Goal: Task Accomplishment & Management: Complete application form

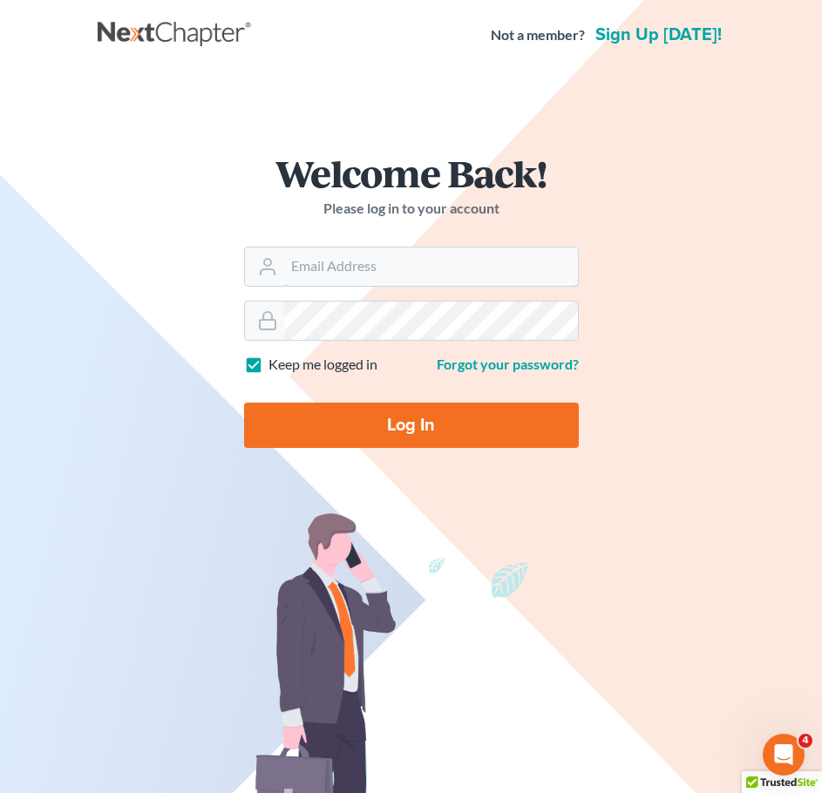
type input "[PERSON_NAME][EMAIL_ADDRESS][DOMAIN_NAME]"
click at [370, 420] on input "Log In" at bounding box center [411, 425] width 335 height 45
type input "Thinking..."
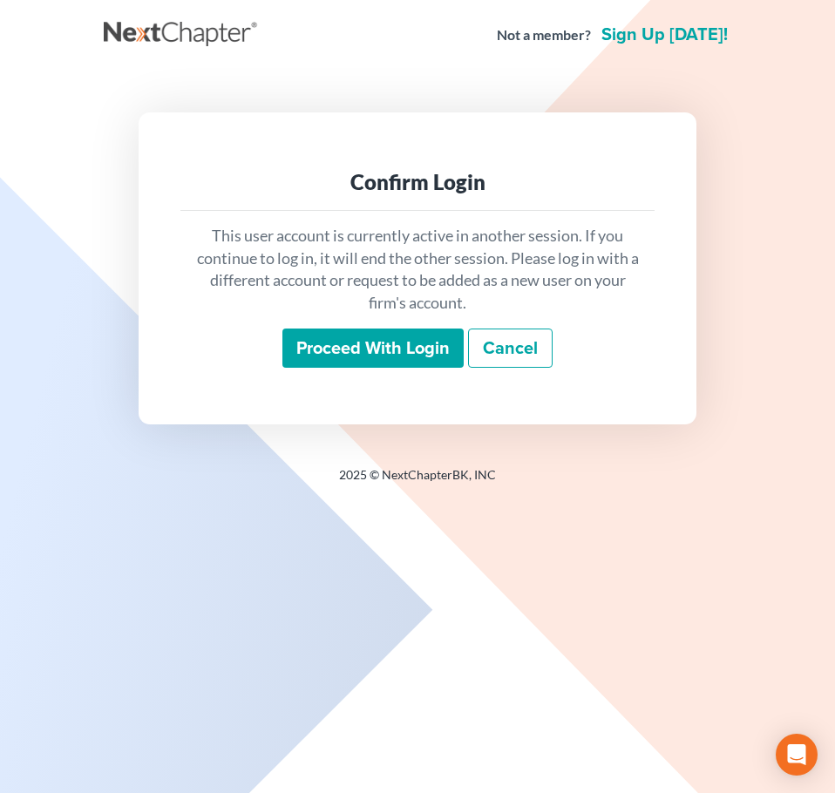
click at [370, 354] on input "Proceed with login" at bounding box center [372, 349] width 181 height 40
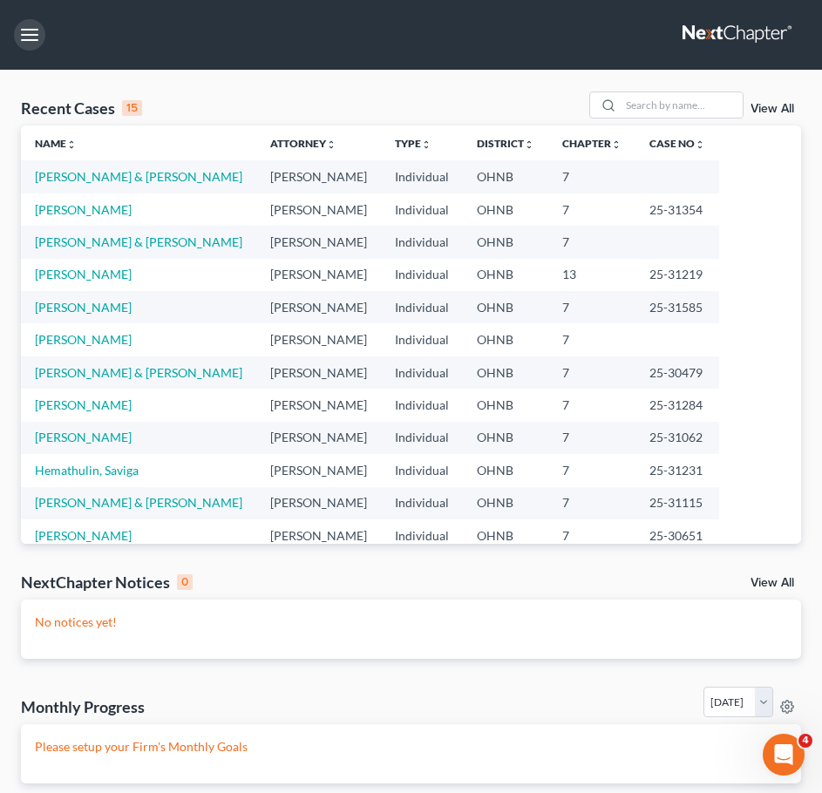
click at [25, 32] on button "button" at bounding box center [29, 34] width 31 height 31
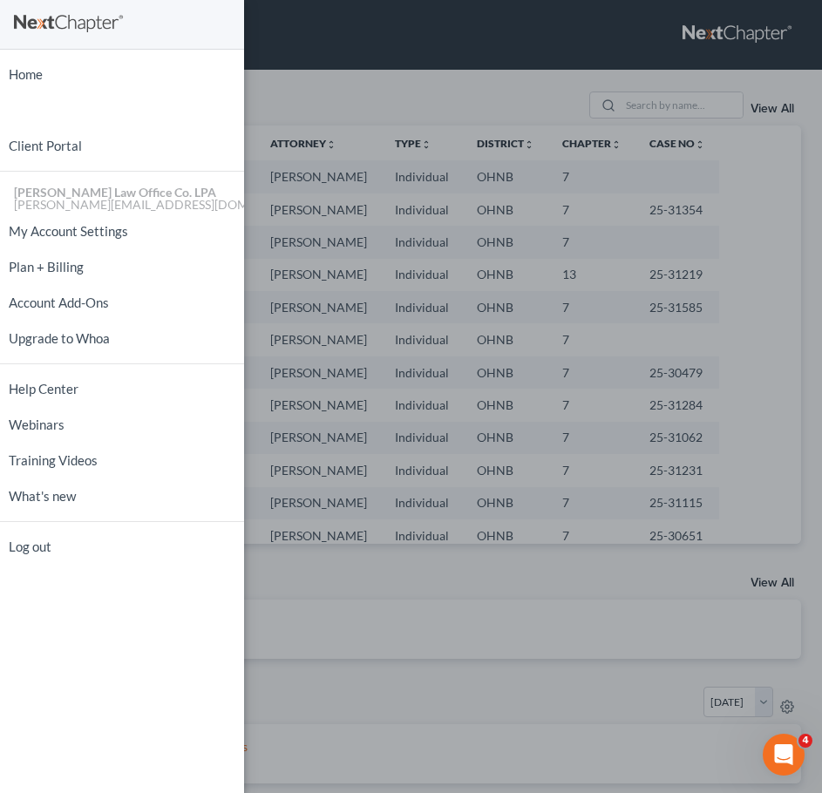
click at [296, 95] on div "Home New Case Client Portal [PERSON_NAME] Law Office Co. [PERSON_NAME] [PERSON_…" at bounding box center [411, 396] width 822 height 793
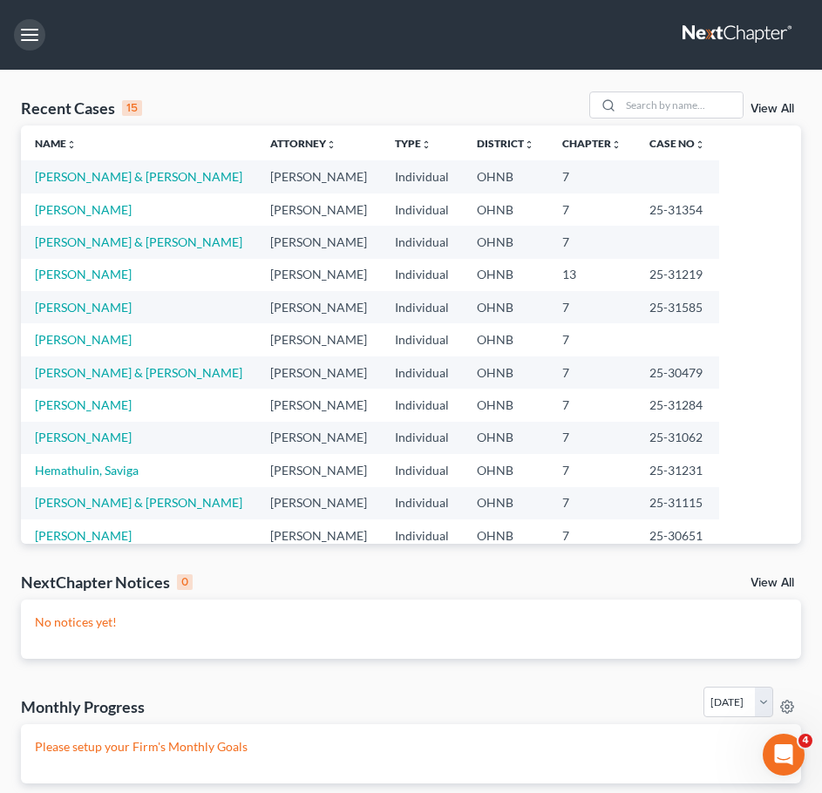
click at [26, 45] on button "button" at bounding box center [29, 34] width 31 height 31
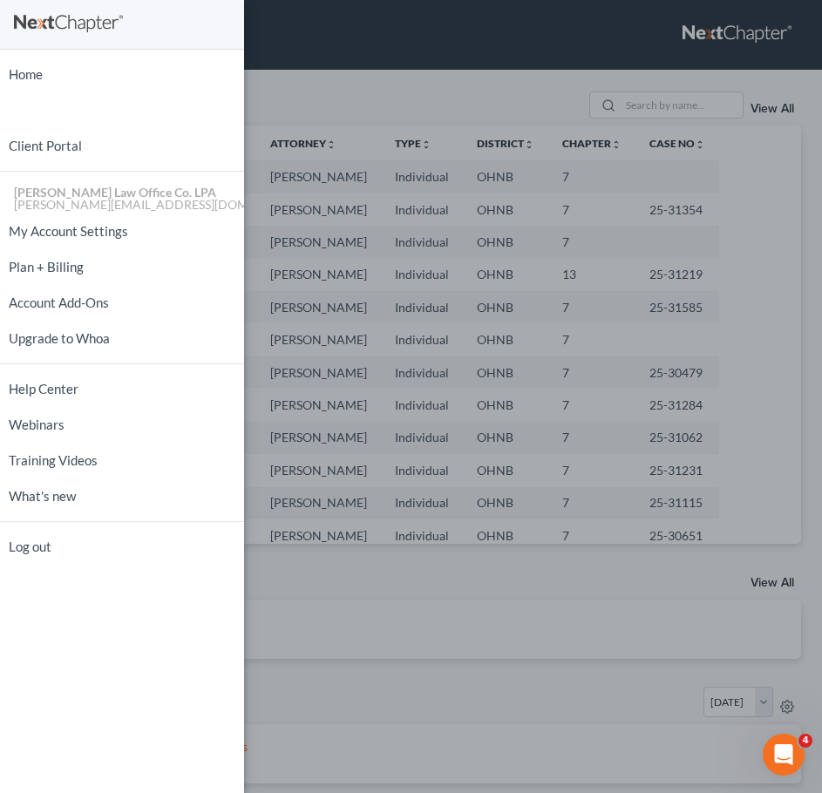
drag, startPoint x: 242, startPoint y: 95, endPoint x: 287, endPoint y: 78, distance: 47.7
click at [246, 94] on div "Home New Case Client Portal [PERSON_NAME] Law Office Co. [PERSON_NAME] [PERSON_…" at bounding box center [411, 396] width 822 height 793
click at [447, 99] on div "Home New Case Client Portal [PERSON_NAME] Law Office Co. [PERSON_NAME] [PERSON_…" at bounding box center [411, 396] width 822 height 793
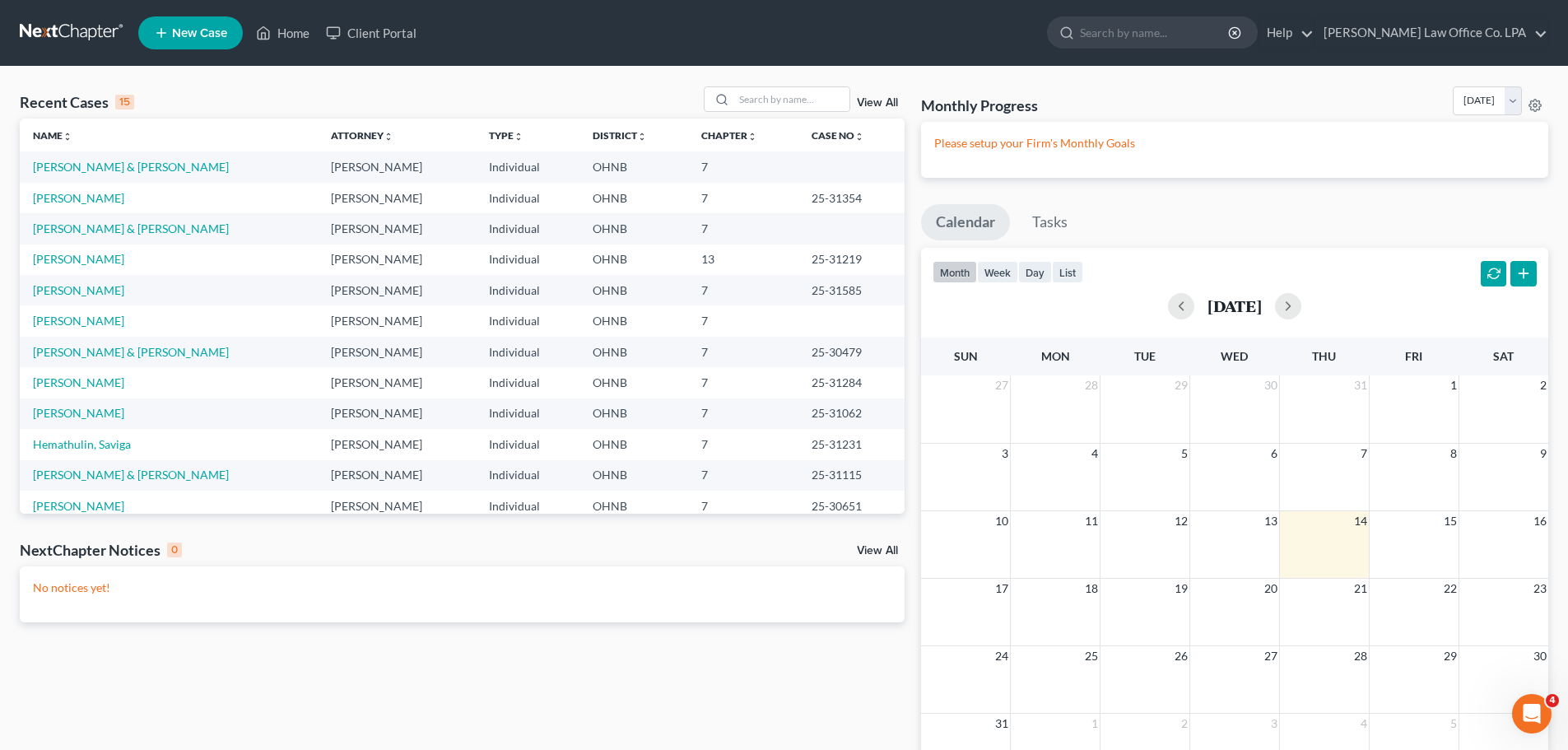
click at [209, 24] on link "New Case" at bounding box center [190, 32] width 105 height 33
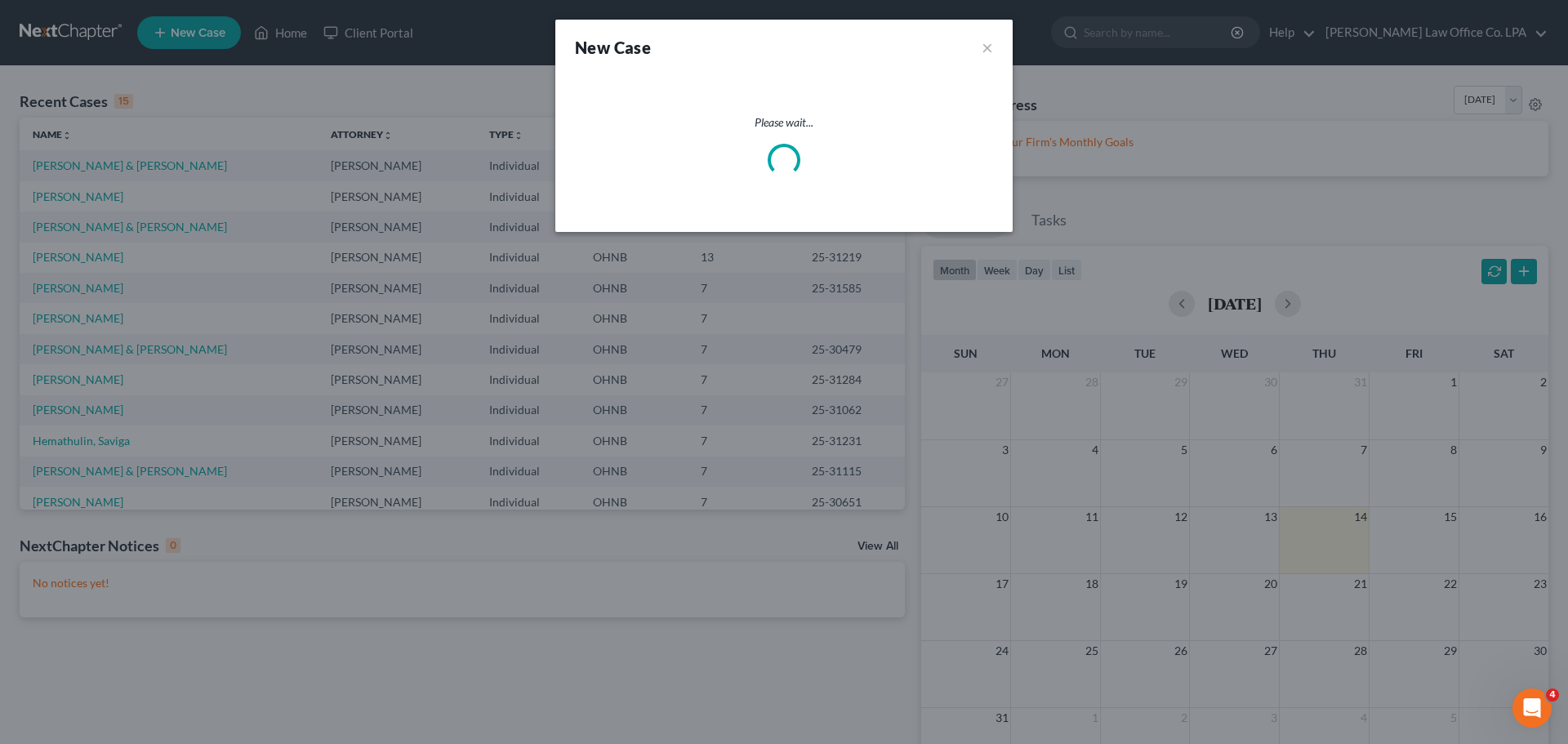
select select "61"
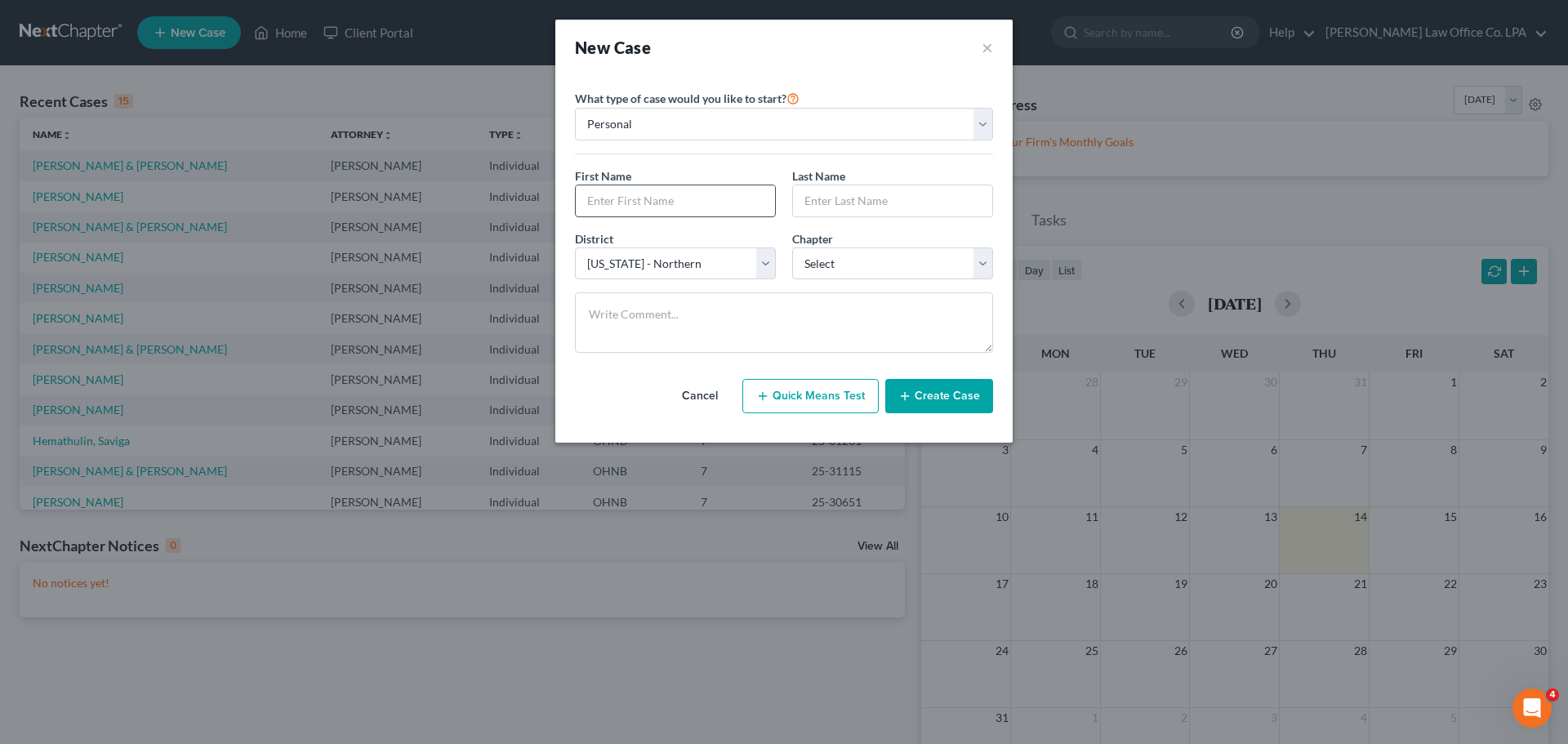
click at [673, 196] on input "text" at bounding box center [675, 201] width 200 height 31
type input "[PERSON_NAME]"
click at [782, 251] on select "Select 7 11 12 13" at bounding box center [892, 263] width 201 height 33
select select "0"
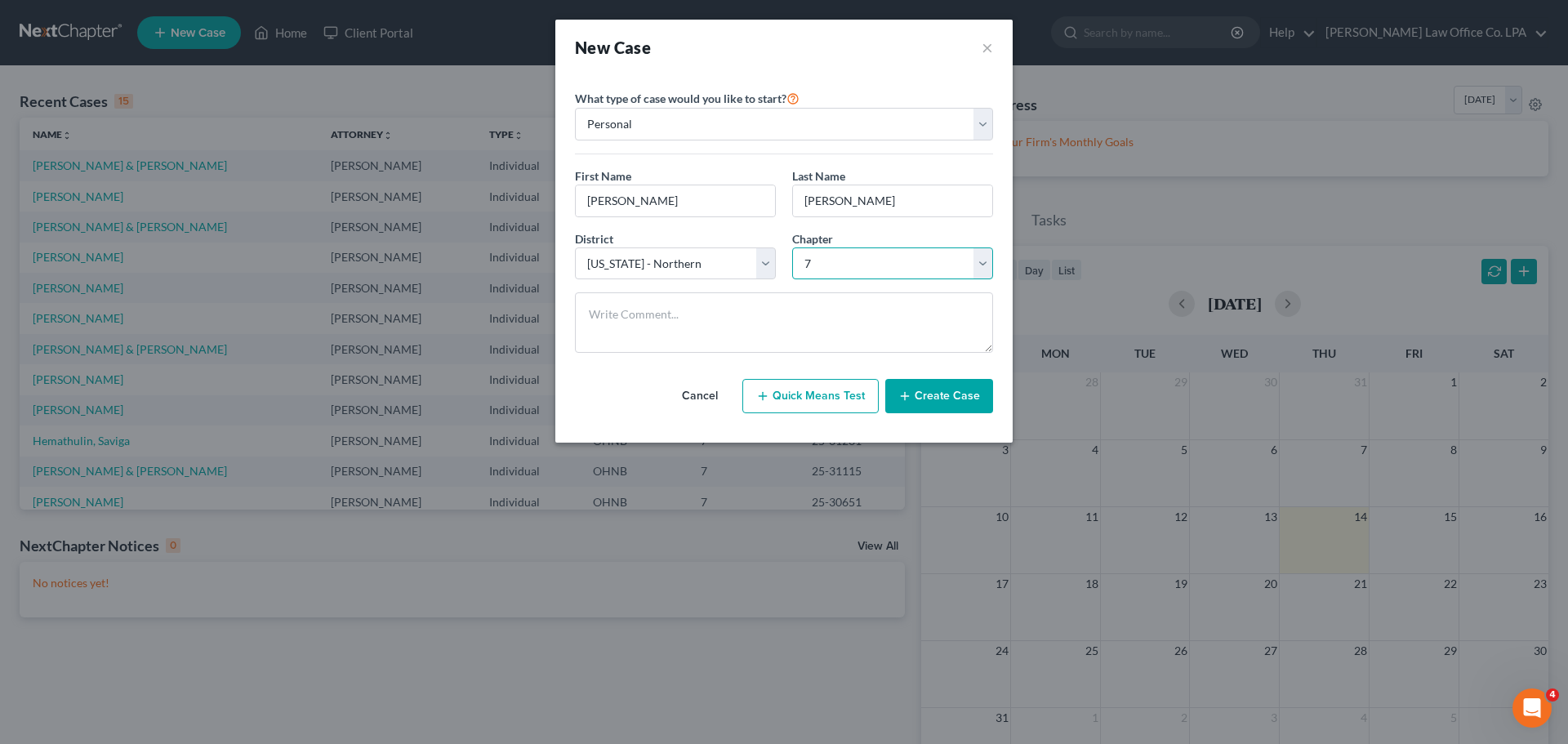
click at [782, 247] on select "Select 7 11 12 13" at bounding box center [892, 263] width 201 height 33
click at [782, 399] on button "Create Case" at bounding box center [939, 395] width 108 height 35
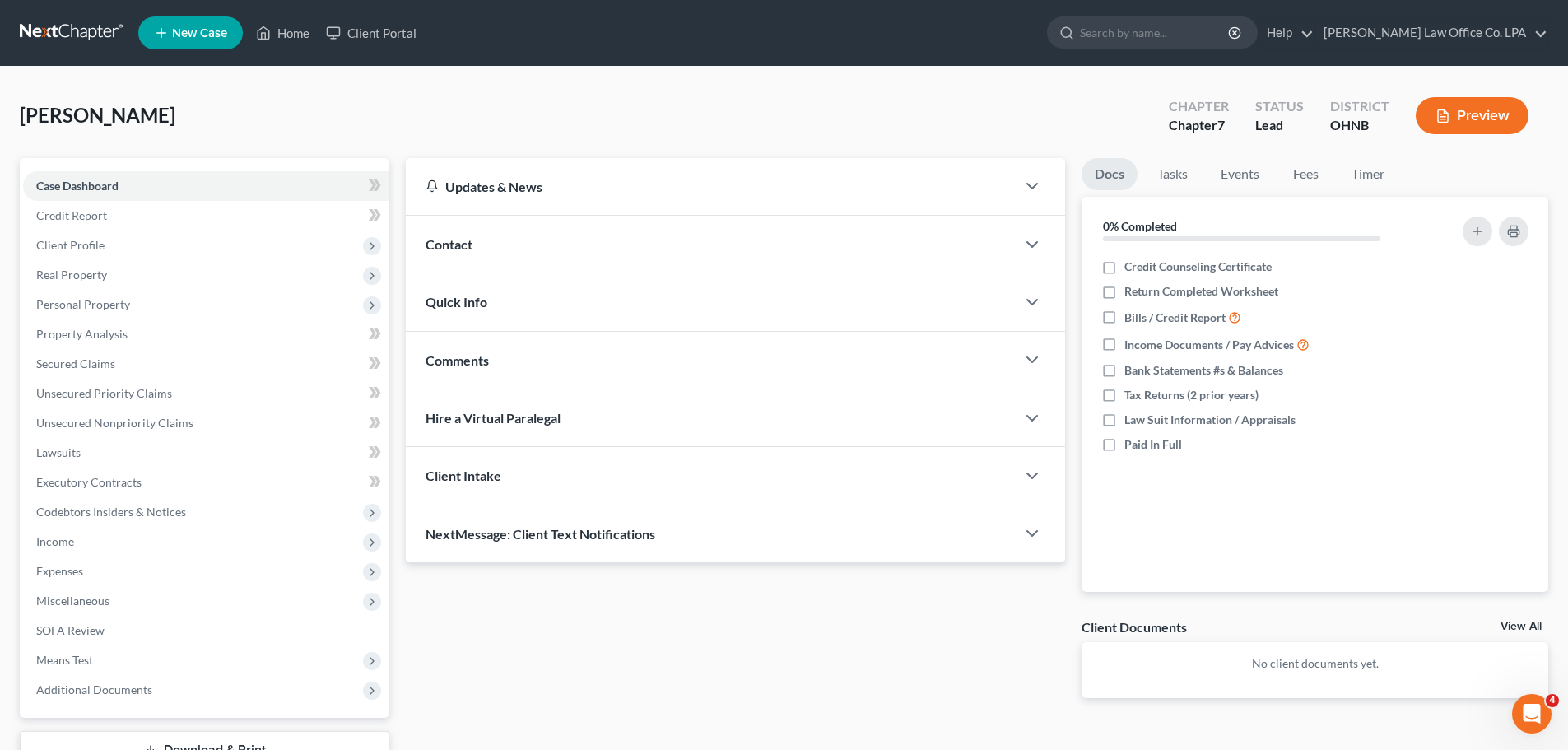
click at [453, 246] on span "Contact" at bounding box center [450, 244] width 47 height 16
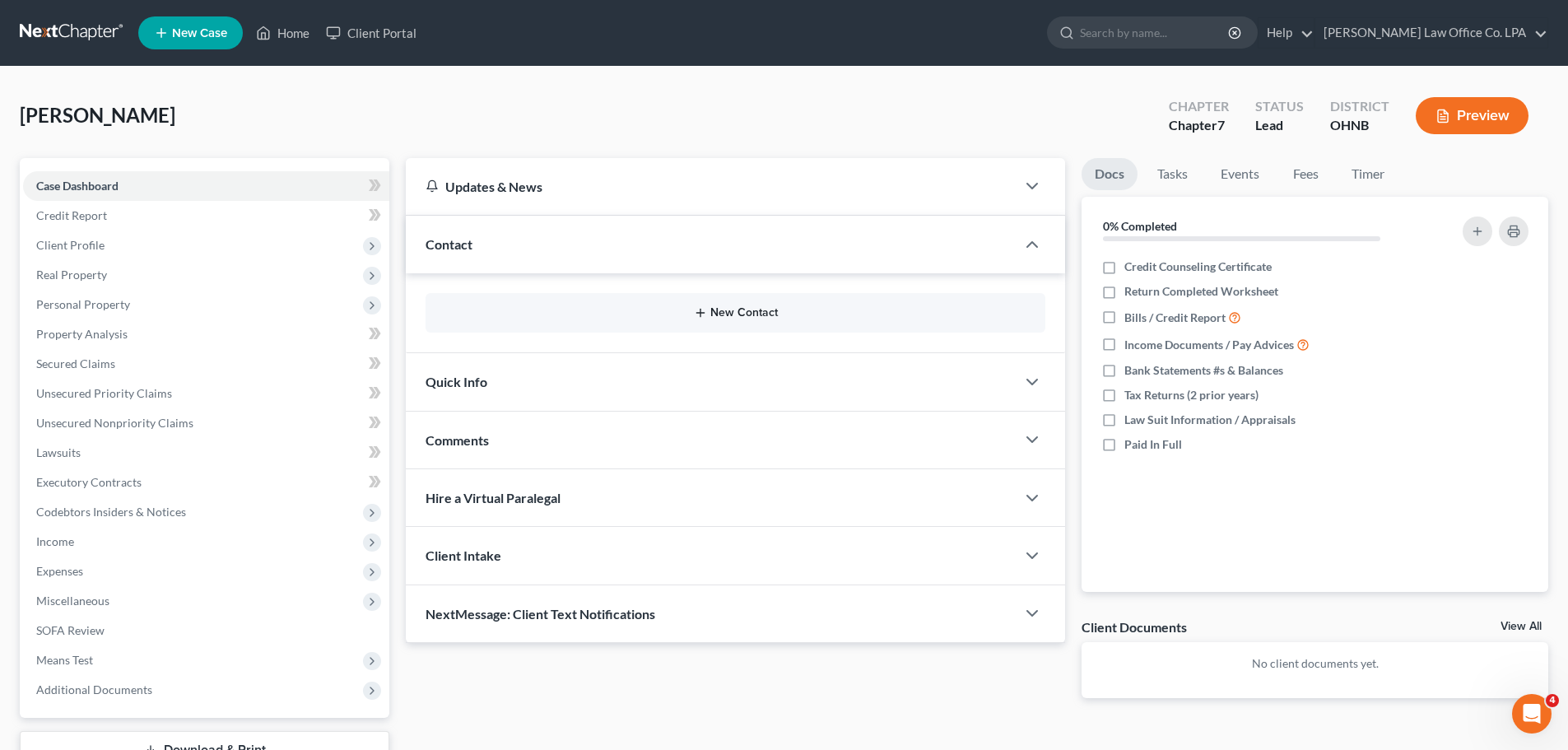
click at [718, 311] on button "New Contact" at bounding box center [735, 313] width 593 height 13
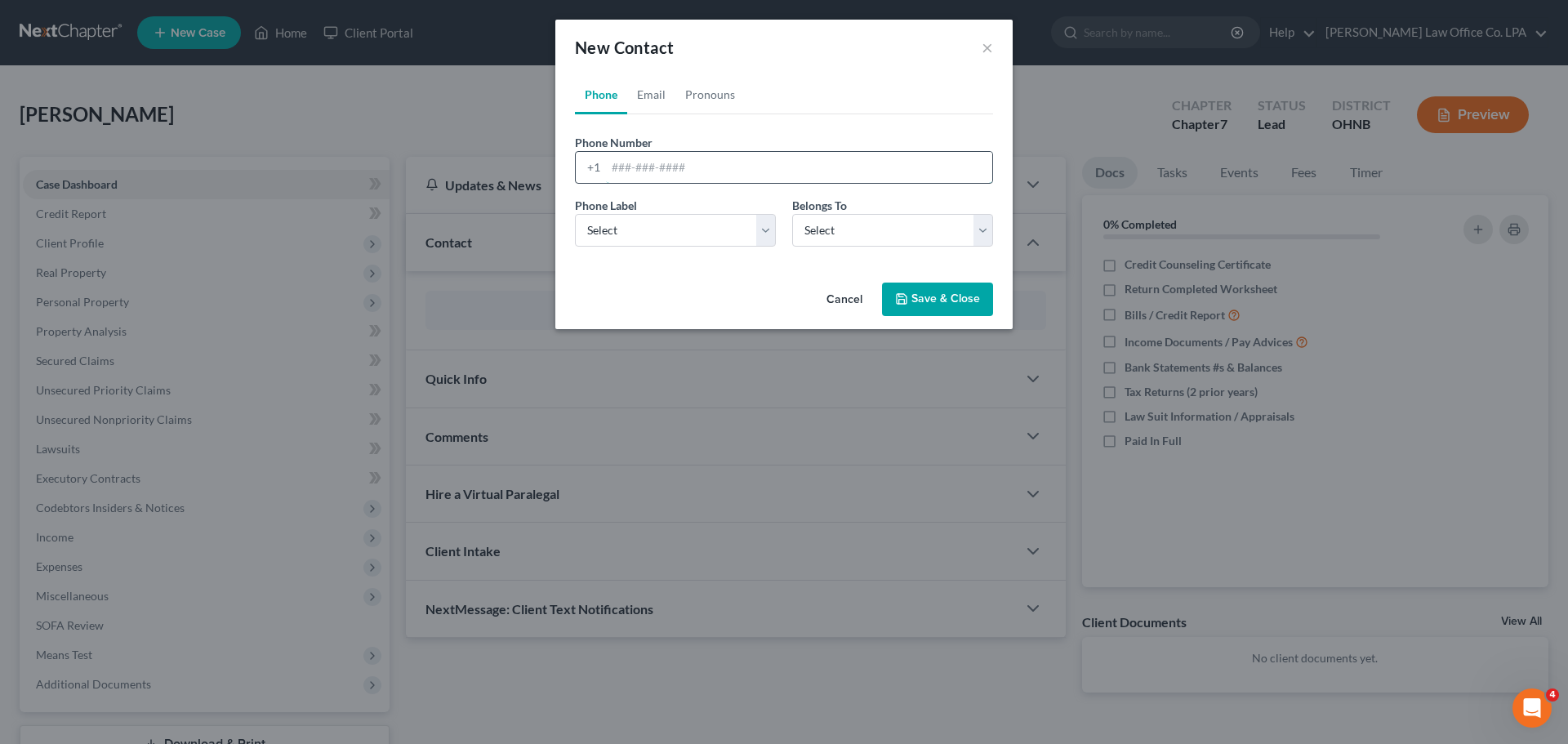
click at [680, 171] on input "tel" at bounding box center [799, 167] width 386 height 31
type input "[PHONE_NUMBER]"
click at [753, 236] on select "Select Mobile Home Work Other" at bounding box center [676, 230] width 201 height 33
select select "0"
click at [575, 214] on select "Select Mobile Home Work Other" at bounding box center [676, 230] width 201 height 33
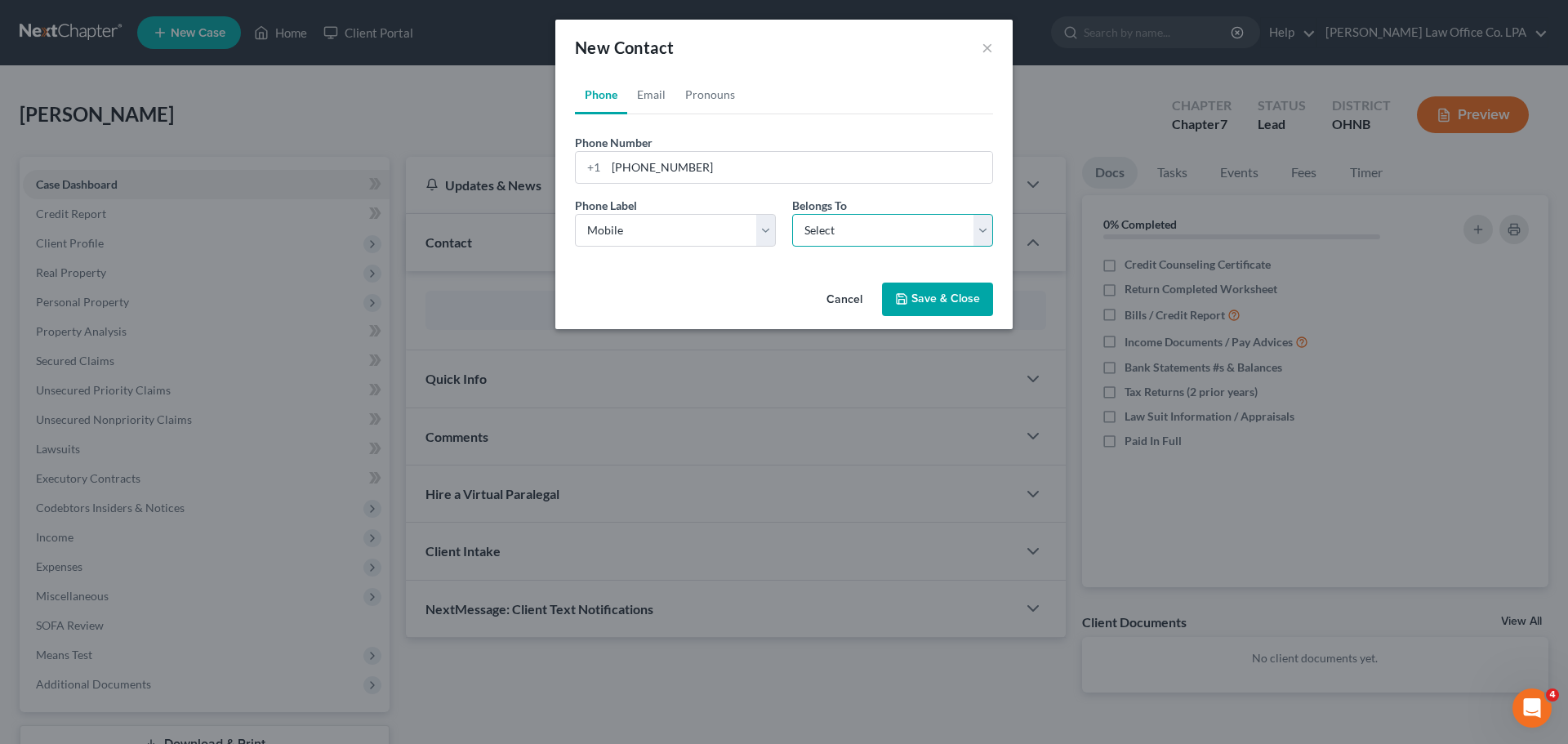
drag, startPoint x: 866, startPoint y: 234, endPoint x: 859, endPoint y: 240, distance: 9.2
click at [782, 234] on select "Select Client Other" at bounding box center [892, 230] width 201 height 33
select select "0"
click at [782, 214] on select "Select Client Other" at bounding box center [892, 230] width 201 height 33
click at [782, 302] on button "Save & Close" at bounding box center [937, 300] width 112 height 35
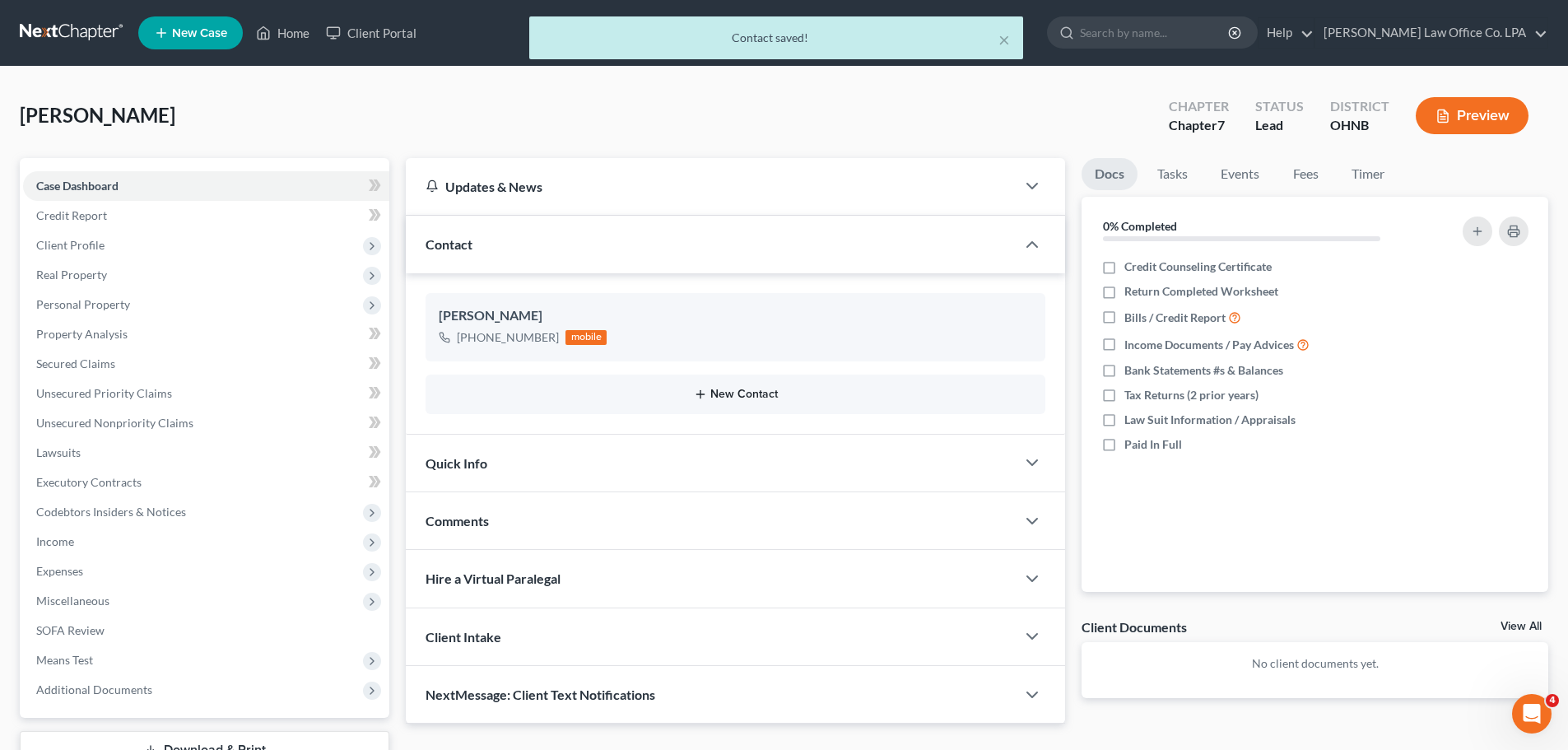
click at [726, 394] on button "New Contact" at bounding box center [735, 394] width 593 height 13
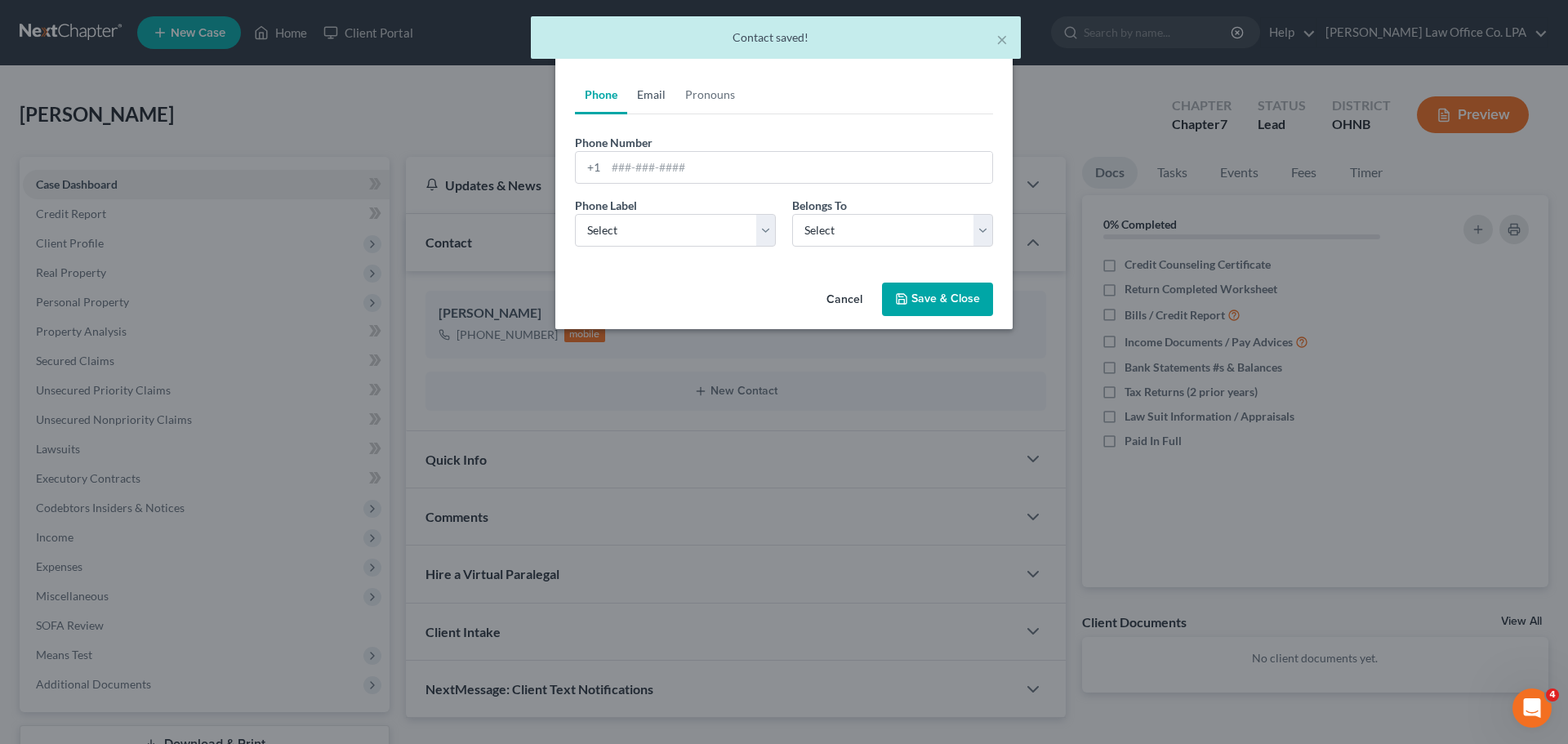
click at [650, 94] on link "Email" at bounding box center [650, 95] width 48 height 39
click at [679, 175] on input "email" at bounding box center [799, 167] width 386 height 31
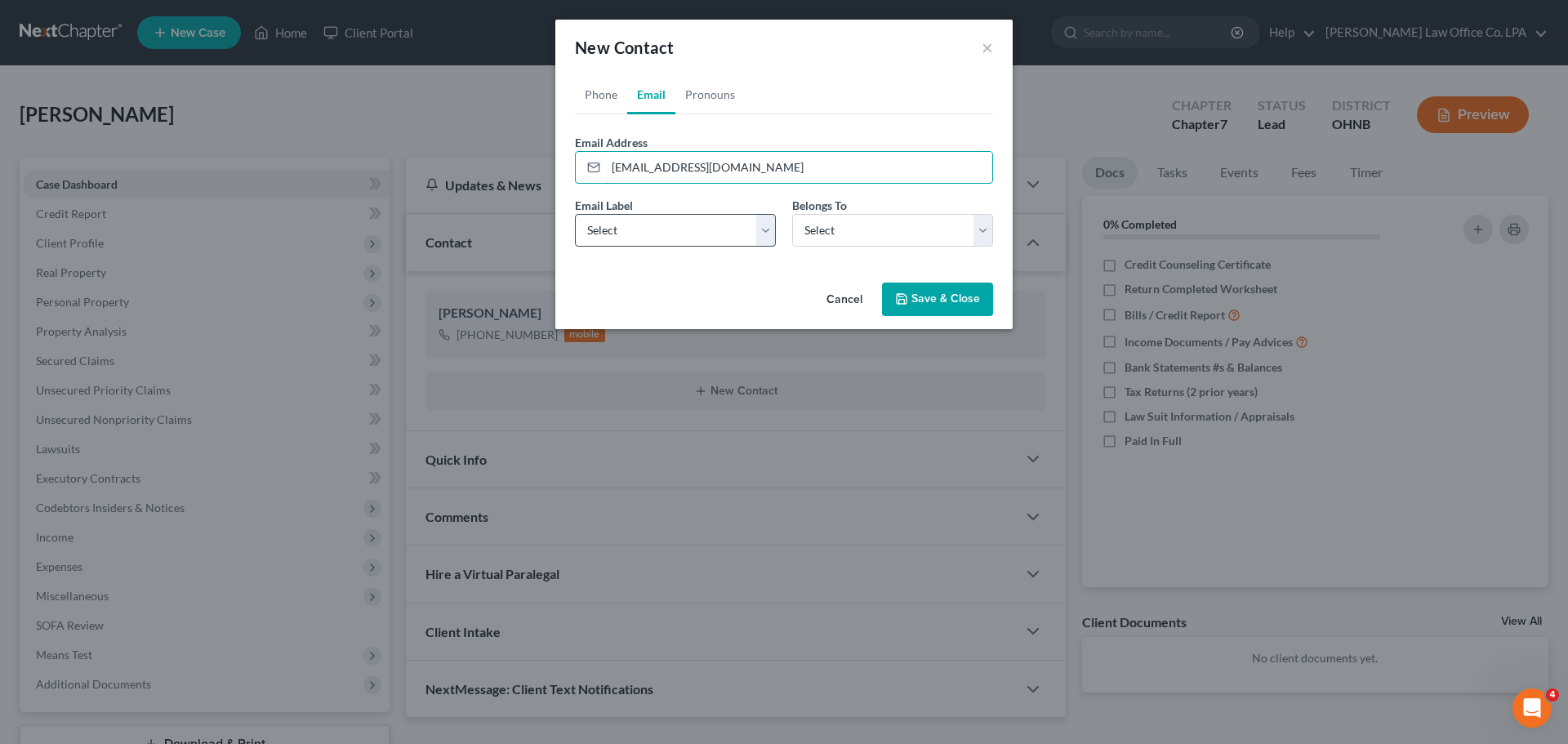
type input "[EMAIL_ADDRESS][DOMAIN_NAME]"
click at [658, 231] on select "Select Home Work Other" at bounding box center [676, 230] width 201 height 33
select select "0"
click at [575, 214] on select "Select Home Work Other" at bounding box center [676, 230] width 201 height 33
click at [782, 227] on select "Select Client Other" at bounding box center [892, 230] width 201 height 33
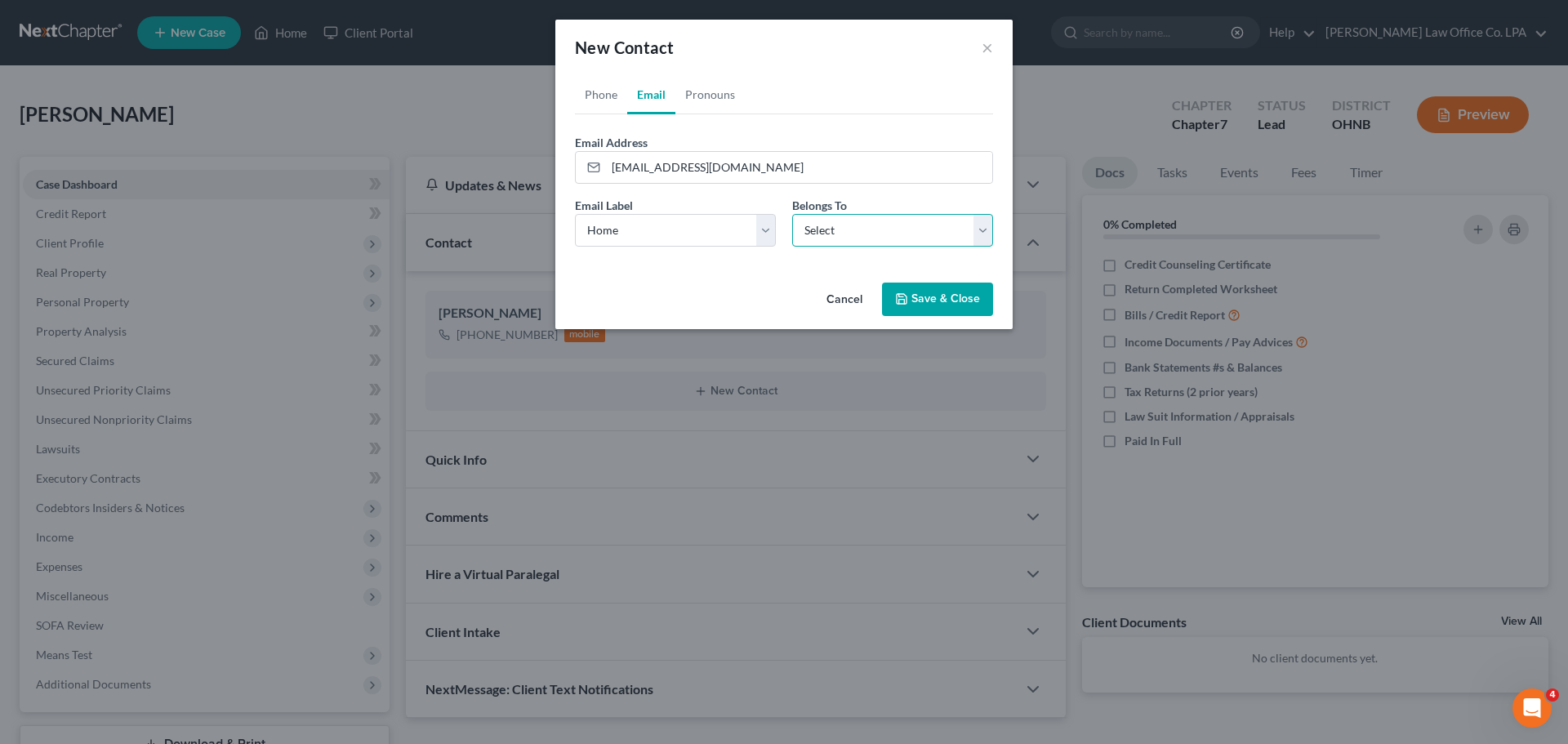
select select "0"
click at [782, 214] on select "Select Client Other" at bounding box center [892, 230] width 201 height 33
click at [782, 300] on button "Save & Close" at bounding box center [937, 300] width 112 height 35
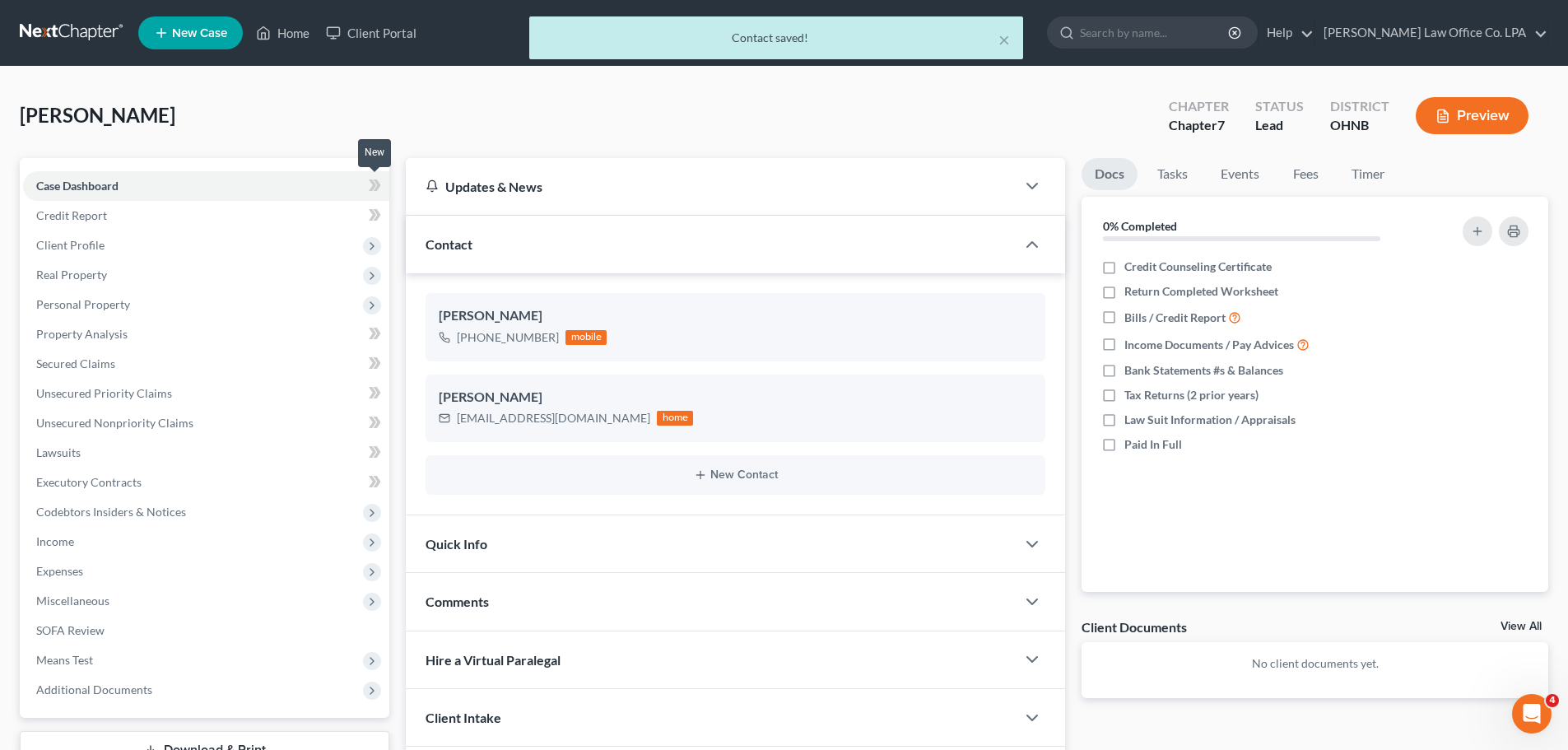
click at [379, 189] on icon at bounding box center [374, 186] width 12 height 21
click at [368, 196] on icon at bounding box center [374, 186] width 12 height 21
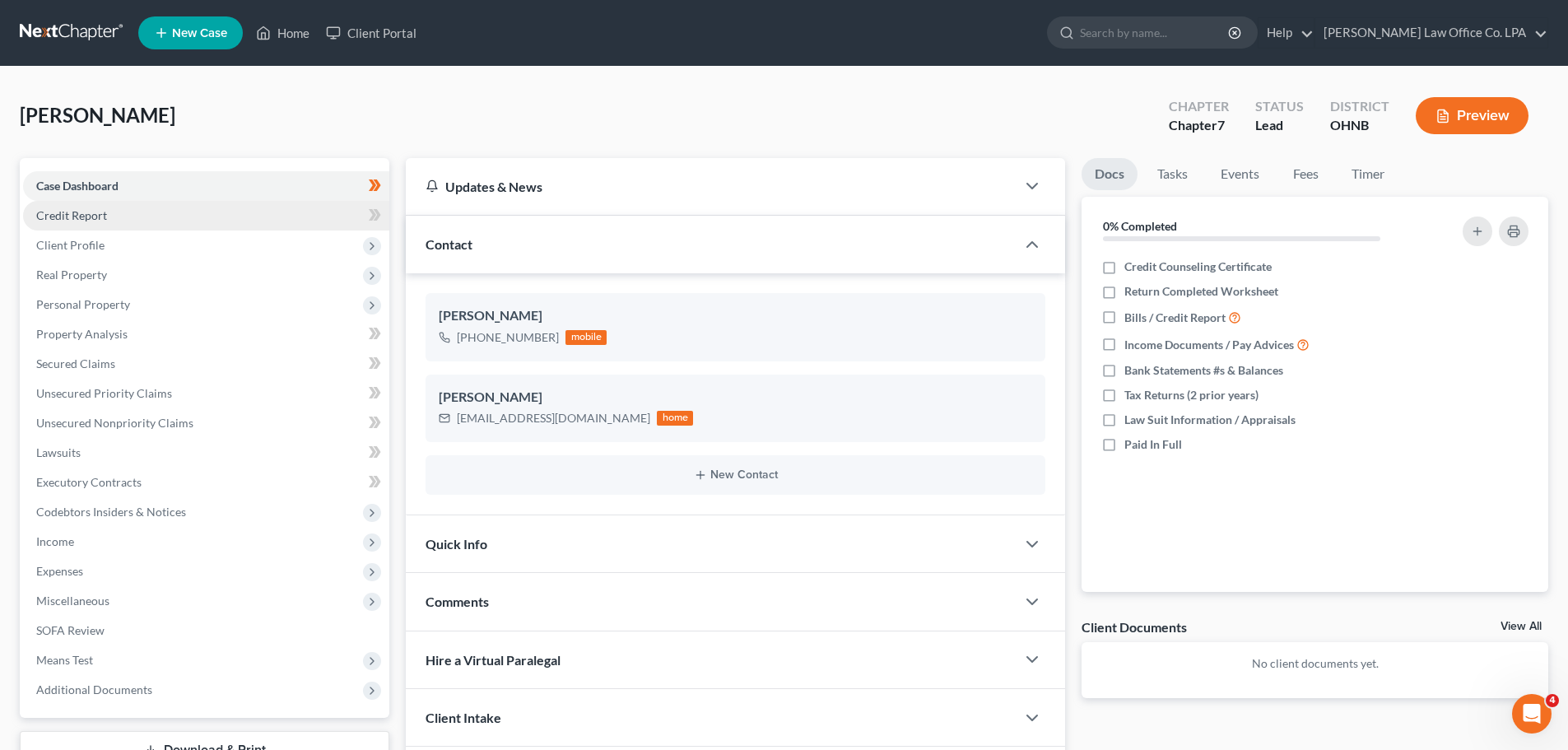
click at [234, 219] on link "Credit Report" at bounding box center [206, 215] width 366 height 29
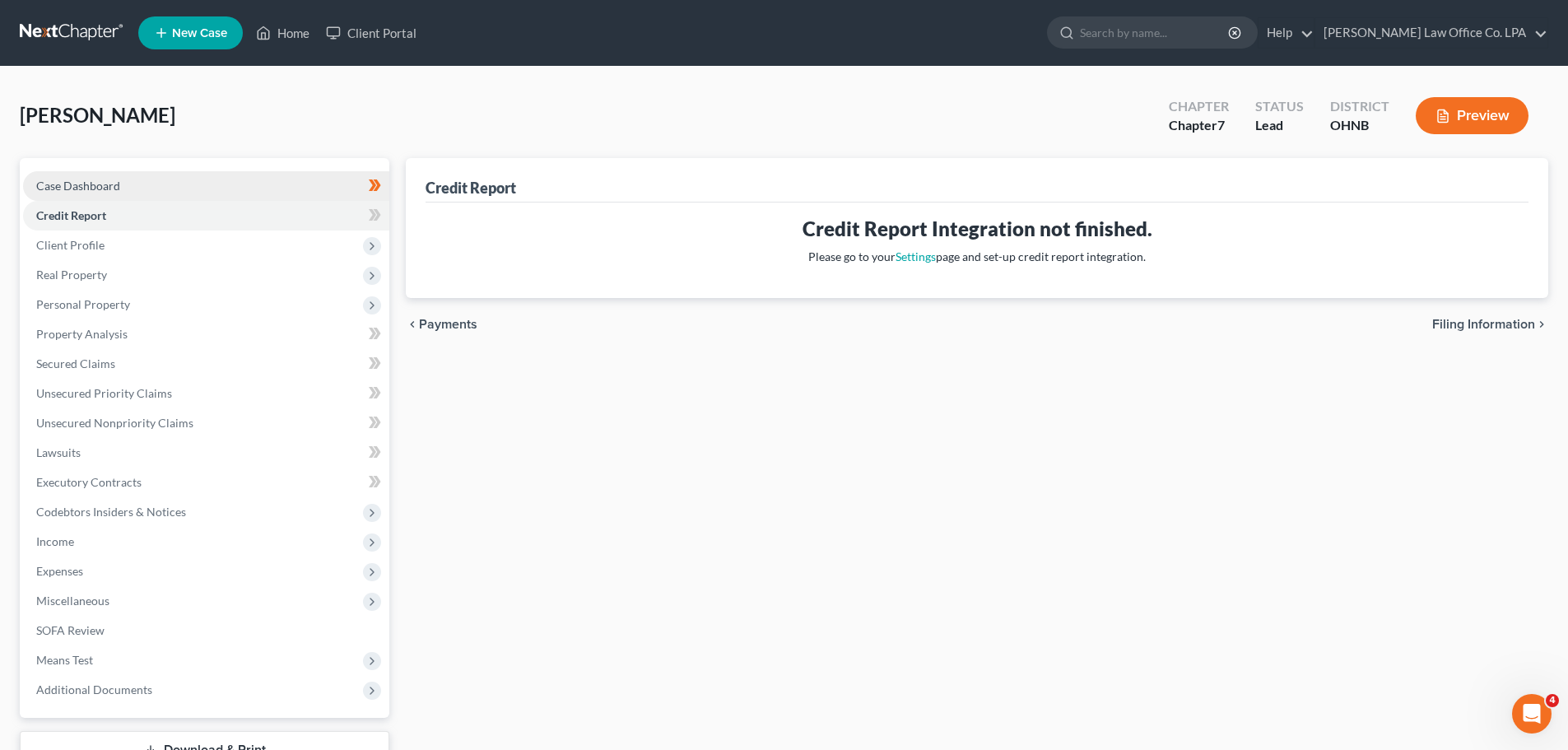
click at [261, 188] on link "Case Dashboard" at bounding box center [206, 185] width 366 height 29
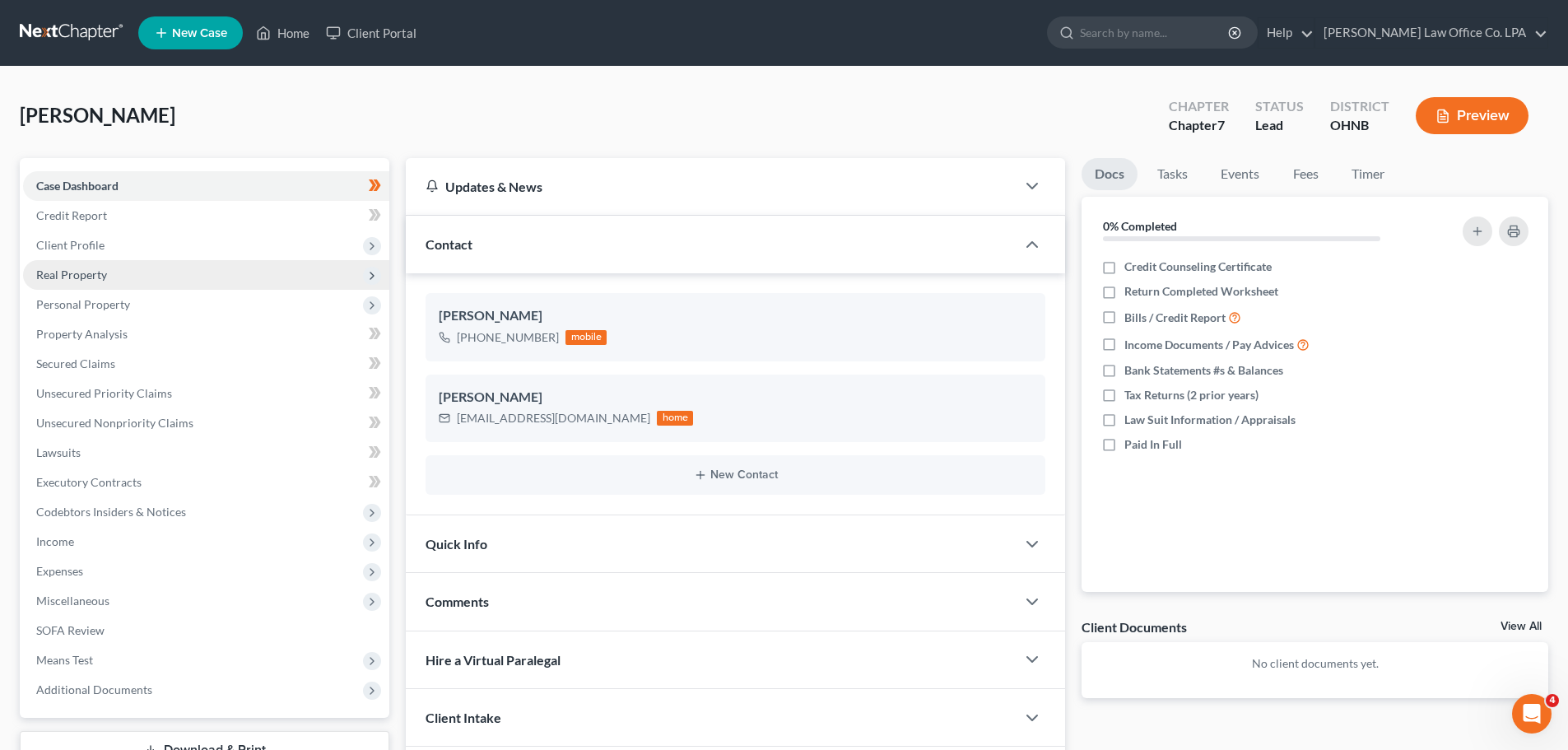
click at [222, 261] on span "Real Property" at bounding box center [206, 274] width 366 height 29
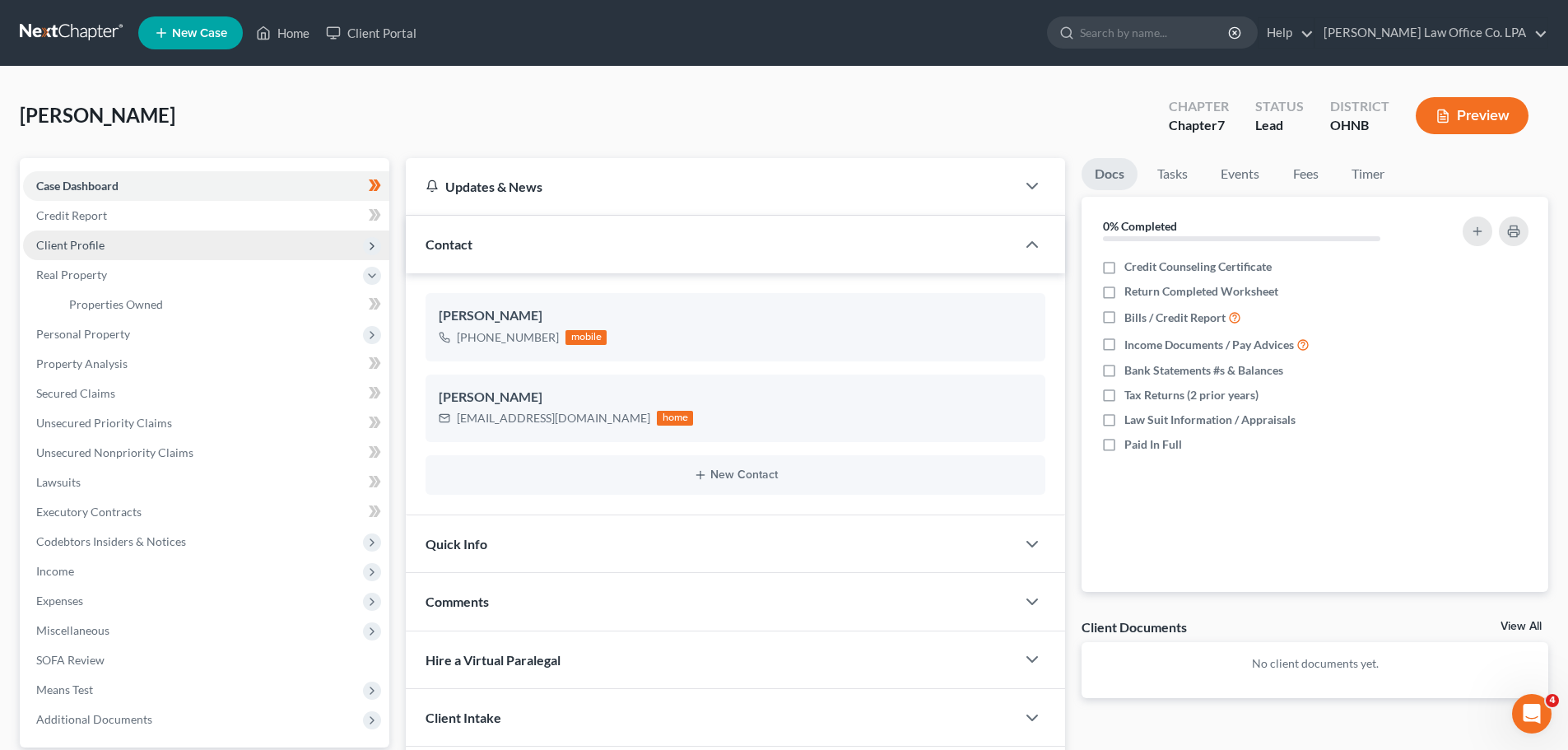
click at [223, 251] on span "Client Profile" at bounding box center [206, 245] width 366 height 29
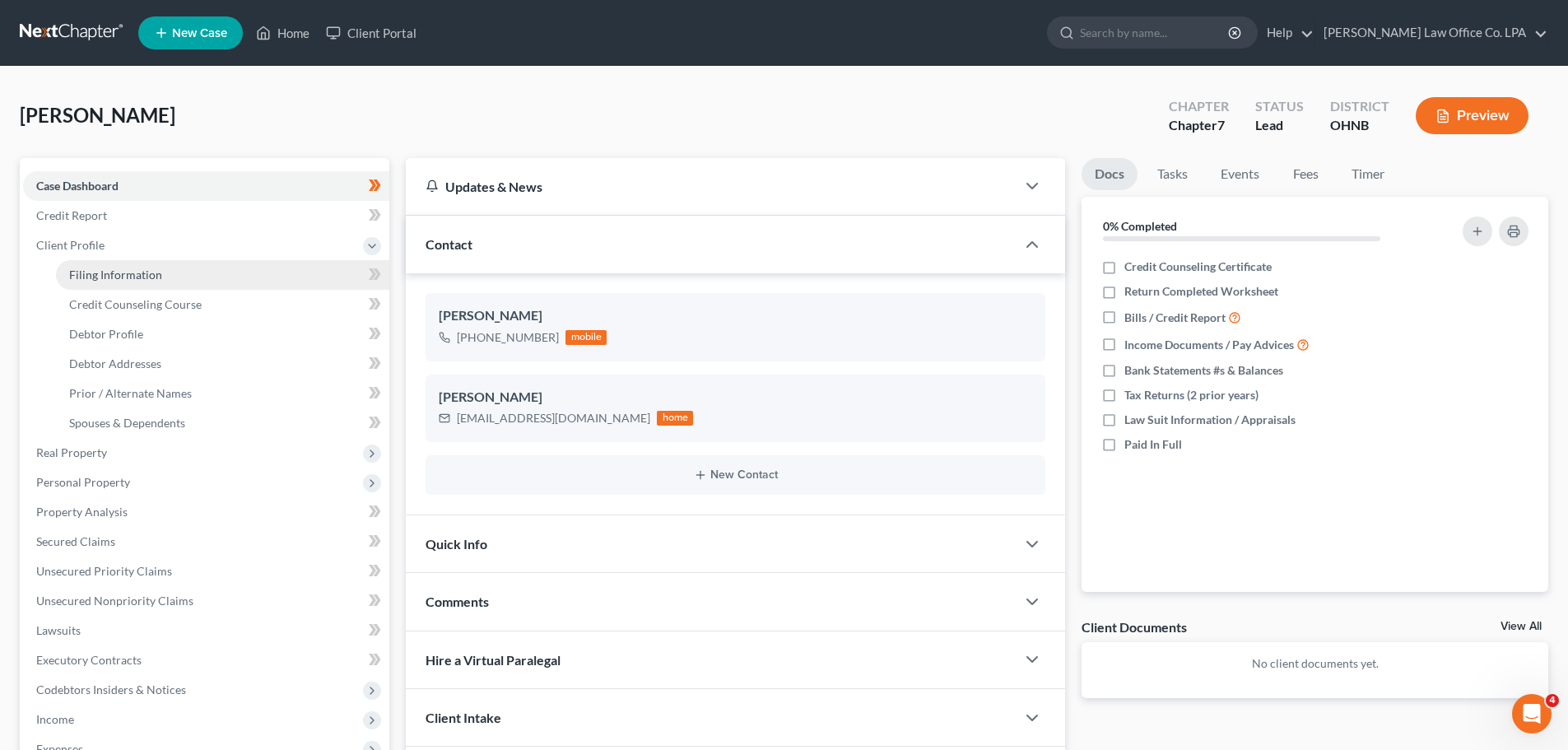
click at [232, 272] on link "Filing Information" at bounding box center [222, 274] width 333 height 29
select select "1"
select select "0"
select select "61"
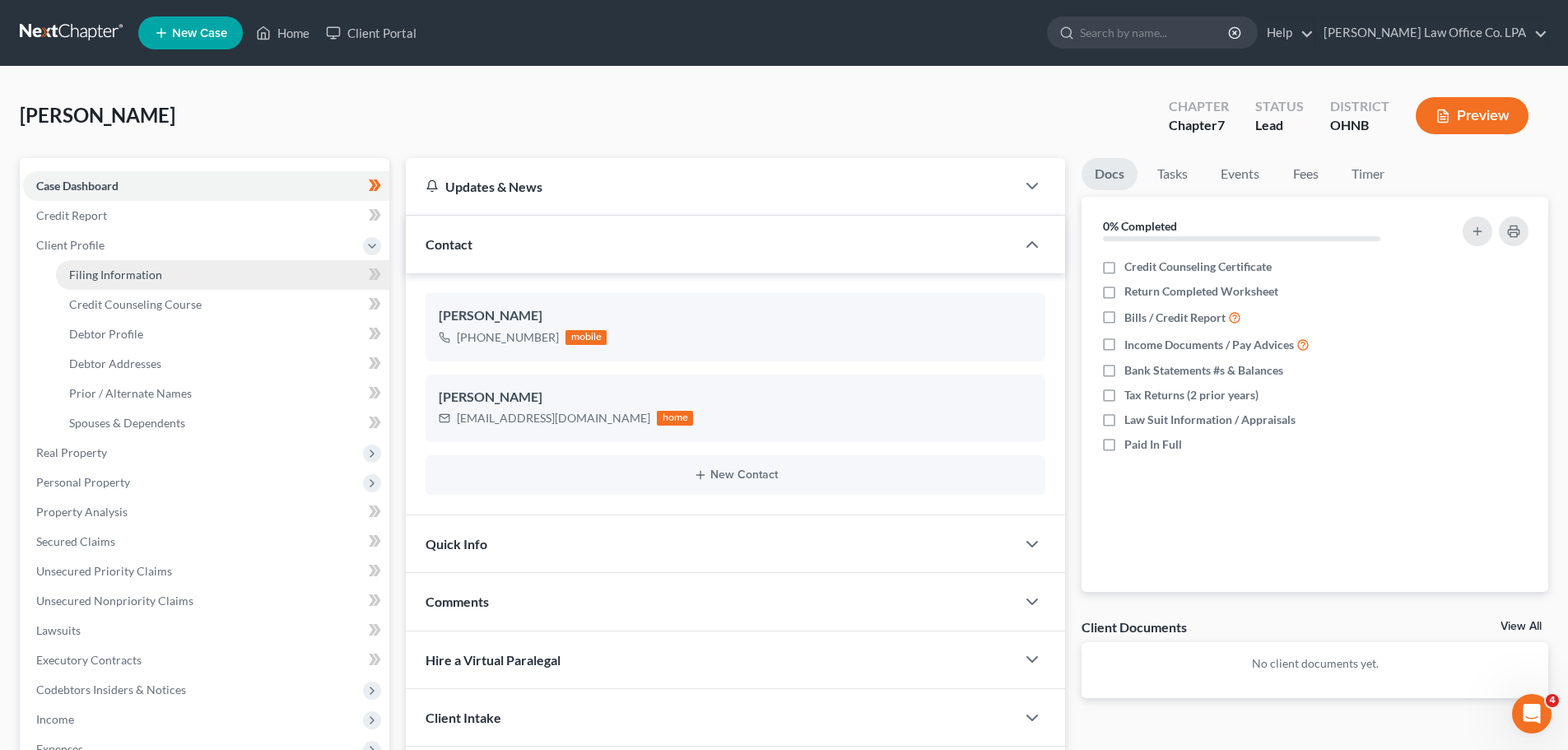
select select "36"
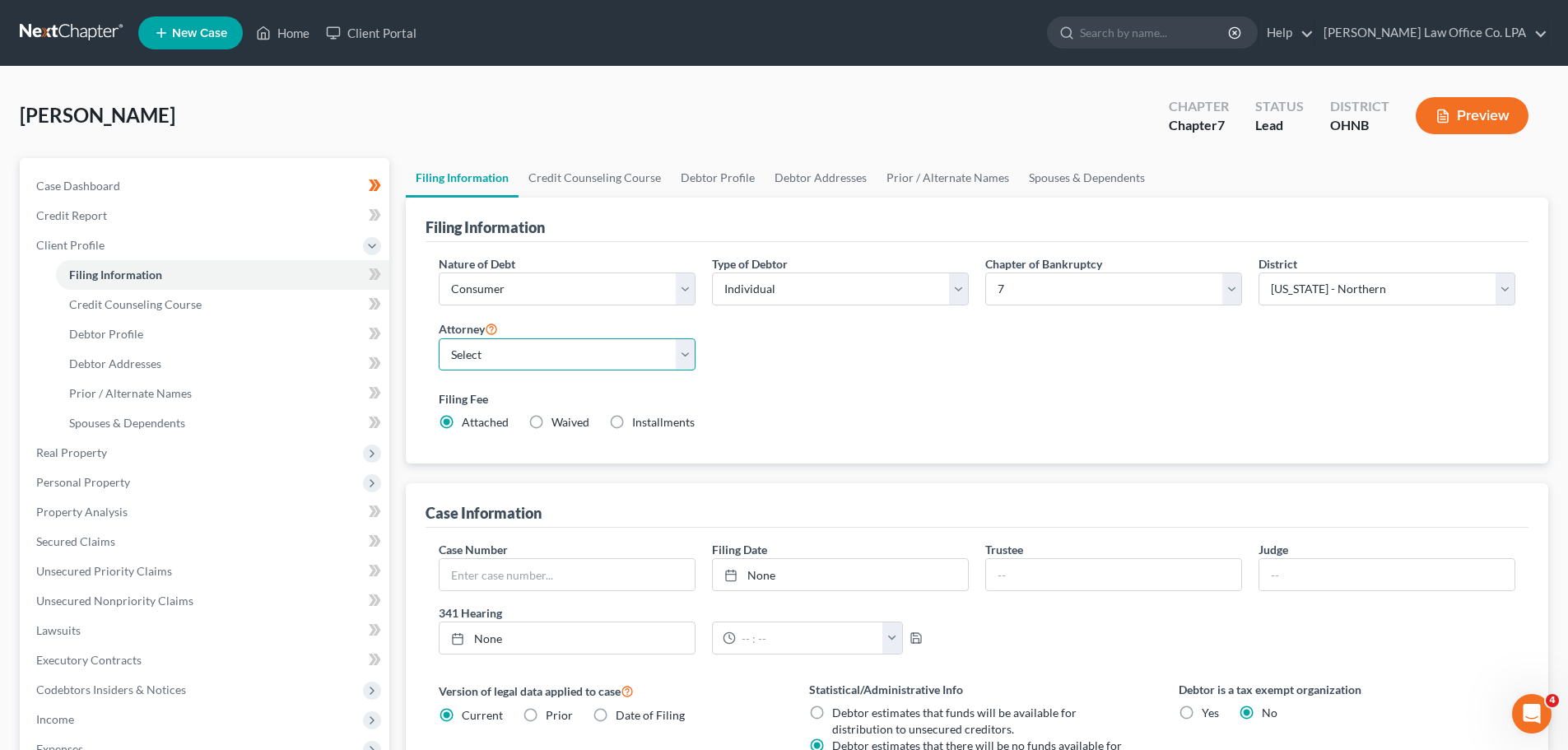
click at [514, 365] on select "Select [PERSON_NAME] - OHNB [PERSON_NAME] - OHNB" at bounding box center [567, 354] width 257 height 33
select select "0"
click at [438, 338] on select "Select [PERSON_NAME] - OHNB [PERSON_NAME] - OHNB" at bounding box center [567, 354] width 257 height 33
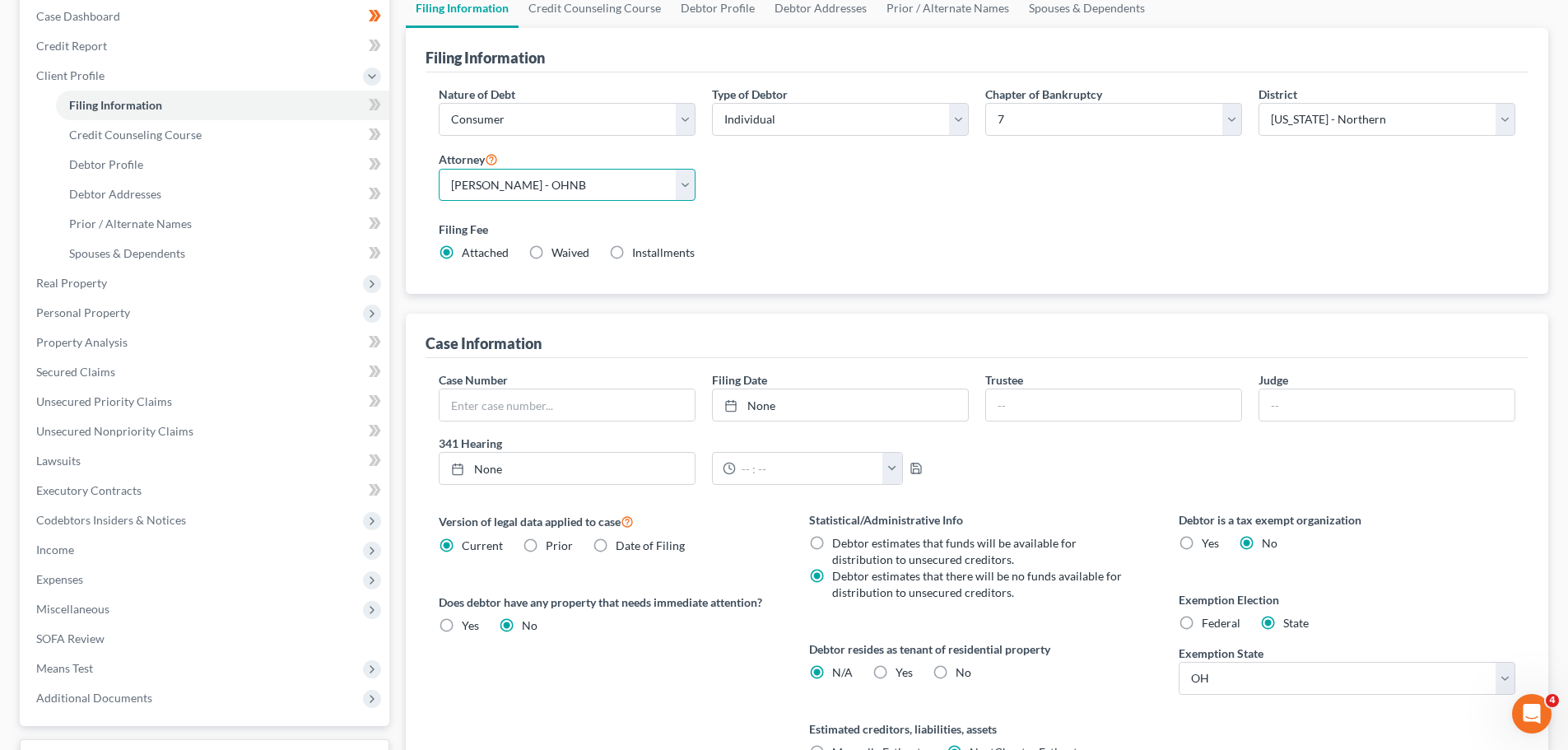
scroll to position [88, 0]
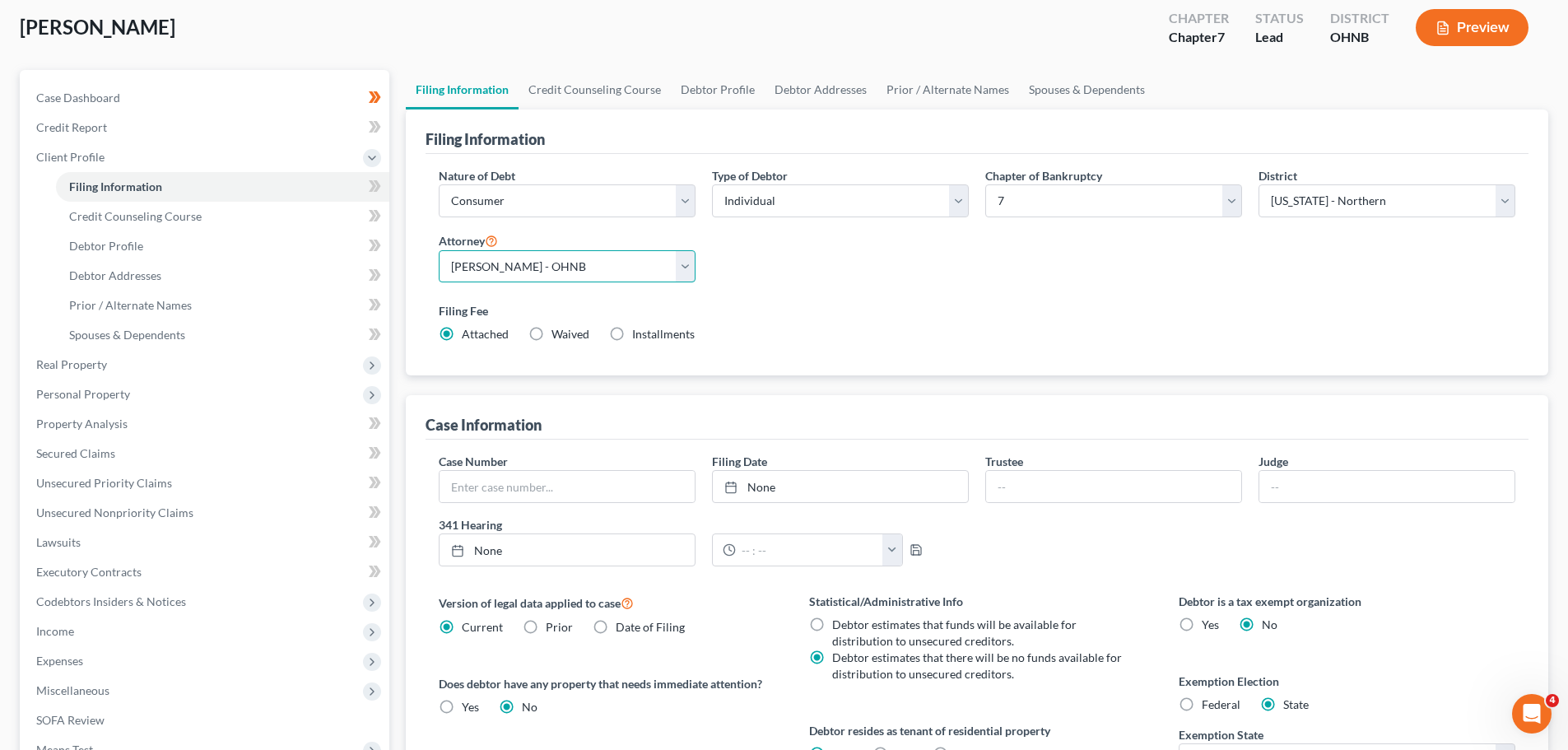
click at [657, 270] on select "Select [PERSON_NAME] - OHNB [PERSON_NAME] - OHNB" at bounding box center [567, 266] width 257 height 33
click at [438, 250] on select "Select [PERSON_NAME] - OHNB [PERSON_NAME] - OHNB" at bounding box center [567, 266] width 257 height 33
click at [788, 315] on label "Filing Fee" at bounding box center [977, 311] width 1077 height 17
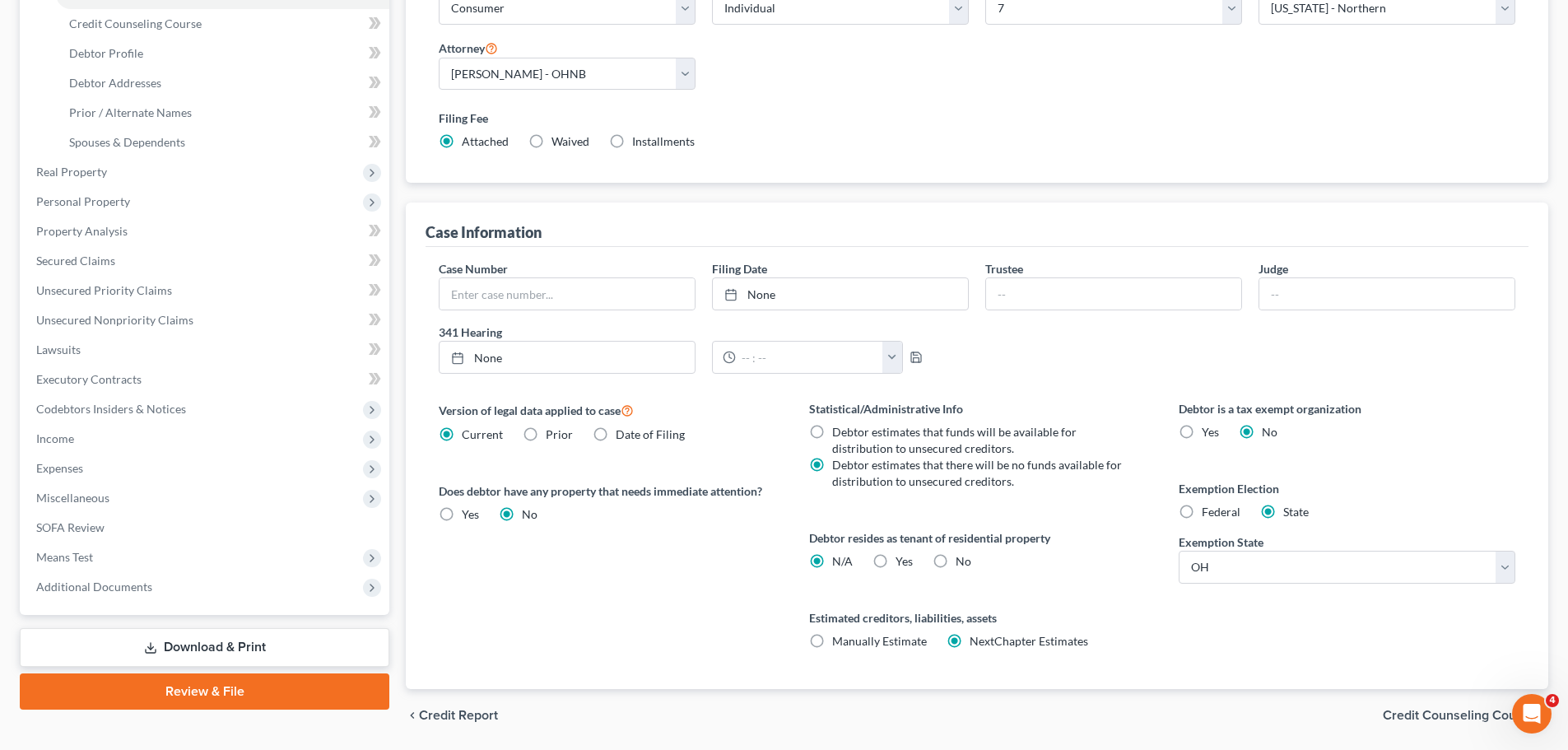
scroll to position [335, 0]
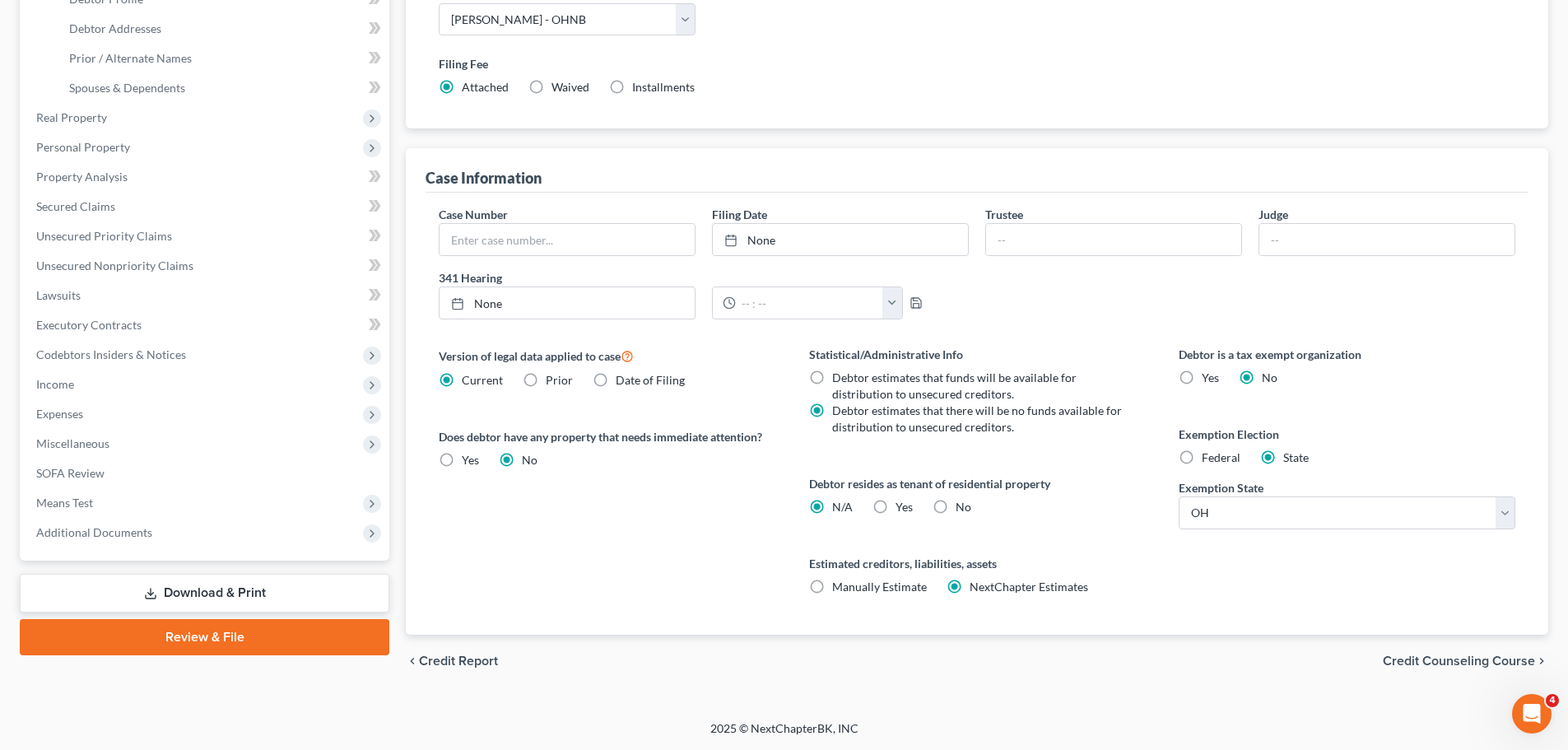
drag, startPoint x: 951, startPoint y: 505, endPoint x: 942, endPoint y: 509, distance: 9.8
click at [788, 506] on label "No" at bounding box center [963, 506] width 16 height 16
click at [788, 506] on input "No" at bounding box center [967, 503] width 10 height 10
radio input "true"
radio input "false"
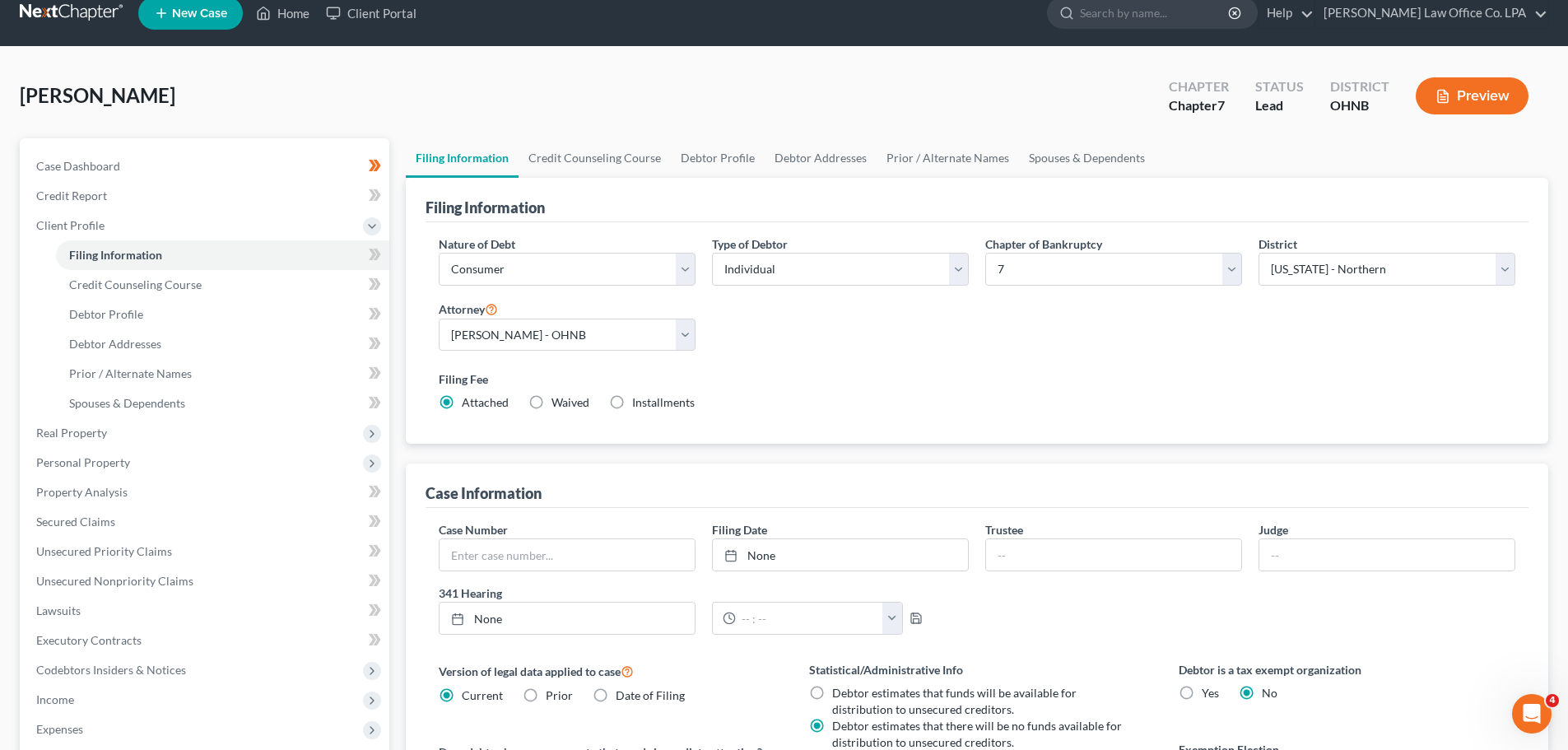
scroll to position [6, 0]
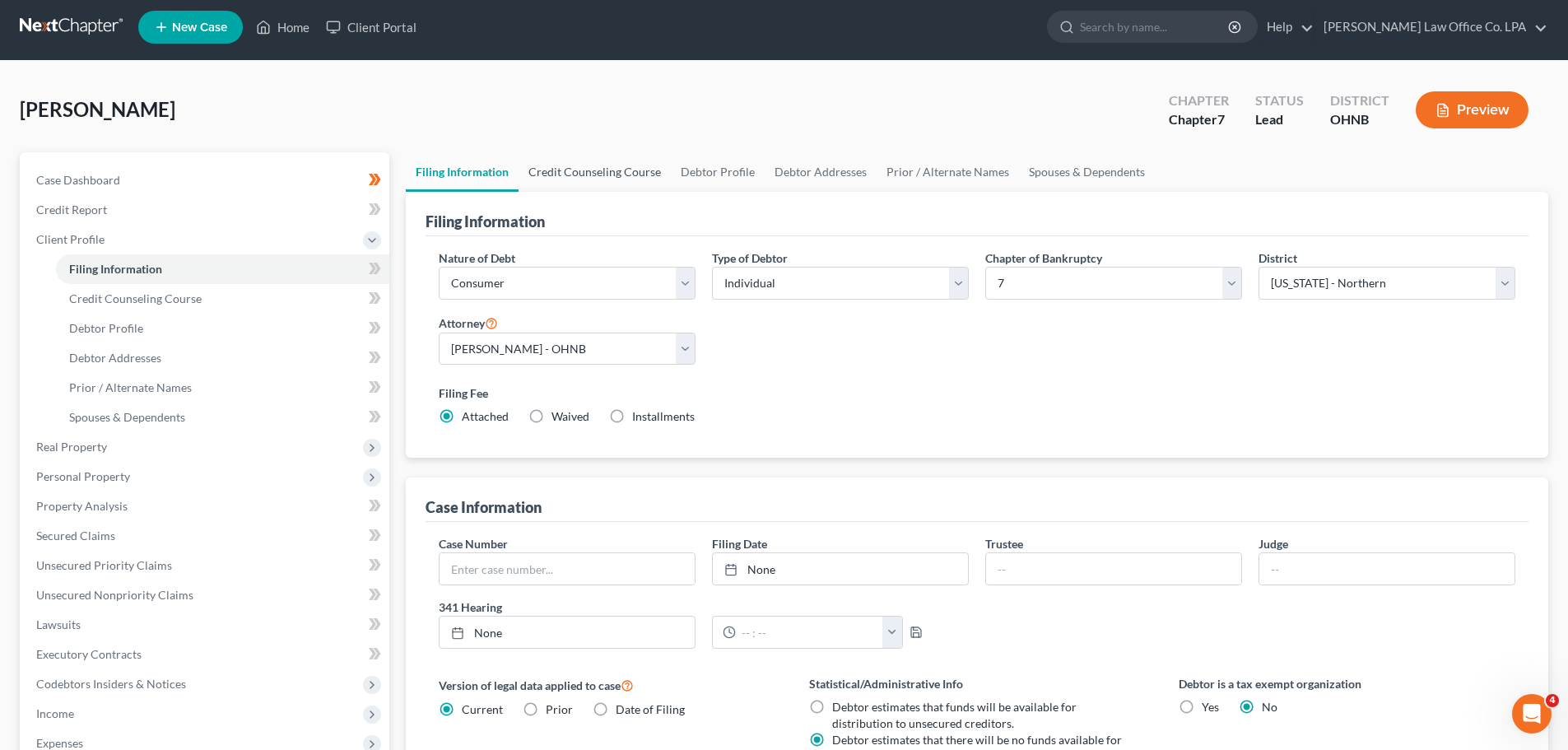
click at [551, 163] on link "Credit Counseling Course" at bounding box center [594, 172] width 152 height 40
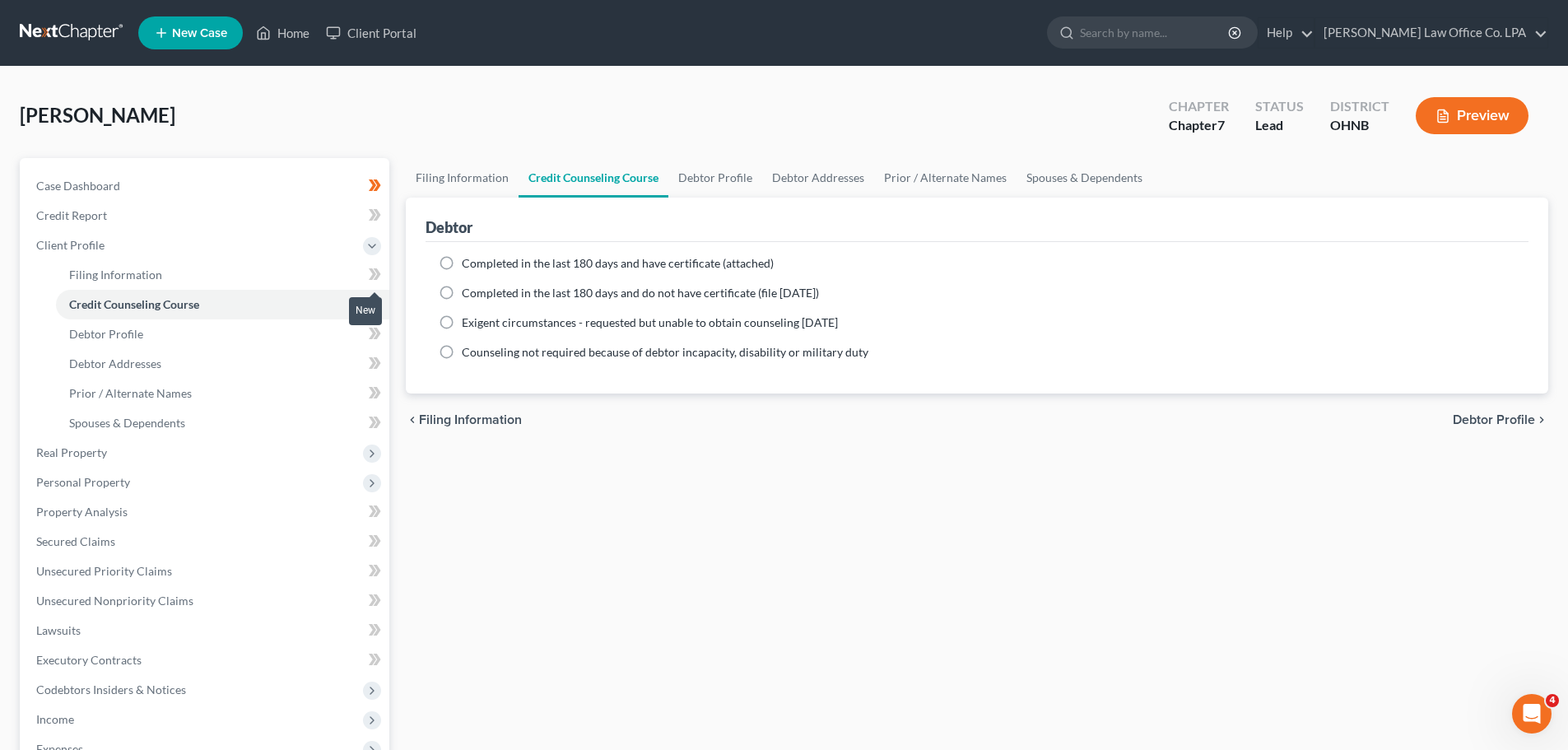
click at [379, 279] on icon at bounding box center [374, 275] width 12 height 21
click at [462, 263] on label "Completed in the last 180 days and have certificate (attached)" at bounding box center [618, 263] width 312 height 16
click at [469, 263] on input "Completed in the last 180 days and have certificate (attached)" at bounding box center [473, 260] width 10 height 10
radio input "true"
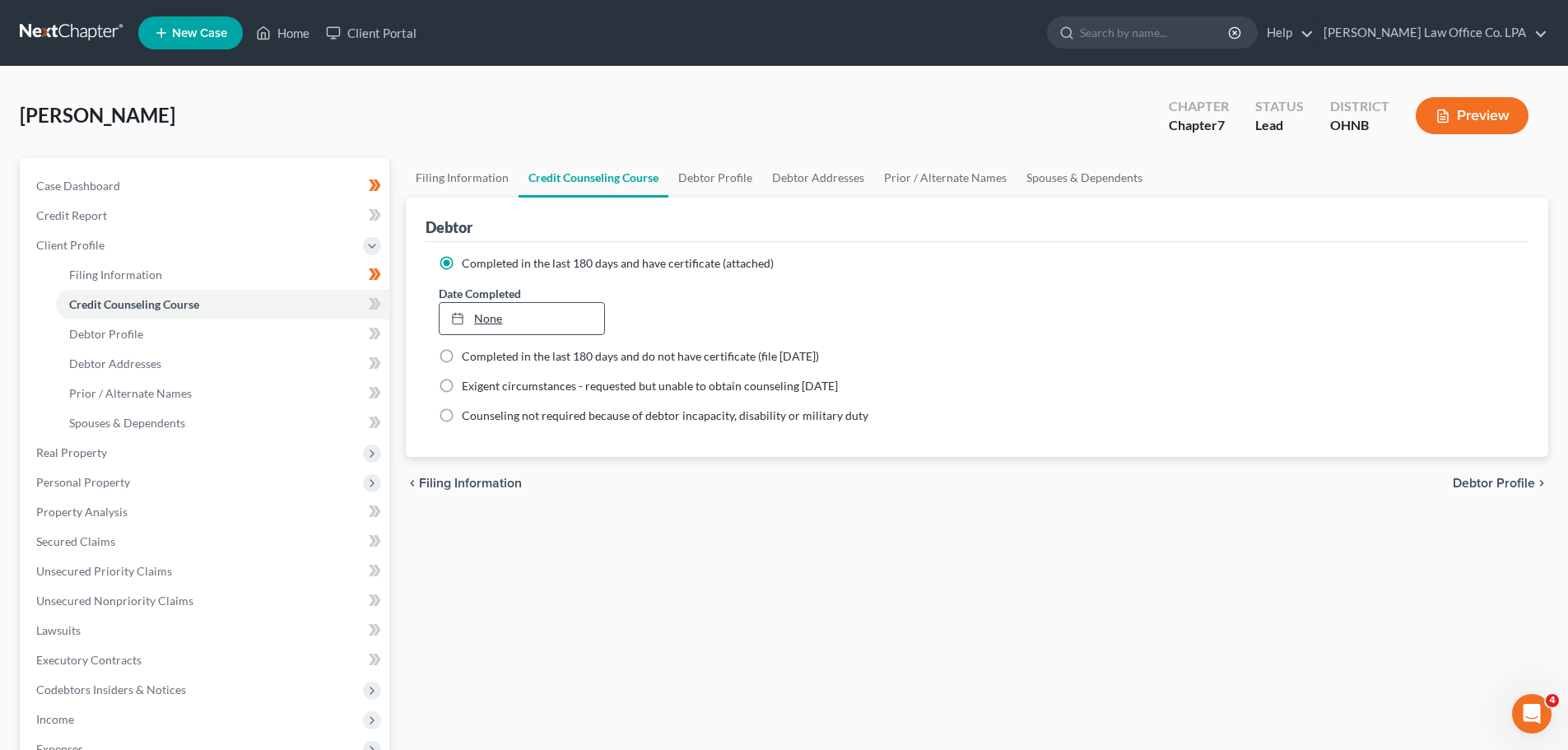
click at [495, 323] on link "None" at bounding box center [520, 318] width 163 height 31
type input "[DATE]"
click at [371, 305] on icon at bounding box center [374, 304] width 12 height 21
click at [276, 335] on link "Debtor Profile" at bounding box center [222, 333] width 333 height 29
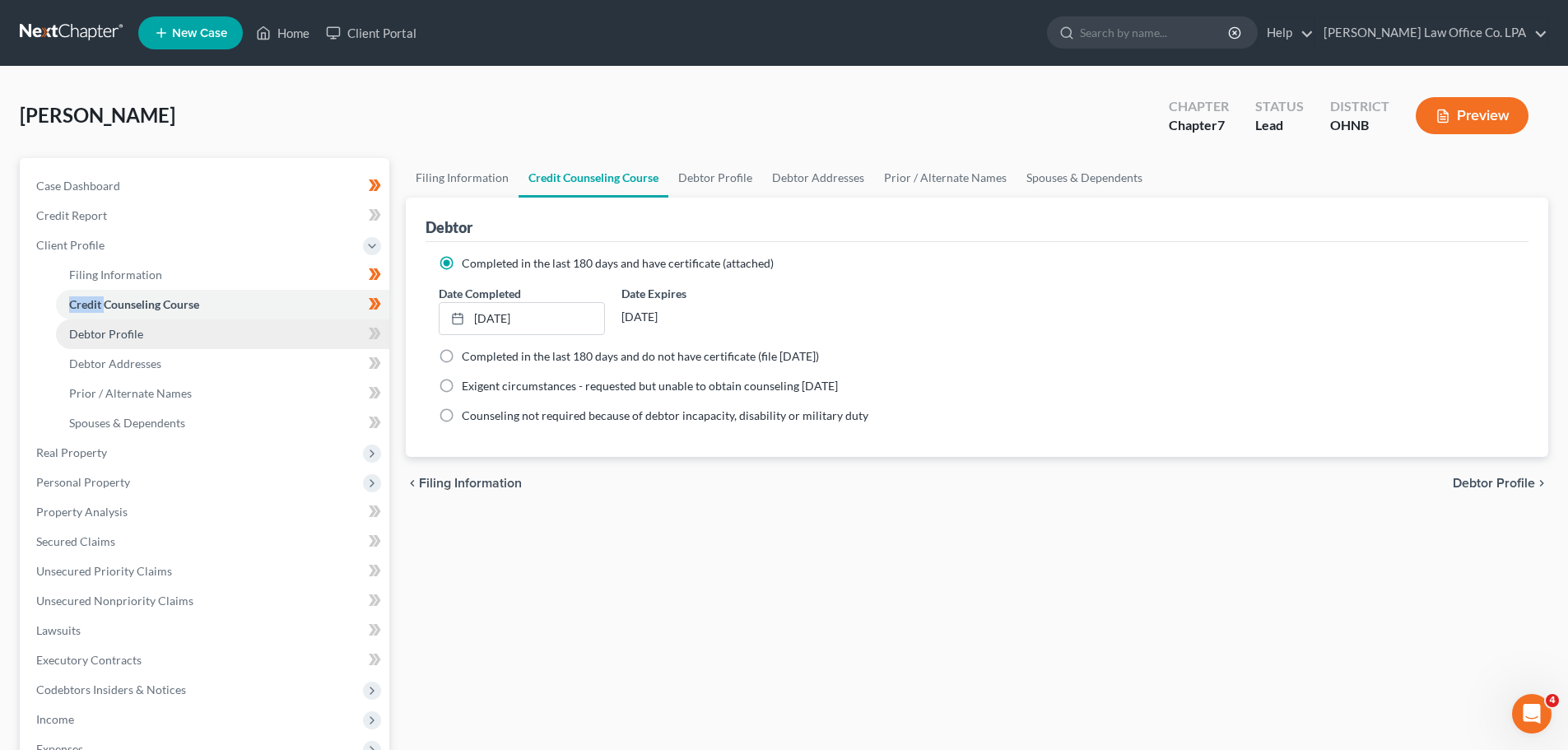
select select "0"
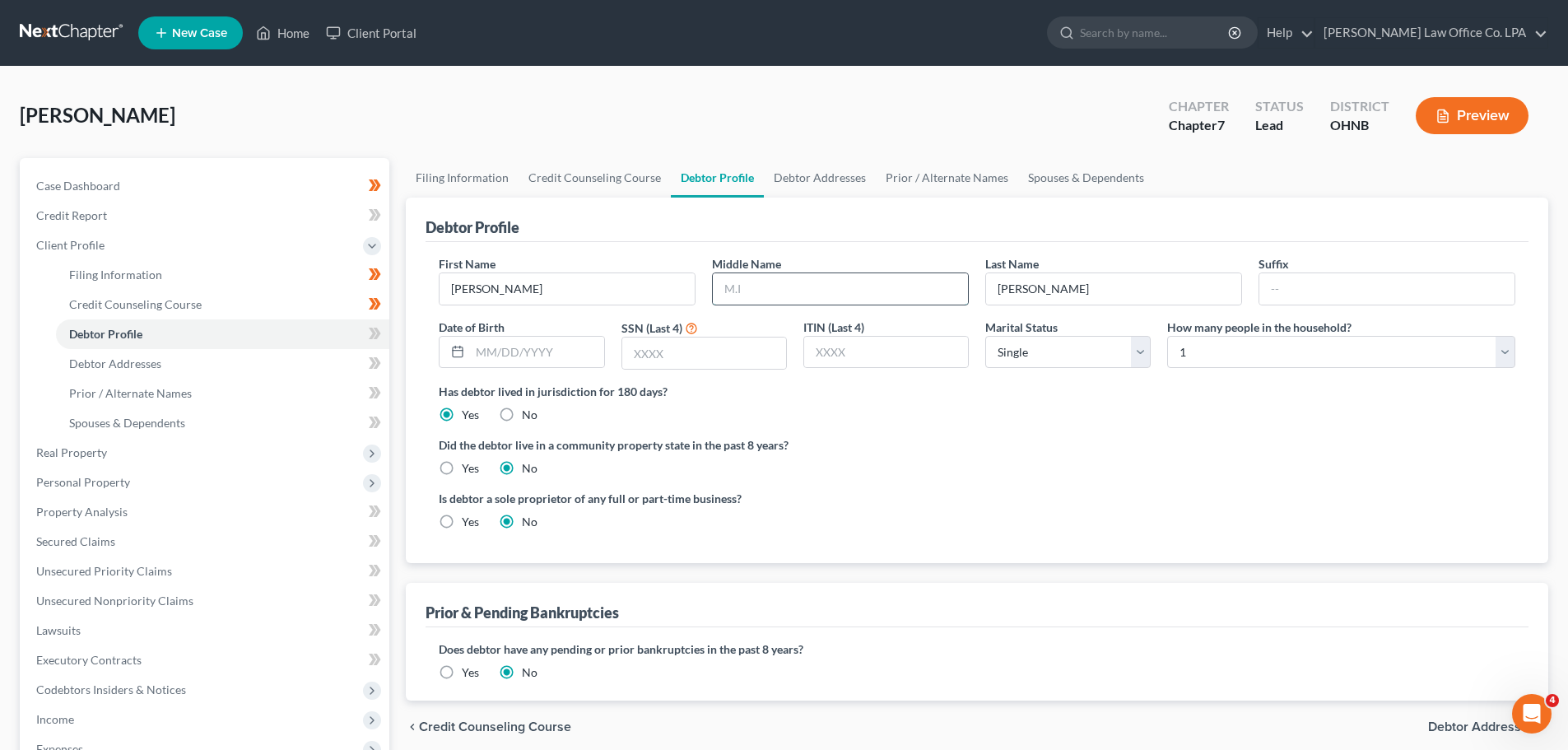
click at [757, 298] on input "text" at bounding box center [841, 288] width 255 height 31
type input "[PERSON_NAME]"
click at [552, 356] on input "text" at bounding box center [537, 351] width 133 height 31
type input "[DATE]"
click at [663, 352] on input "text" at bounding box center [704, 352] width 163 height 31
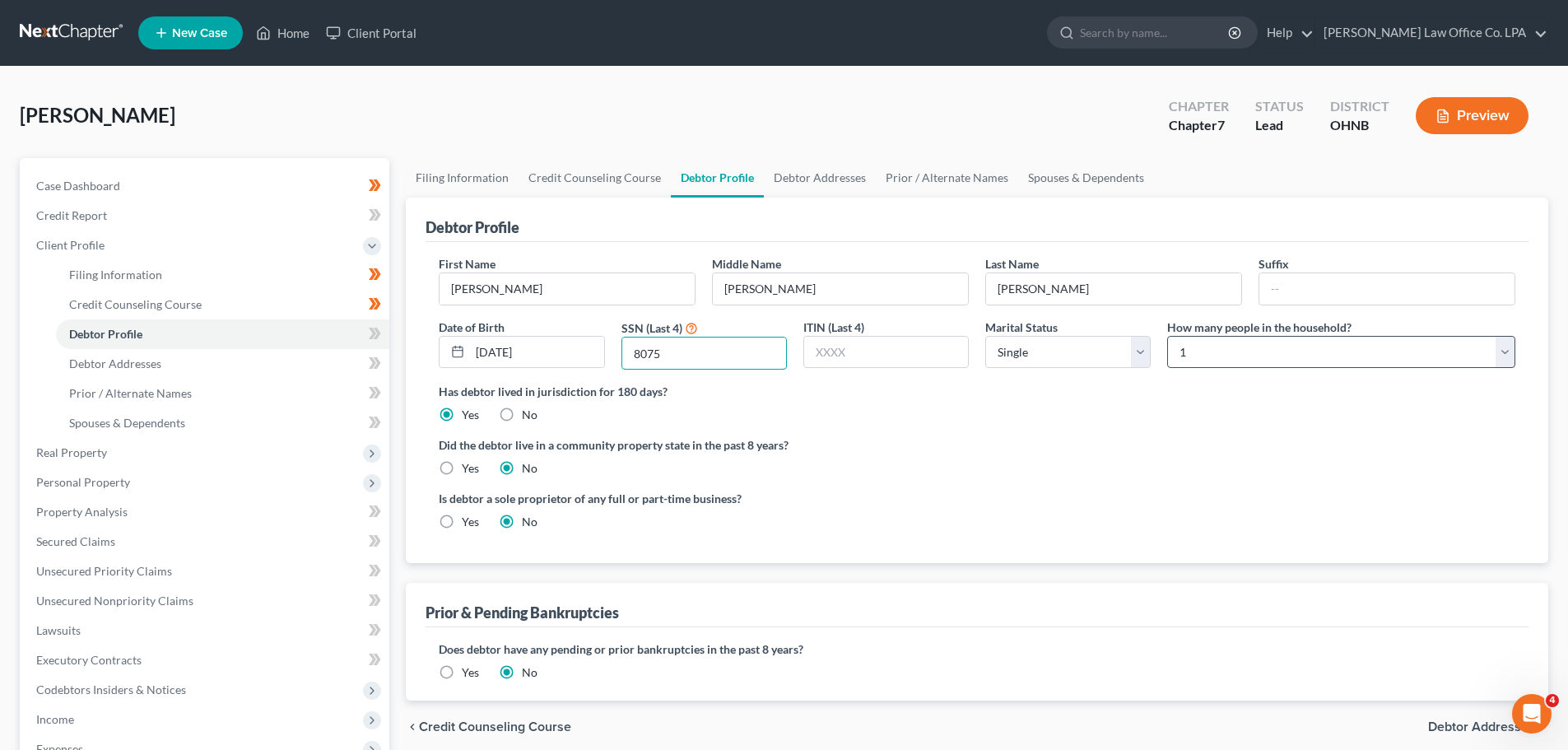
type input "8075"
click at [788, 349] on select "Select 1 2 3 4 5 6 7 8 9 10 11 12 13 14 15 16 17 18 19 20" at bounding box center [1341, 352] width 349 height 33
click at [788, 487] on ng-include "First Name [PERSON_NAME] Middle Name [PERSON_NAME] Last Name [PERSON_NAME] Suff…" at bounding box center [977, 399] width 1077 height 288
click at [376, 332] on icon at bounding box center [374, 333] width 12 height 21
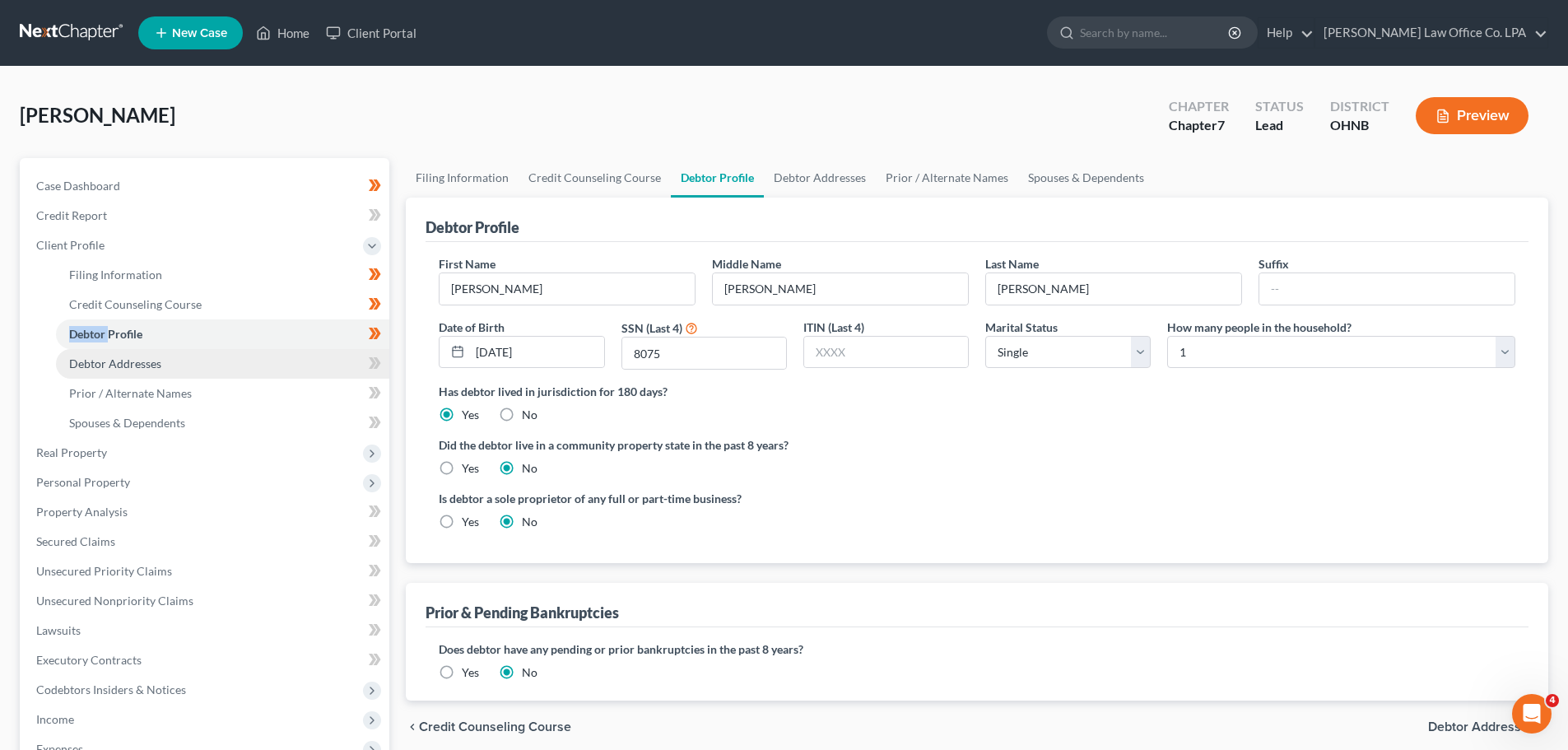
click at [296, 358] on link "Debtor Addresses" at bounding box center [222, 364] width 333 height 29
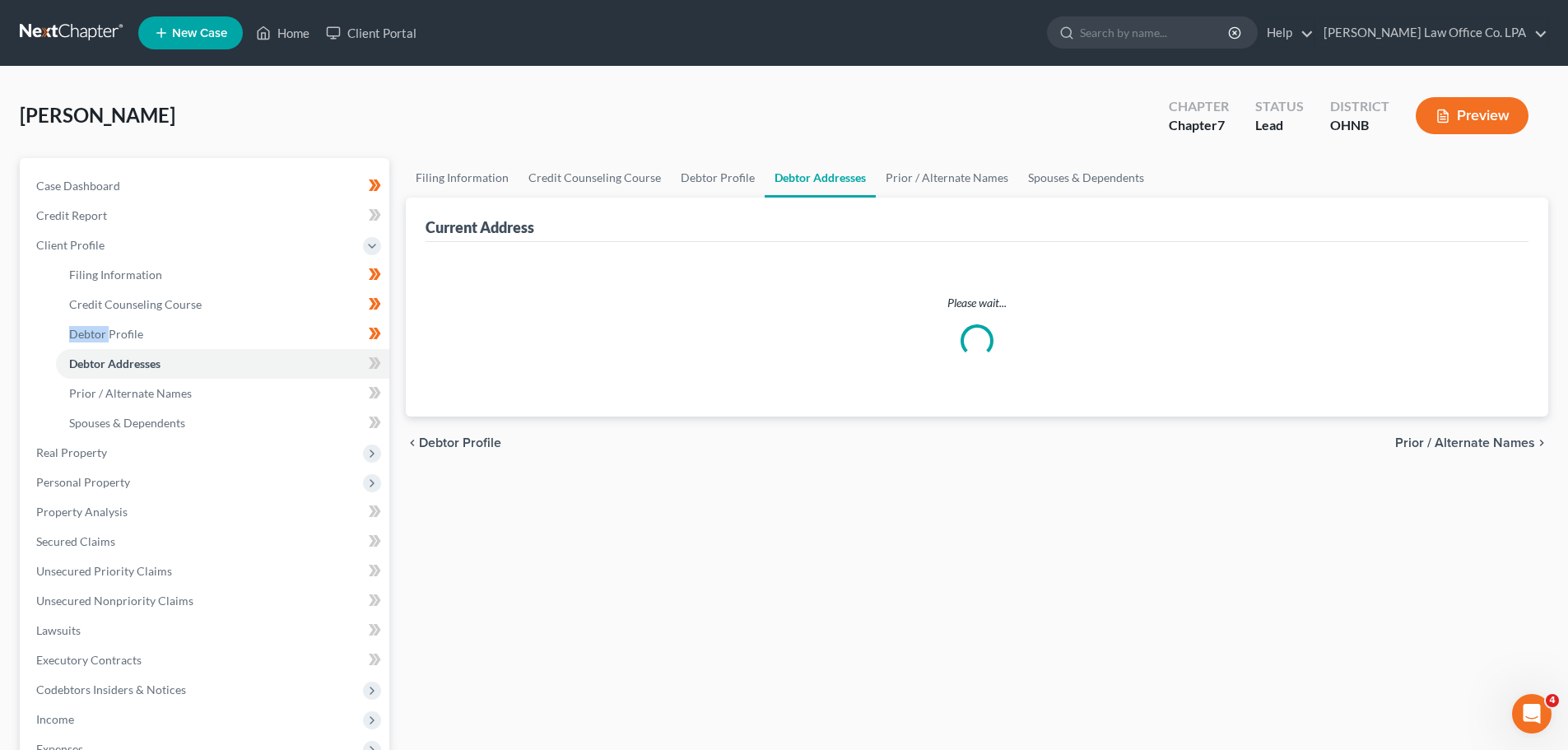
select select "0"
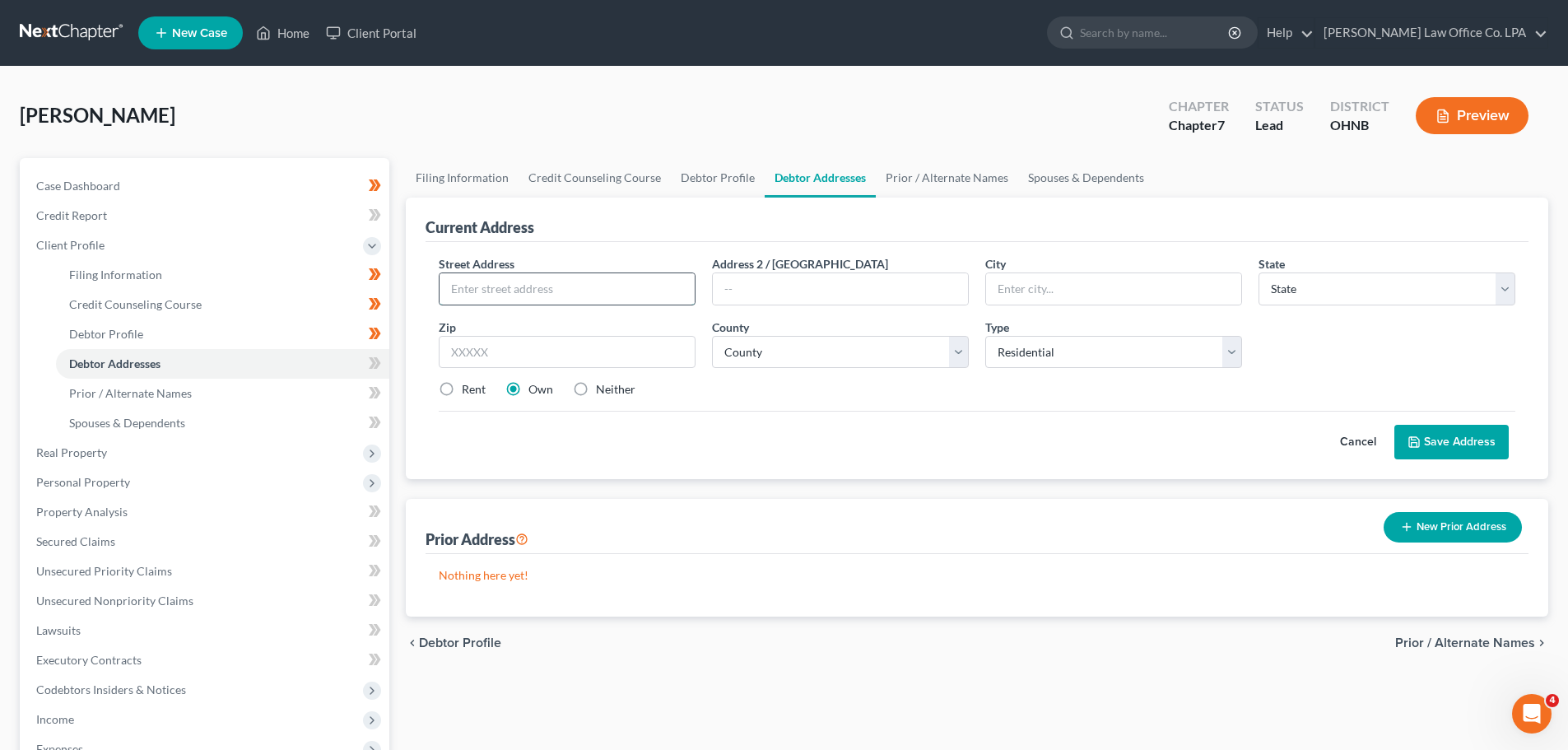
click at [604, 298] on input "text" at bounding box center [567, 288] width 255 height 31
type input "[STREET_ADDRESS][US_STATE]"
type input "Edon"
select select "36"
type input "43518"
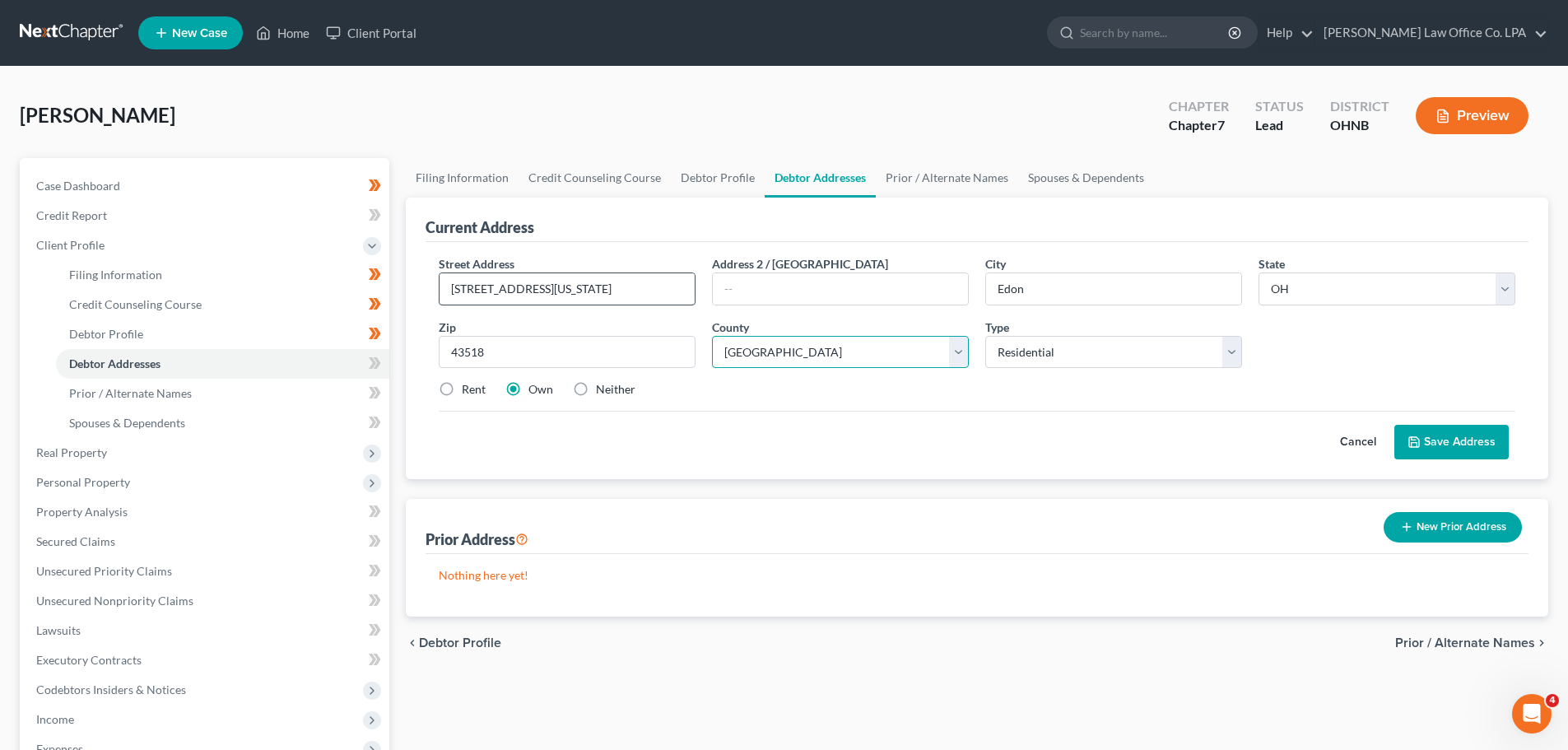
select select "85"
click at [788, 441] on button "Save Address" at bounding box center [1451, 442] width 114 height 35
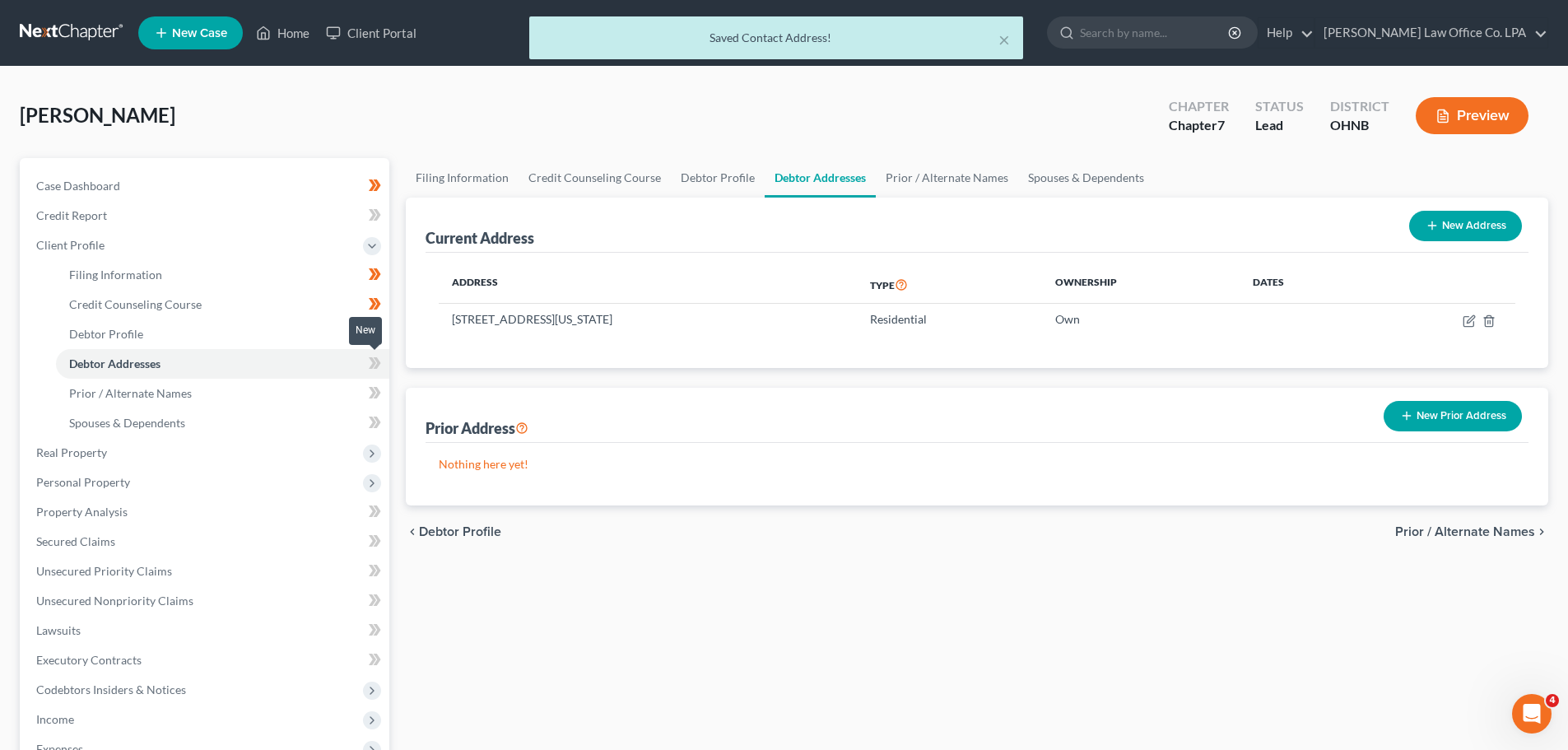
click at [383, 366] on span at bounding box center [375, 366] width 29 height 25
click at [383, 391] on span at bounding box center [375, 395] width 29 height 25
click at [383, 393] on span at bounding box center [375, 395] width 29 height 25
click at [317, 414] on link "Spouses & Dependents" at bounding box center [222, 422] width 333 height 29
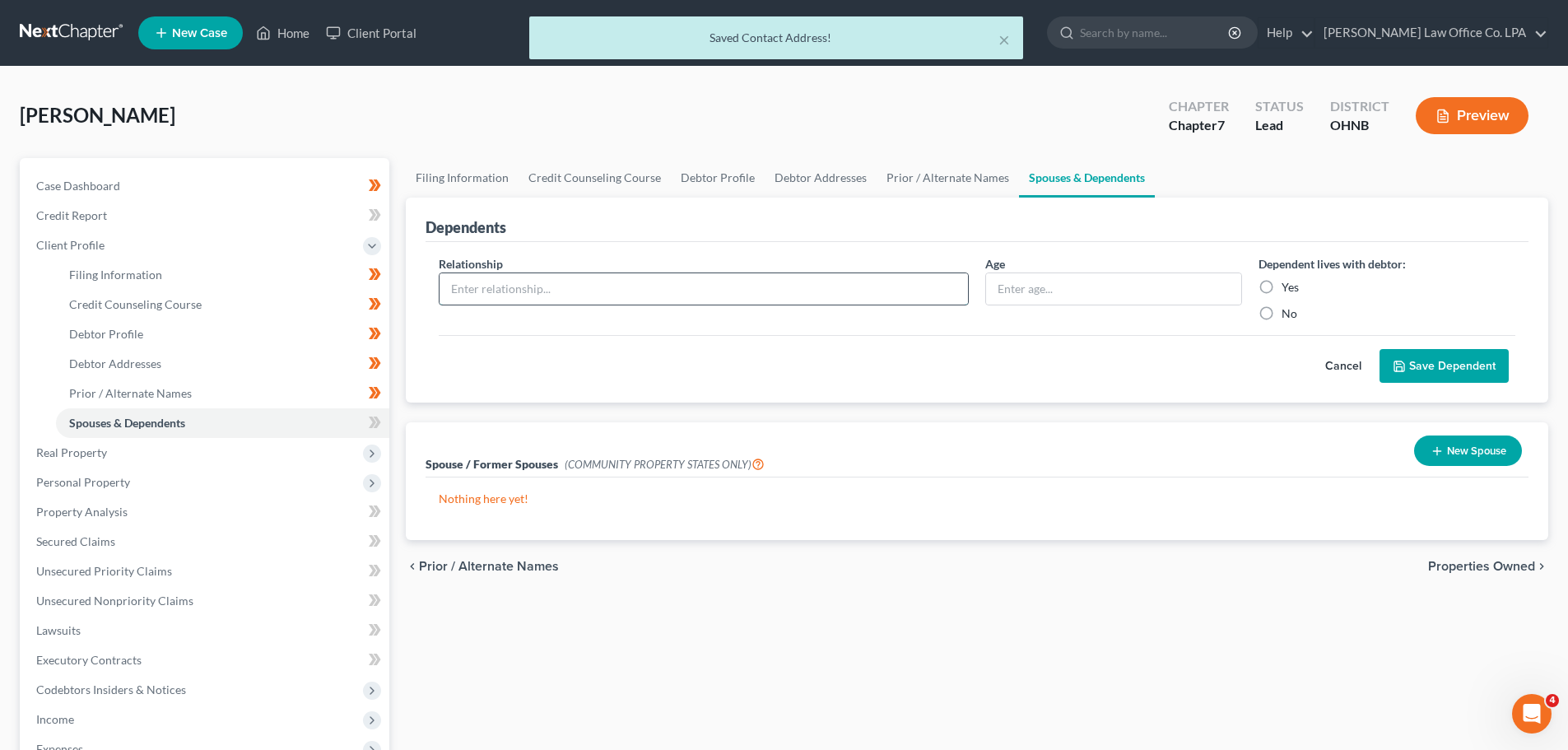
click at [585, 290] on input "text" at bounding box center [703, 288] width 528 height 31
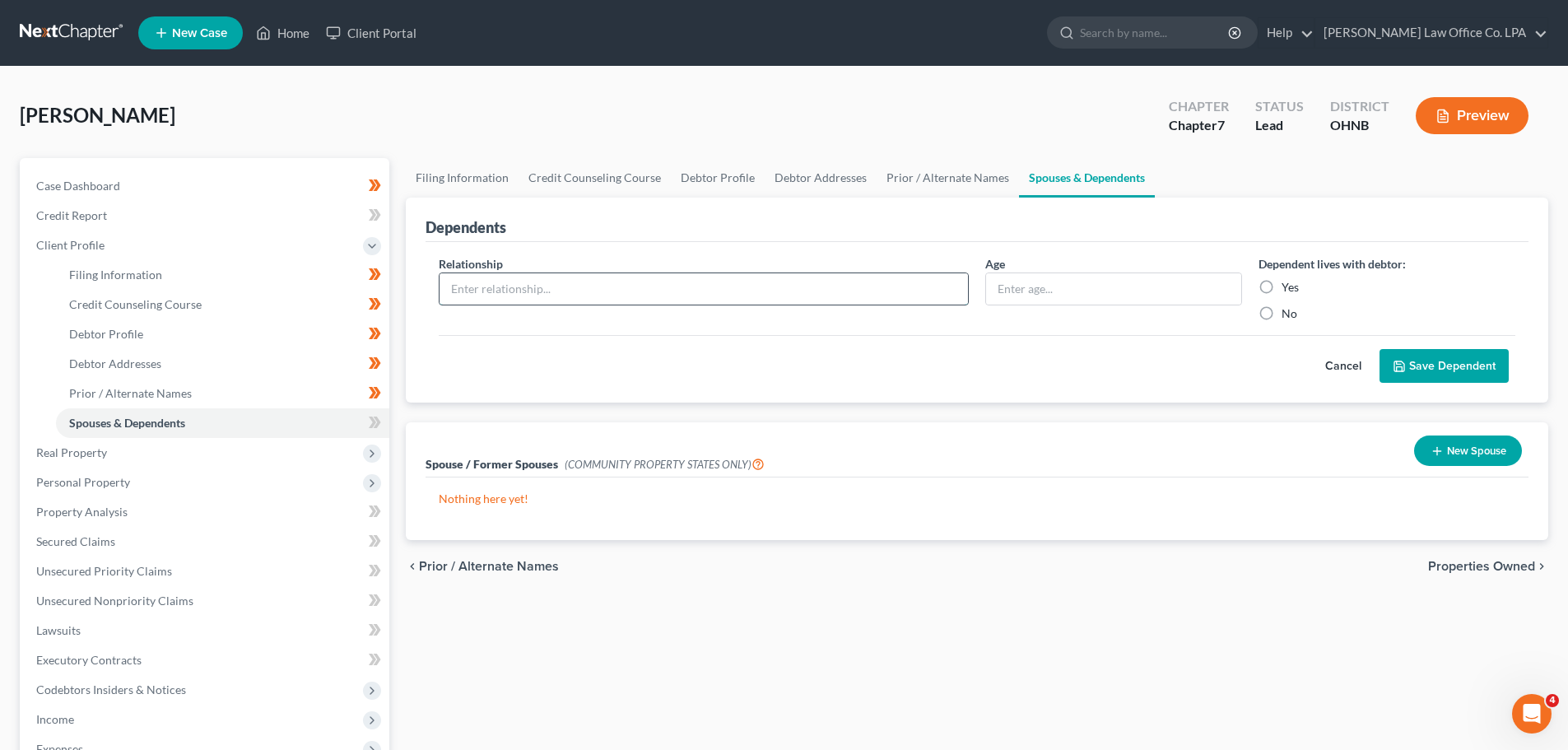
type input "J"
type input "D"
type input "Child (daughter)"
click at [788, 290] on input "text" at bounding box center [1114, 288] width 255 height 31
type input "5"
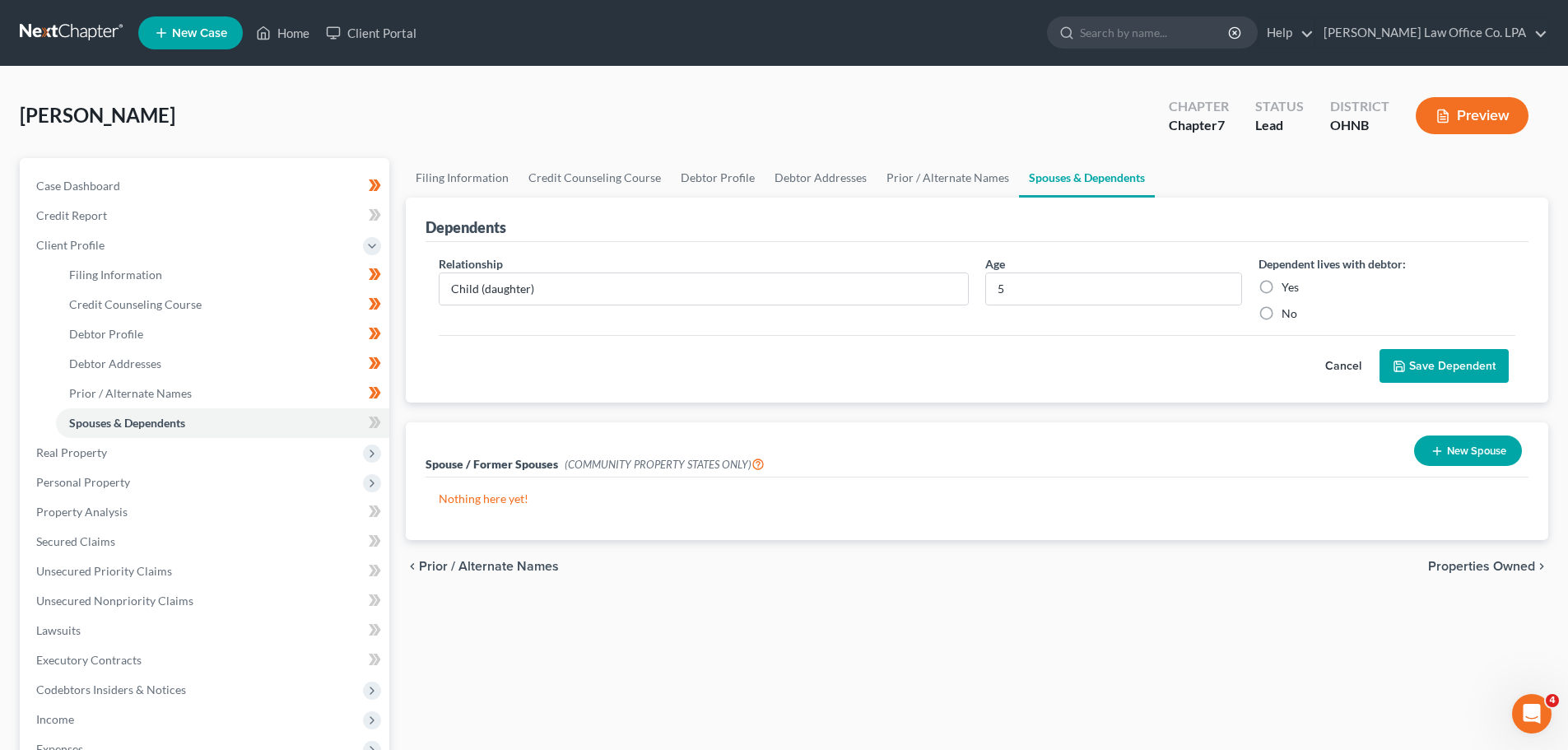
click at [788, 287] on label "Yes" at bounding box center [1290, 286] width 17 height 16
click at [788, 287] on input "Yes" at bounding box center [1293, 283] width 10 height 10
radio input "true"
click at [618, 287] on input "Child (daughter)" at bounding box center [703, 288] width 528 height 31
type input "Child (daughter) (on weekends)"
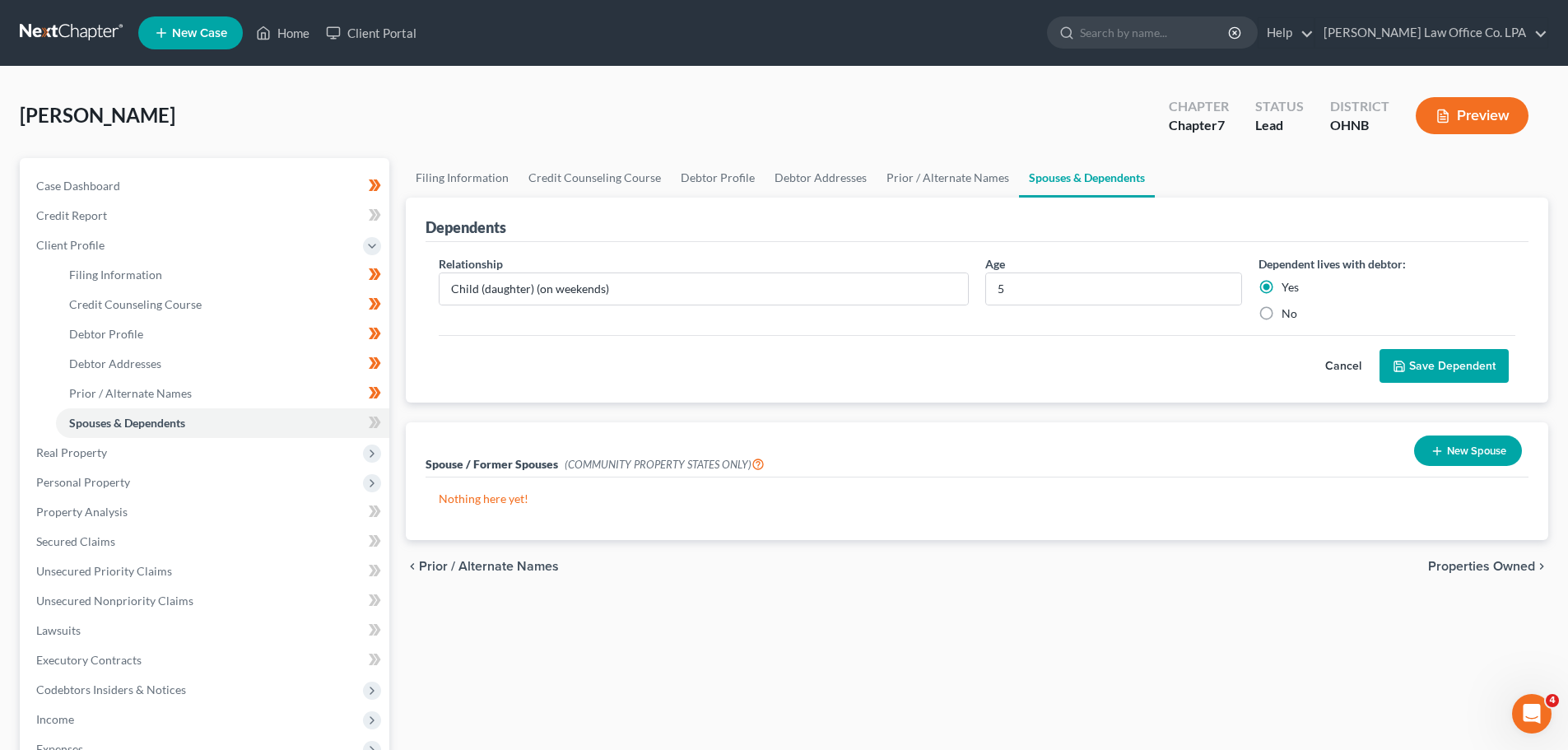
click at [788, 375] on button "Save Dependent" at bounding box center [1444, 366] width 129 height 35
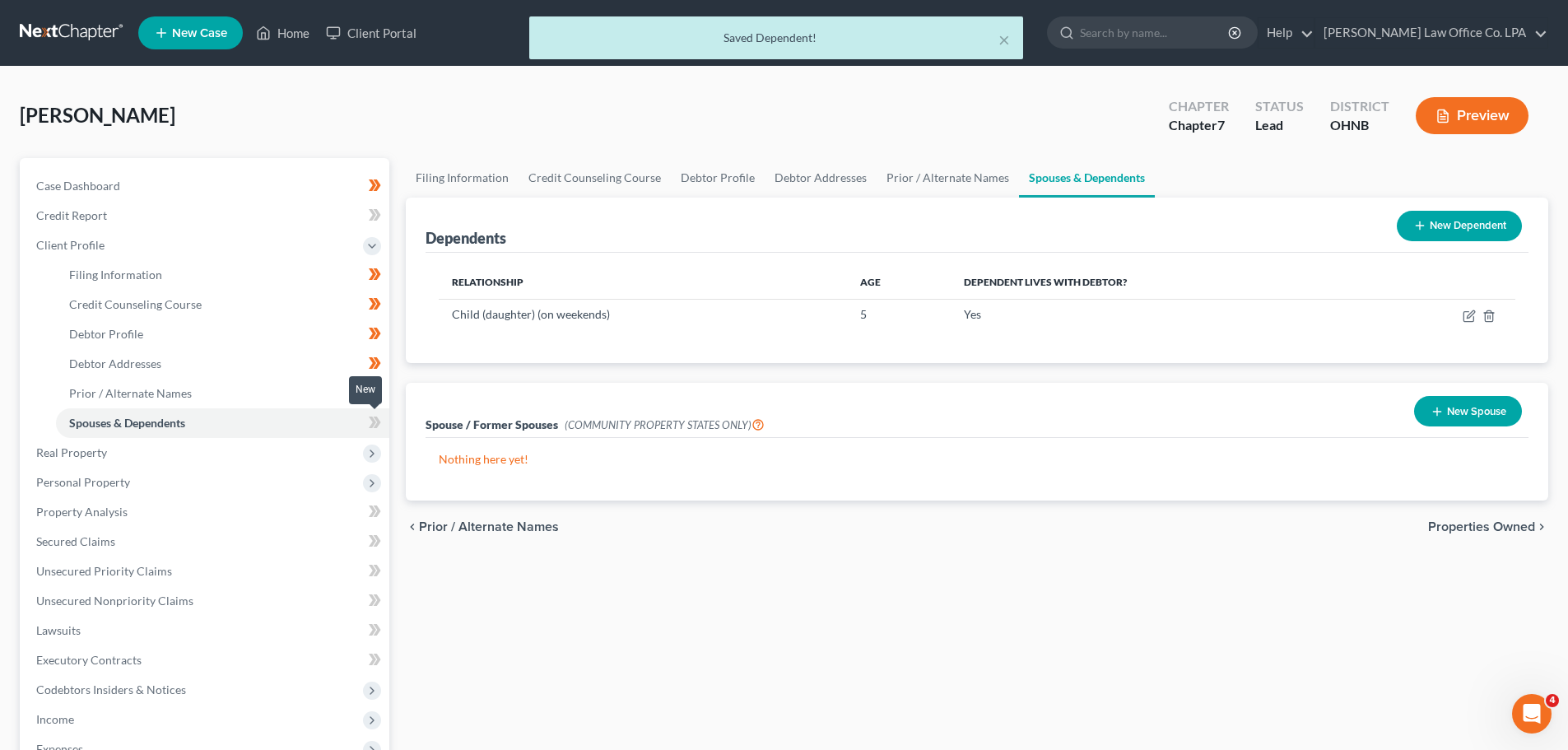
click at [381, 430] on icon at bounding box center [374, 423] width 12 height 21
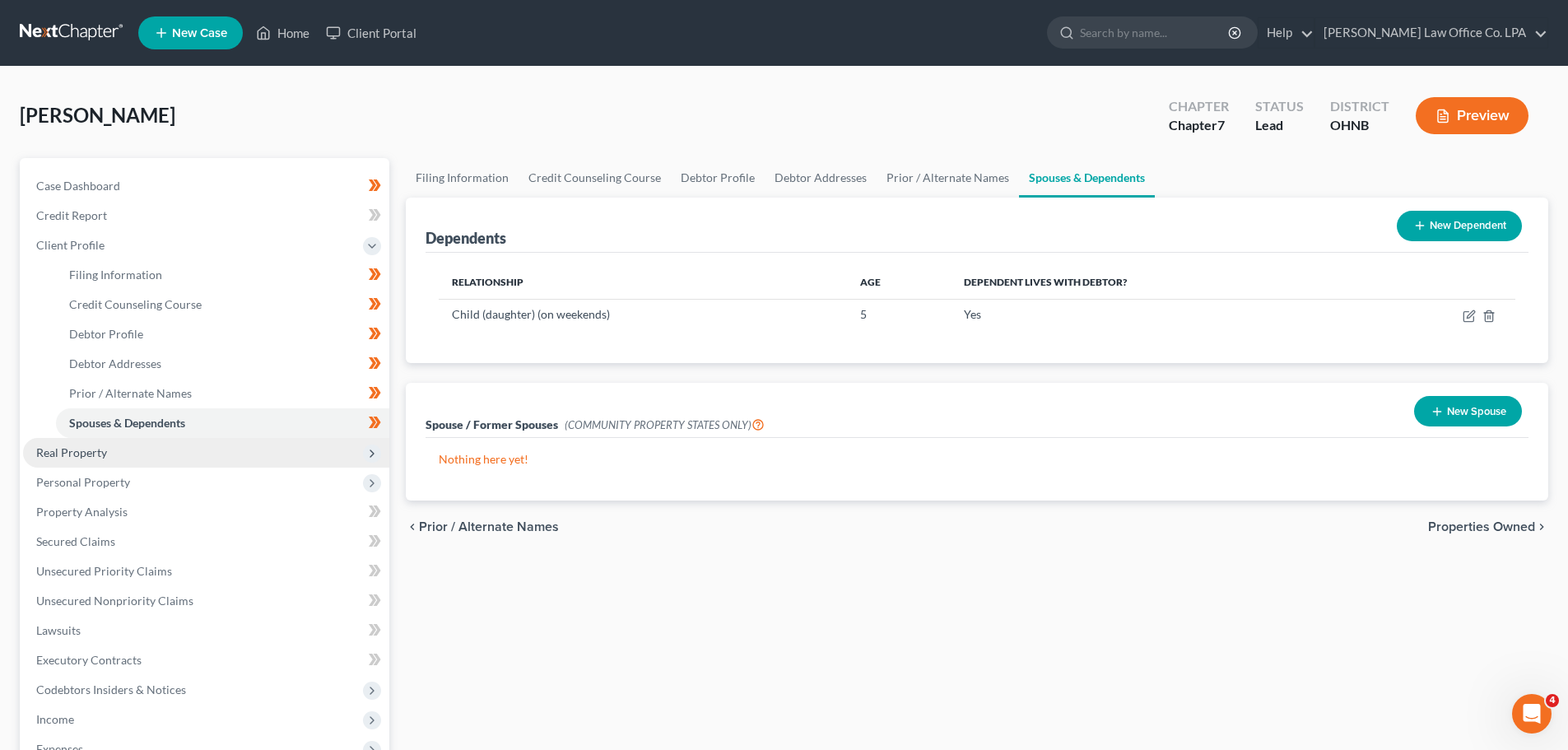
click at [198, 452] on span "Real Property" at bounding box center [206, 452] width 366 height 29
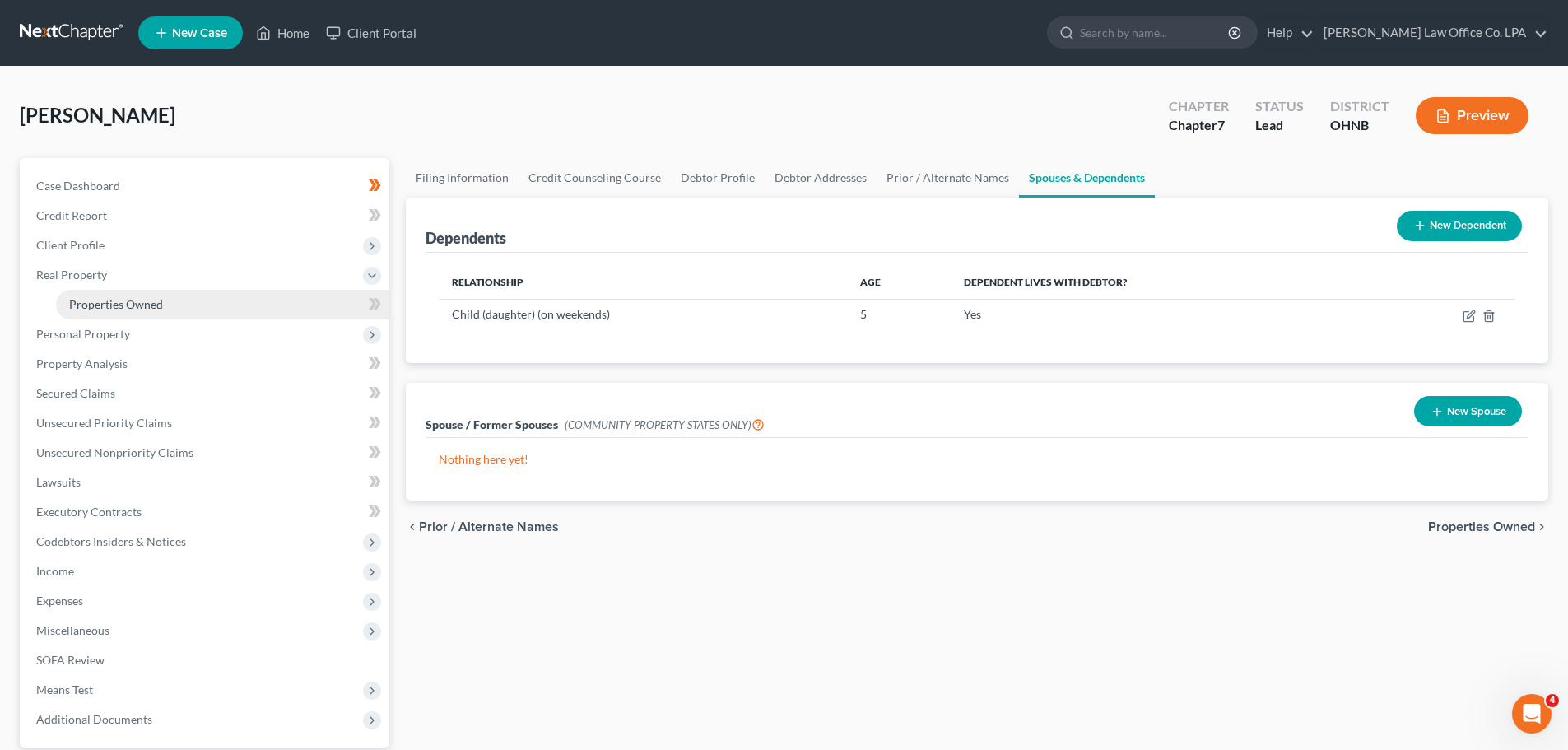
click at [196, 298] on link "Properties Owned" at bounding box center [222, 304] width 333 height 29
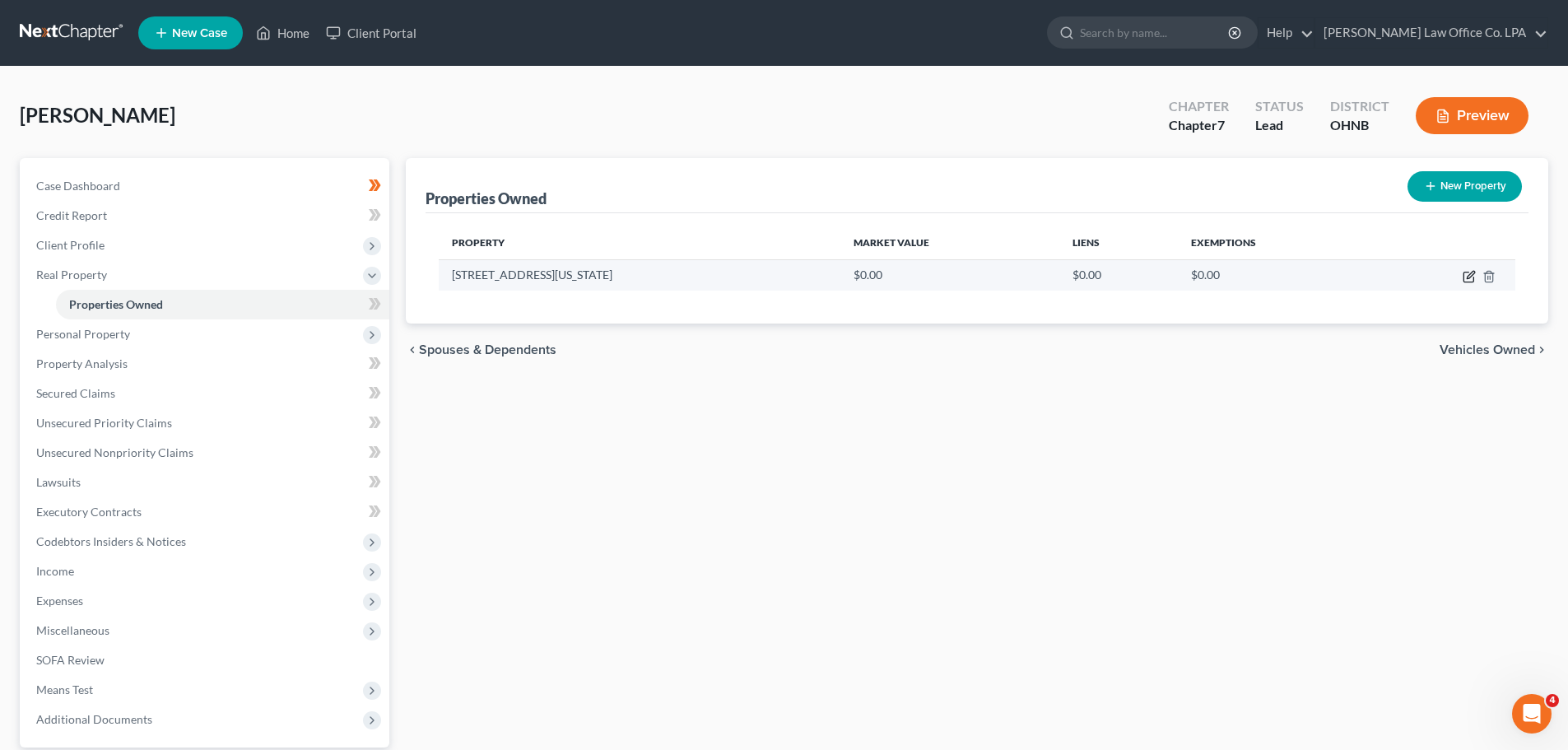
click at [788, 279] on icon "button" at bounding box center [1471, 275] width 8 height 8
select select "36"
select select "85"
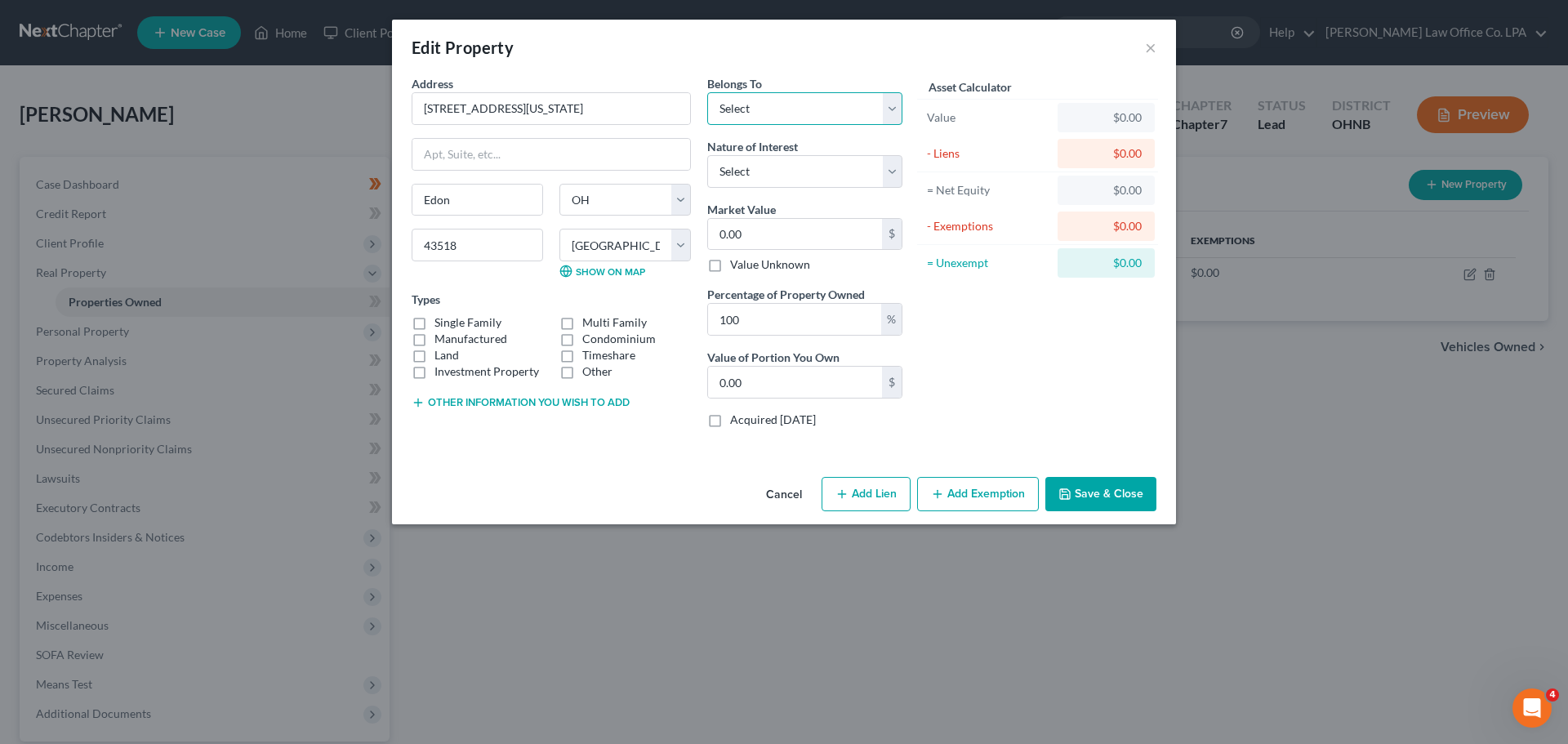
click at [771, 105] on select "Select Debtor 1 Only Debtor 2 Only Debtor 1 And Debtor 2 Only At Least One Of T…" at bounding box center [805, 108] width 195 height 33
select select "0"
click at [708, 92] on select "Select Debtor 1 Only Debtor 2 Only Debtor 1 And Debtor 2 Only At Least One Of T…" at bounding box center [805, 108] width 195 height 33
click at [782, 162] on select "Select Fee Simple Joint Tenant Life Estate Equitable Interest Future Interest T…" at bounding box center [805, 171] width 195 height 33
select select "0"
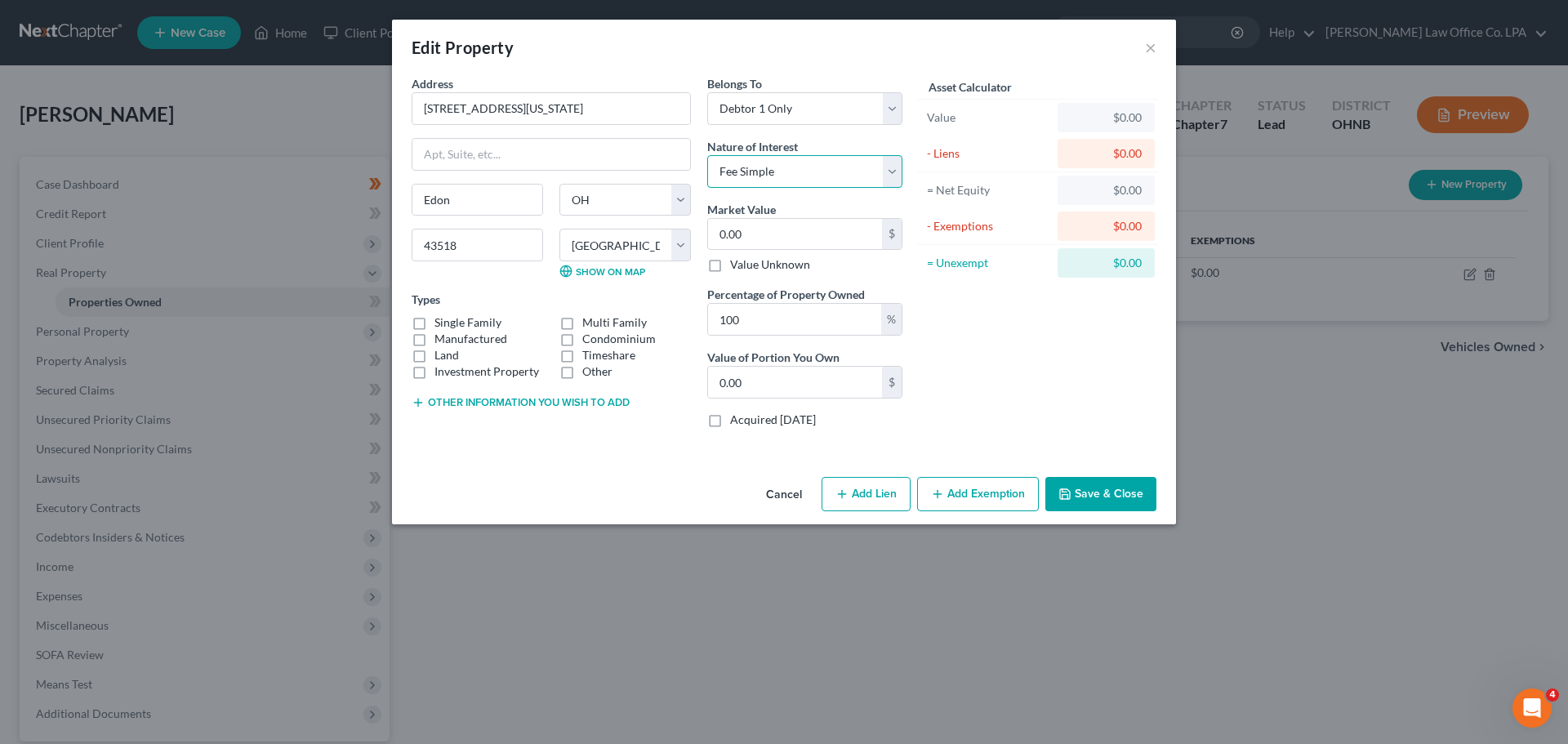
click at [708, 156] on select "Select Fee Simple Joint Tenant Life Estate Equitable Interest Future Interest T…" at bounding box center [805, 171] width 195 height 33
click at [759, 231] on input "0.00" at bounding box center [796, 234] width 174 height 31
type input "1"
type input "1.00"
type input "10"
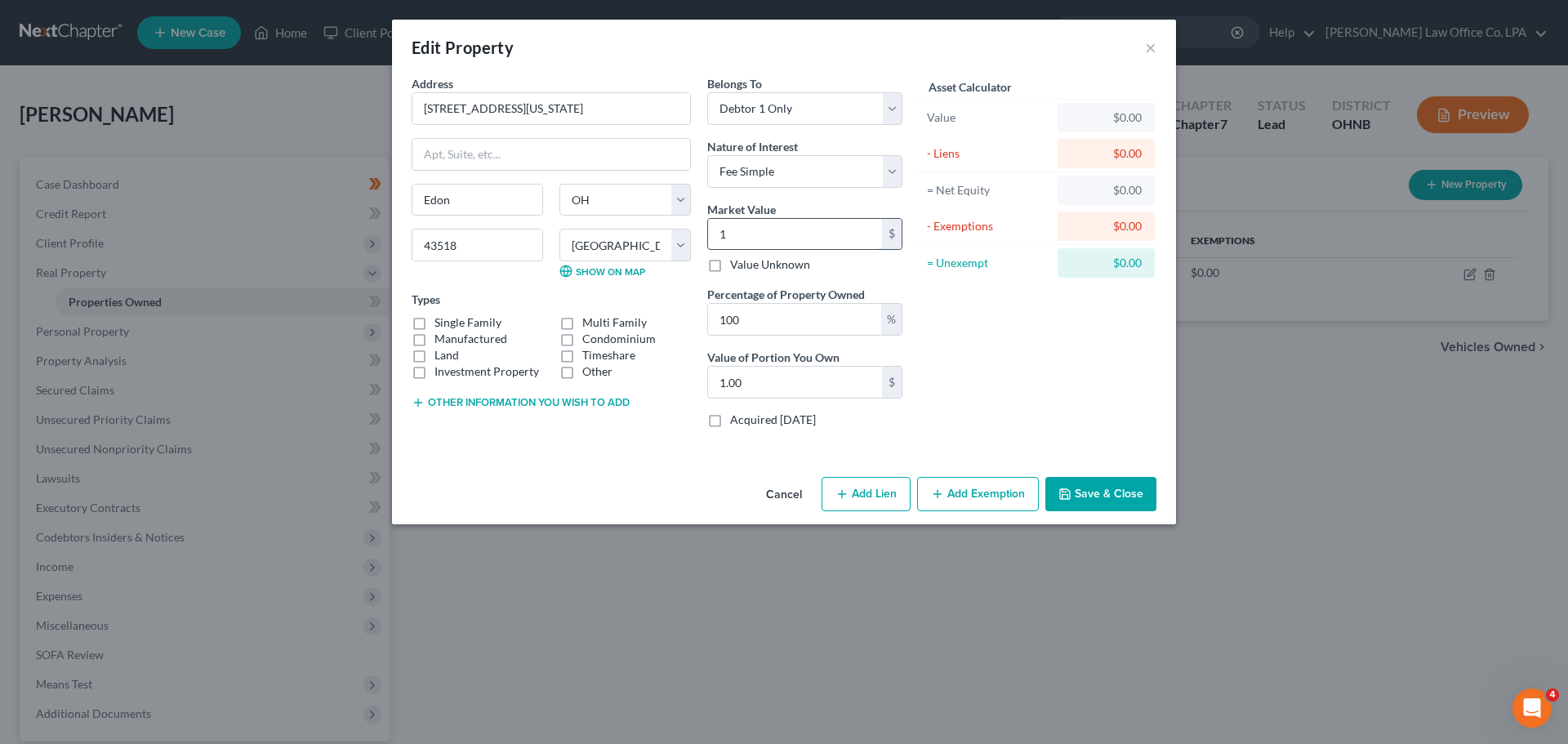
type input "10.00"
type input "106"
type input "106.00"
type input "1063"
type input "1,063.00"
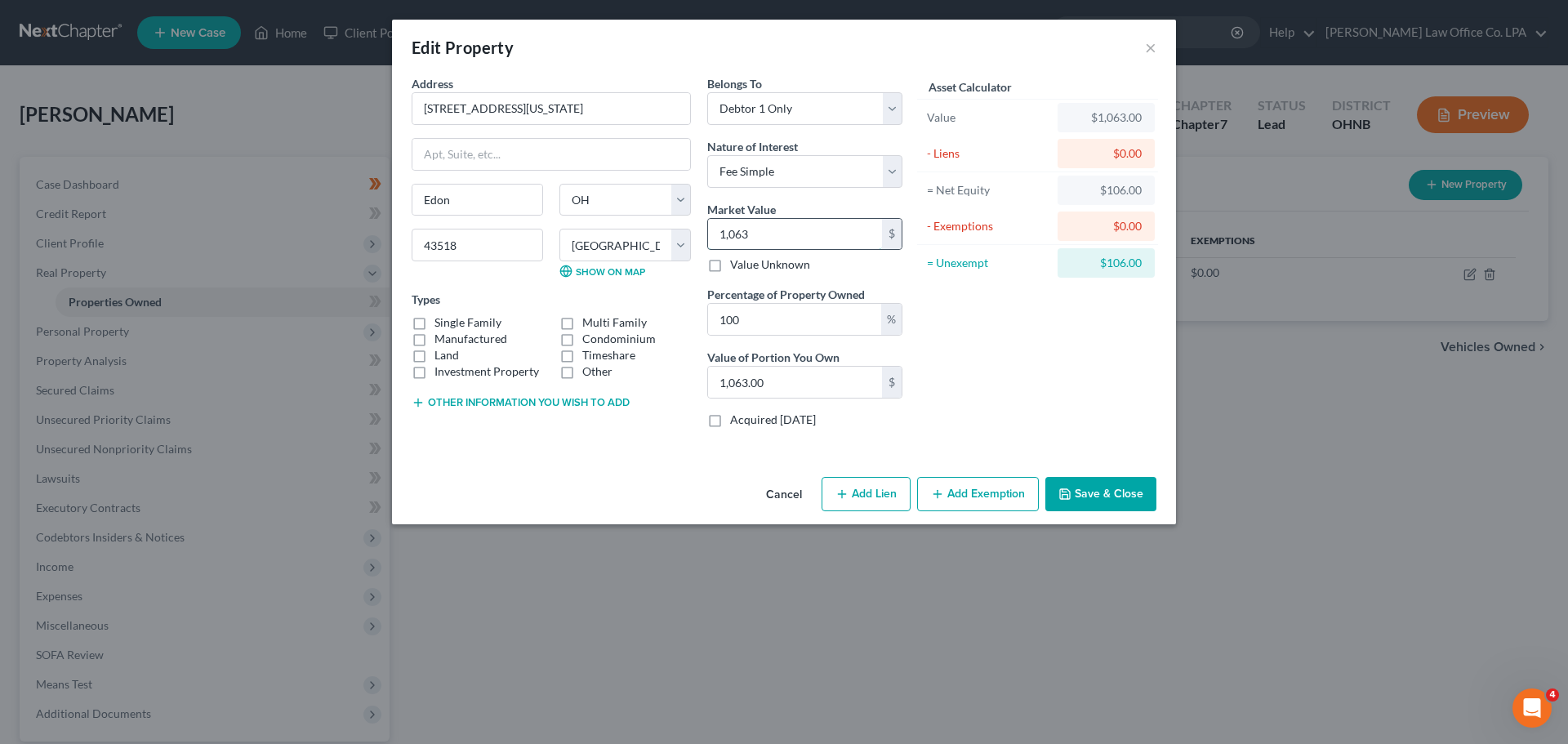
type input "1,0630"
type input "10,630.00"
type input "10,6300"
type input "106,300.00"
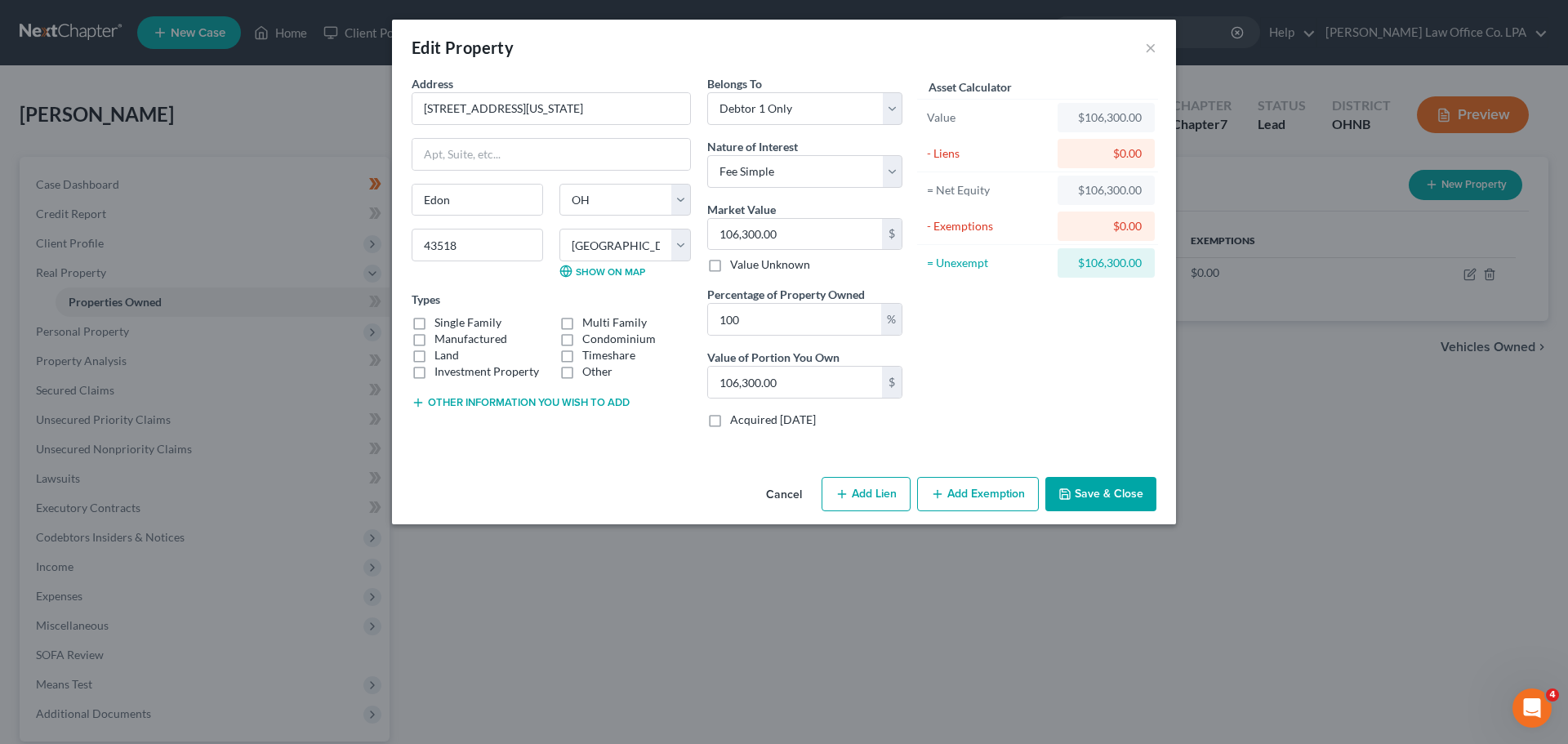
click at [435, 324] on label "Single Family" at bounding box center [468, 322] width 67 height 16
click at [441, 324] on input "Single Family" at bounding box center [446, 320] width 10 height 10
checkbox input "true"
click at [782, 505] on button "Save & Close" at bounding box center [1100, 494] width 112 height 35
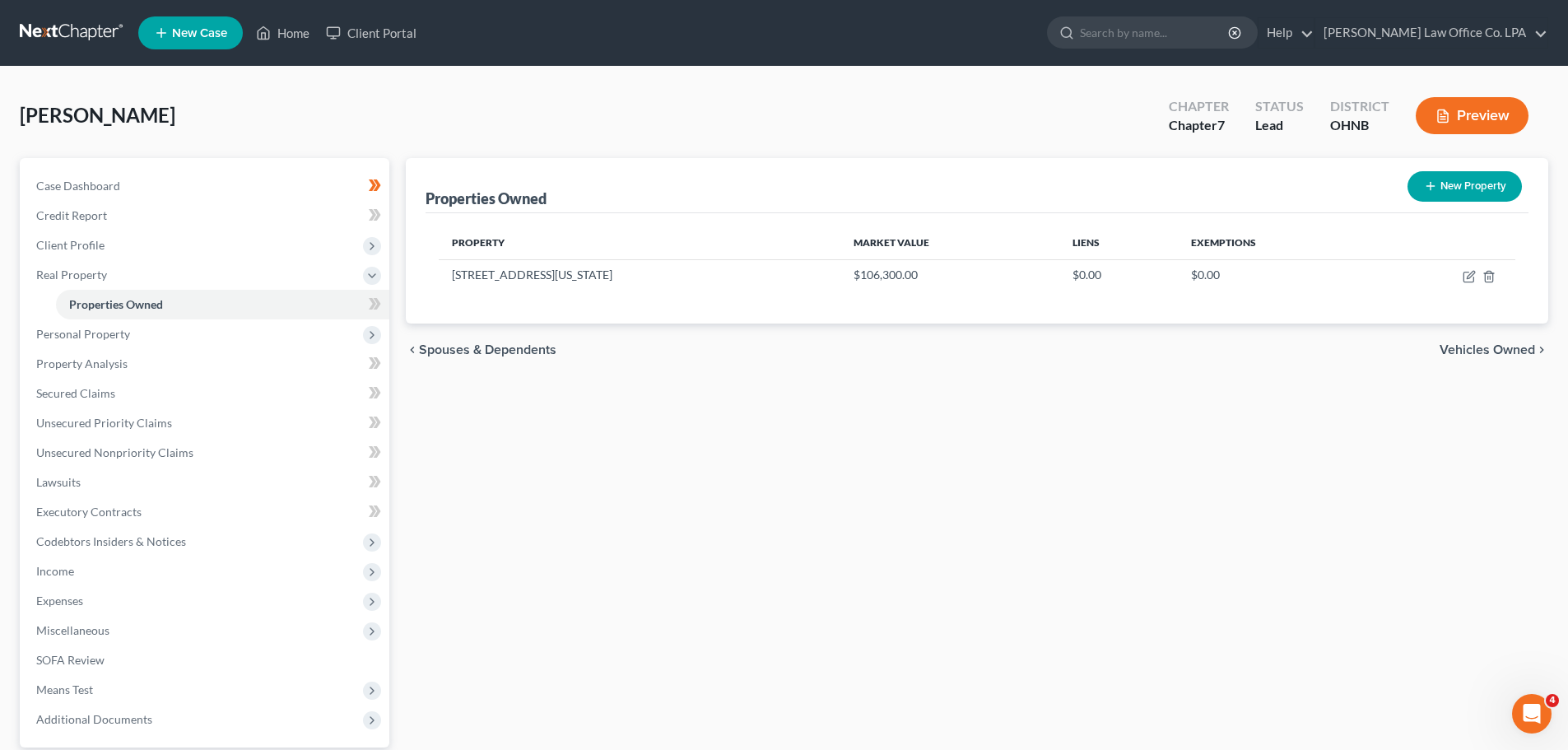
click at [381, 298] on body "Home New Case Client Portal [PERSON_NAME] Law Office Co. LPA [PERSON_NAME][EMAI…" at bounding box center [784, 452] width 1568 height 905
click at [363, 307] on span at bounding box center [375, 306] width 29 height 25
click at [311, 328] on span "Personal Property" at bounding box center [206, 333] width 366 height 29
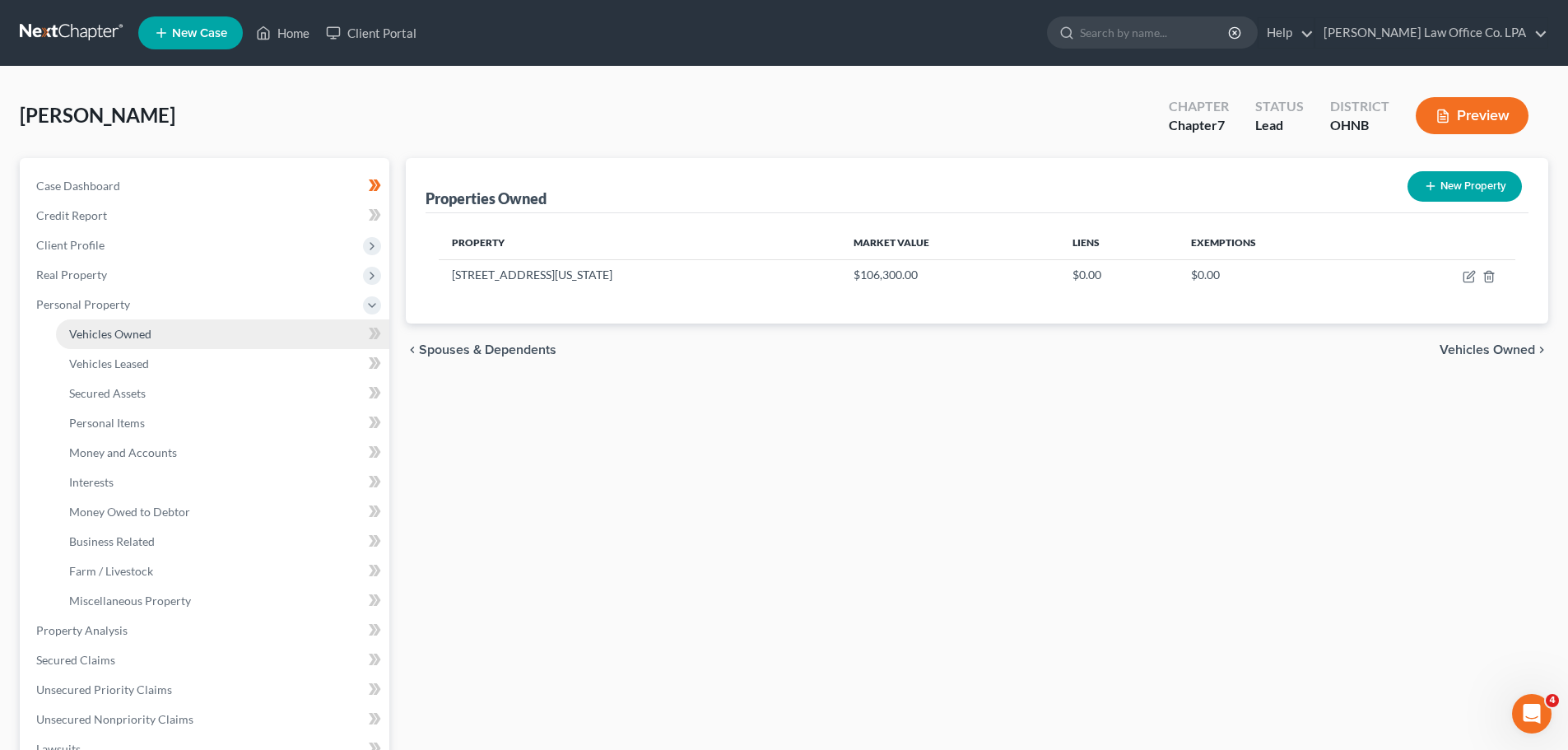
click at [271, 320] on link "Vehicles Owned" at bounding box center [222, 333] width 333 height 29
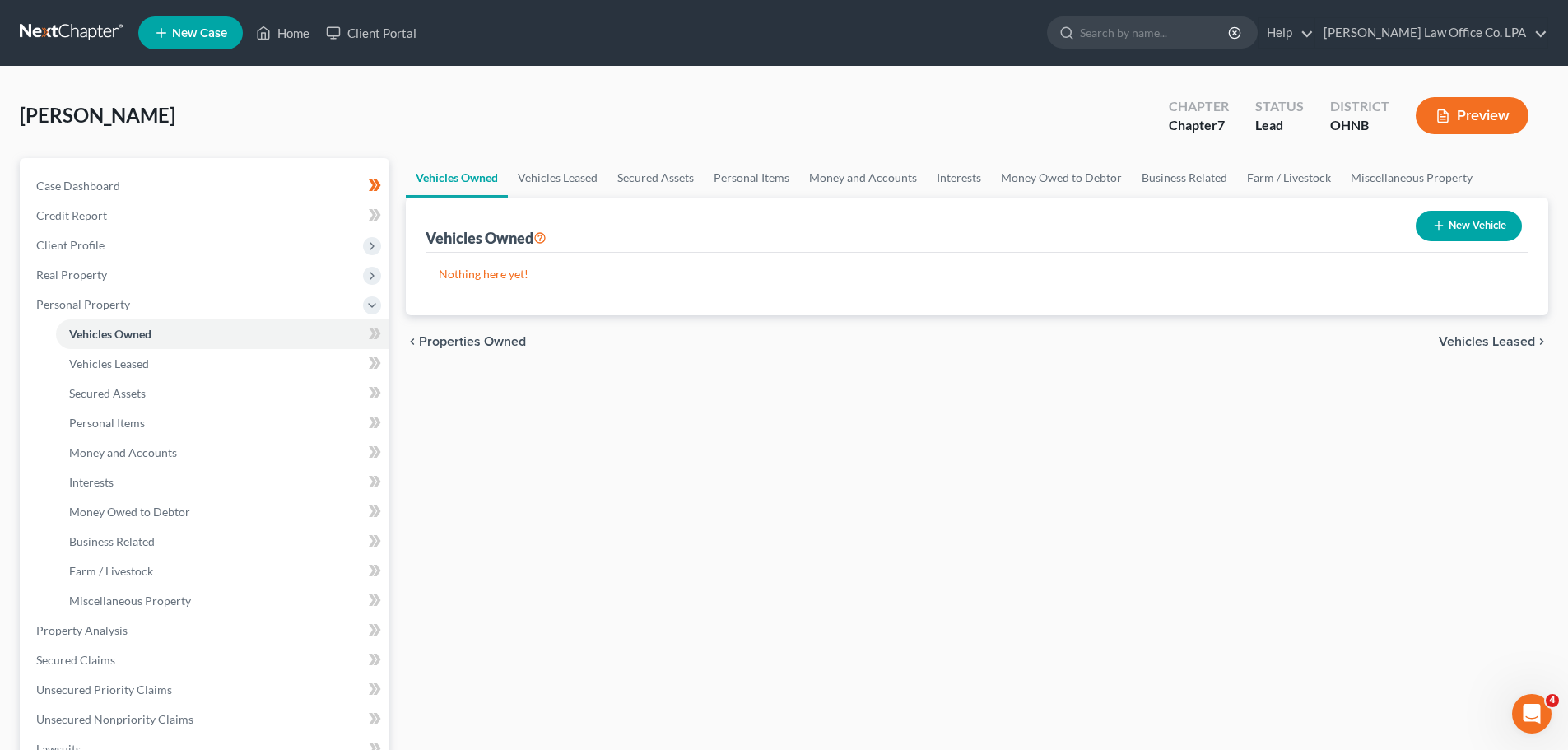
click at [788, 235] on button "New Vehicle" at bounding box center [1469, 226] width 106 height 30
select select "0"
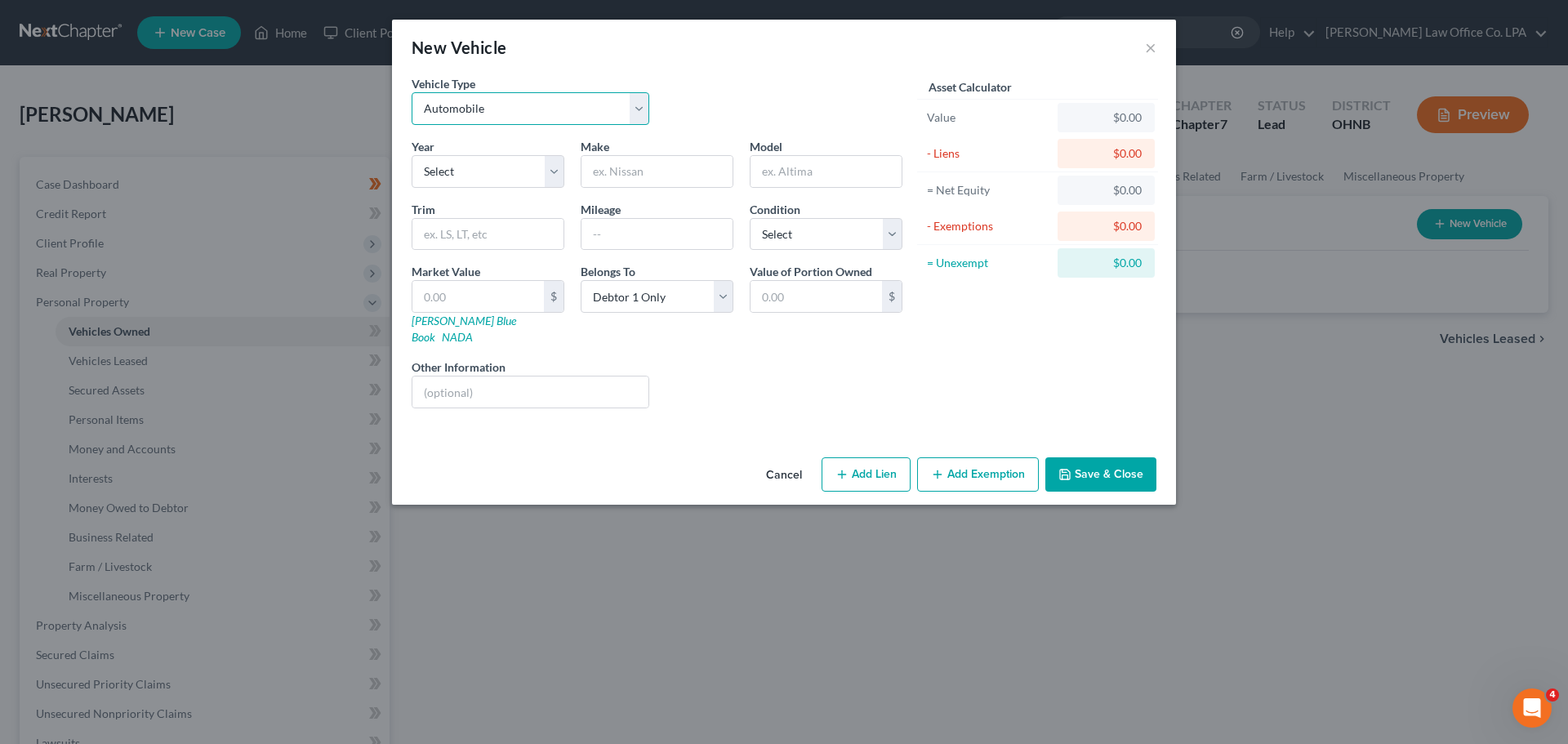
click at [569, 113] on select "Select Automobile Truck Trailer Watercraft Aircraft Motor Home Atv Other Vehicle" at bounding box center [530, 108] width 238 height 33
click at [411, 92] on select "Select Automobile Truck Trailer Watercraft Aircraft Motor Home Atv Other Vehicle" at bounding box center [530, 108] width 238 height 33
click at [508, 170] on select "Select 2026 2025 2024 2023 2022 2021 2020 2019 2018 2017 2016 2015 2014 2013 20…" at bounding box center [487, 171] width 153 height 33
select select "10"
click at [411, 156] on select "Select 2026 2025 2024 2023 2022 2021 2020 2019 2018 2017 2016 2015 2014 2013 20…" at bounding box center [487, 171] width 153 height 33
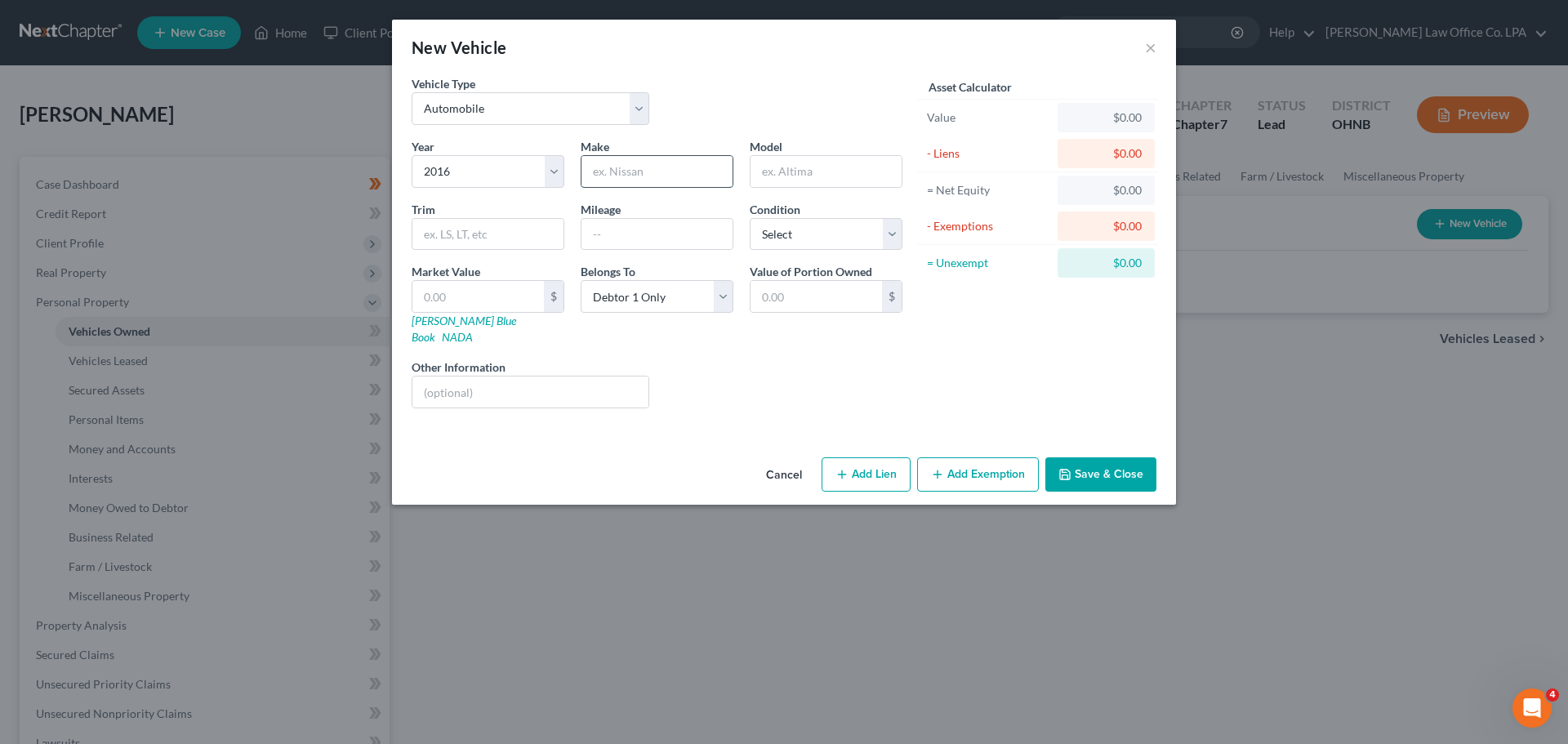
click at [636, 174] on input "text" at bounding box center [656, 171] width 151 height 31
type input "Ford"
click at [781, 168] on input "text" at bounding box center [826, 171] width 151 height 31
type input "Escape"
click at [782, 241] on select "Select Excellent Very Good Good Fair Poor" at bounding box center [826, 234] width 153 height 33
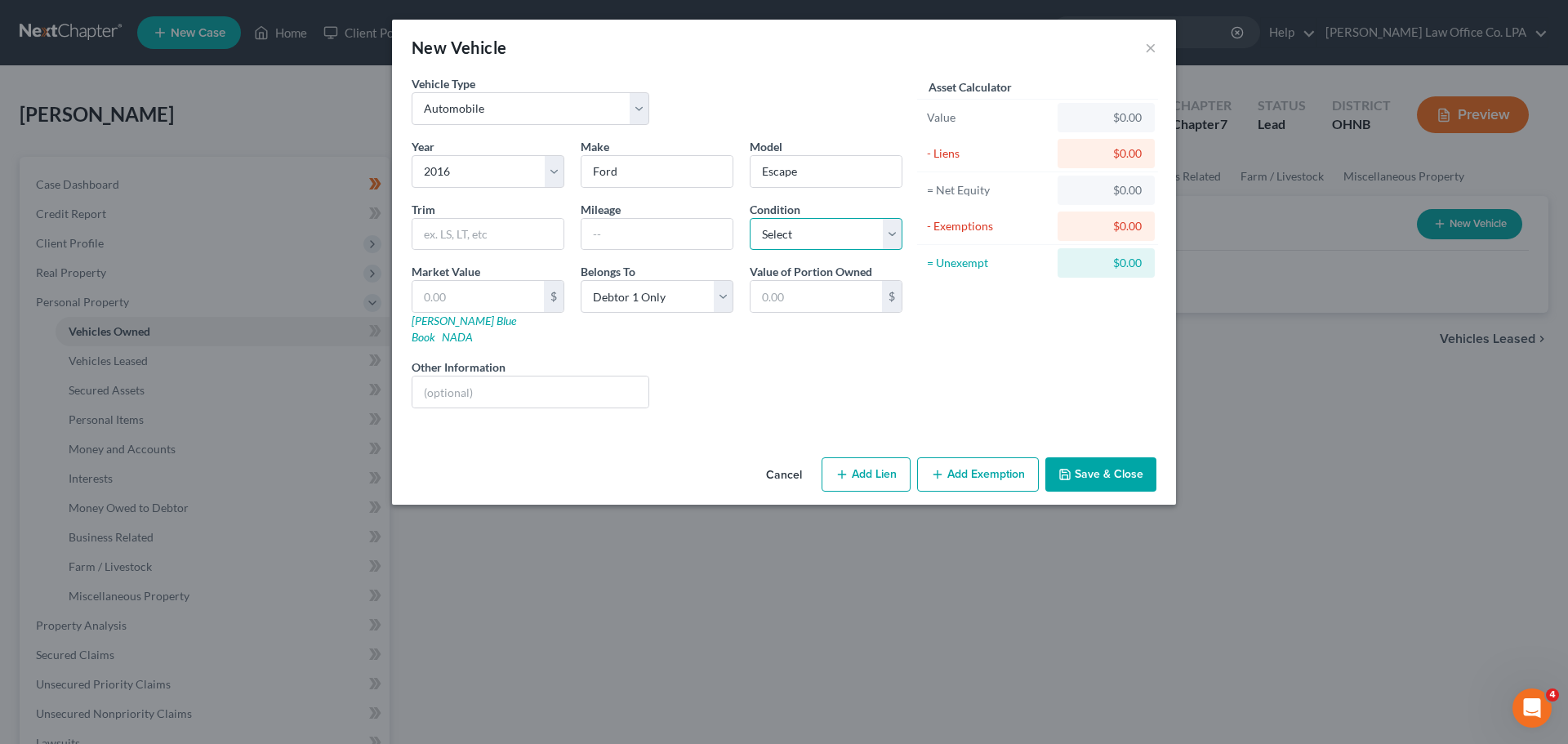
select select "2"
click at [750, 218] on select "Select Excellent Very Good Good Fair Poor" at bounding box center [826, 234] width 153 height 33
click at [782, 457] on button "Save & Close" at bounding box center [1100, 474] width 112 height 35
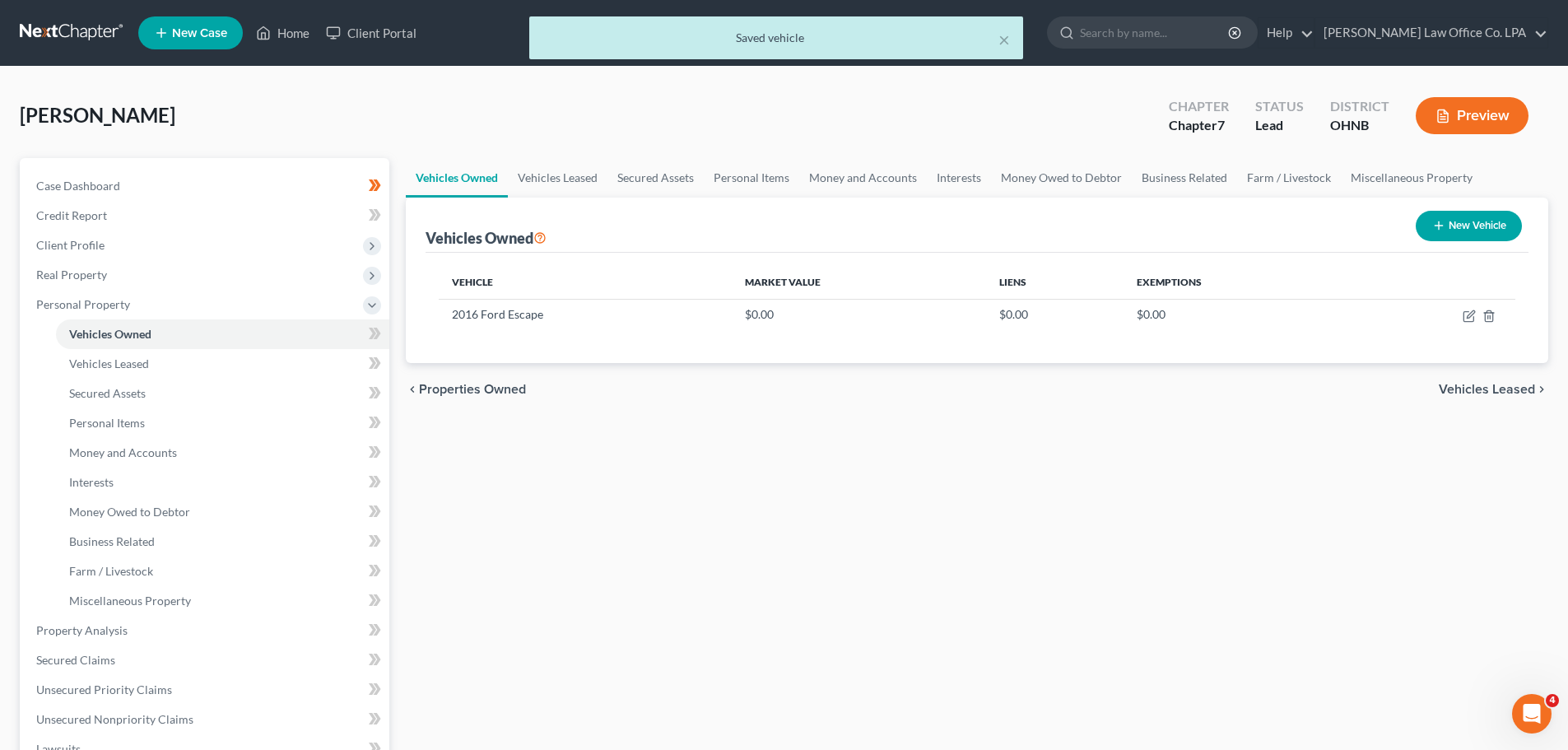
click at [788, 235] on button "New Vehicle" at bounding box center [1469, 226] width 106 height 30
select select "0"
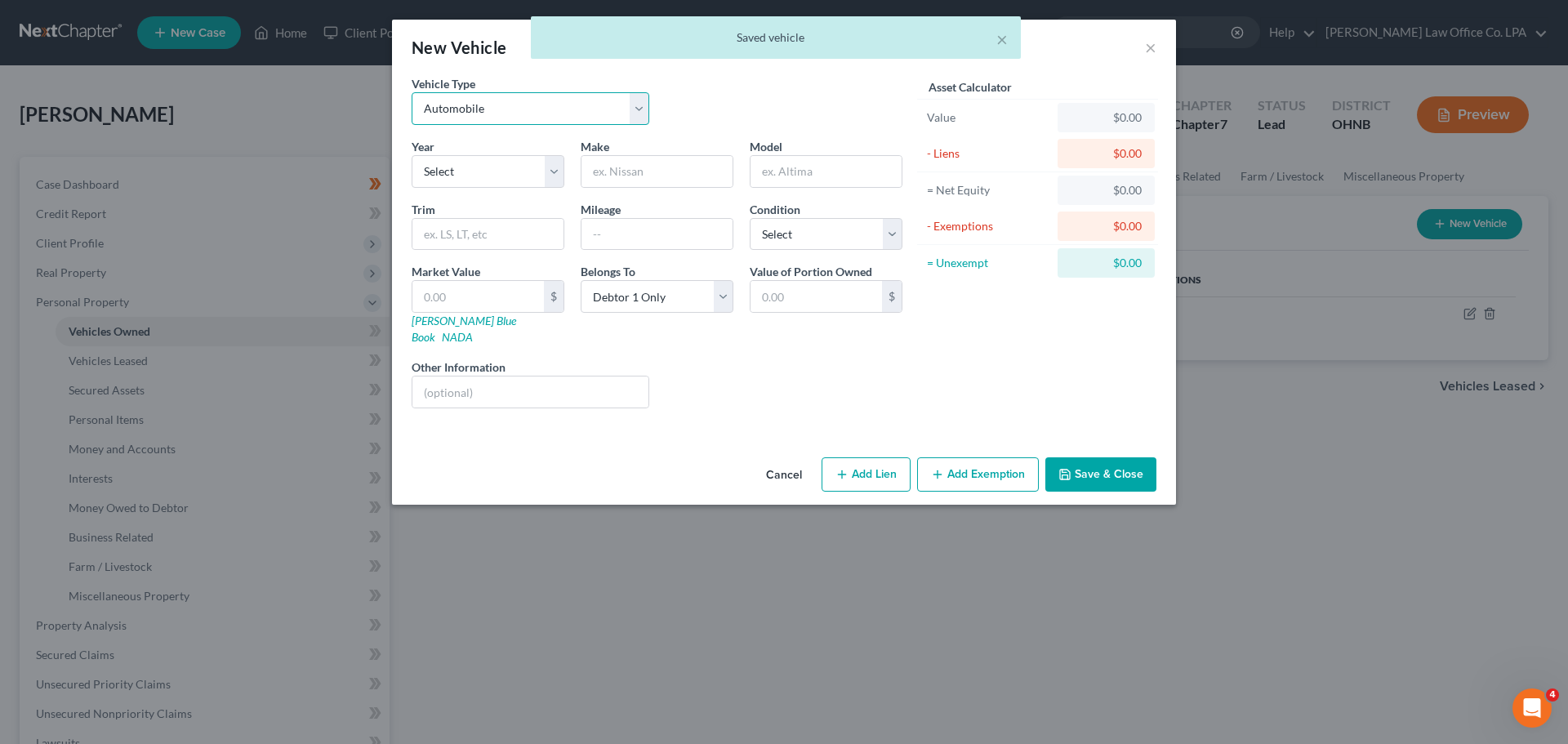
click at [581, 111] on select "Select Automobile Truck Trailer Watercraft Aircraft Motor Home Atv Other Vehicle" at bounding box center [530, 108] width 238 height 33
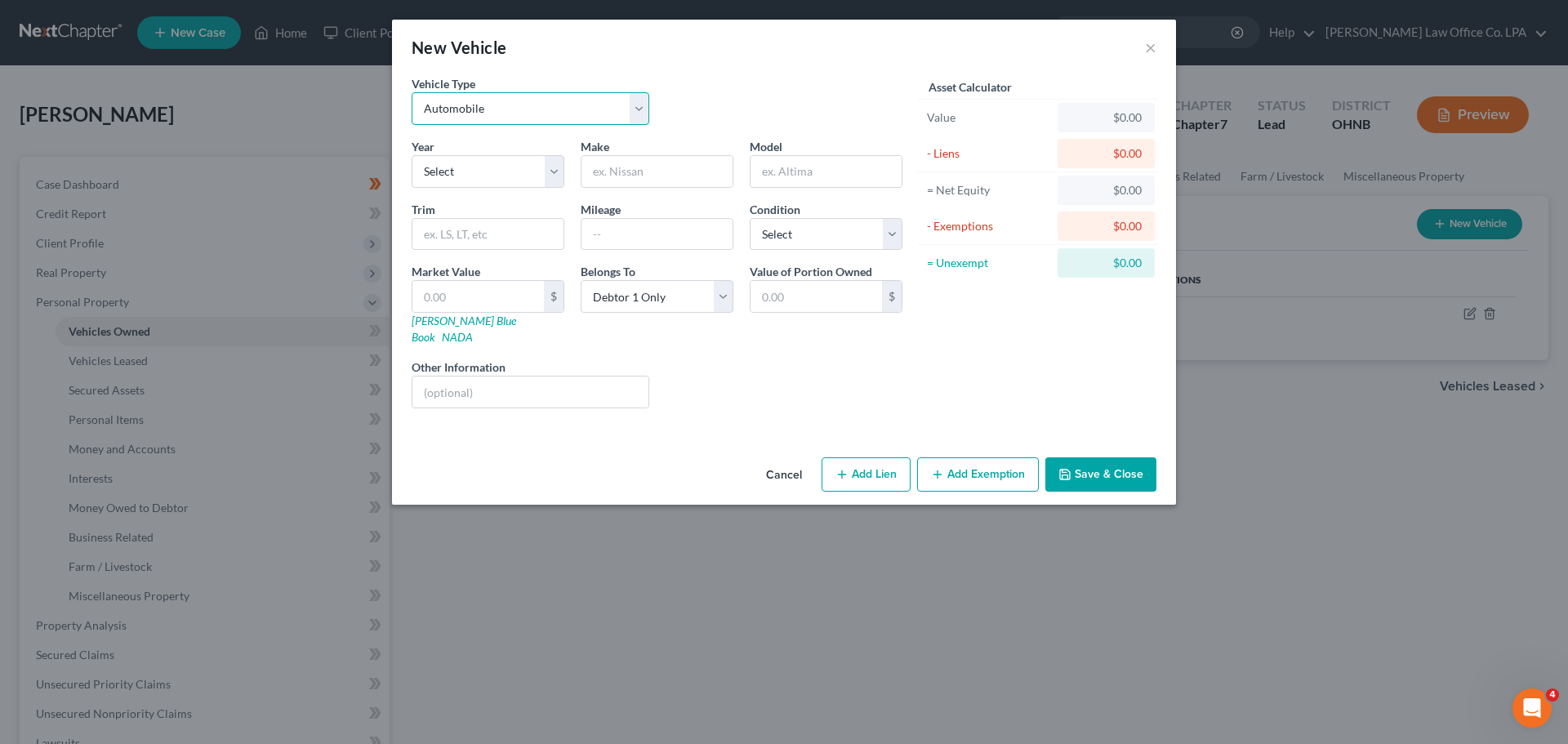
select select "7"
click at [411, 92] on select "Select Automobile Truck Trailer Watercraft Aircraft Motor Home Atv Other Vehicle" at bounding box center [530, 108] width 238 height 33
click at [519, 112] on select "Select Automobile Truck Trailer Watercraft Aircraft Motor Home Atv Other Vehicle" at bounding box center [530, 108] width 238 height 33
click at [411, 92] on select "Select Automobile Truck Trailer Watercraft Aircraft Motor Home Atv Other Vehicle" at bounding box center [530, 108] width 238 height 33
click at [782, 460] on button "Cancel" at bounding box center [784, 475] width 62 height 33
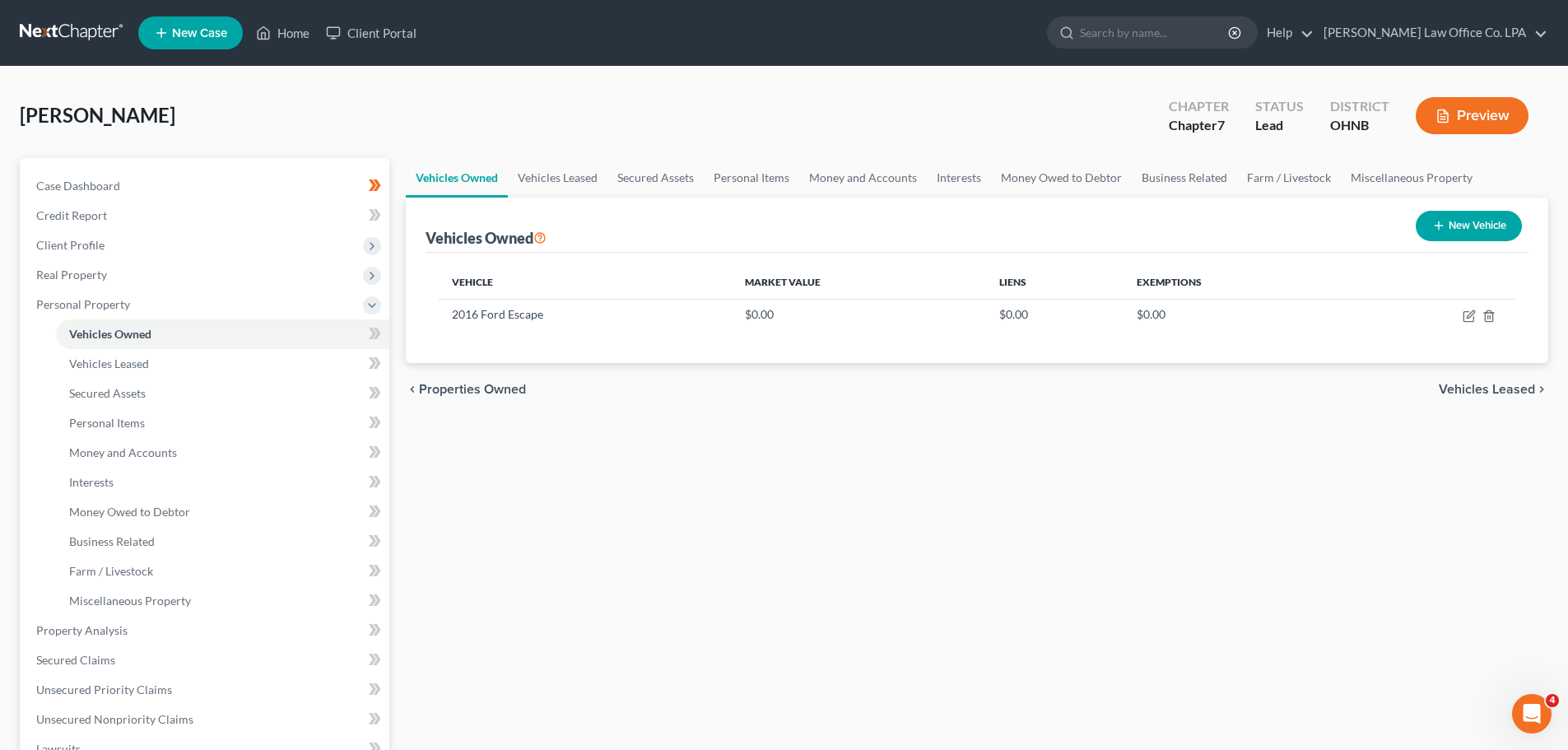
click at [788, 228] on button "New Vehicle" at bounding box center [1469, 226] width 106 height 30
select select "0"
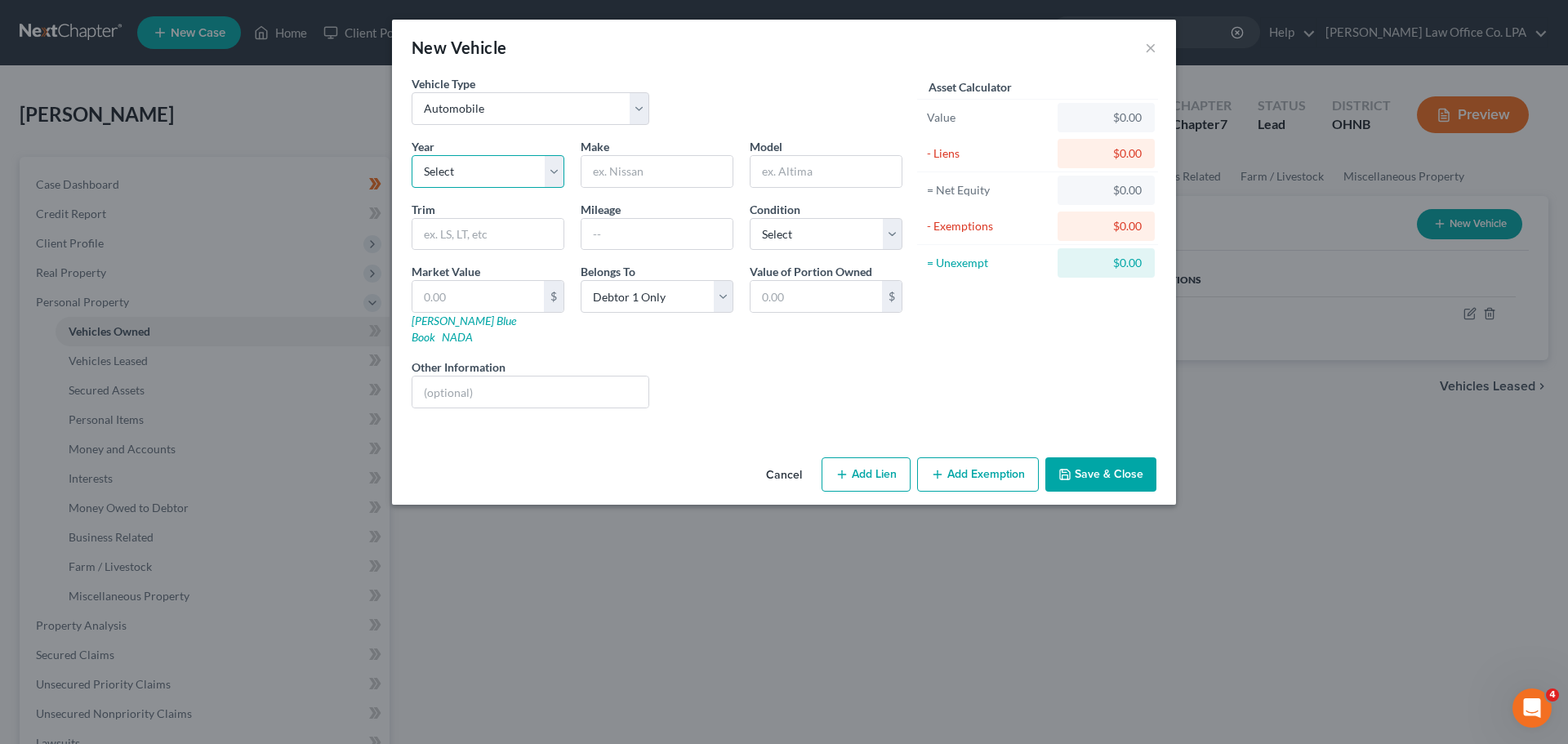
click at [501, 167] on select "Select 2026 2025 2024 2023 2022 2021 2020 2019 2018 2017 2016 2015 2014 2013 20…" at bounding box center [487, 171] width 153 height 33
select select "5"
click at [411, 156] on select "Select 2026 2025 2024 2023 2022 2021 2020 2019 2018 2017 2016 2015 2014 2013 20…" at bounding box center [487, 171] width 153 height 33
click at [688, 169] on input "text" at bounding box center [656, 171] width 151 height 31
type input "Harley Davidson"
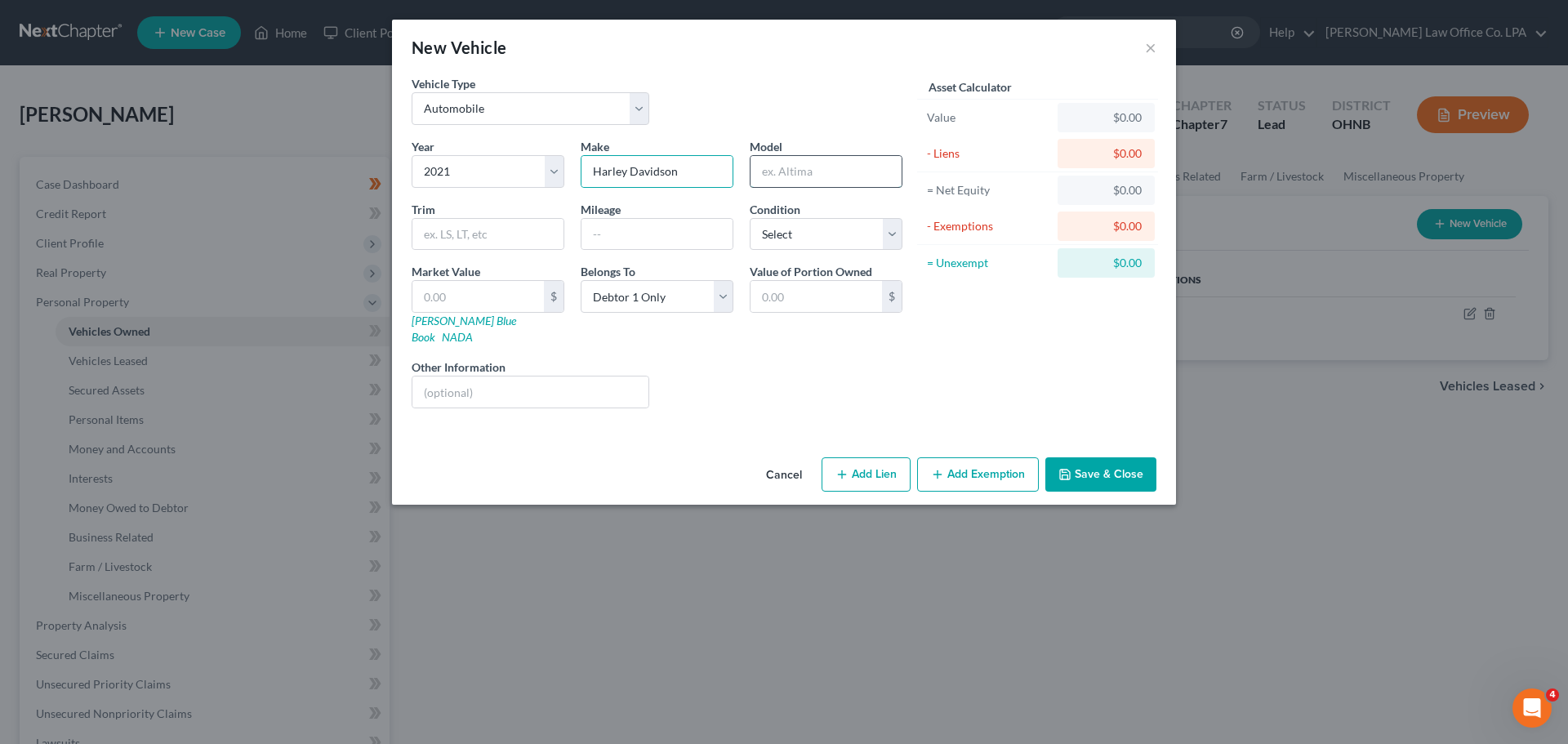
click at [772, 174] on input "text" at bounding box center [826, 171] width 151 height 31
drag, startPoint x: 814, startPoint y: 174, endPoint x: 873, endPoint y: 158, distance: 61.1
click at [782, 174] on input "Street Gluide" at bounding box center [826, 171] width 151 height 31
type input "Street Glide"
click at [782, 244] on select "Select Excellent Very Good Good Fair Poor" at bounding box center [826, 234] width 153 height 33
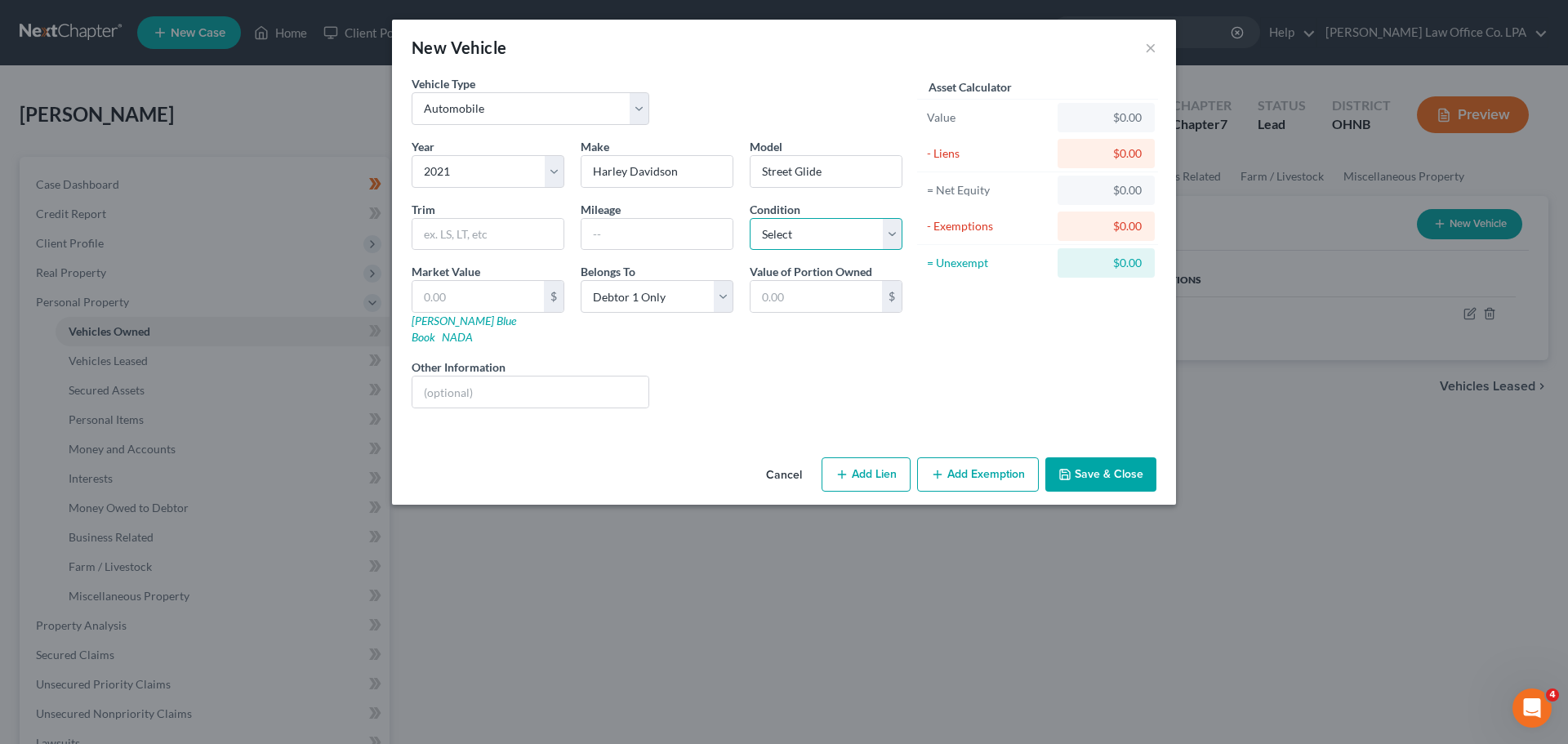
select select "2"
click at [750, 218] on select "Select Excellent Very Good Good Fair Poor" at bounding box center [826, 234] width 153 height 33
click at [712, 387] on div "Liens Select" at bounding box center [784, 383] width 254 height 50
click at [782, 457] on button "Save & Close" at bounding box center [1100, 474] width 112 height 35
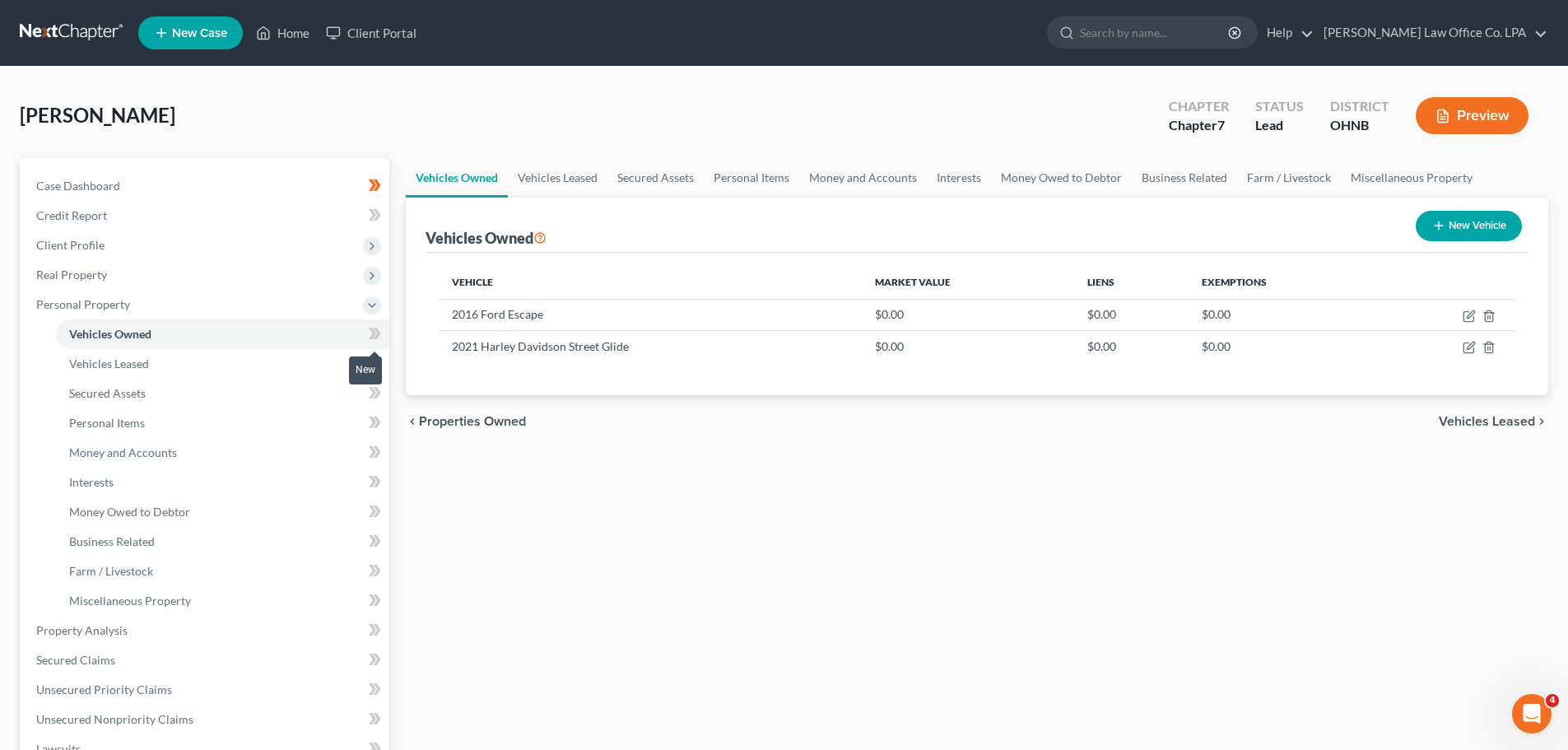
click at [372, 334] on icon at bounding box center [374, 333] width 12 height 21
click at [370, 364] on icon at bounding box center [374, 364] width 12 height 21
click at [265, 397] on link "Secured Assets" at bounding box center [222, 393] width 333 height 29
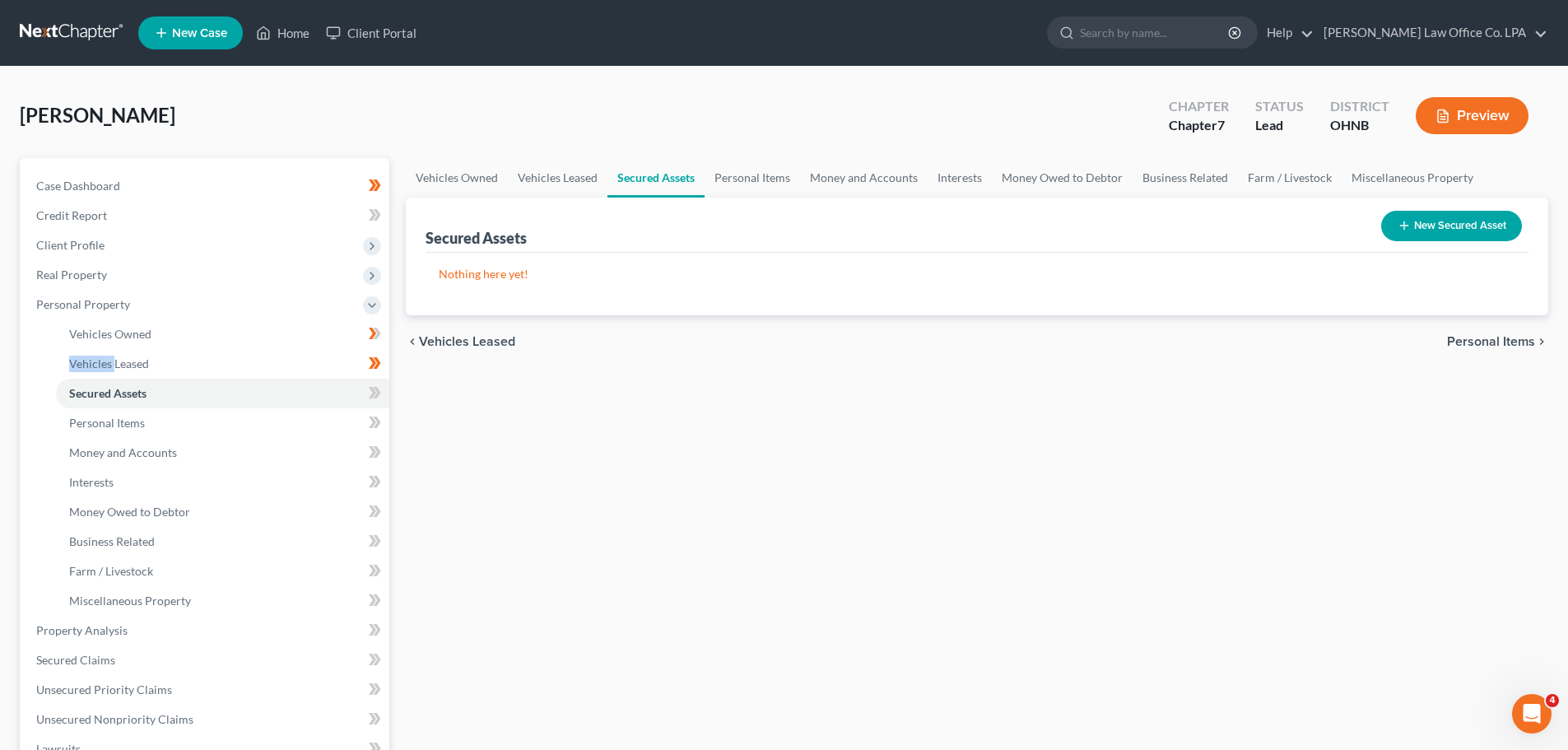
drag, startPoint x: 1440, startPoint y: 233, endPoint x: 1258, endPoint y: 445, distance: 279.4
click at [788, 445] on div "Vehicles Owned Vehicles Leased Secured Assets Personal Items Money and Accounts…" at bounding box center [977, 633] width 1159 height 951
click at [189, 422] on link "Personal Items" at bounding box center [222, 422] width 333 height 29
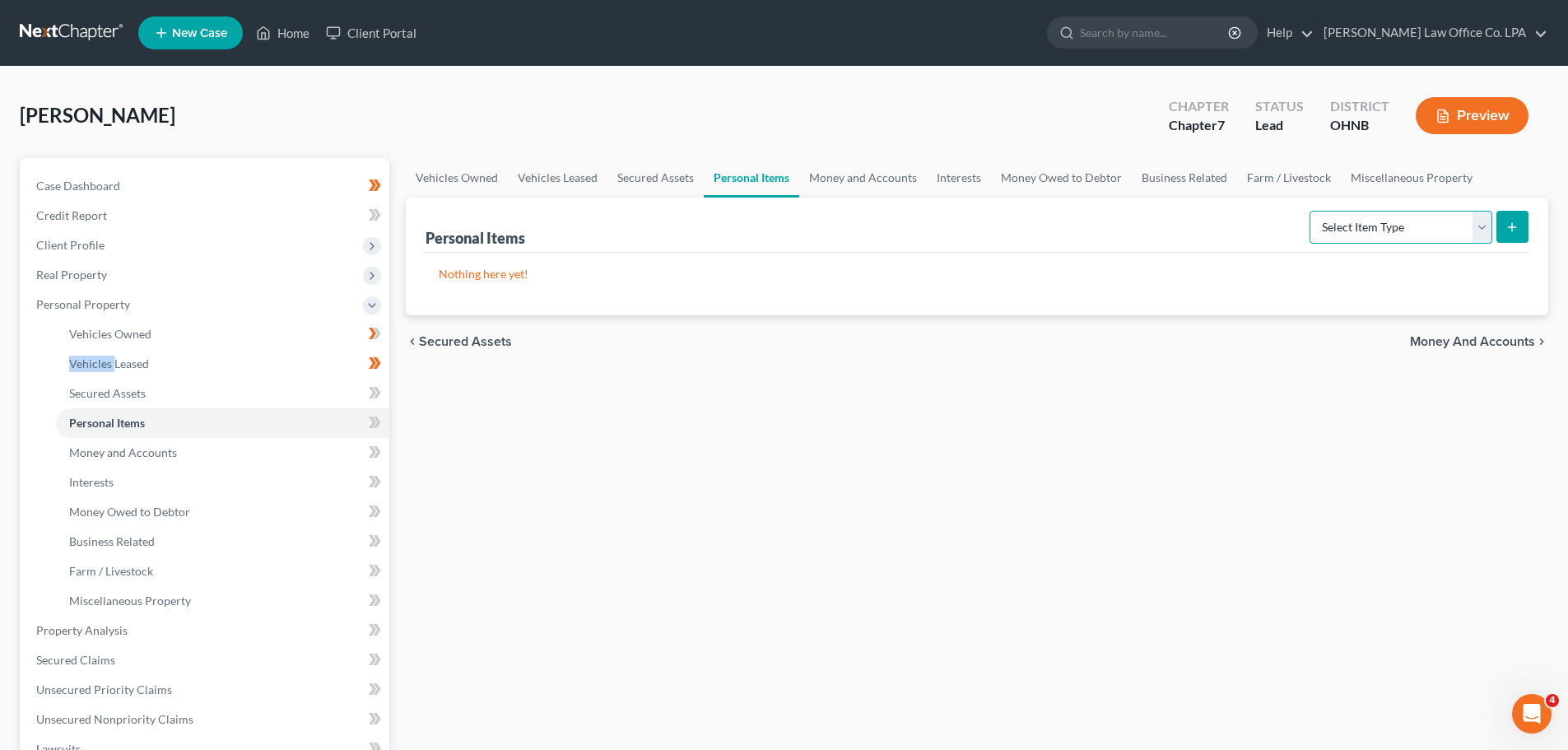
click at [788, 216] on select "Select Item Type Clothing Collectibles Of Value Electronics Firearms Household …" at bounding box center [1401, 227] width 182 height 33
select select "clothing"
click at [788, 211] on select "Select Item Type Clothing Collectibles Of Value Electronics Firearms Household …" at bounding box center [1401, 227] width 182 height 33
click at [788, 231] on button "submit" at bounding box center [1512, 227] width 32 height 32
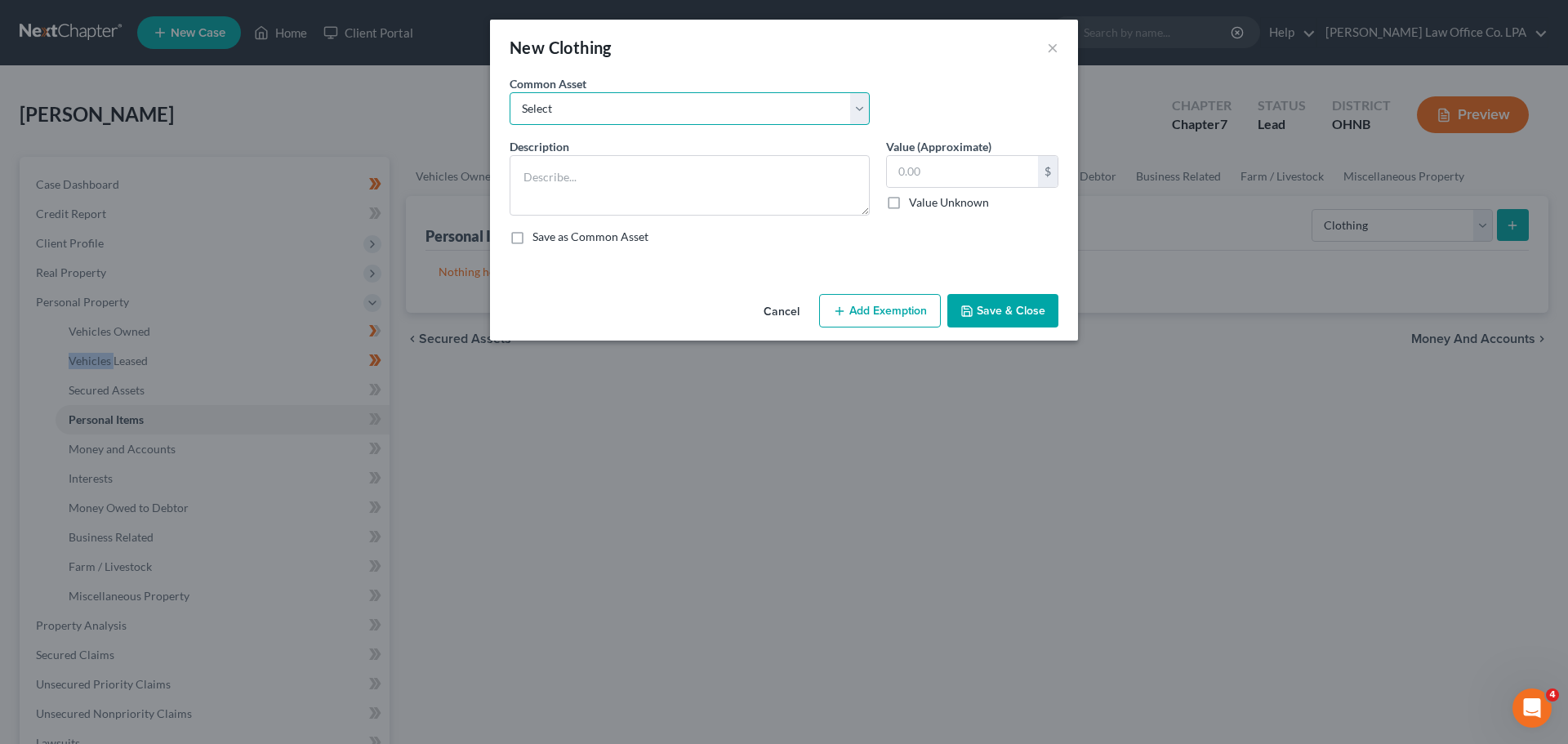
click at [761, 97] on select "Select Clothing and Shoes for all house hold members Clothing and Shoes for all…" at bounding box center [690, 108] width 360 height 33
select select "0"
click at [510, 92] on select "Select Clothing and Shoes for all house hold members Clothing and Shoes for all…" at bounding box center [690, 108] width 360 height 33
type textarea "Clothing and Shoes for all house hold members"
type input "100.00"
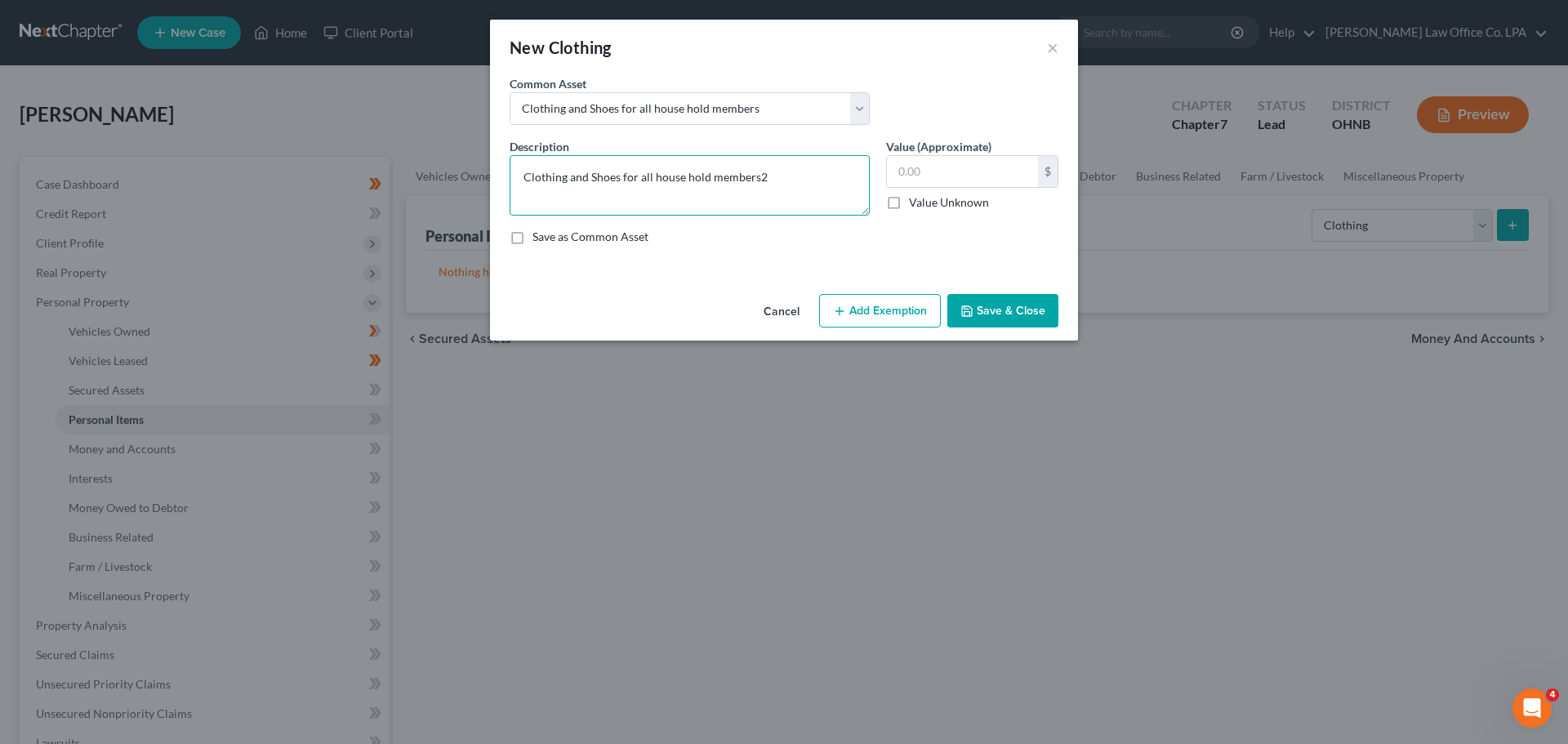
type textarea "Clothing and Shoes for all house hold members"
drag, startPoint x: 918, startPoint y: 176, endPoint x: 961, endPoint y: 174, distance: 43.0
click at [782, 176] on input "text" at bounding box center [962, 171] width 151 height 31
type input "200.00"
click at [782, 305] on button "Add Exemption" at bounding box center [880, 311] width 122 height 35
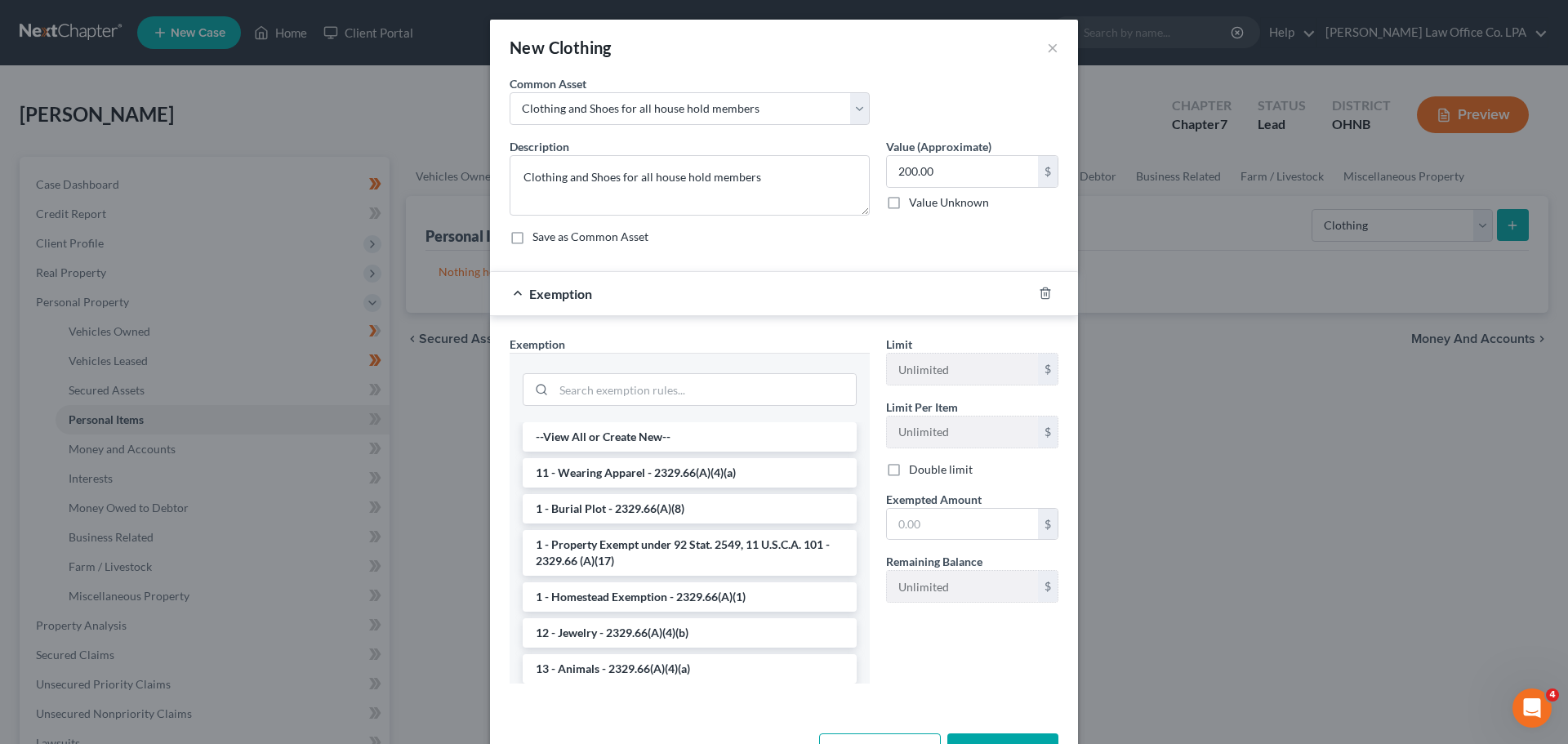
drag, startPoint x: 590, startPoint y: 472, endPoint x: 796, endPoint y: 454, distance: 206.8
click at [594, 467] on li "11 - Wearing Apparel - 2329.66(A)(4)(a)" at bounding box center [690, 472] width 334 height 29
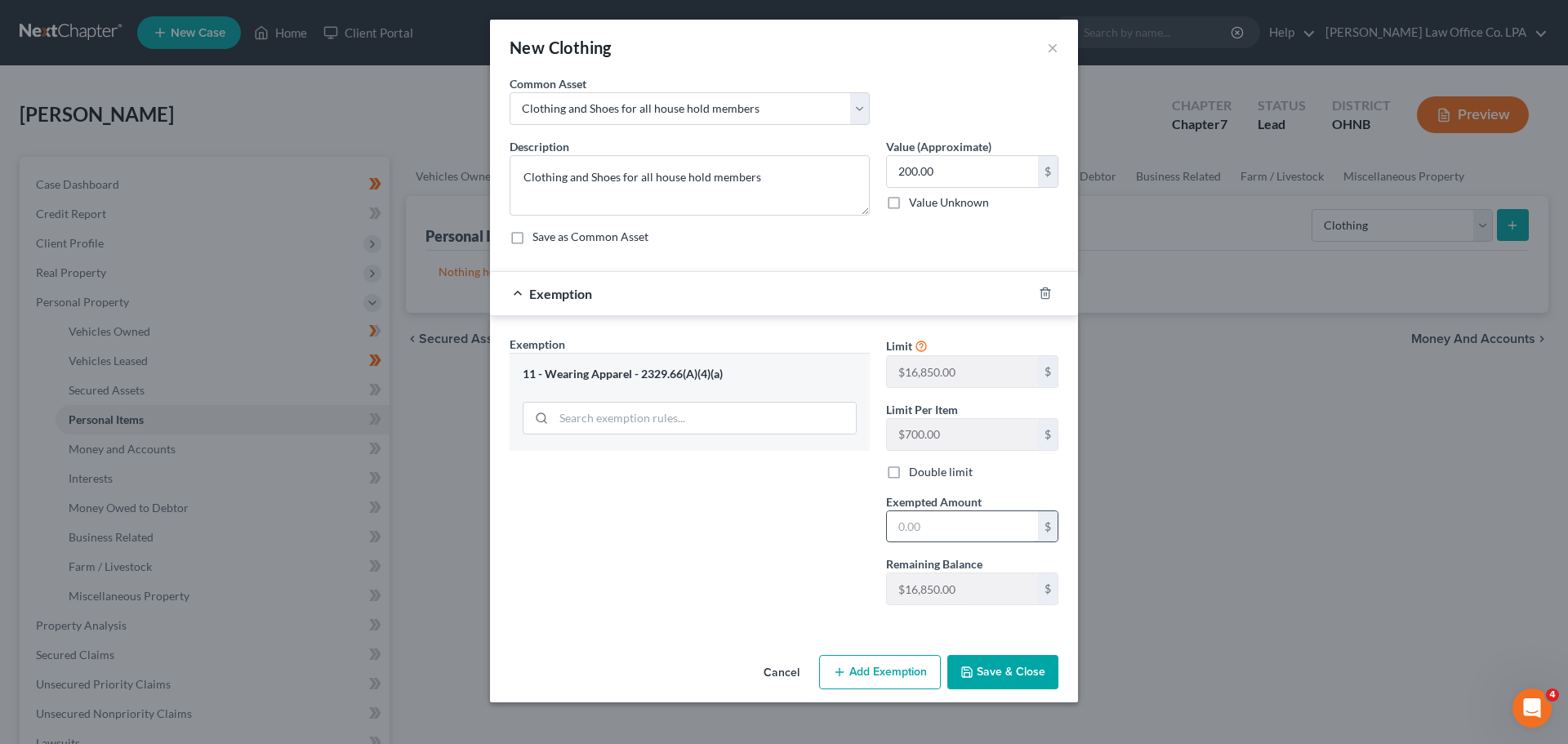
click at [782, 524] on input "text" at bounding box center [962, 527] width 151 height 31
type input "200.00"
click at [782, 673] on button "Save & Close" at bounding box center [1003, 672] width 112 height 35
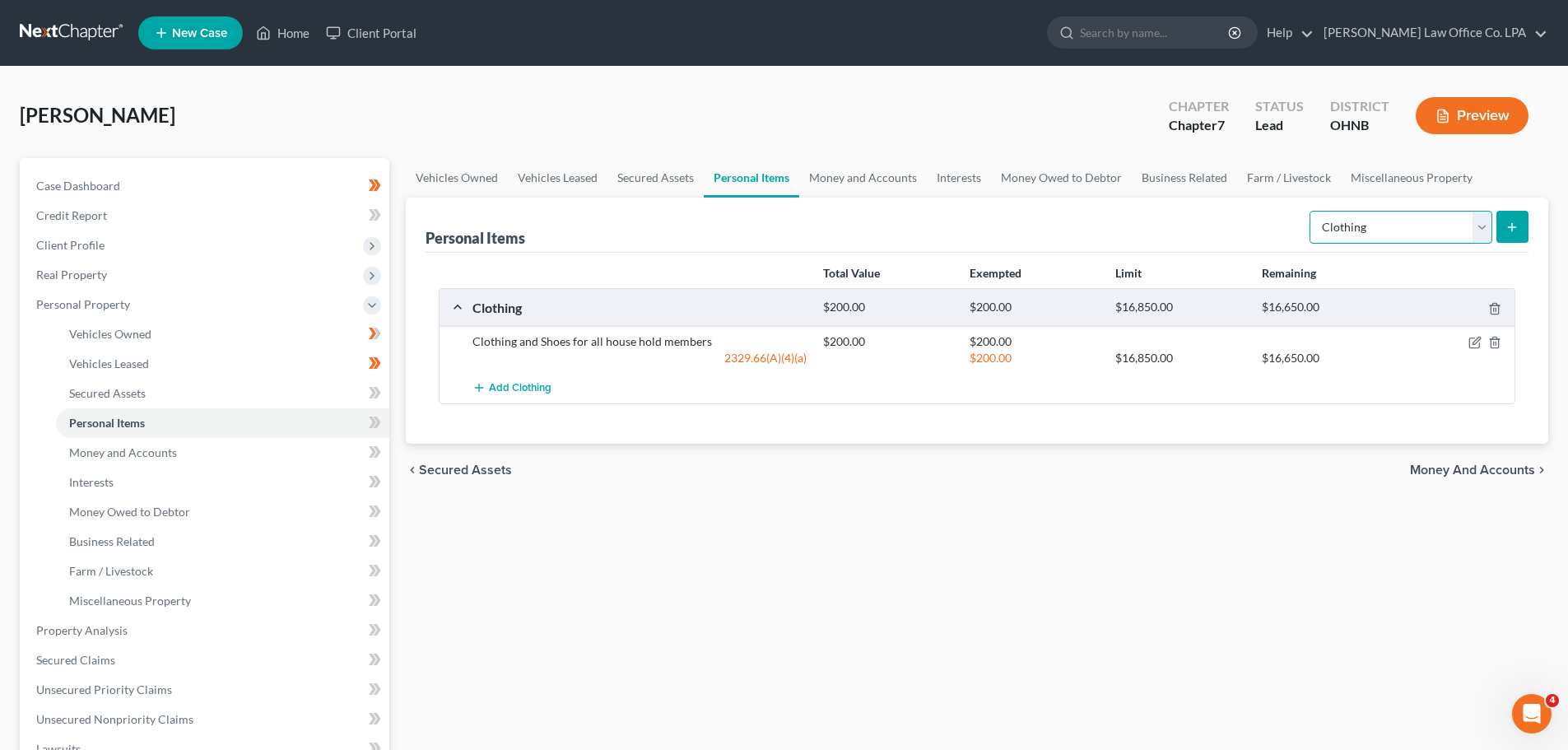
click at [788, 234] on select "Select Item Type Clothing Collectibles Of Value Electronics Firearms Household …" at bounding box center [1401, 227] width 182 height 33
select select "electronics"
click at [788, 211] on select "Select Item Type Clothing Collectibles Of Value Electronics Firearms Household …" at bounding box center [1401, 227] width 182 height 33
click at [788, 228] on line "submit" at bounding box center [1512, 228] width 8 height 0
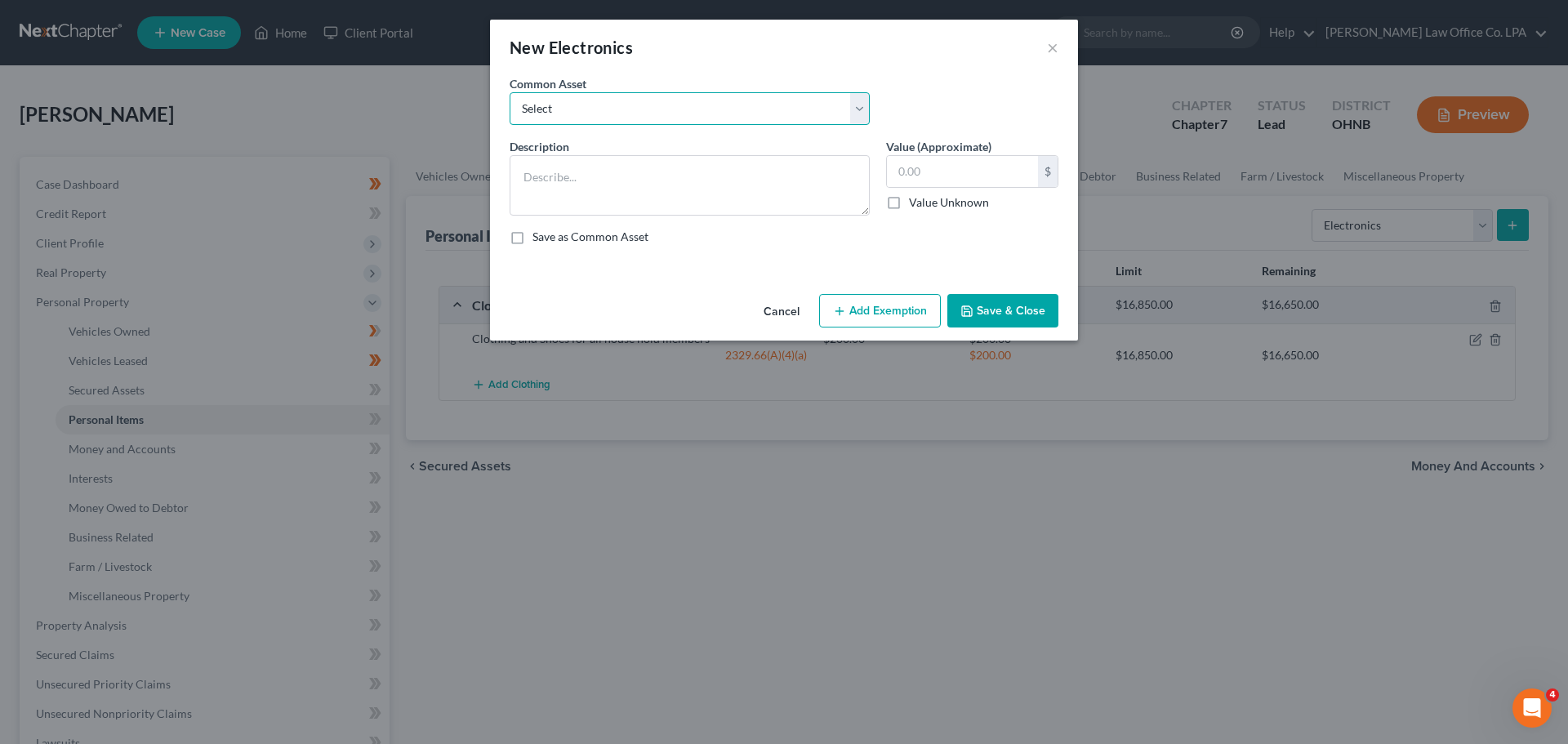
click at [662, 109] on select "Select Misc. @ residence" at bounding box center [690, 108] width 360 height 33
select select "0"
click at [510, 92] on select "Select Misc. @ residence" at bounding box center [690, 108] width 360 height 33
type textarea "Misc. @ residence"
type input "100.00"
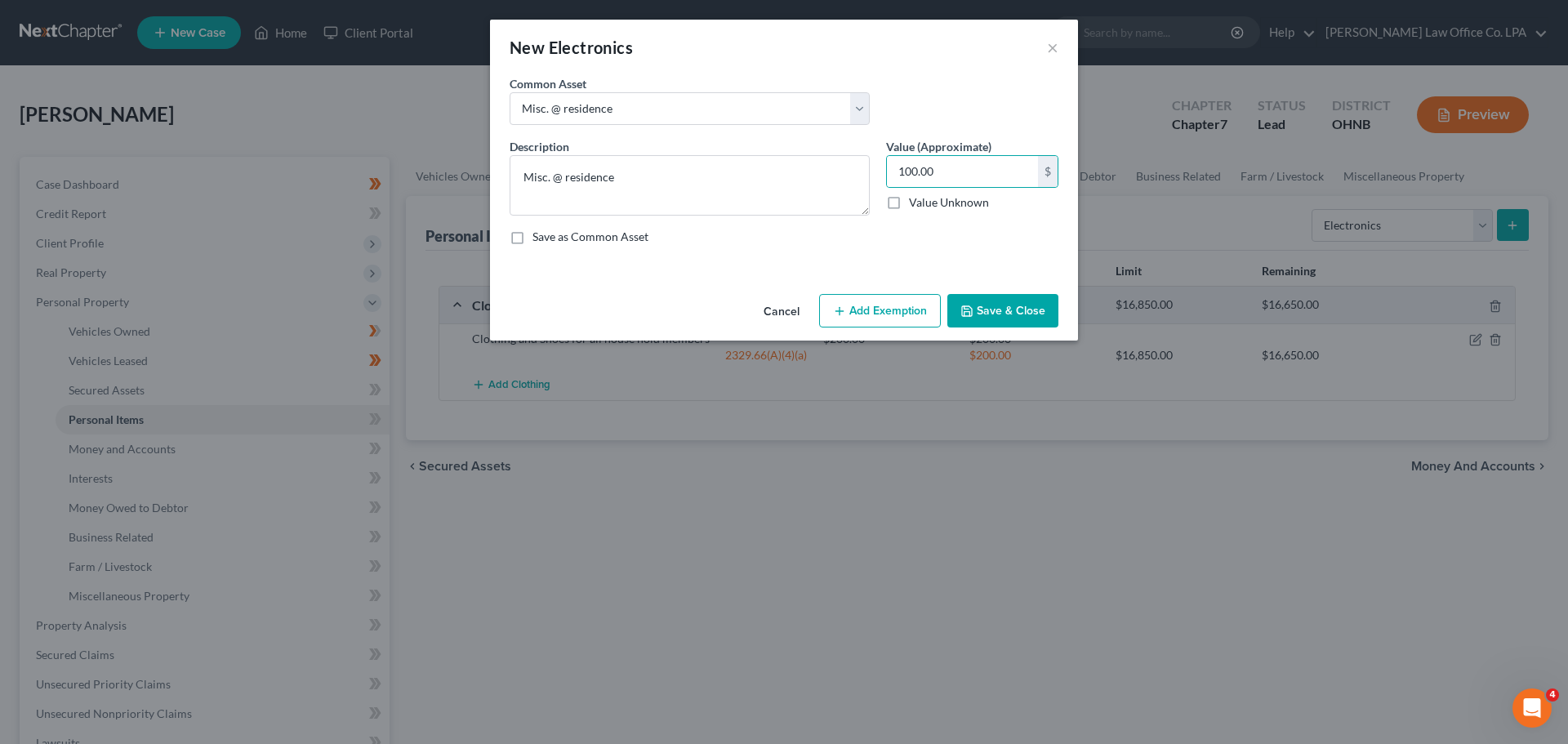
click at [782, 311] on button "Add Exemption" at bounding box center [880, 311] width 122 height 35
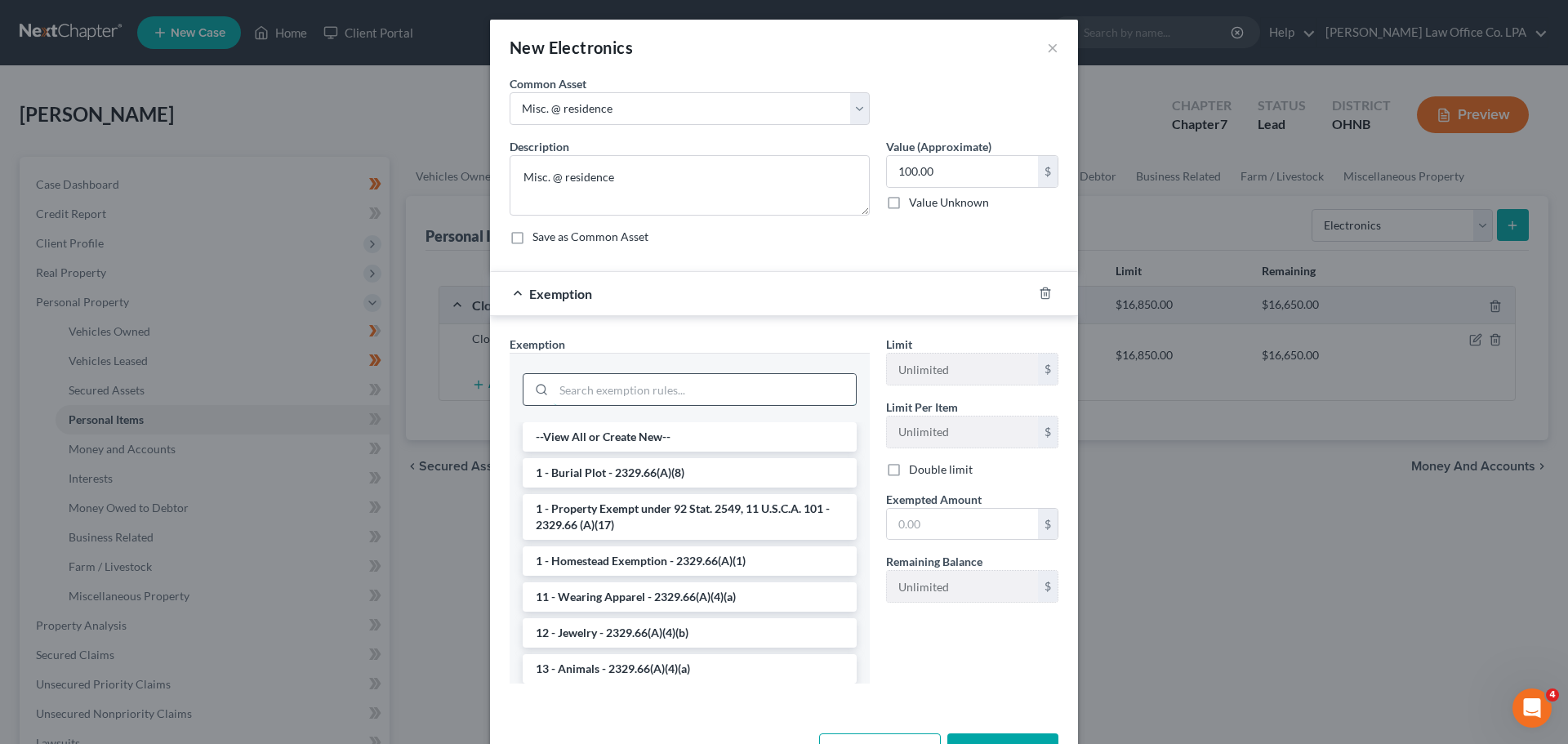
click at [626, 396] on input "search" at bounding box center [705, 389] width 302 height 31
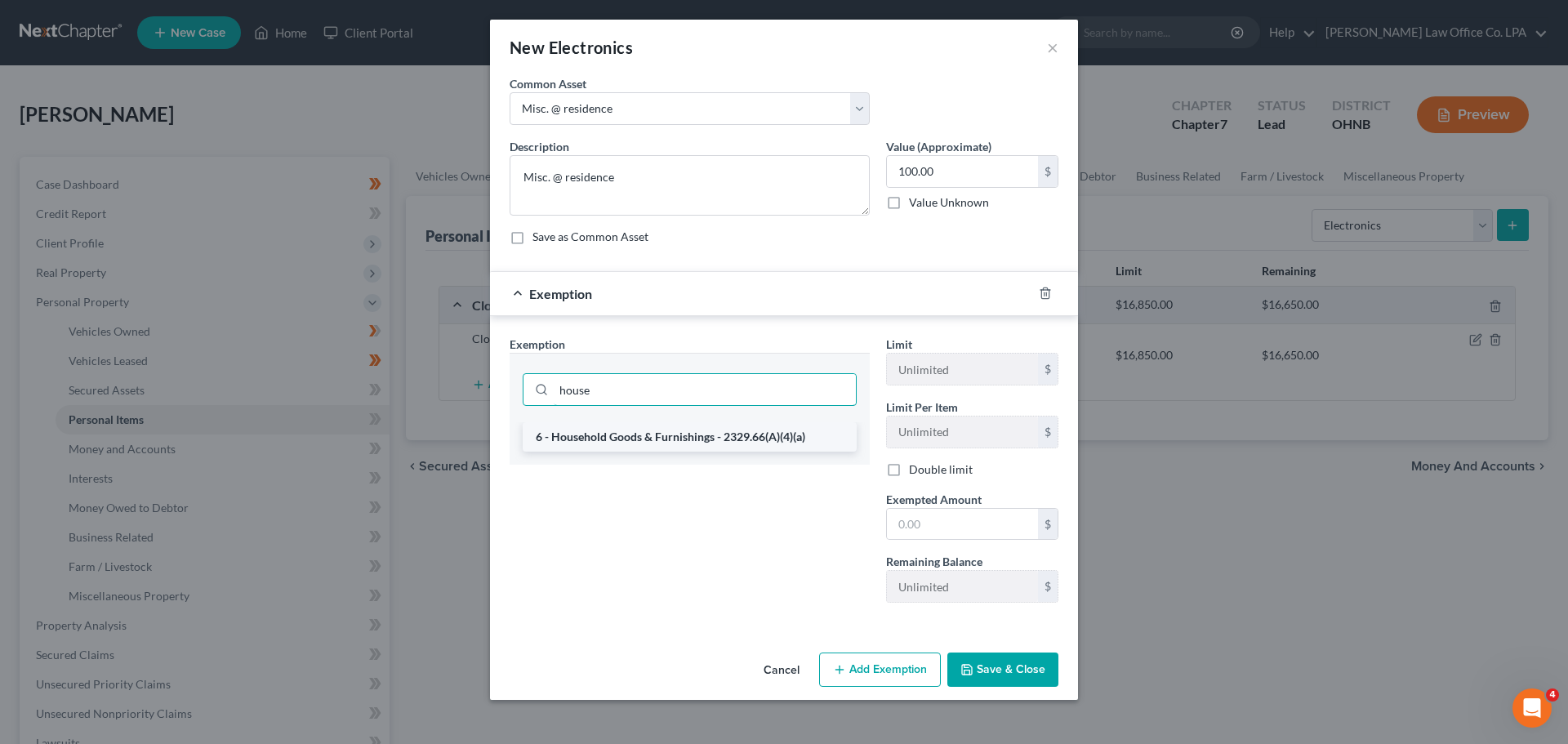
type input "house"
click at [627, 448] on li "6 - Household Goods & Furnishings - 2329.66(A)(4)(a)" at bounding box center [690, 437] width 334 height 29
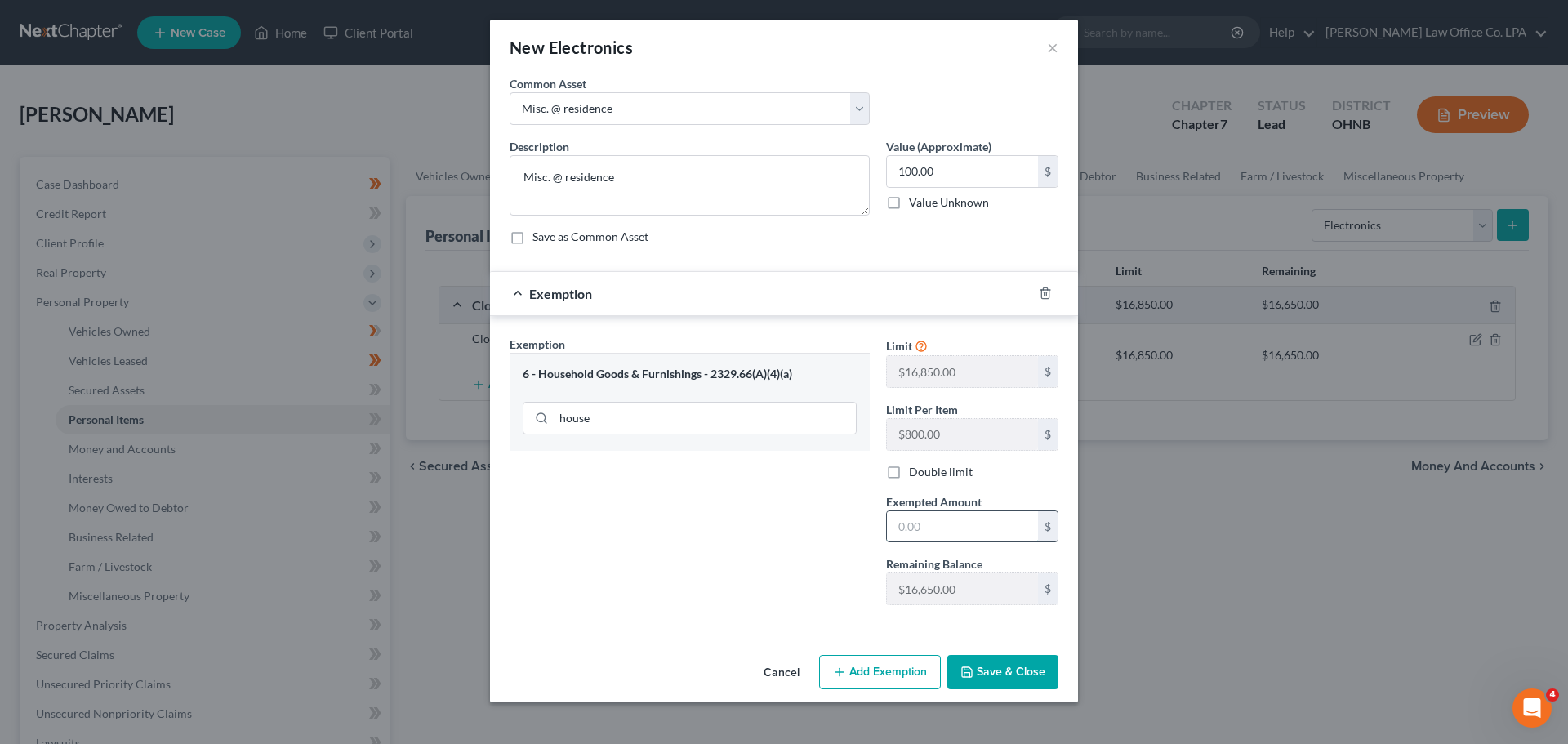
click at [782, 531] on input "text" at bounding box center [962, 527] width 151 height 31
type input "100.00"
click at [782, 673] on button "Save & Close" at bounding box center [1003, 672] width 112 height 35
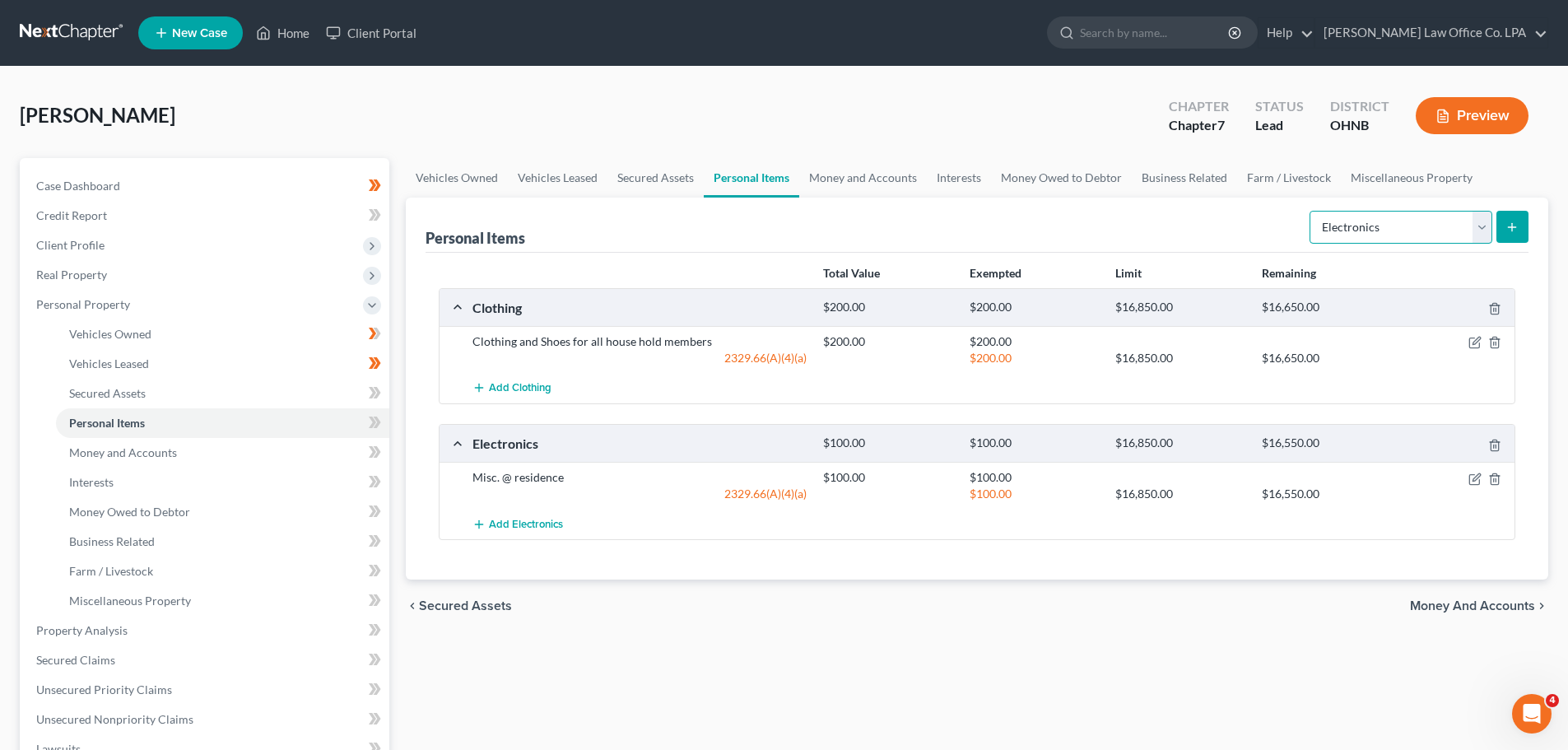
click at [788, 230] on select "Select Item Type Clothing Collectibles Of Value Electronics Firearms Household …" at bounding box center [1401, 227] width 182 height 33
select select "household_goods"
click at [788, 211] on select "Select Item Type Clothing Collectibles Of Value Electronics Firearms Household …" at bounding box center [1401, 227] width 182 height 33
click at [788, 237] on button "submit" at bounding box center [1512, 227] width 32 height 32
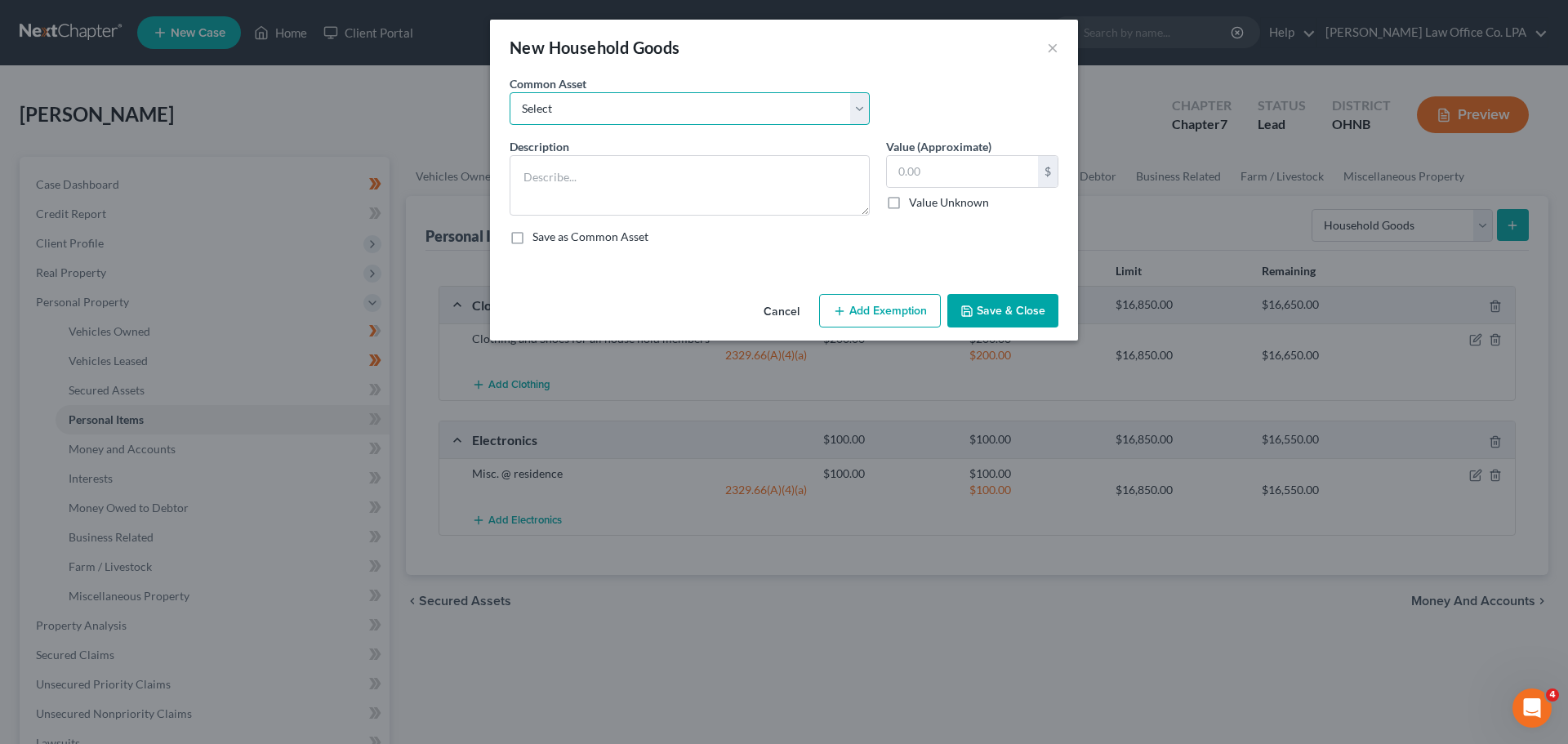
click at [671, 119] on select "Select Misc. household goods and furnishings Misc. household goods and furnishi…" at bounding box center [690, 108] width 360 height 33
select select "0"
click at [510, 92] on select "Select Misc. household goods and furnishings Misc. household goods and furnishi…" at bounding box center [690, 108] width 360 height 33
type textarea "Misc. household goods and furnishings"
type input "140.00"
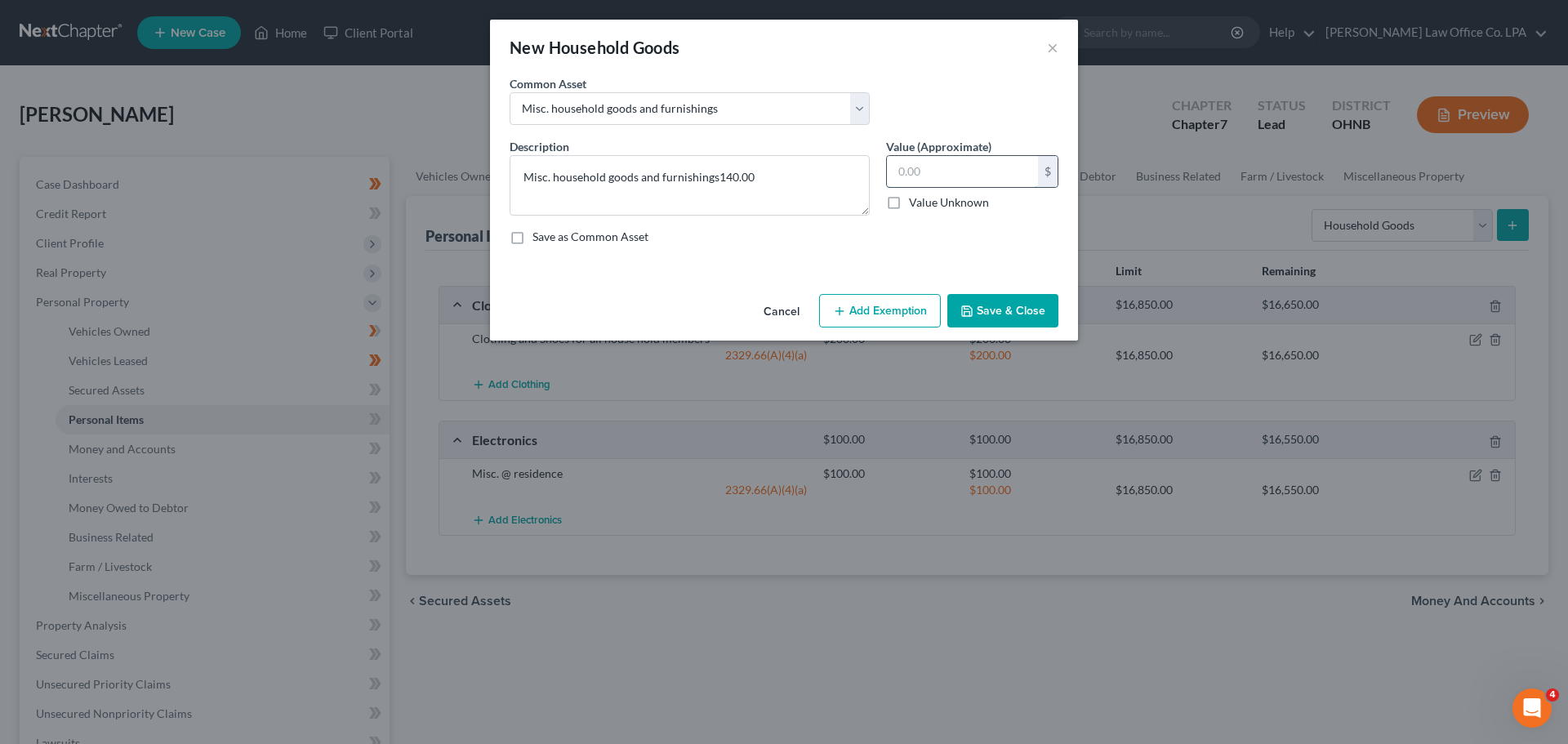
click at [782, 170] on input "text" at bounding box center [962, 171] width 151 height 31
type textarea "Misc. household goods and furnishings"
type input "140.00"
type input "5"
type input "250.00"
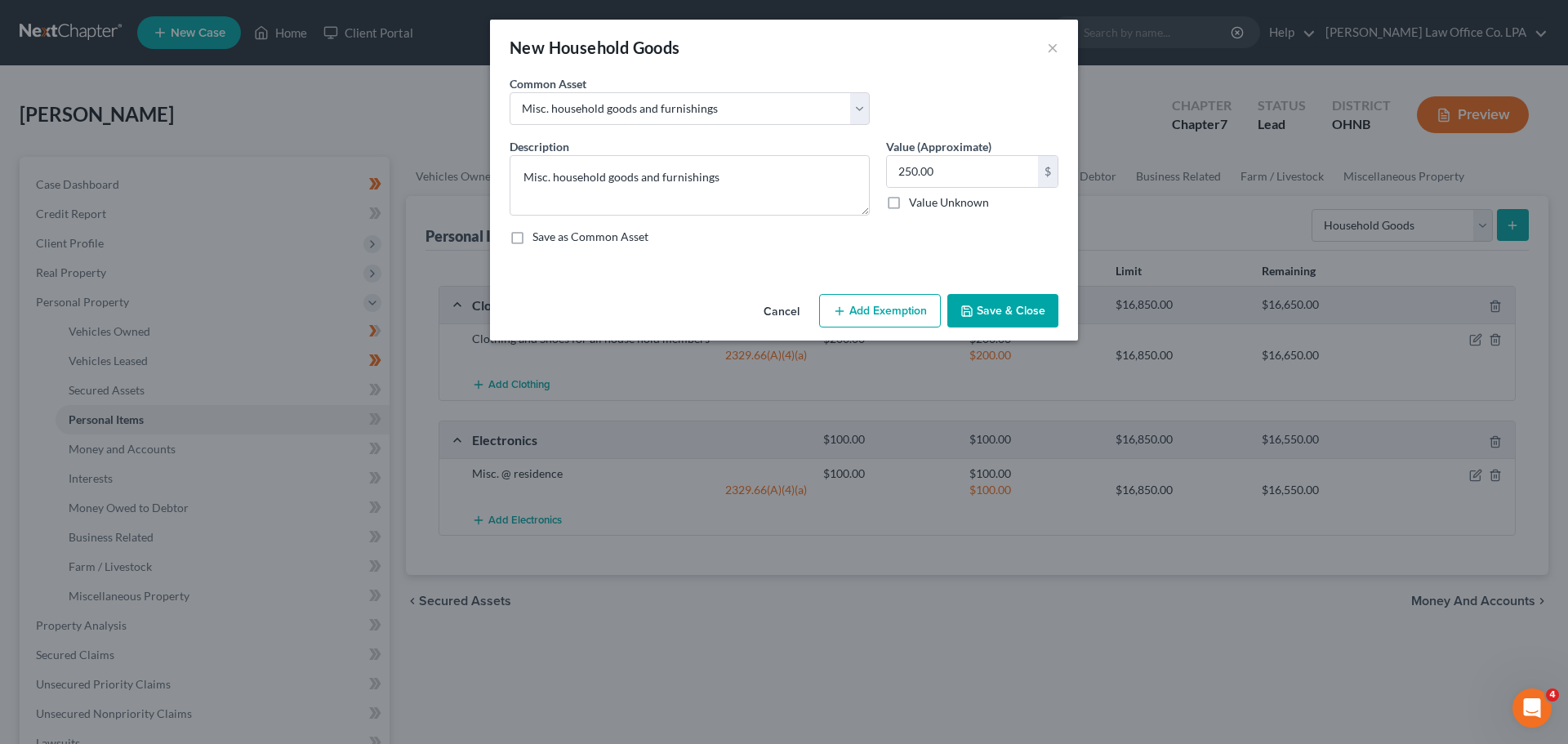
click at [782, 326] on button "Add Exemption" at bounding box center [880, 311] width 122 height 35
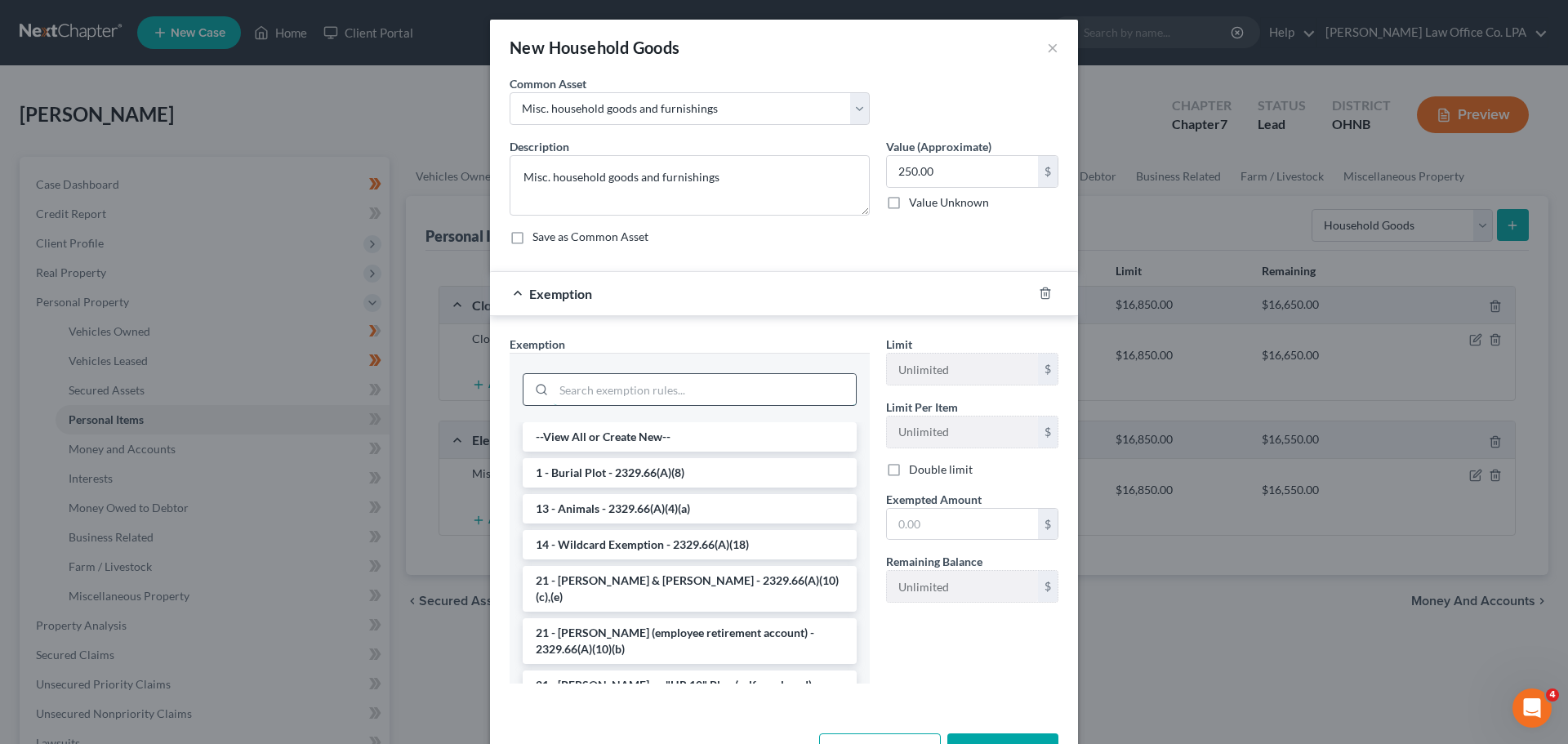
click at [682, 393] on input "search" at bounding box center [705, 389] width 302 height 31
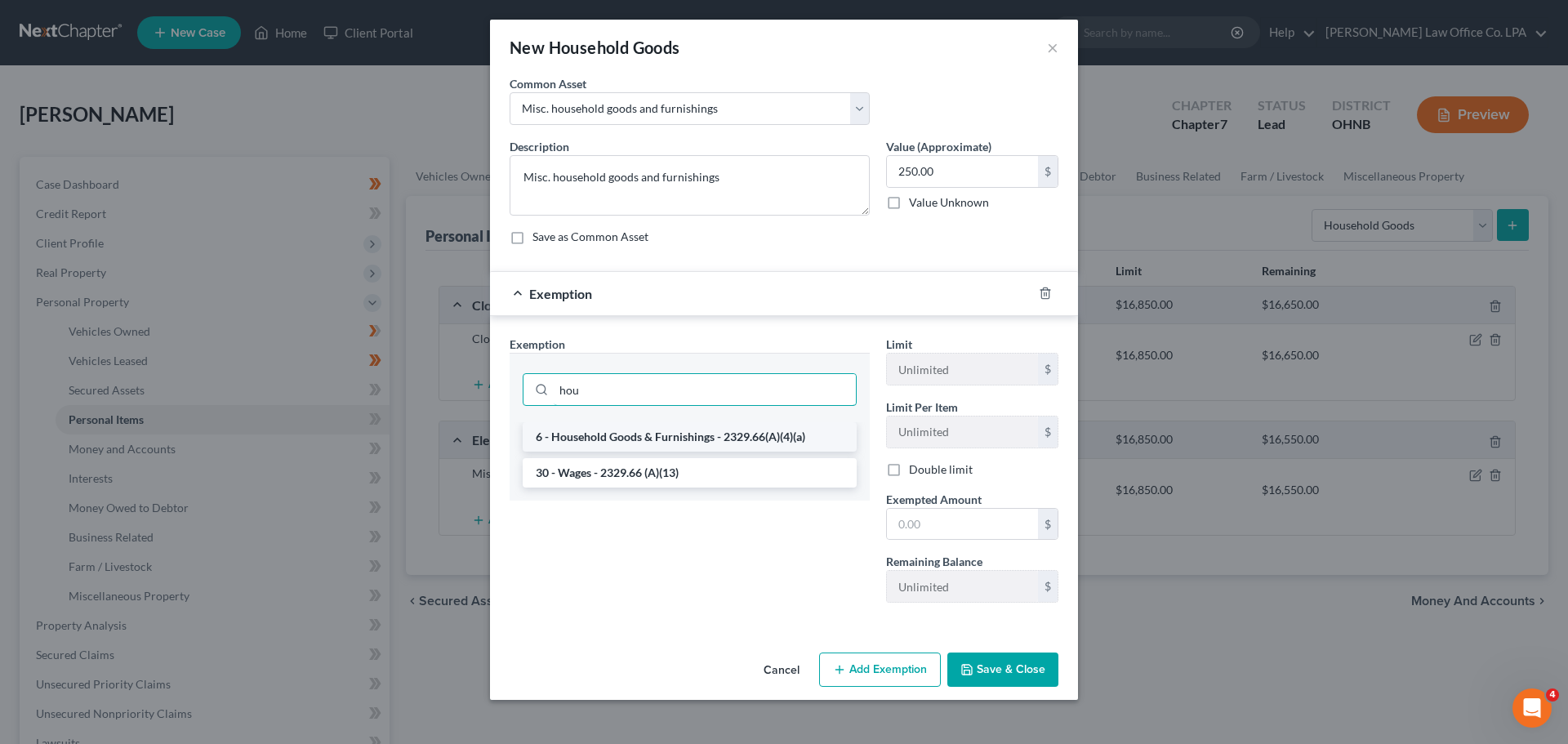
type input "hou"
click at [674, 439] on li "6 - Household Goods & Furnishings - 2329.66(A)(4)(a)" at bounding box center [690, 437] width 334 height 29
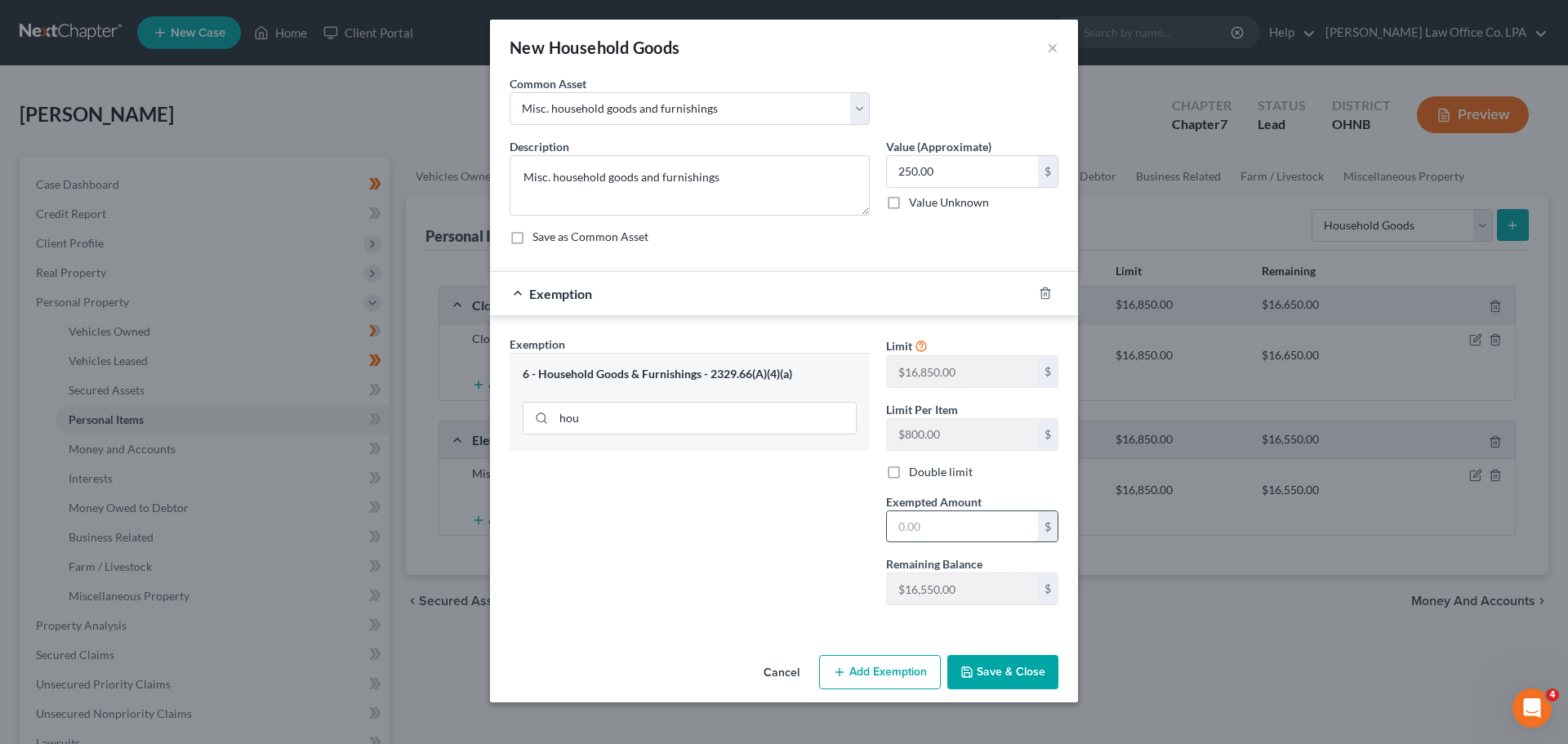
drag, startPoint x: 1013, startPoint y: 677, endPoint x: 926, endPoint y: 520, distance: 179.5
click at [748, 516] on div "New Household Goods × An exemption set must first be selected from the Filing I…" at bounding box center [784, 361] width 588 height 683
click at [782, 521] on input "text" at bounding box center [962, 527] width 151 height 31
type input "250.00"
click at [782, 669] on button "Save & Close" at bounding box center [1003, 672] width 112 height 35
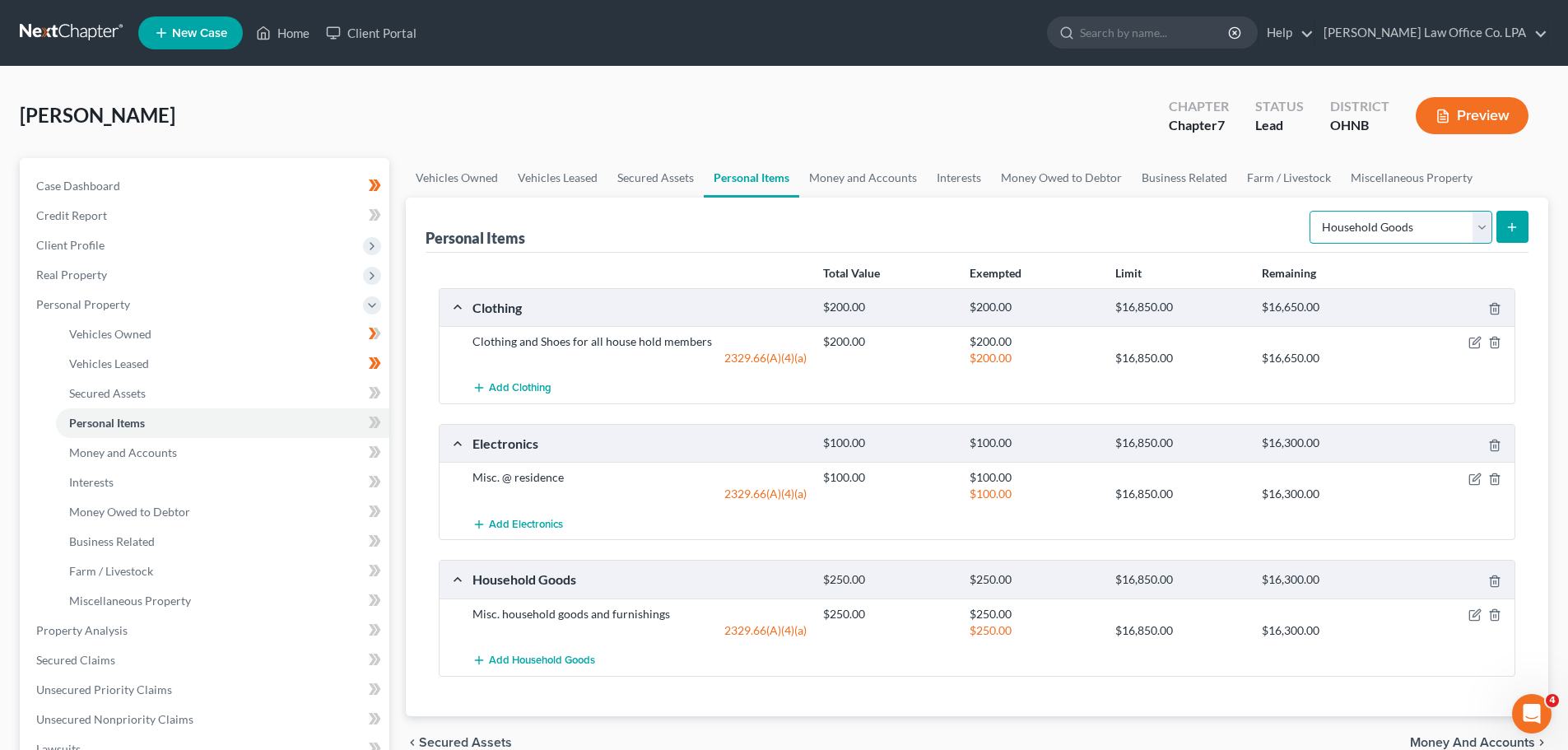
click at [788, 231] on select "Select Item Type Clothing Collectibles Of Value Electronics Firearms Household …" at bounding box center [1401, 227] width 182 height 33
select select "pets"
click at [788, 211] on select "Select Item Type Clothing Collectibles Of Value Electronics Firearms Household …" at bounding box center [1401, 227] width 182 height 33
click at [788, 222] on icon "submit" at bounding box center [1512, 228] width 13 height 13
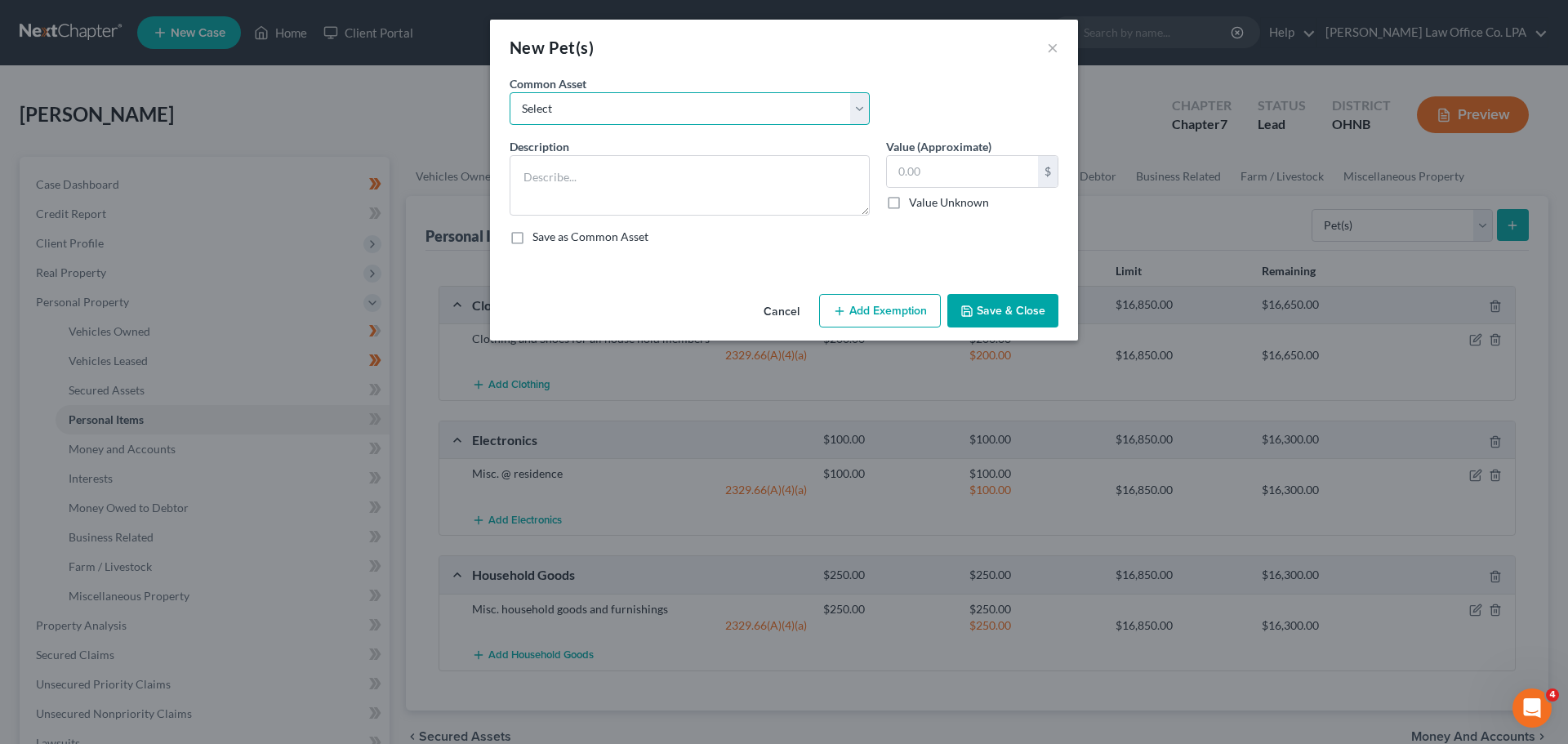
click at [696, 109] on select "Select Dog(s) Cat(s)" at bounding box center [690, 108] width 360 height 33
select select "0"
click at [510, 92] on select "Select Dog(s) Cat(s)" at bounding box center [690, 108] width 360 height 33
type textarea "Dog(s)"
type input "0.00"
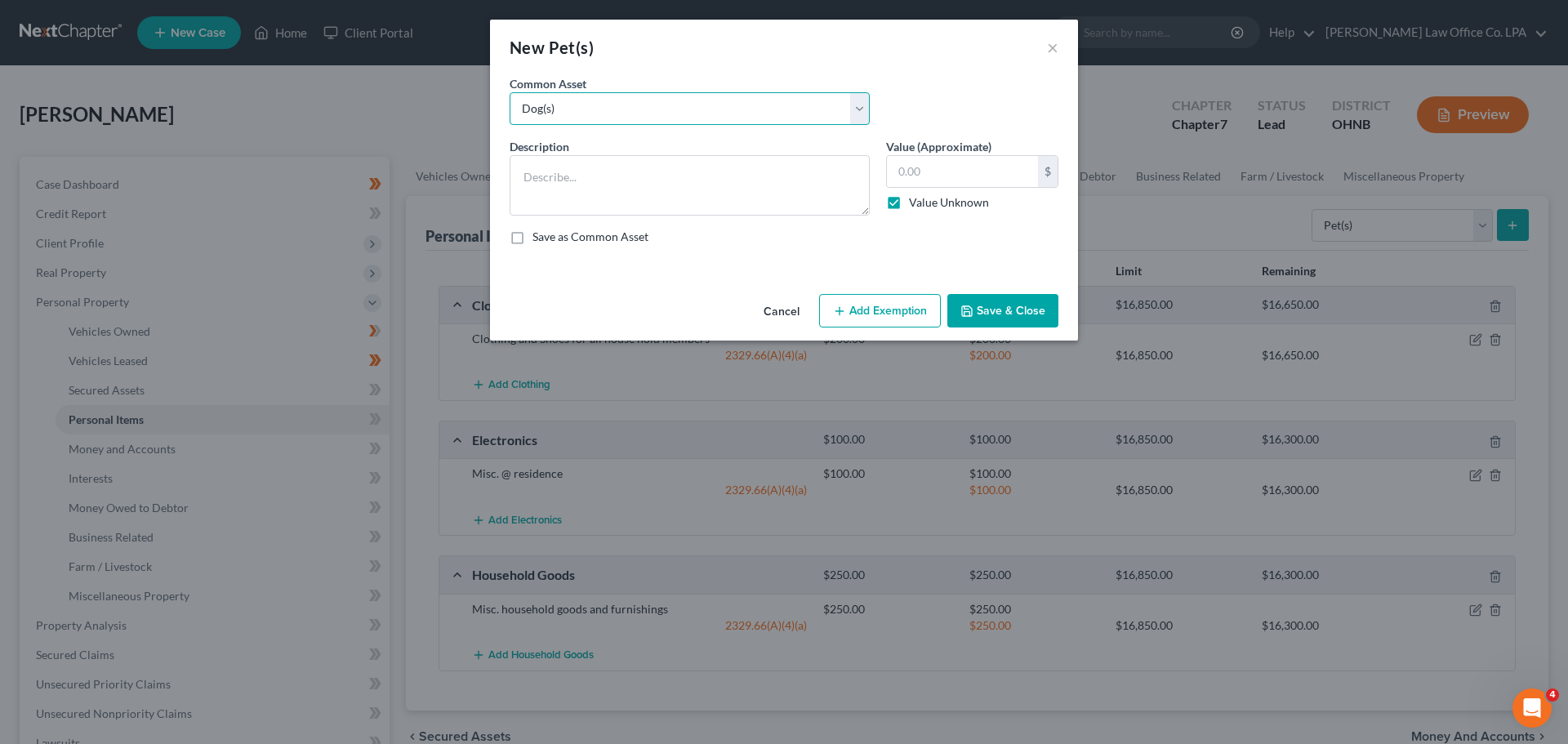
checkbox input "true"
click at [782, 306] on button "Save & Close" at bounding box center [1003, 311] width 112 height 35
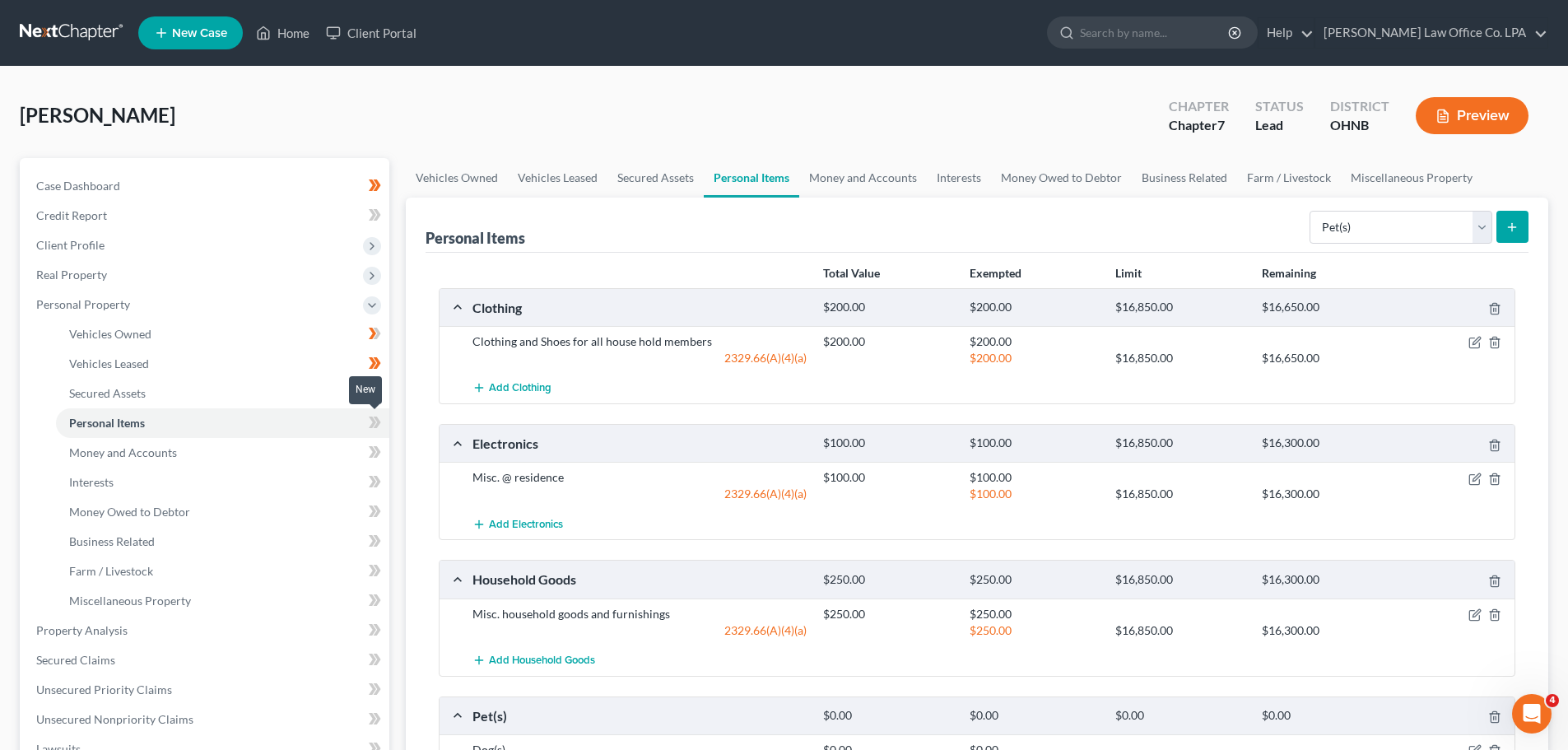
click at [380, 428] on icon at bounding box center [374, 423] width 12 height 21
click at [376, 388] on icon at bounding box center [378, 393] width 8 height 11
click at [50, 446] on ul "Vehicles Owned Vehicles Leased Machinery and Vehicles Office Related" at bounding box center [206, 468] width 366 height 297
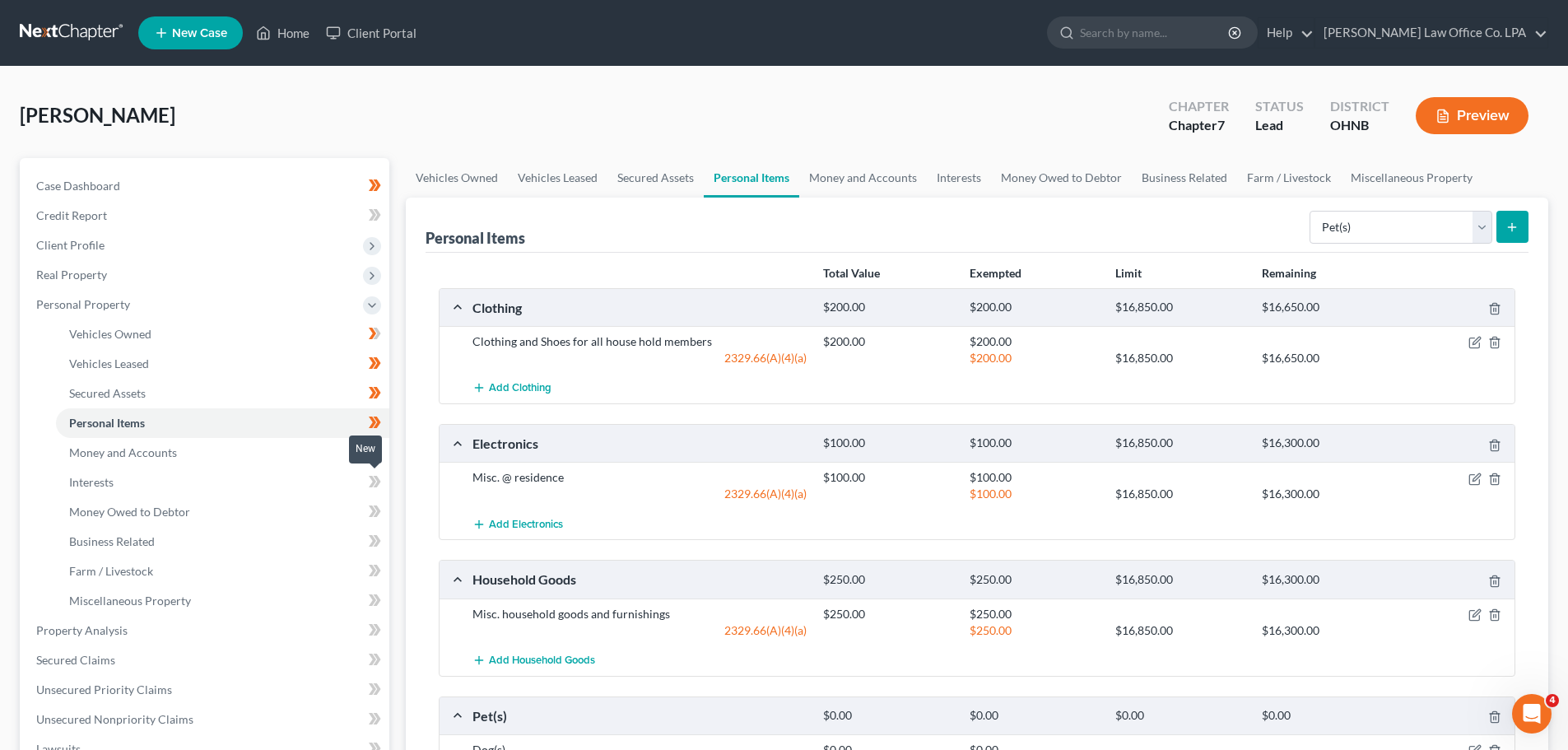
click at [368, 486] on icon at bounding box center [374, 482] width 12 height 21
click at [368, 485] on icon at bounding box center [374, 482] width 12 height 21
click at [381, 481] on icon at bounding box center [378, 482] width 8 height 11
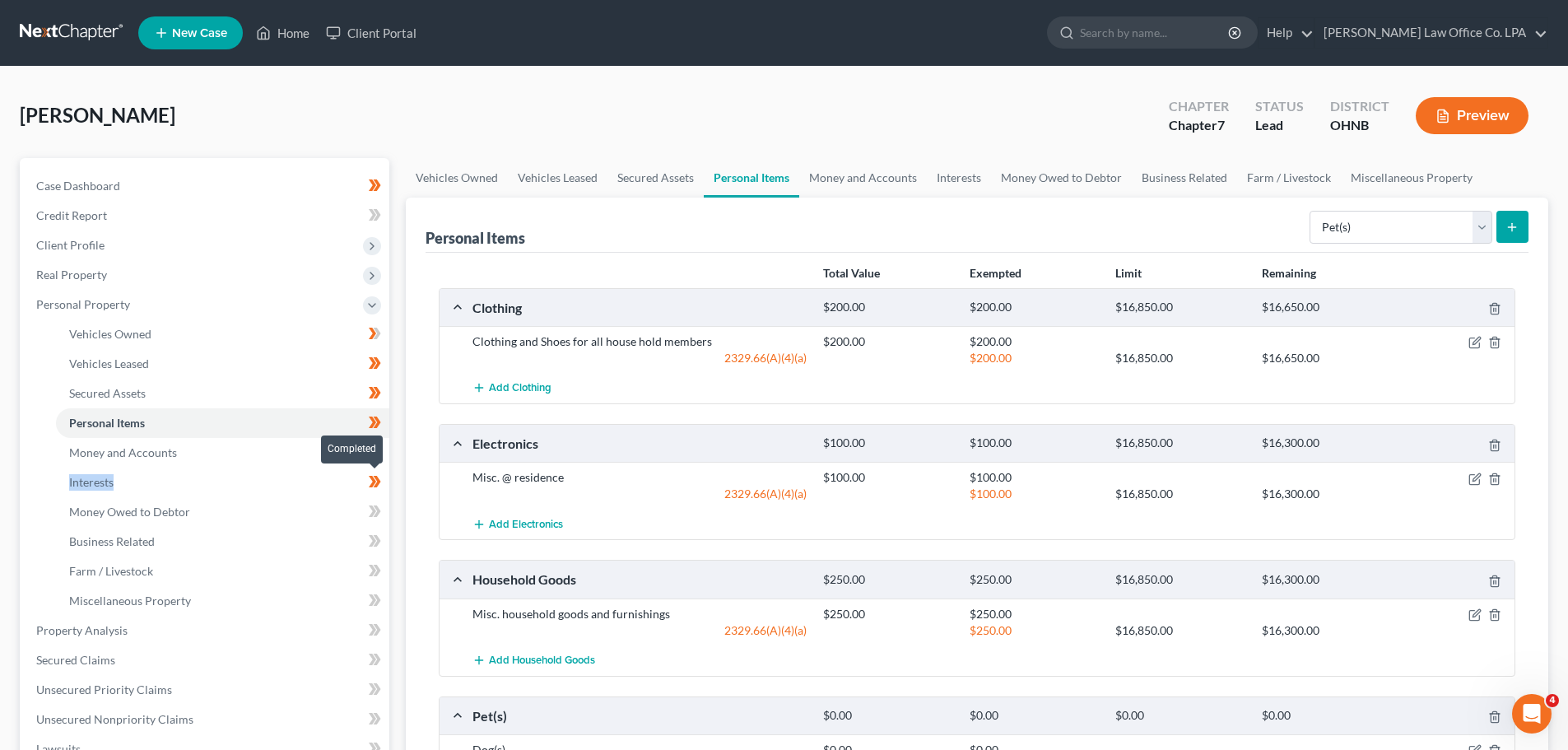
click at [381, 481] on icon at bounding box center [378, 482] width 8 height 11
click at [378, 509] on icon at bounding box center [378, 511] width 8 height 11
click at [380, 539] on icon at bounding box center [378, 540] width 8 height 11
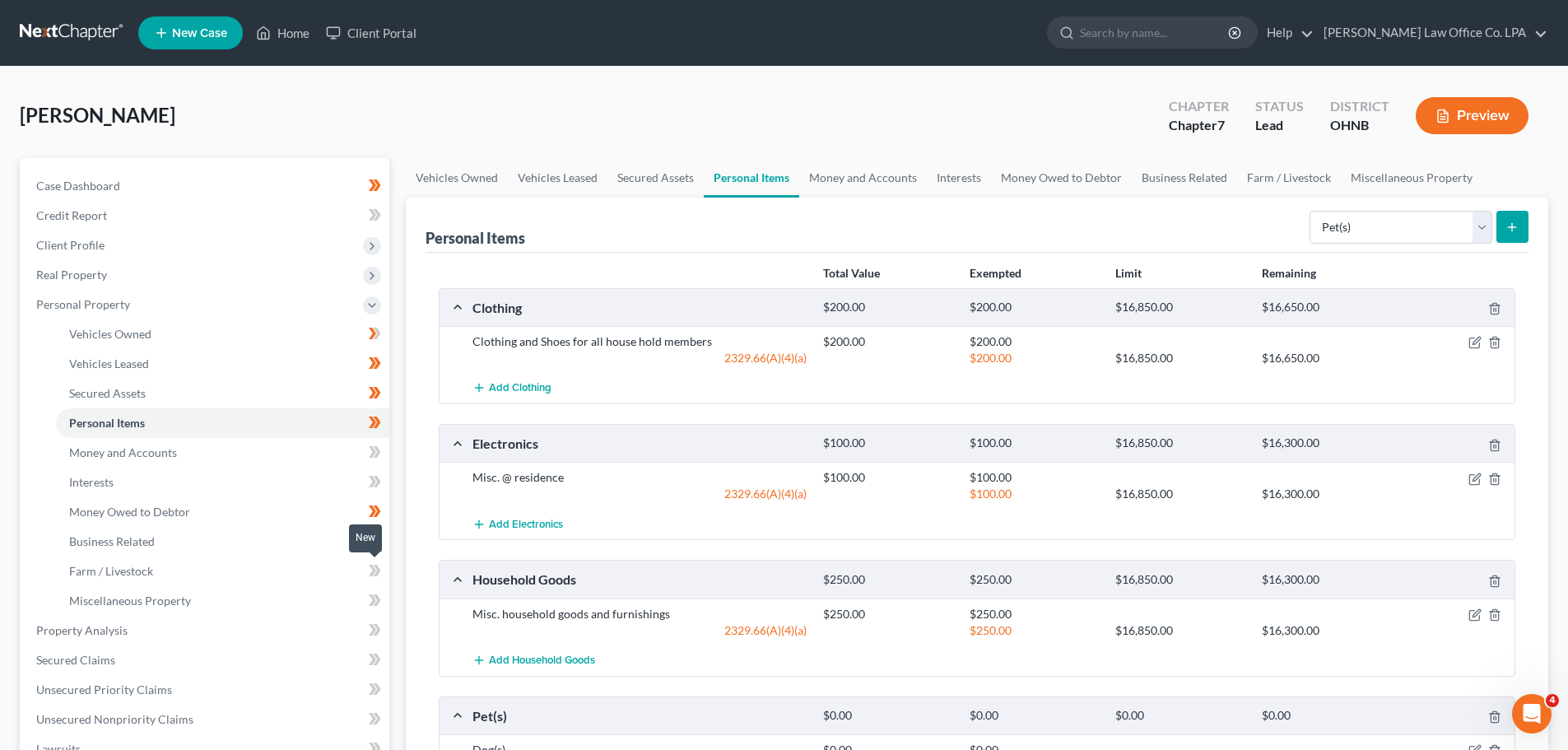
click at [379, 566] on icon at bounding box center [374, 571] width 12 height 21
click at [348, 595] on link "Miscellaneous Property" at bounding box center [222, 600] width 333 height 29
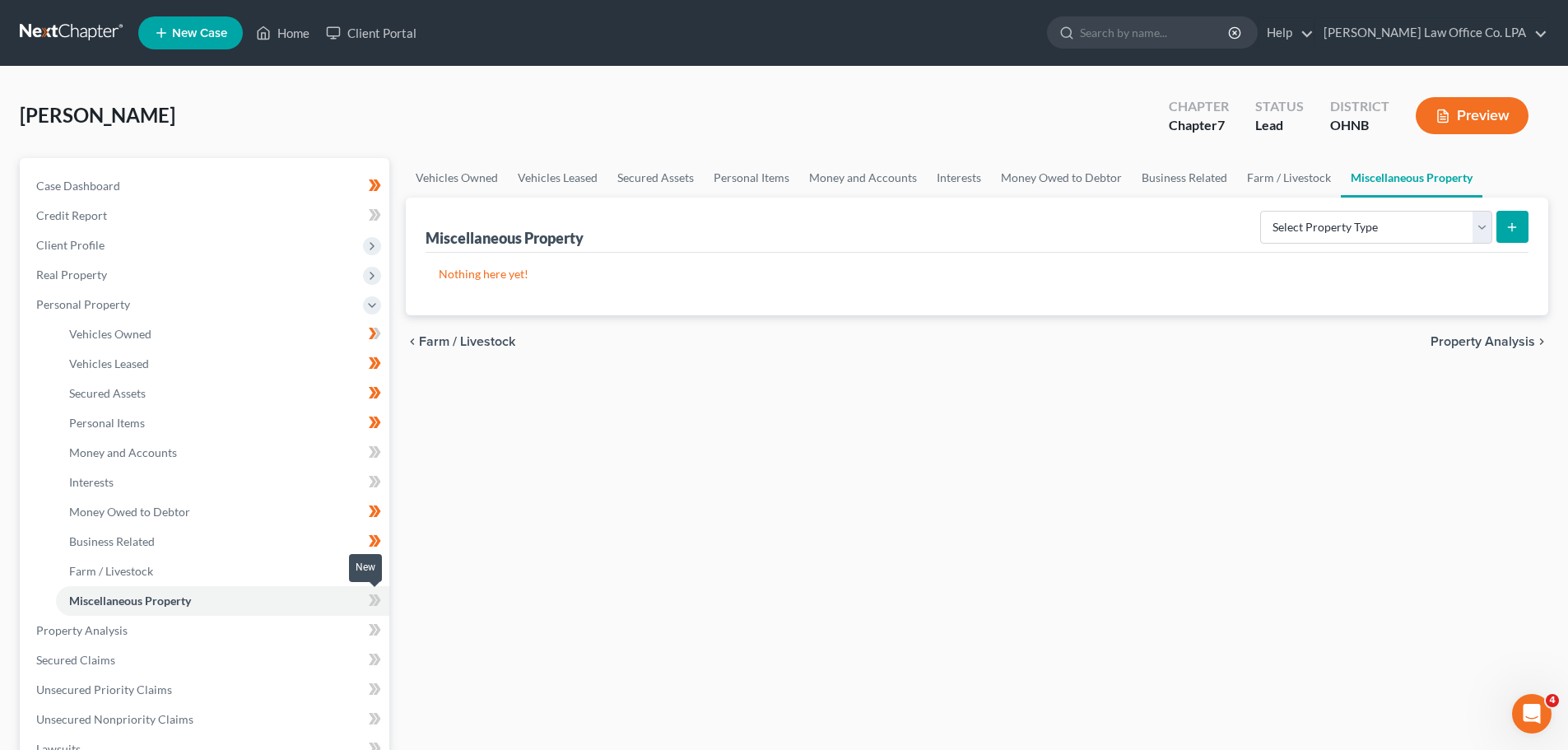
click at [378, 598] on icon at bounding box center [378, 600] width 8 height 11
click at [139, 273] on span "Real Property" at bounding box center [206, 274] width 366 height 29
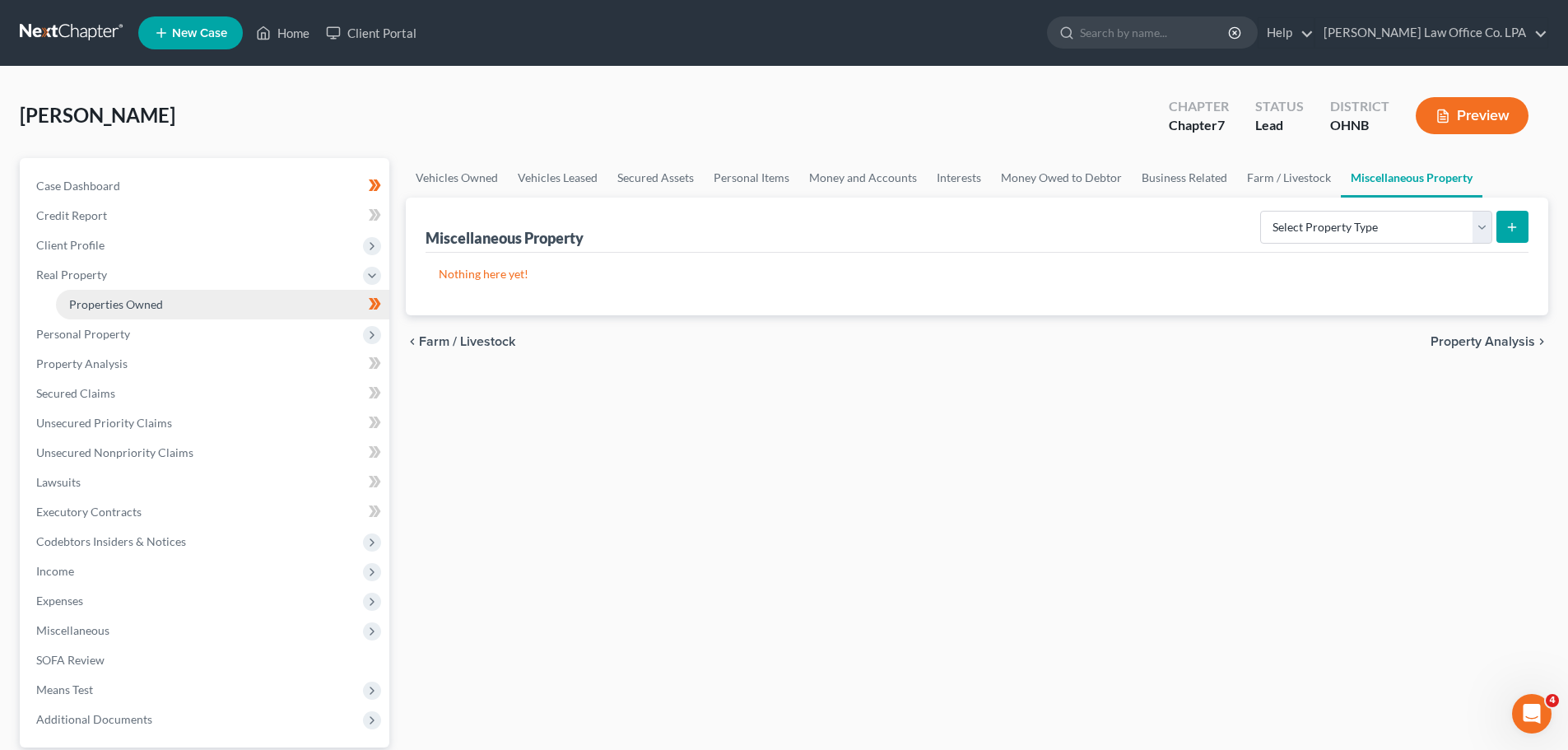
click at [140, 307] on span "Properties Owned" at bounding box center [115, 304] width 94 height 14
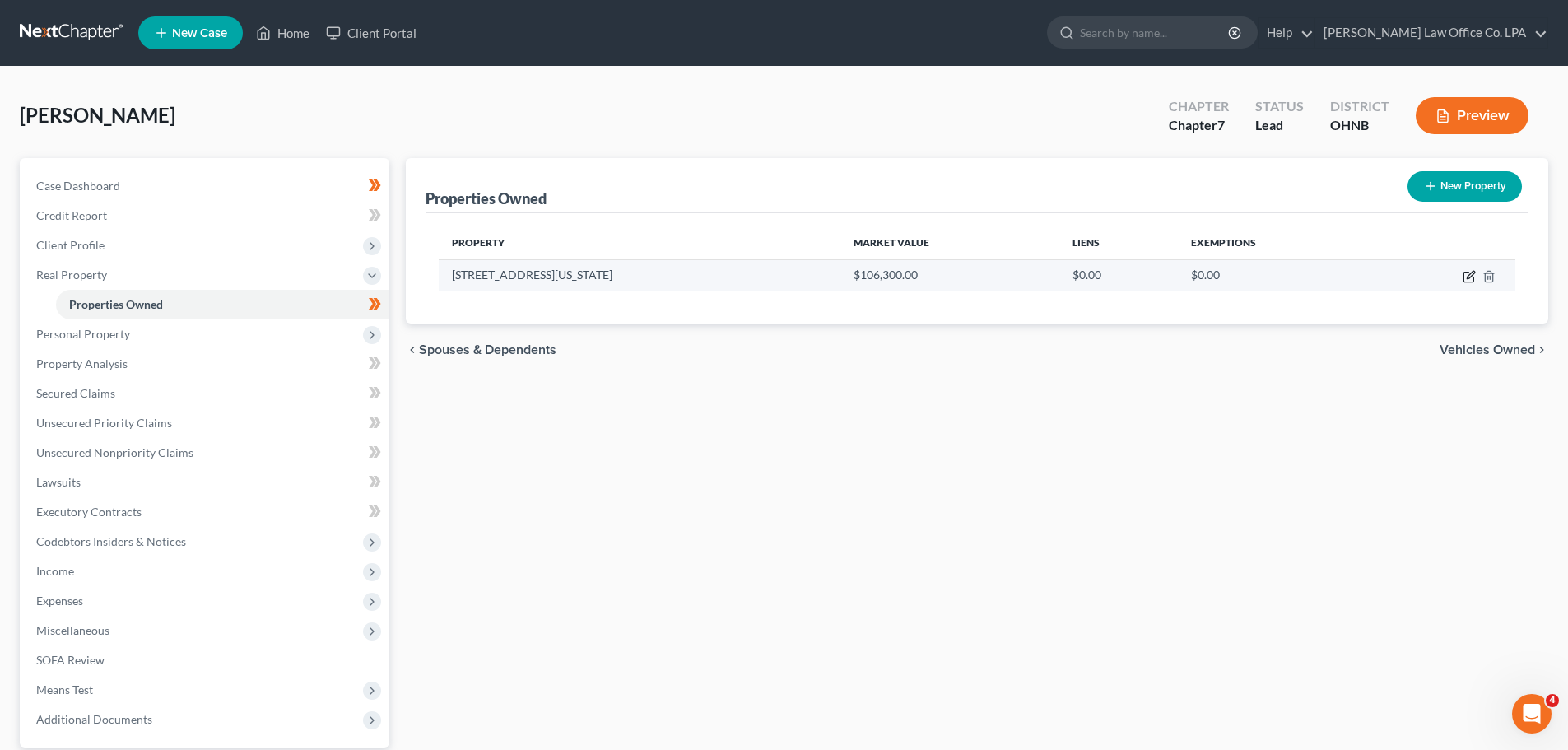
click at [788, 279] on icon "button" at bounding box center [1471, 275] width 8 height 8
select select "36"
select select "85"
select select "0"
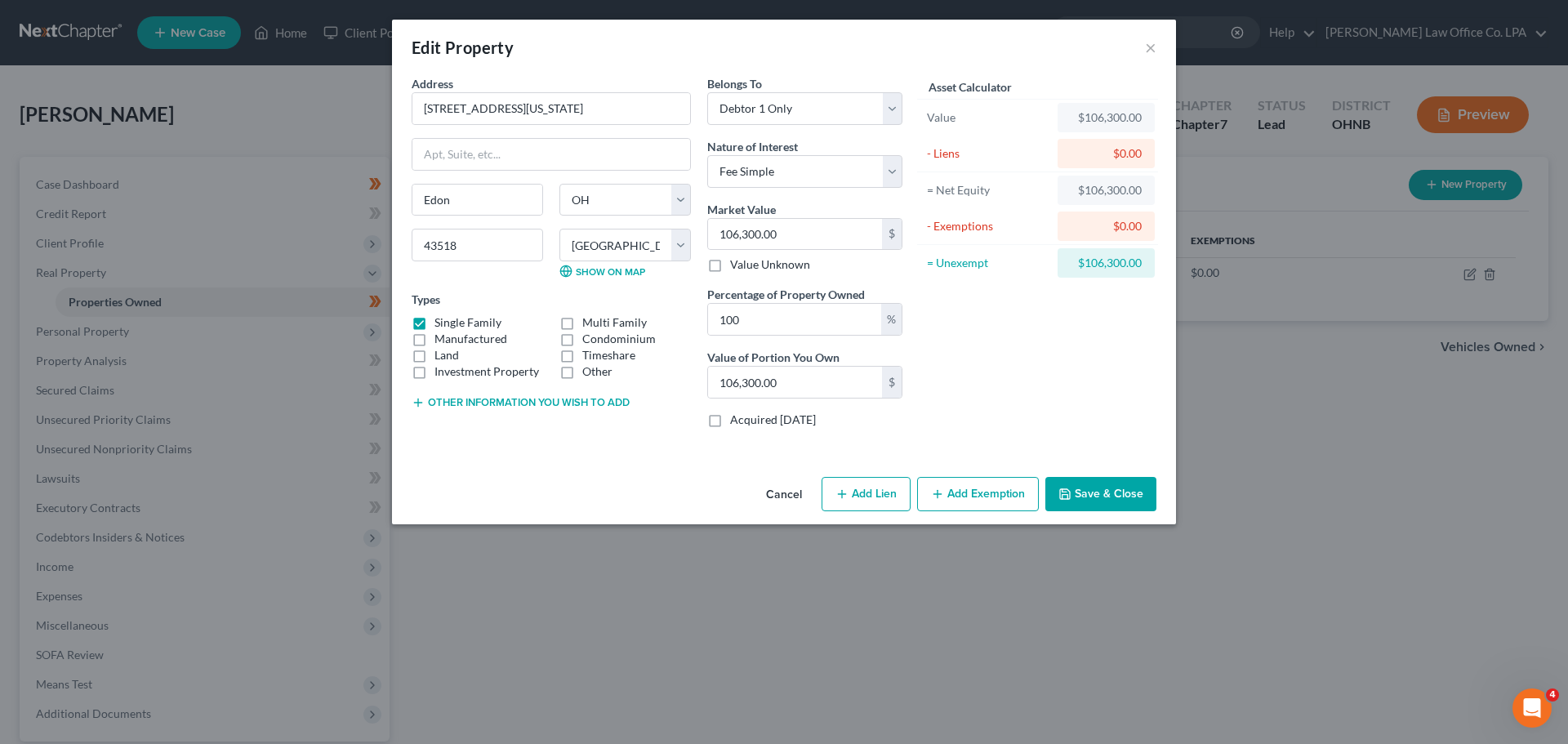
click at [782, 498] on button "Add Lien" at bounding box center [866, 494] width 89 height 35
select select "0"
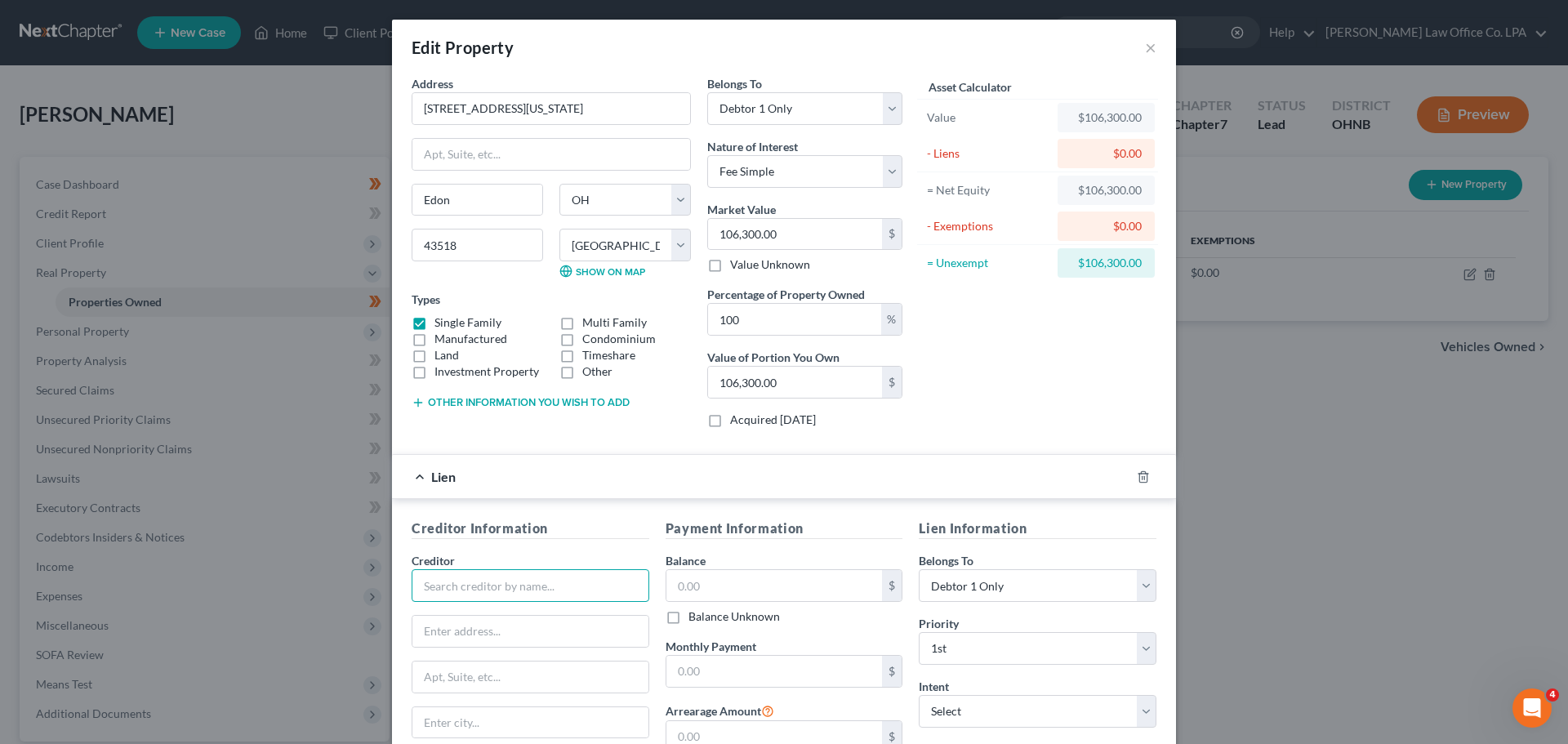
click at [506, 595] on input "text" at bounding box center [530, 585] width 238 height 33
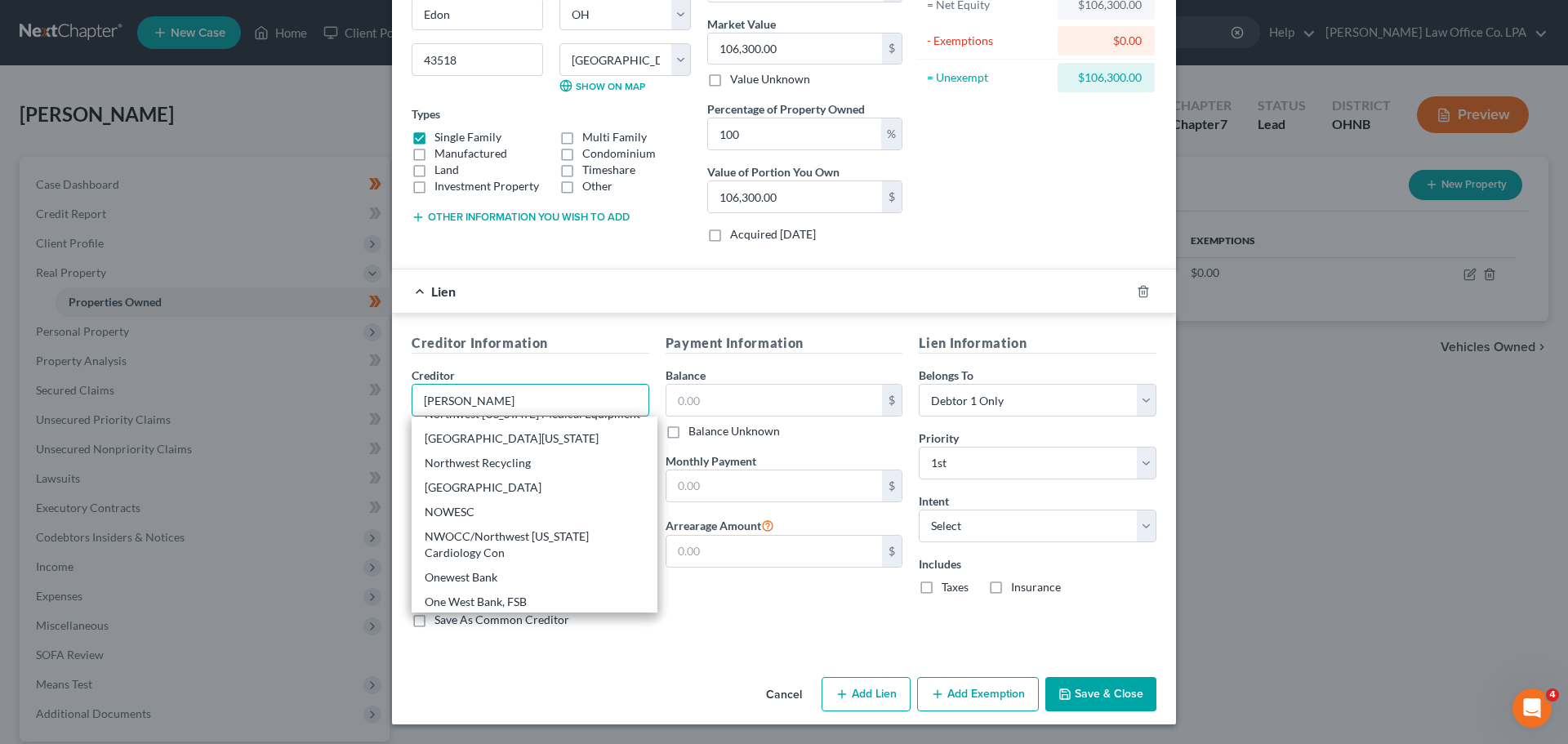
scroll to position [1094, 0]
click at [467, 400] on input "[PERSON_NAME]" at bounding box center [530, 400] width 238 height 33
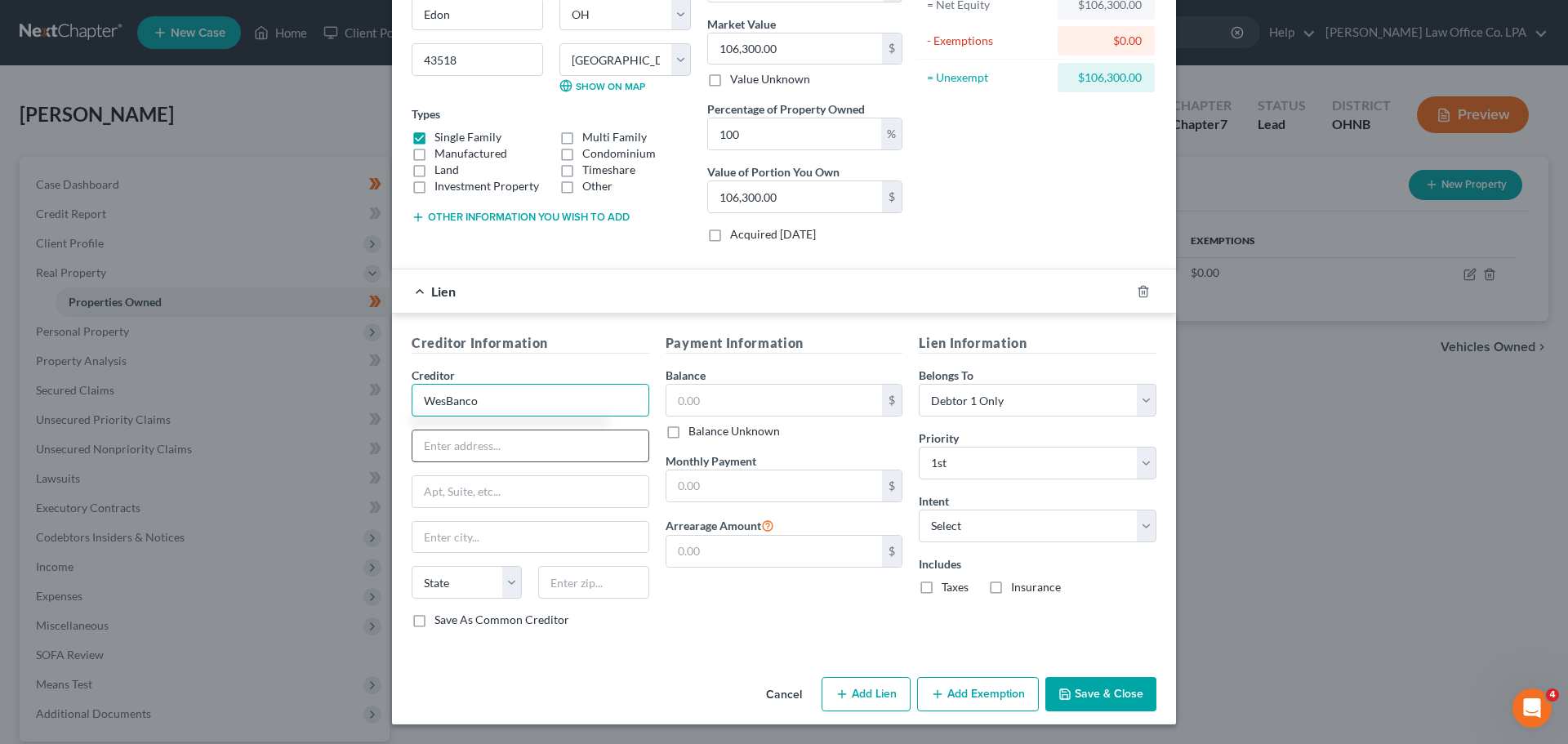
type input "WesBanco"
drag, startPoint x: 474, startPoint y: 455, endPoint x: 502, endPoint y: 451, distance: 28.3
click at [474, 455] on input "text" at bounding box center [530, 445] width 236 height 31
type input "[STREET_ADDRESS]"
type input "r"
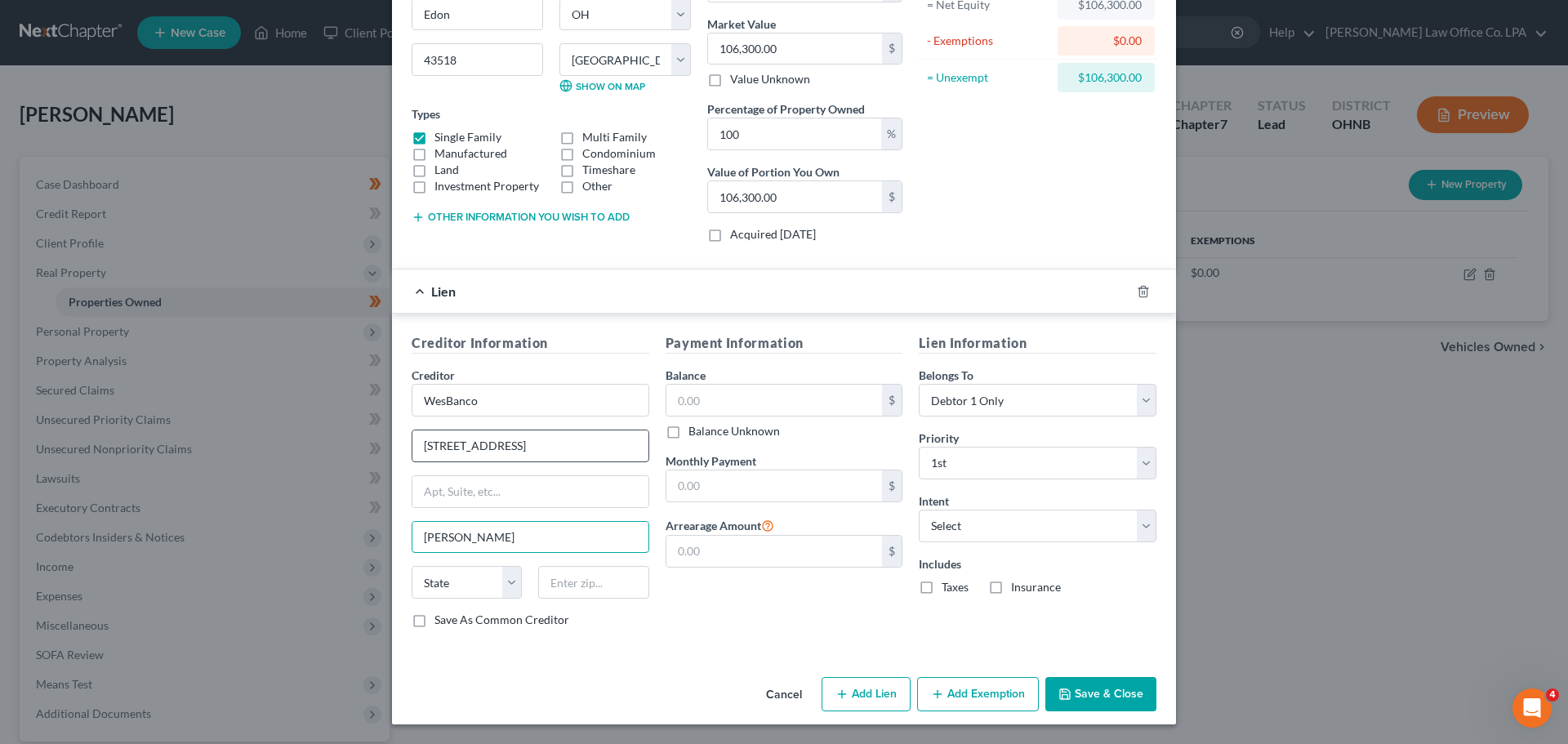
type input "[PERSON_NAME]"
select select "36"
type input "43506"
drag, startPoint x: 828, startPoint y: 613, endPoint x: 801, endPoint y: 524, distance: 93.0
click at [782, 613] on div "Payment Information Balance $ Balance Unknown Balance Undetermined $ Balance Un…" at bounding box center [784, 487] width 254 height 308
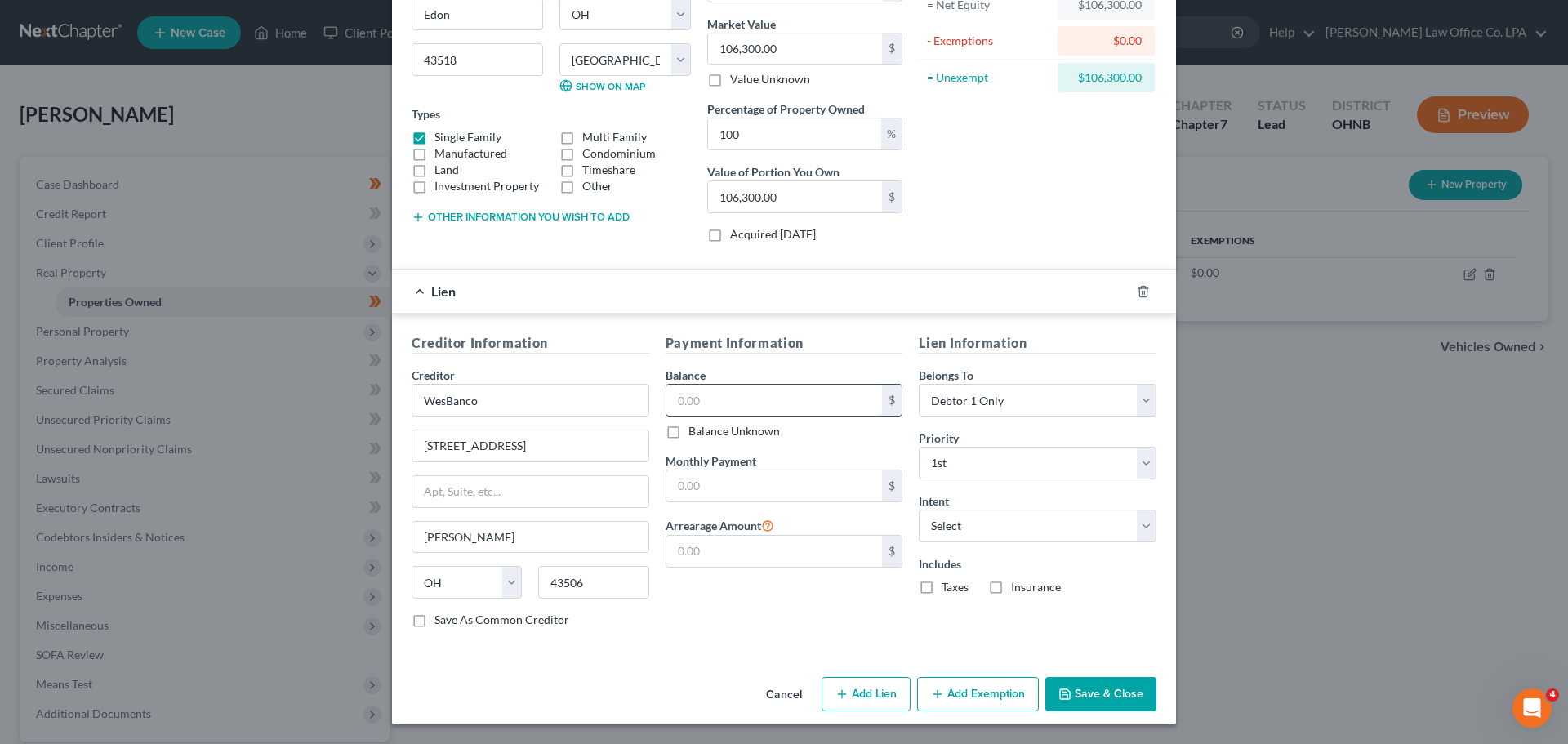
click at [727, 399] on input "text" at bounding box center [774, 399] width 217 height 31
type input "92,125.00"
click at [782, 526] on select "Select Surrender Redeem Reaffirm Avoid Other" at bounding box center [1038, 526] width 238 height 33
select select "2"
click at [782, 510] on select "Select Surrender Redeem Reaffirm Avoid Other" at bounding box center [1038, 526] width 238 height 33
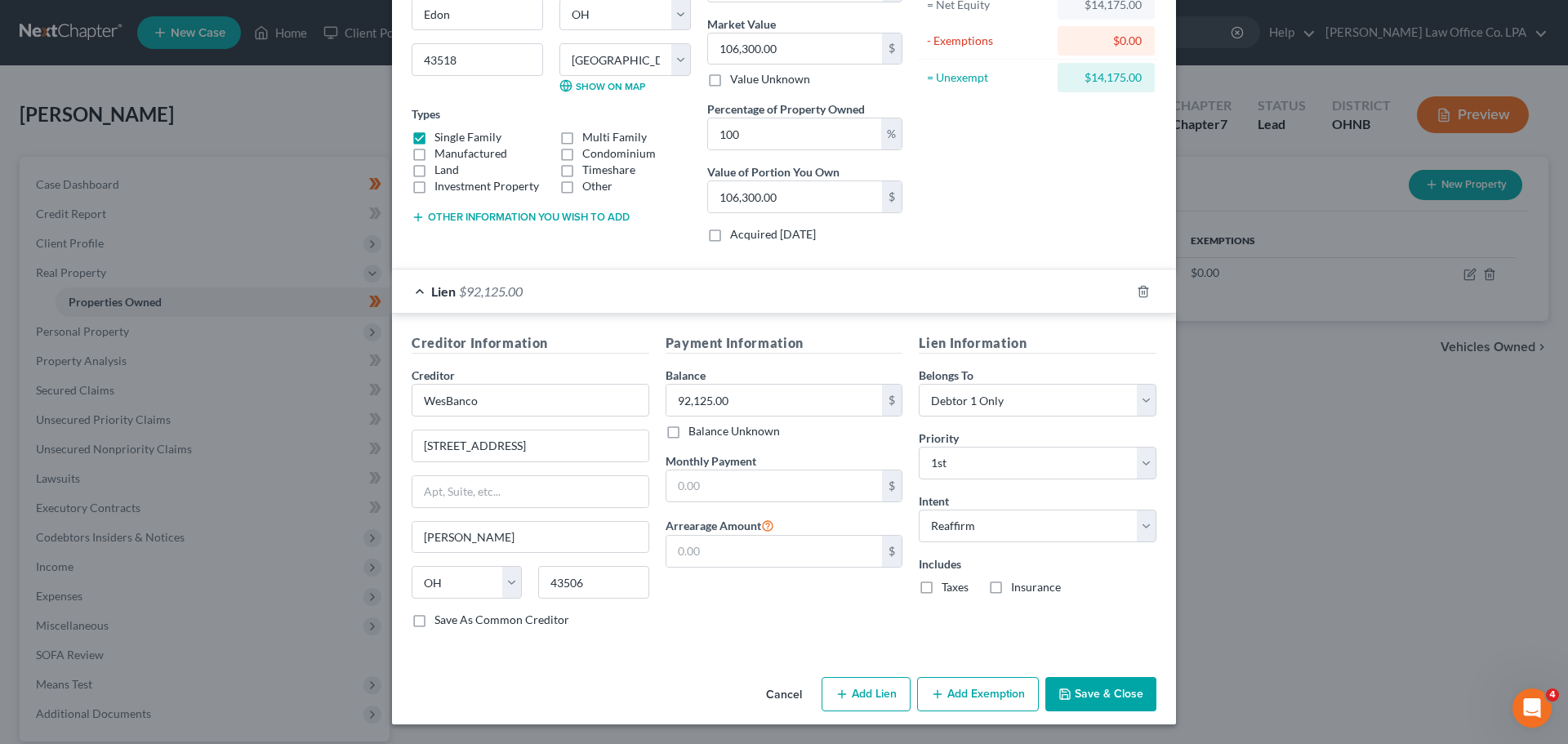
click at [739, 608] on div "Payment Information Balance 92,125.00 $ Balance Unknown Balance Undetermined 92…" at bounding box center [784, 487] width 254 height 308
click at [782, 704] on button "Save & Close" at bounding box center [1100, 693] width 112 height 35
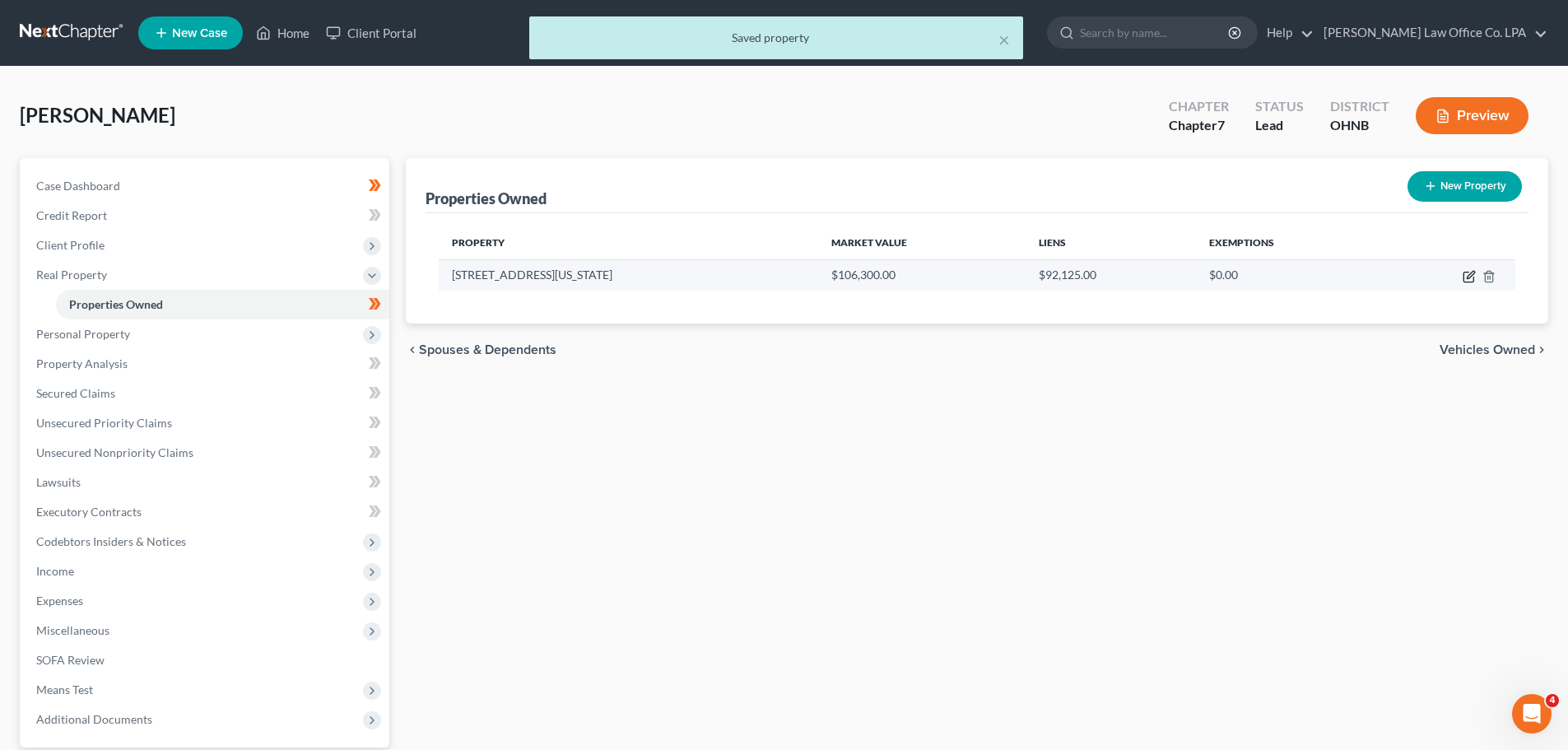
click at [788, 281] on icon "button" at bounding box center [1470, 277] width 13 height 13
select select "36"
select select "85"
select select "0"
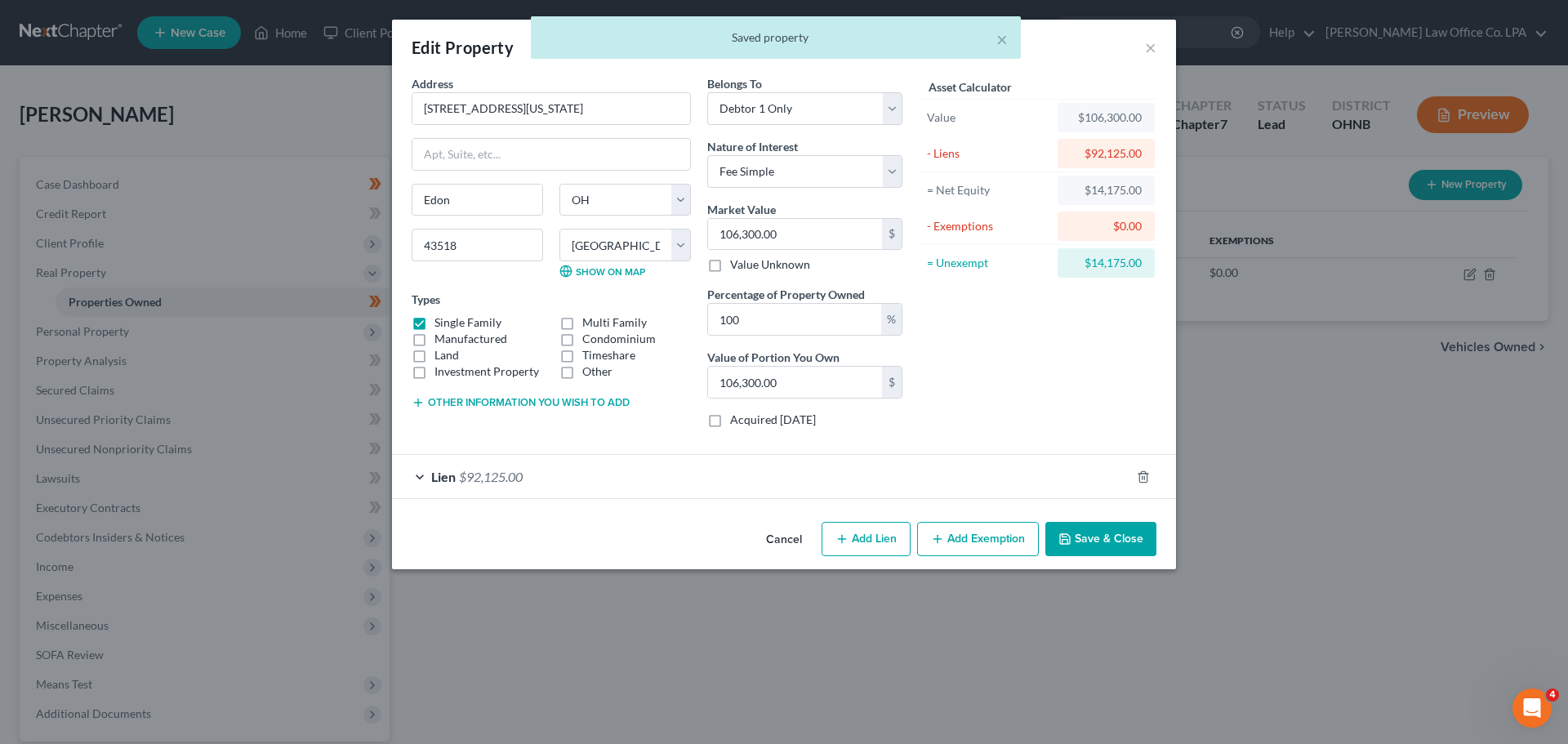
click at [782, 530] on button "Add Exemption" at bounding box center [978, 539] width 122 height 35
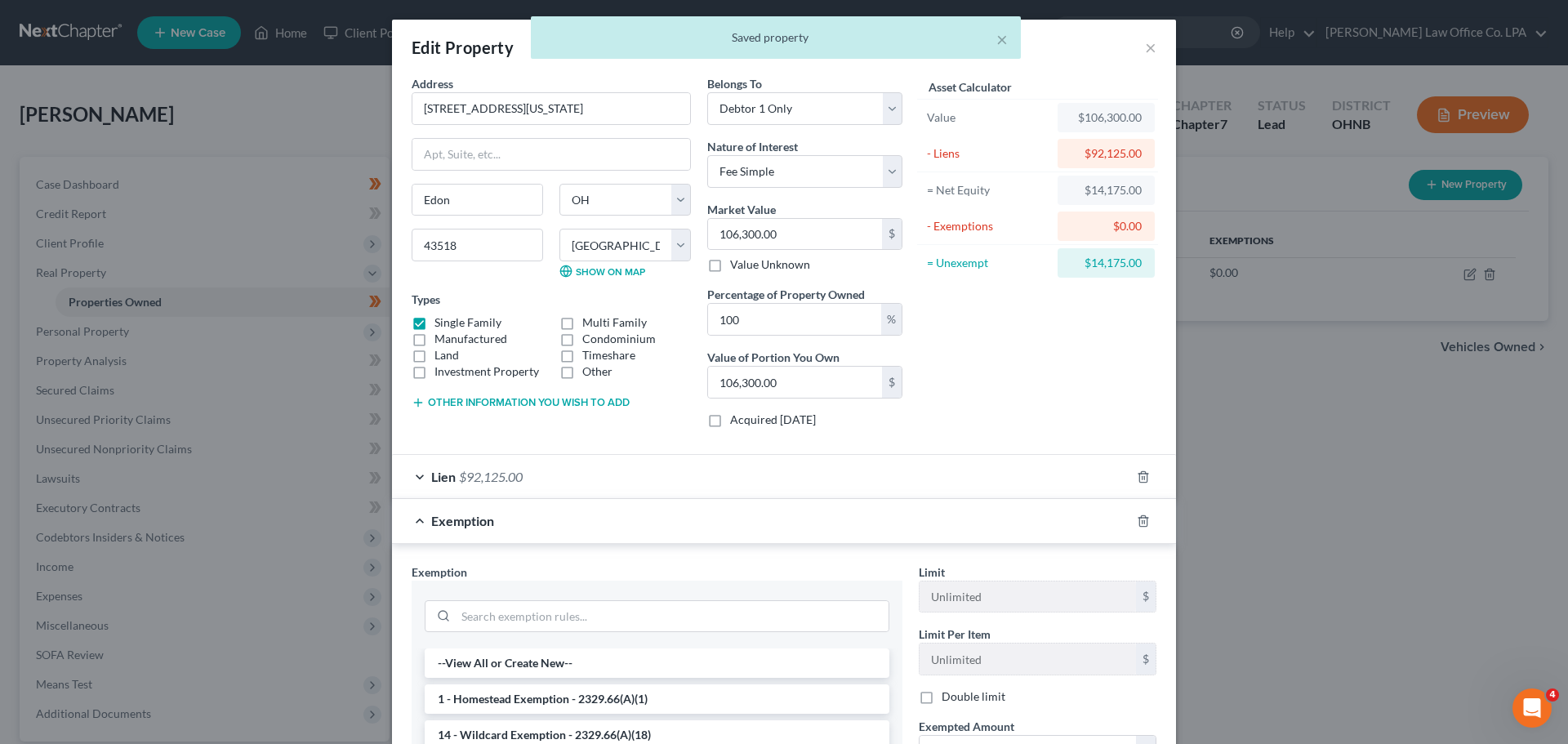
drag, startPoint x: 550, startPoint y: 708, endPoint x: 1005, endPoint y: 618, distance: 463.8
click at [550, 705] on li "1 - Homestead Exemption - 2329.66(A)(1)" at bounding box center [657, 698] width 465 height 29
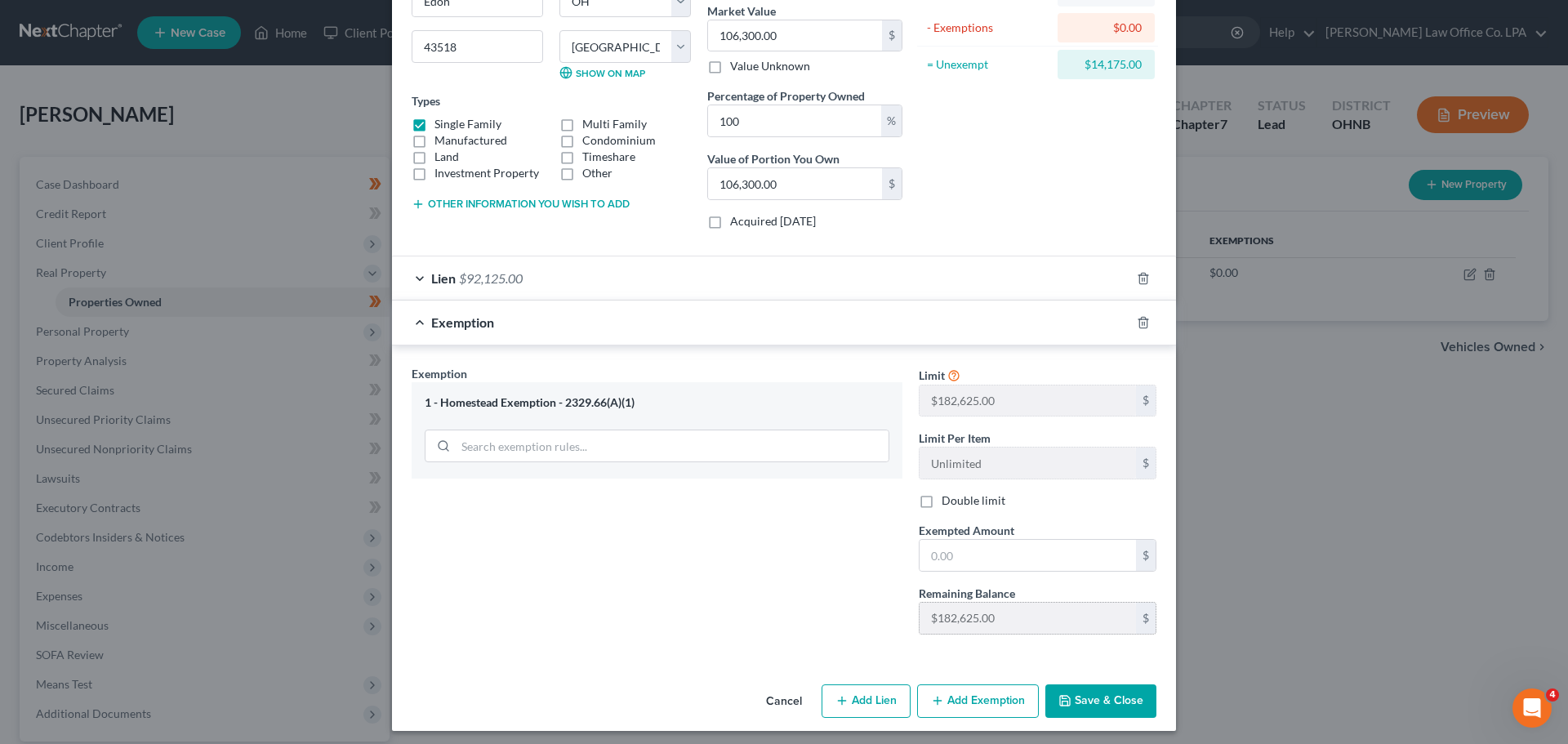
scroll to position [205, 0]
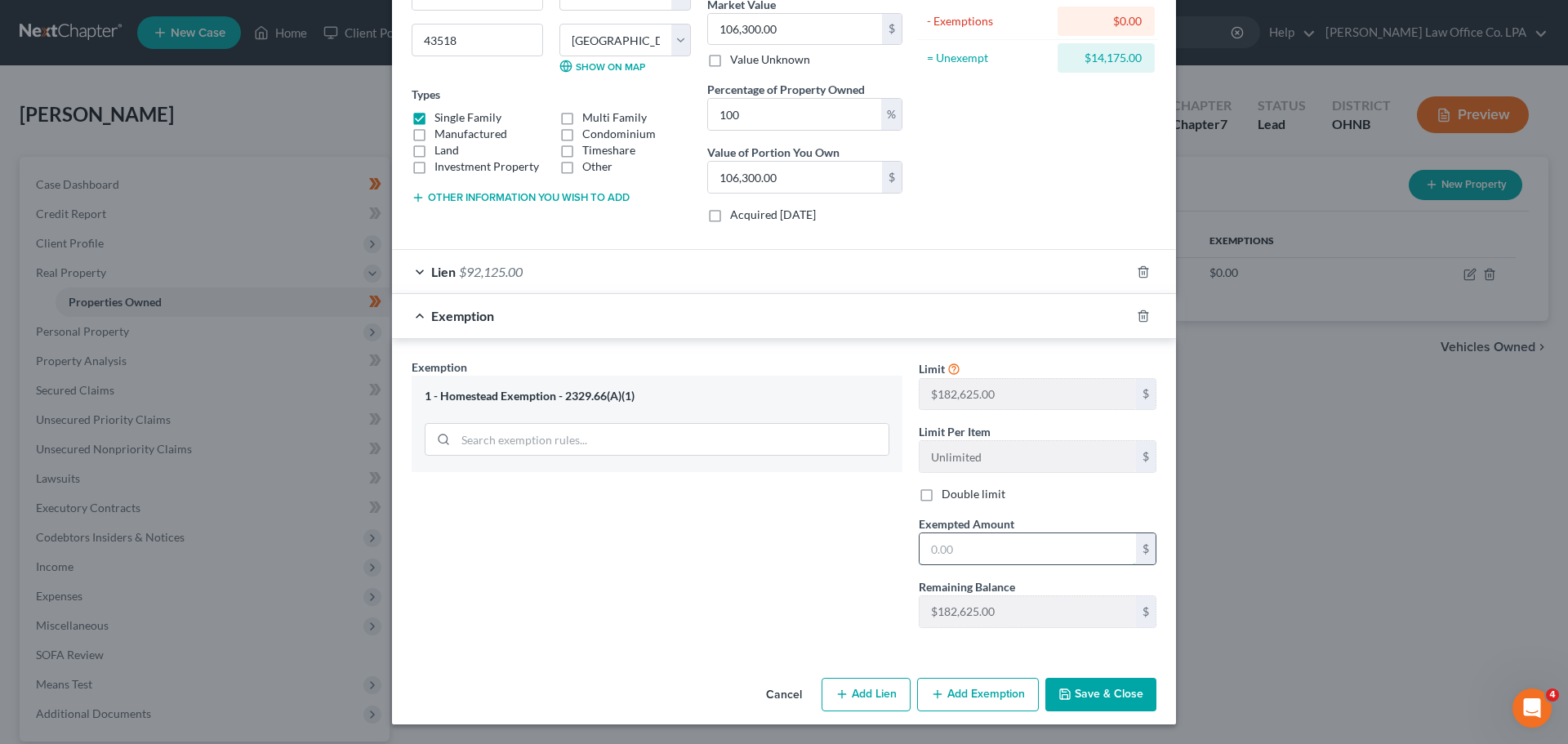
click at [782, 550] on input "text" at bounding box center [1027, 548] width 217 height 31
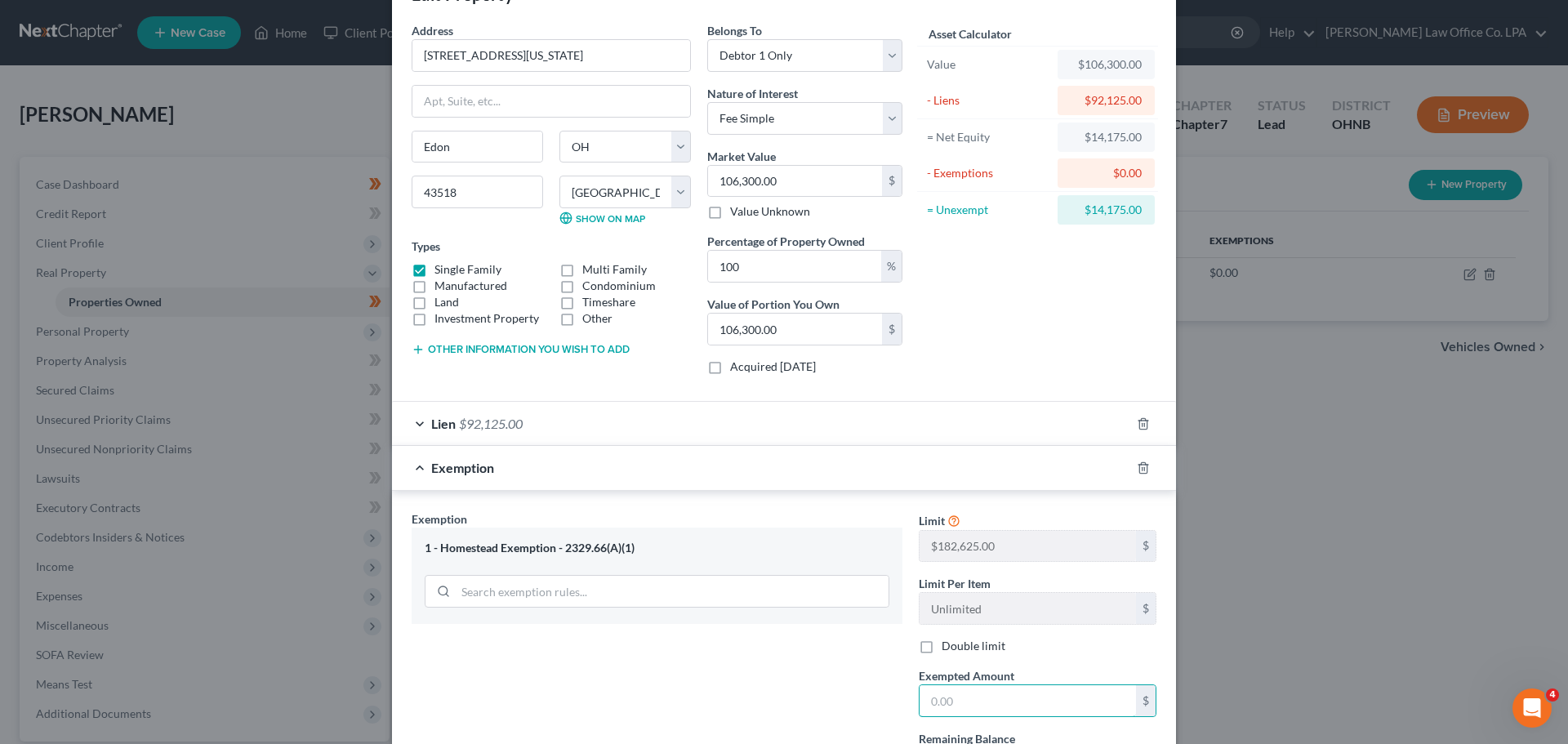
scroll to position [41, 0]
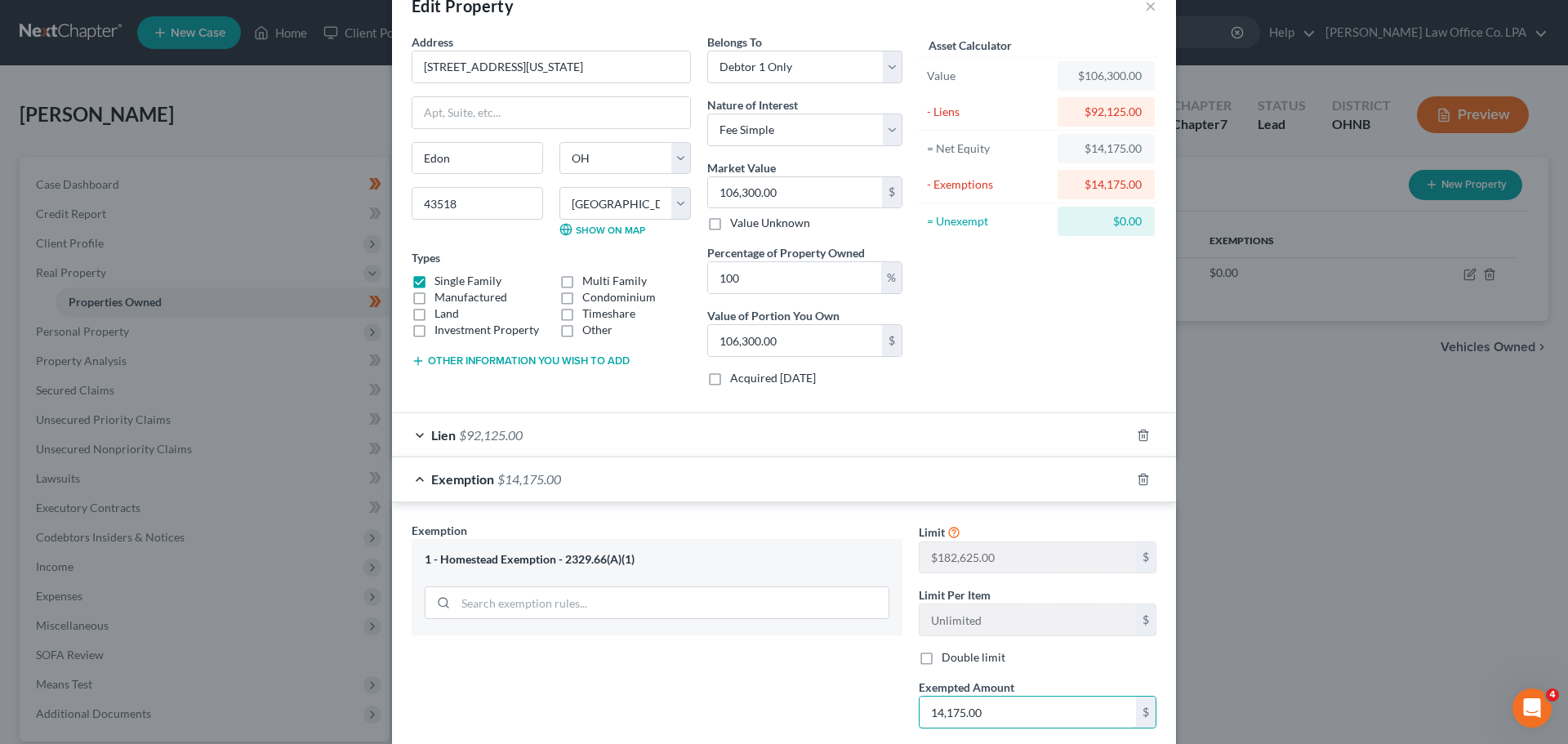
type input "14,175.00"
click at [766, 513] on div "Exemption Set must be selected for CA. Exemption * 1 - Homestead Exemption - 23…" at bounding box center [784, 660] width 784 height 316
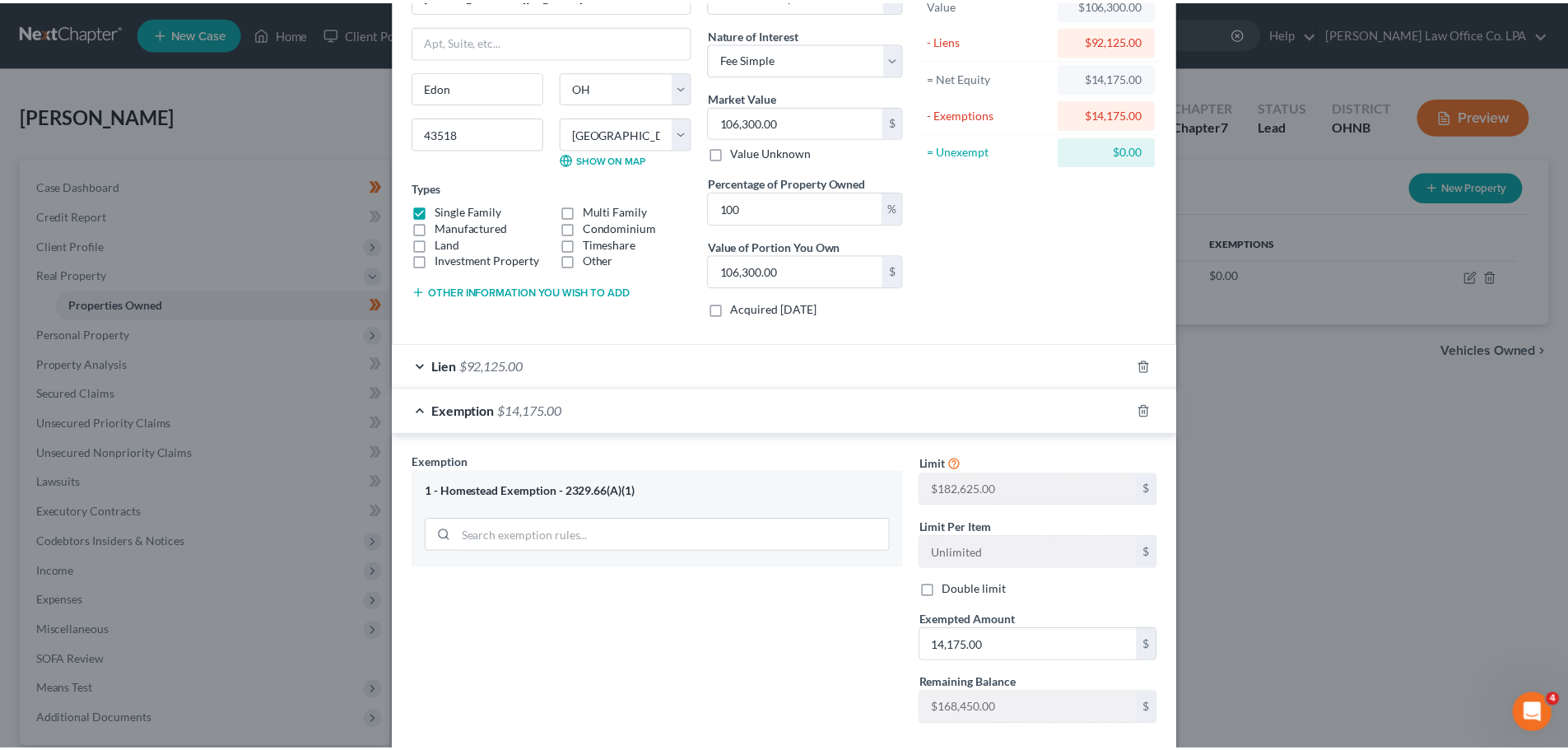
scroll to position [207, 0]
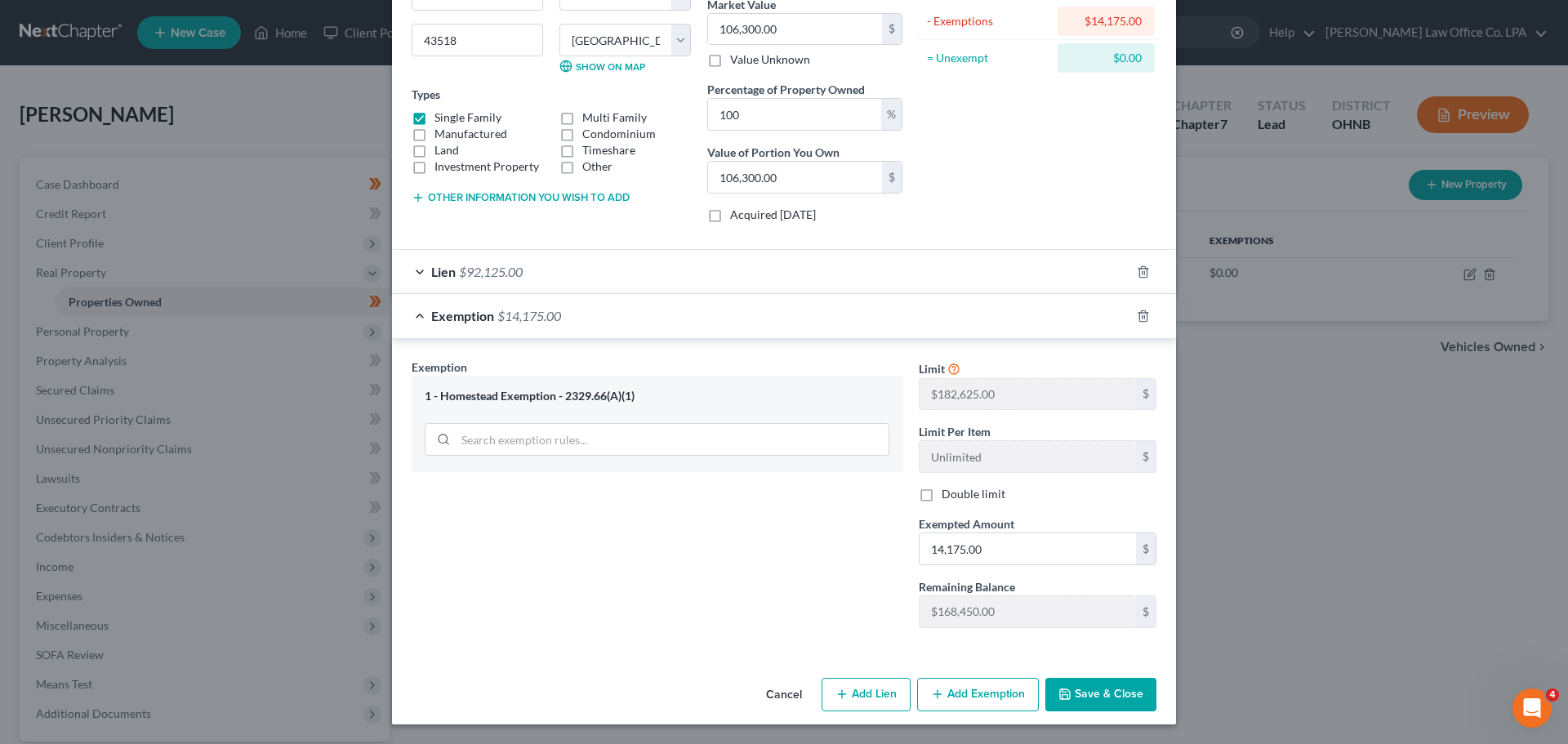
click at [782, 699] on button "Save & Close" at bounding box center [1100, 694] width 112 height 35
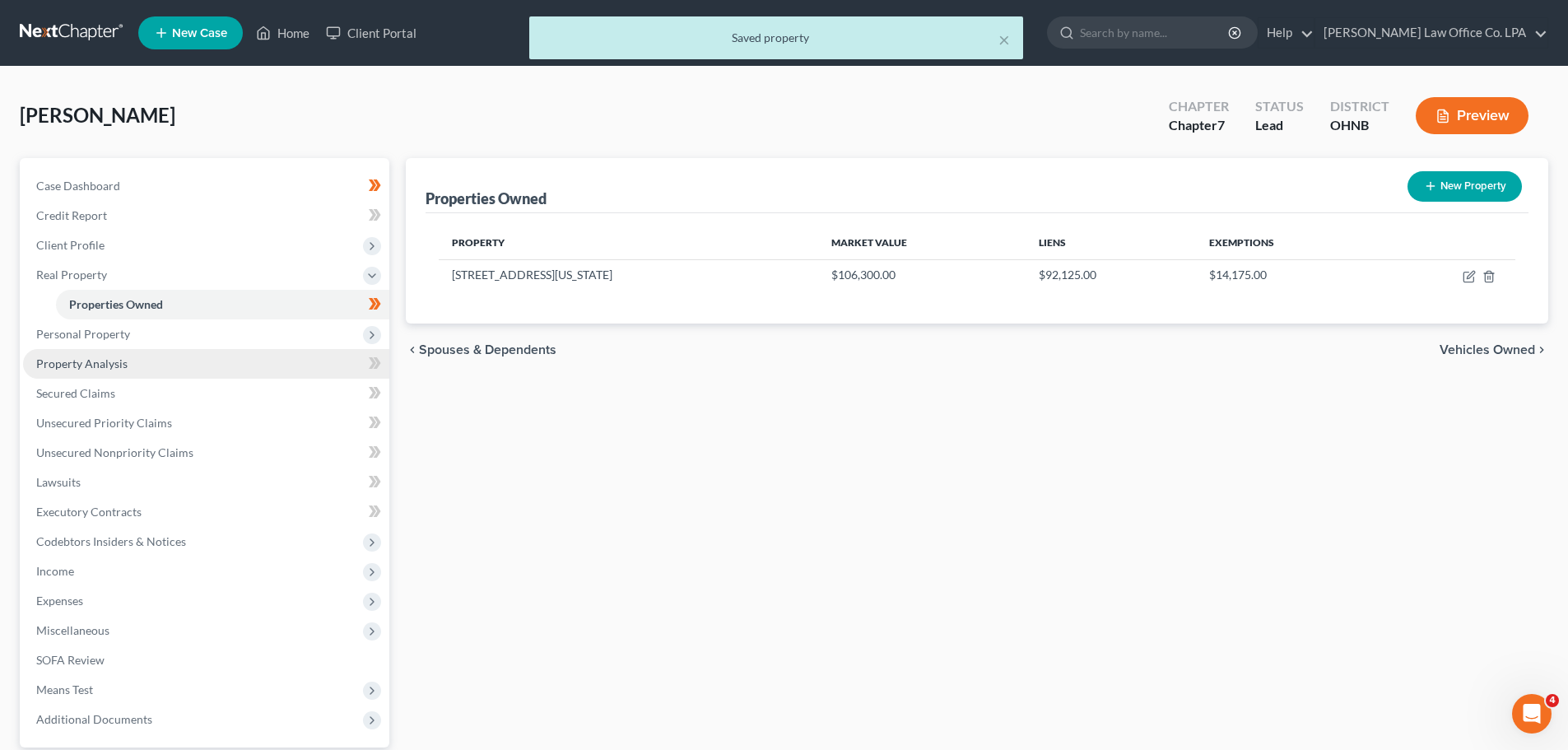
click at [147, 367] on link "Property Analysis" at bounding box center [206, 364] width 366 height 29
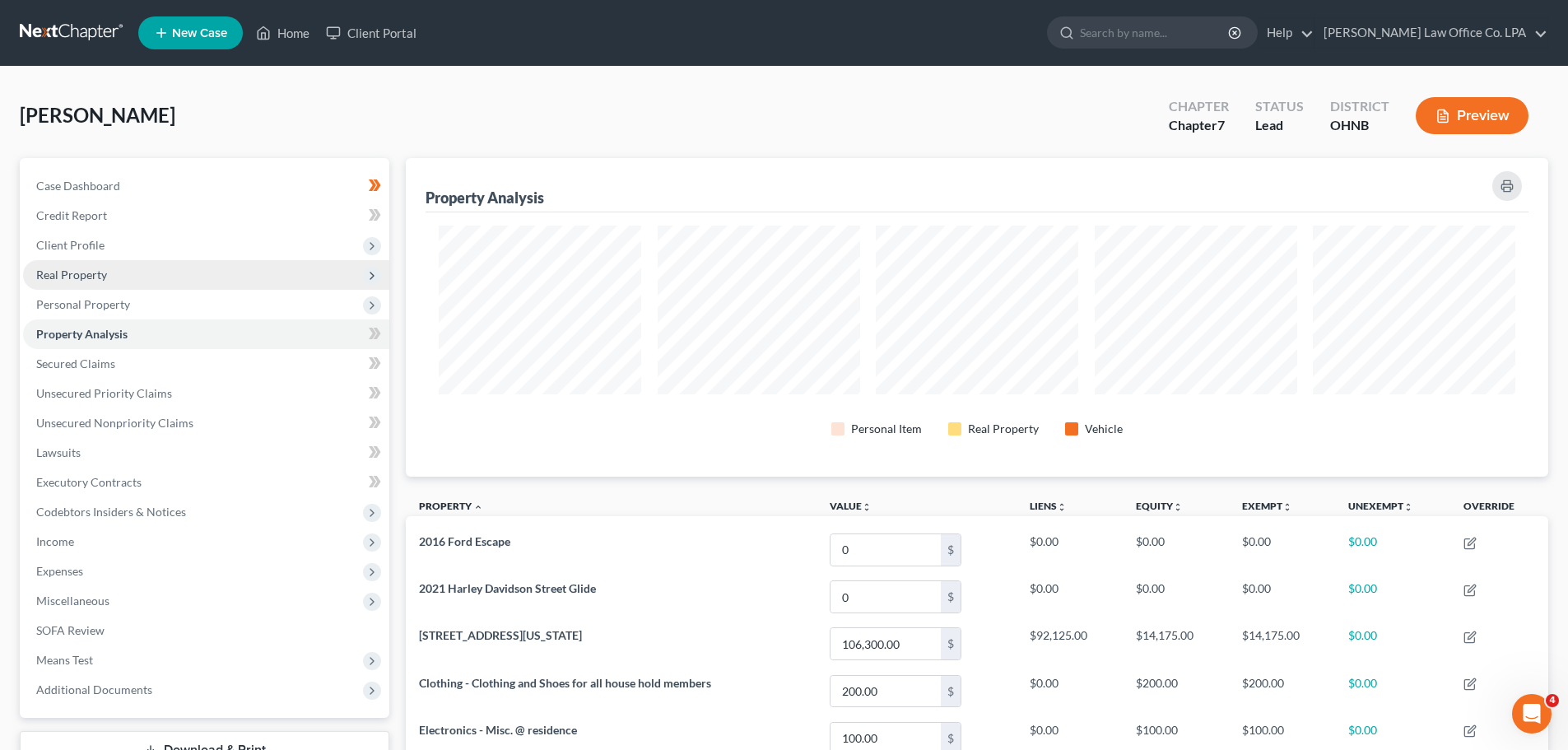
click at [182, 272] on span "Real Property" at bounding box center [206, 274] width 366 height 29
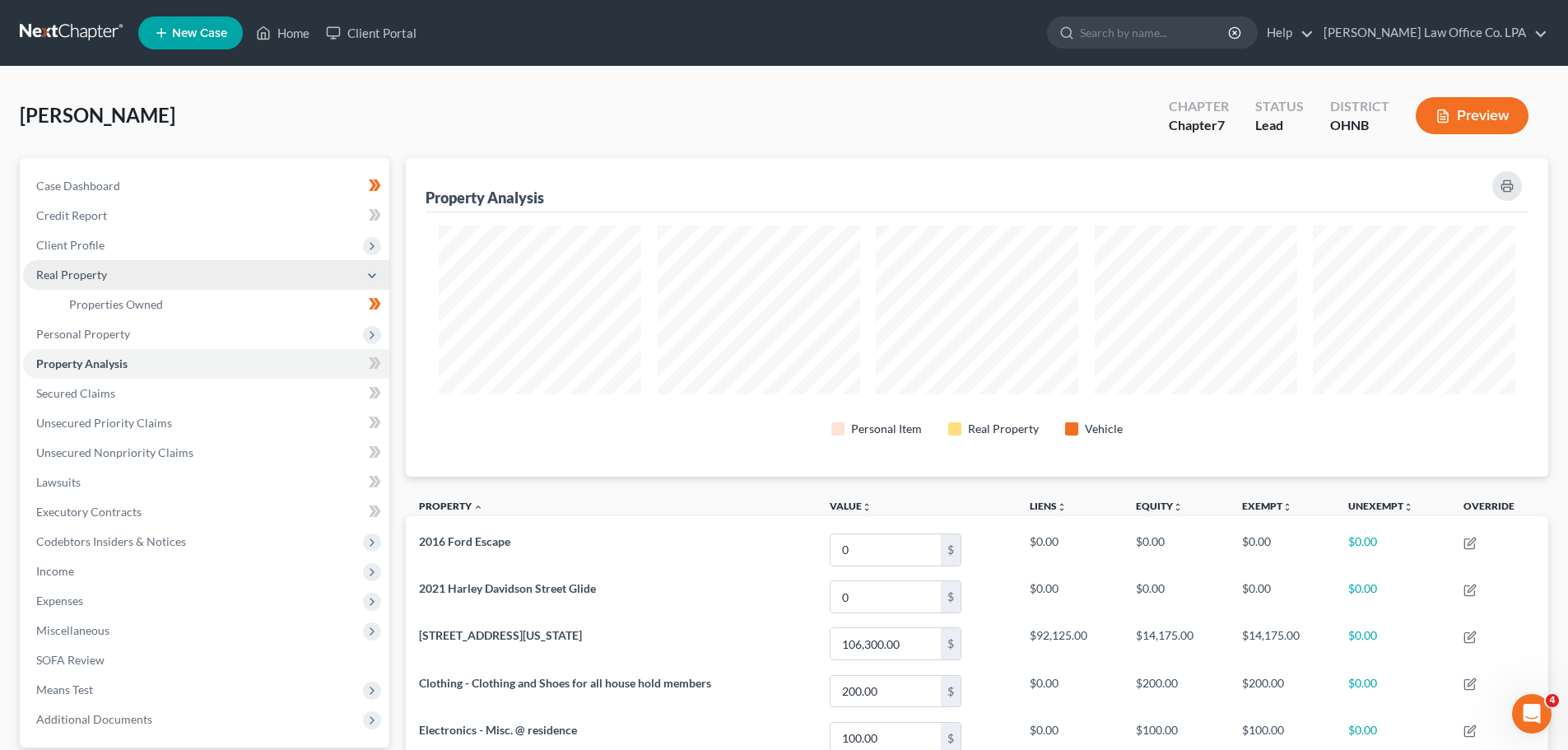
click at [182, 272] on span "Real Property" at bounding box center [206, 274] width 366 height 29
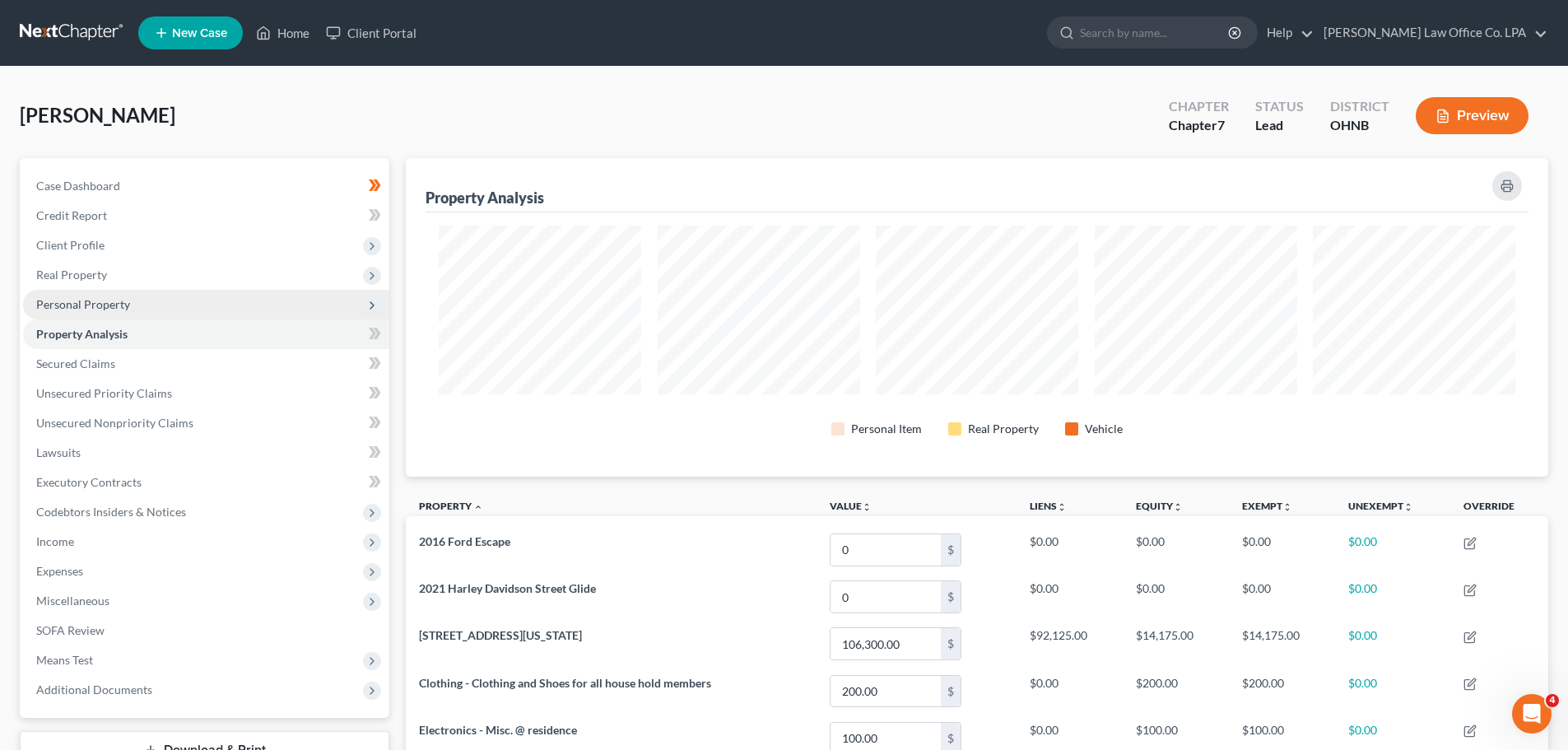
click at [161, 309] on span "Personal Property" at bounding box center [206, 304] width 366 height 29
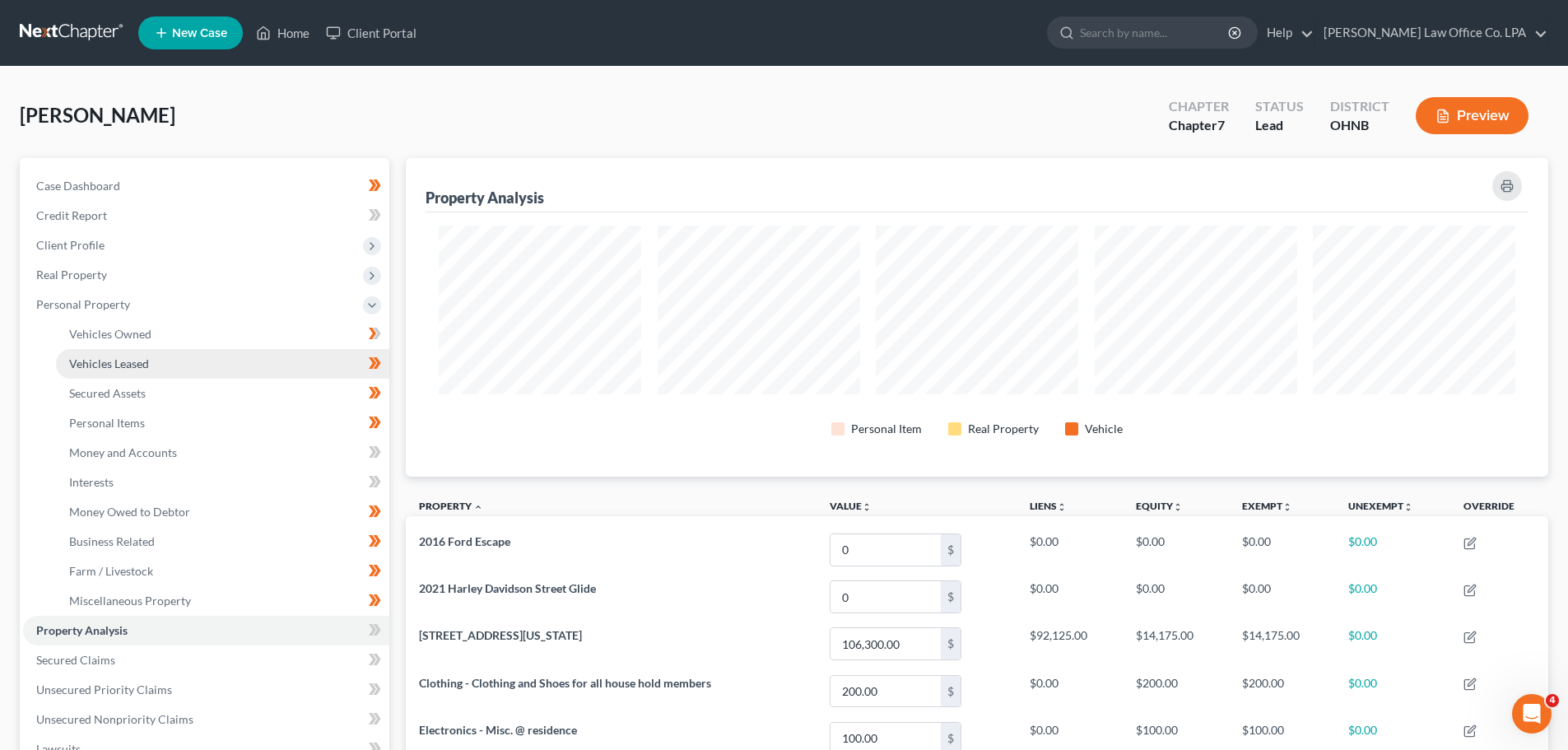
click at [249, 366] on link "Vehicles Leased" at bounding box center [222, 364] width 333 height 29
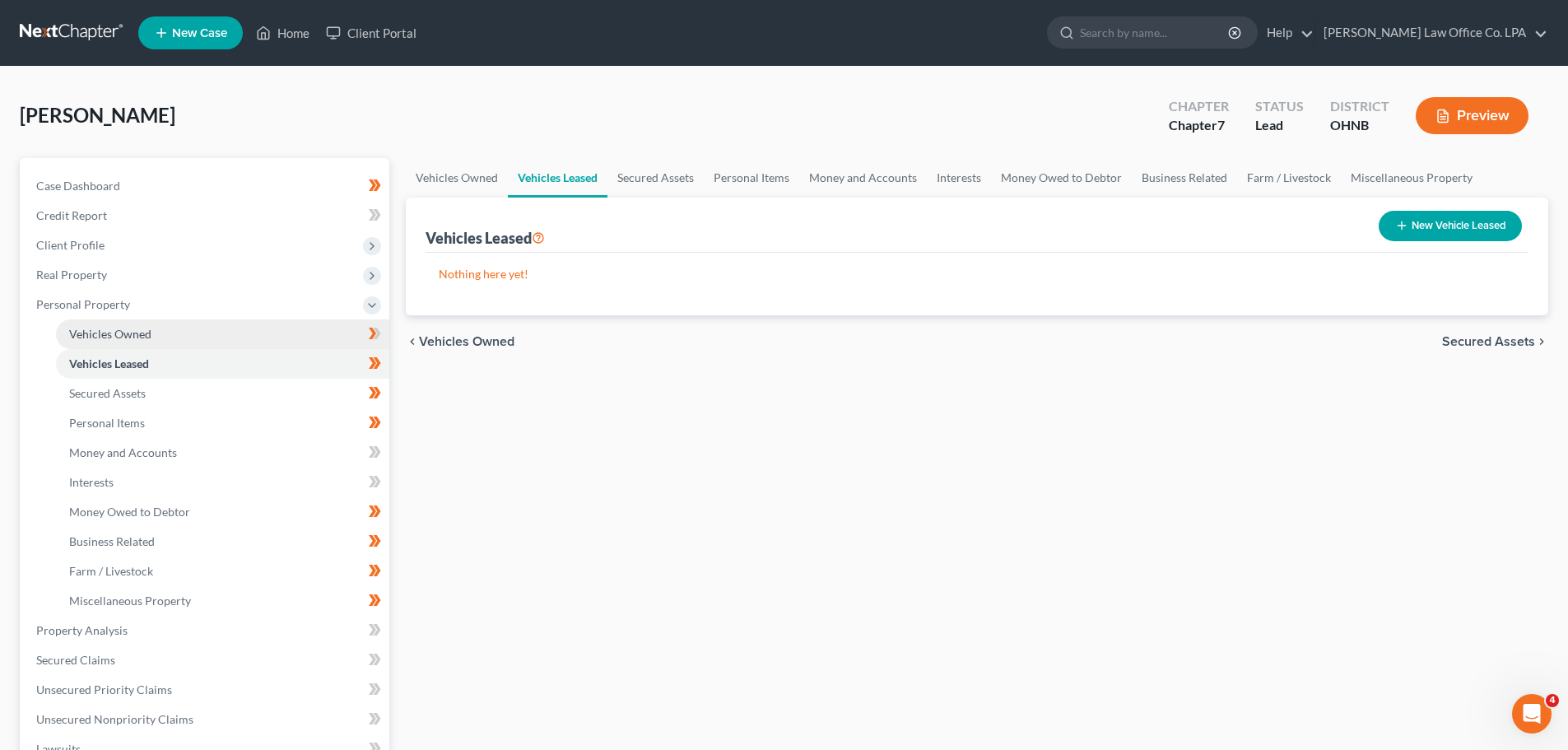
click at [219, 327] on link "Vehicles Owned" at bounding box center [222, 333] width 333 height 29
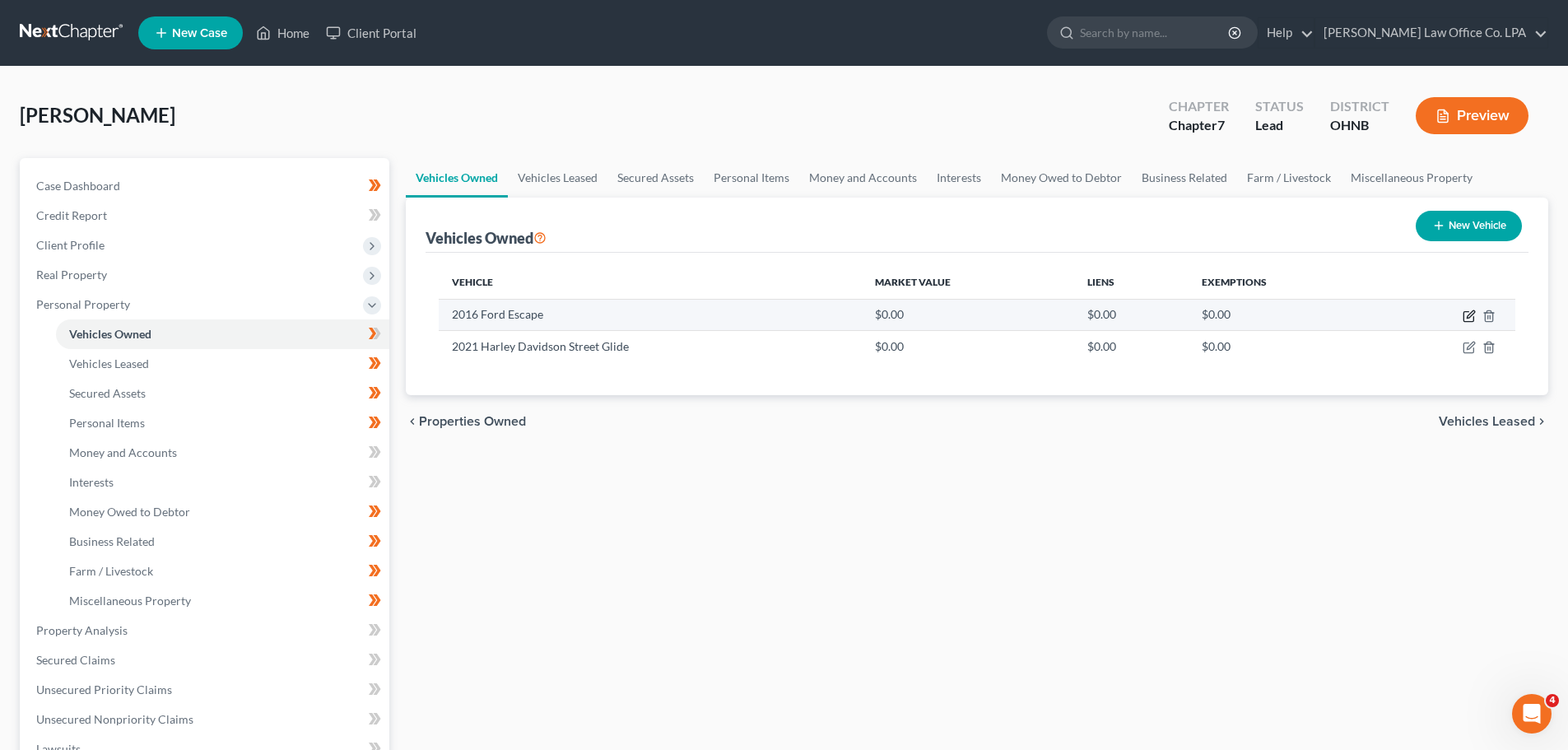
click at [788, 315] on icon "button" at bounding box center [1470, 316] width 13 height 13
select select "0"
select select "10"
select select "2"
select select "0"
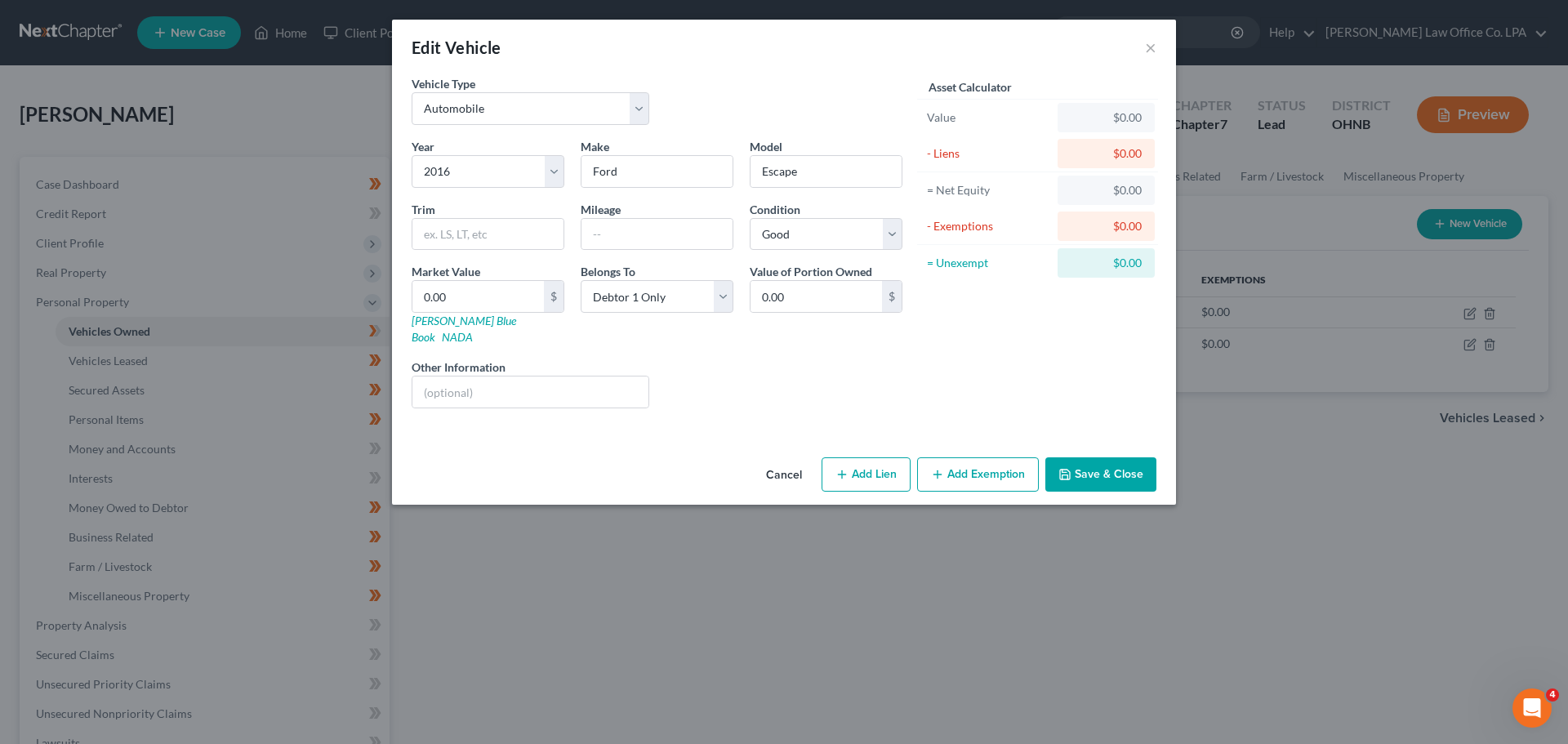
click at [782, 461] on button "Add Lien" at bounding box center [866, 474] width 89 height 35
select select "0"
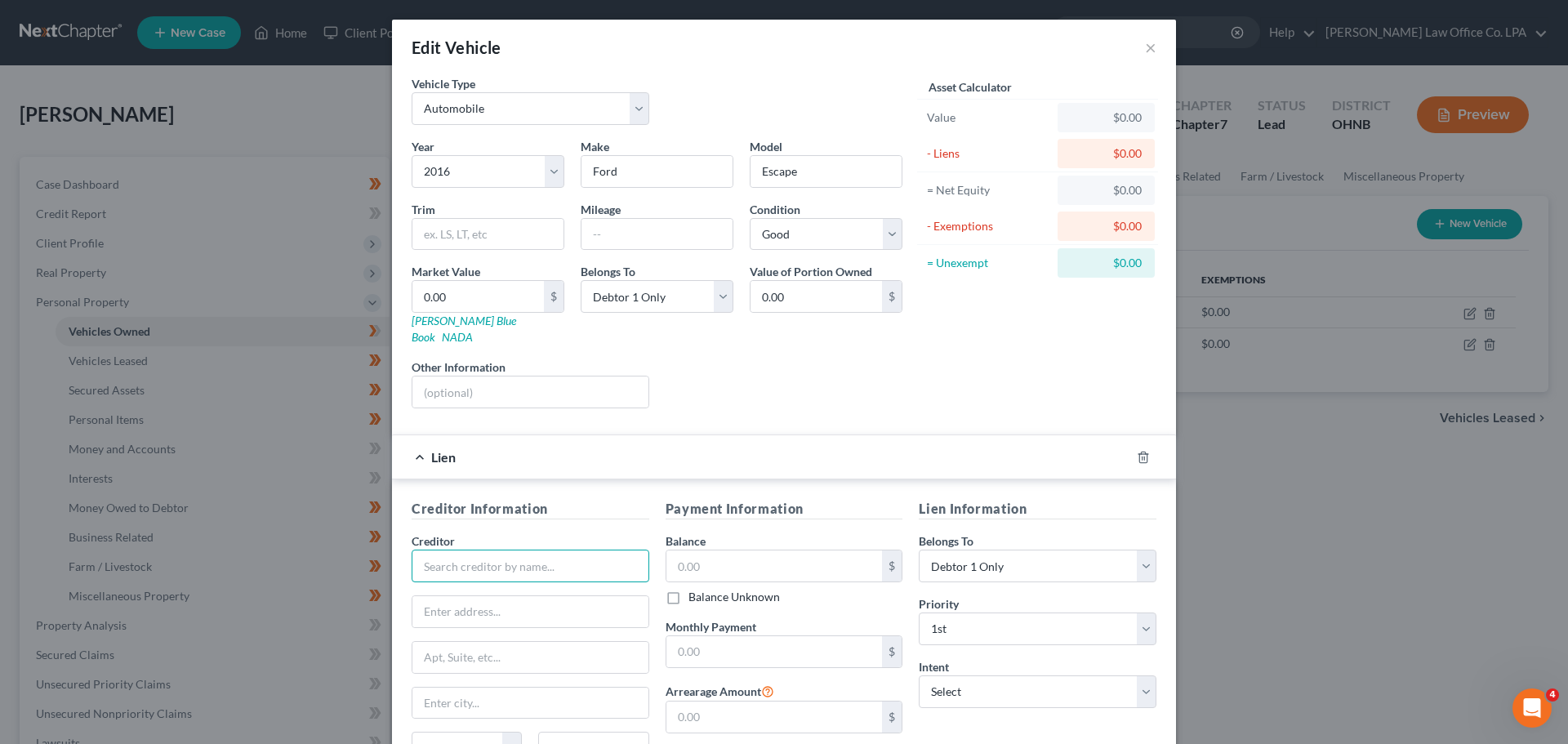
click at [513, 554] on input "text" at bounding box center [530, 566] width 238 height 33
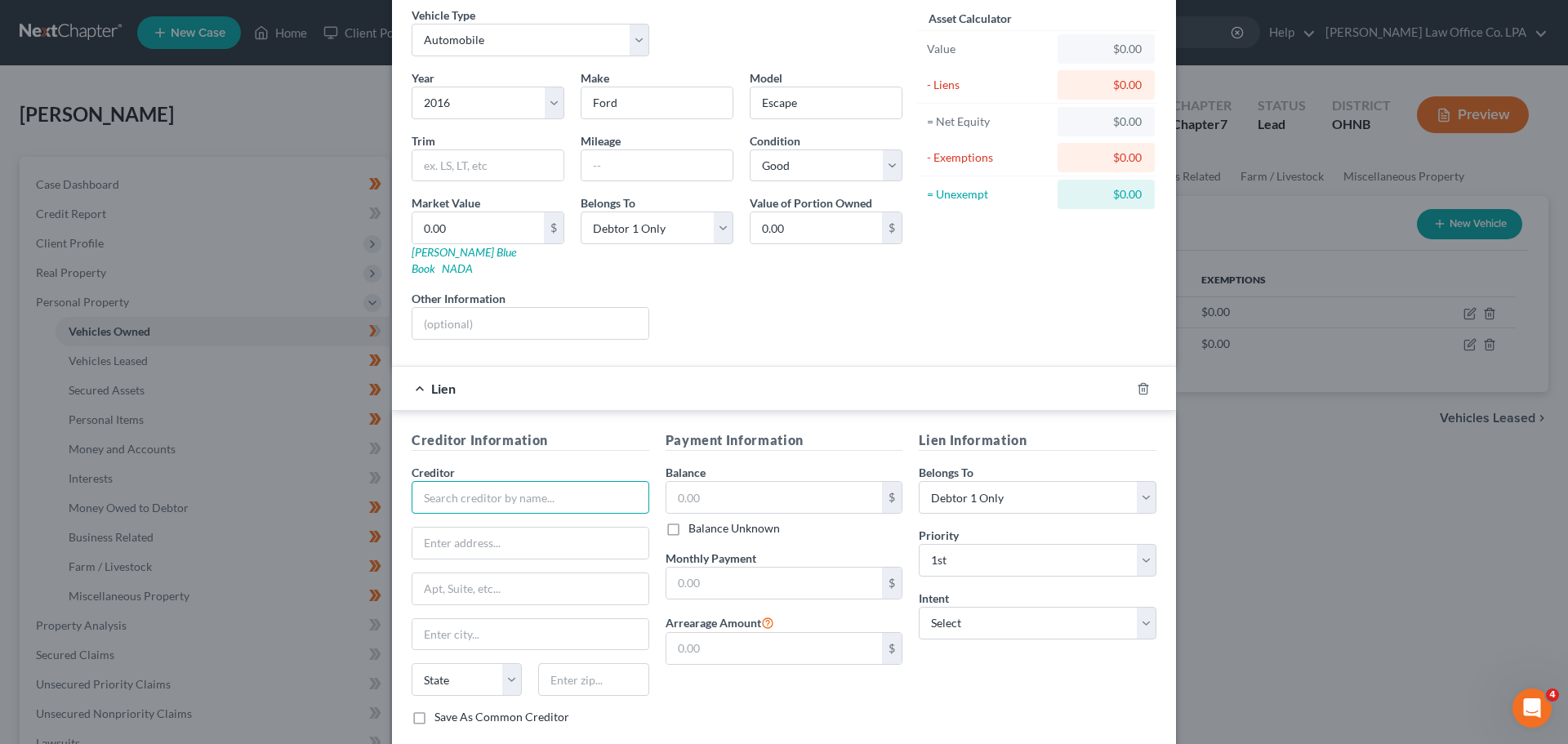
scroll to position [149, 0]
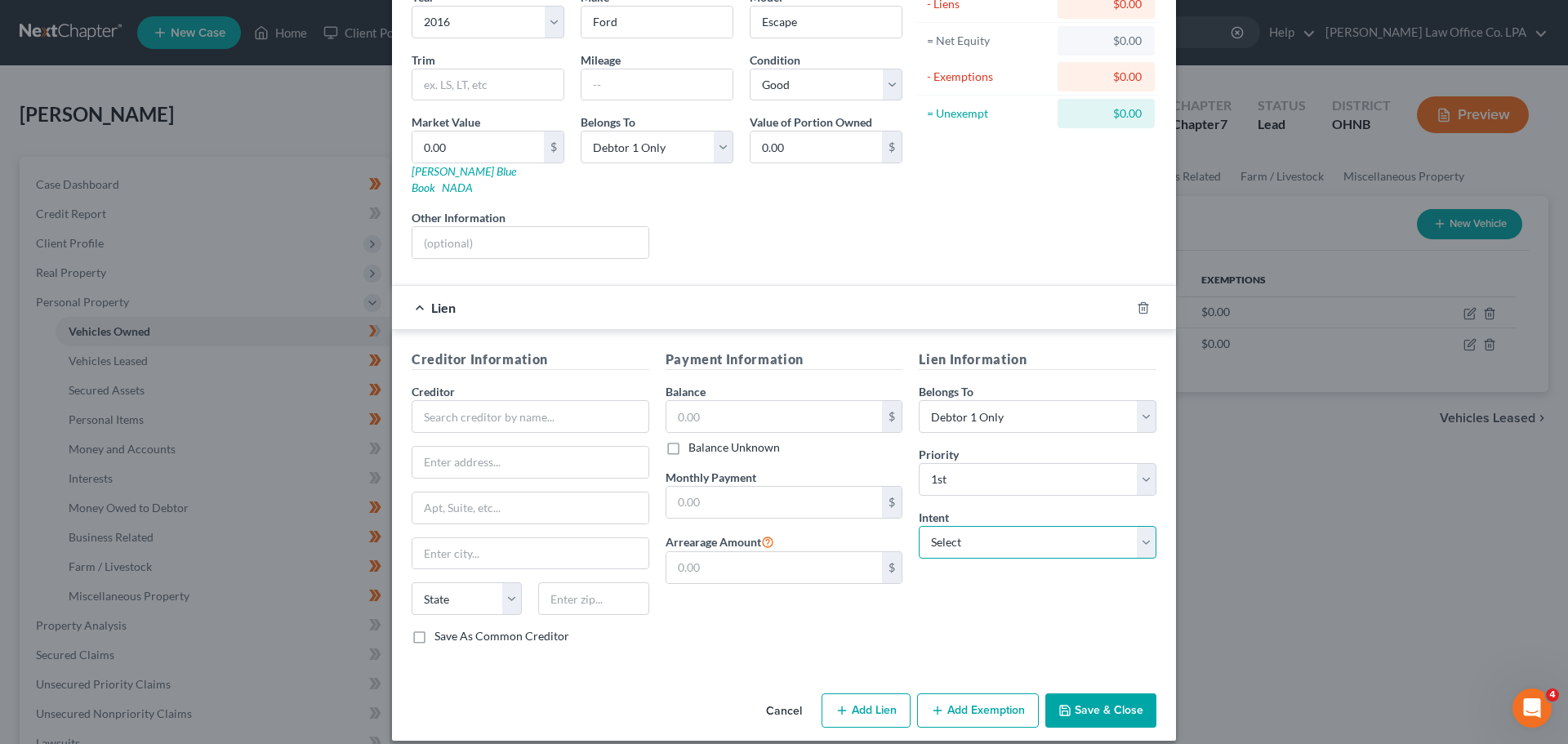
click at [782, 527] on select "Select Surrender Redeem Reaffirm Avoid Other" at bounding box center [1038, 542] width 238 height 33
select select "0"
click at [782, 526] on select "Select Surrender Redeem Reaffirm Avoid Other" at bounding box center [1038, 542] width 238 height 33
click at [569, 383] on div "Creditor *" at bounding box center [530, 408] width 238 height 50
click at [565, 400] on input "text" at bounding box center [530, 416] width 238 height 33
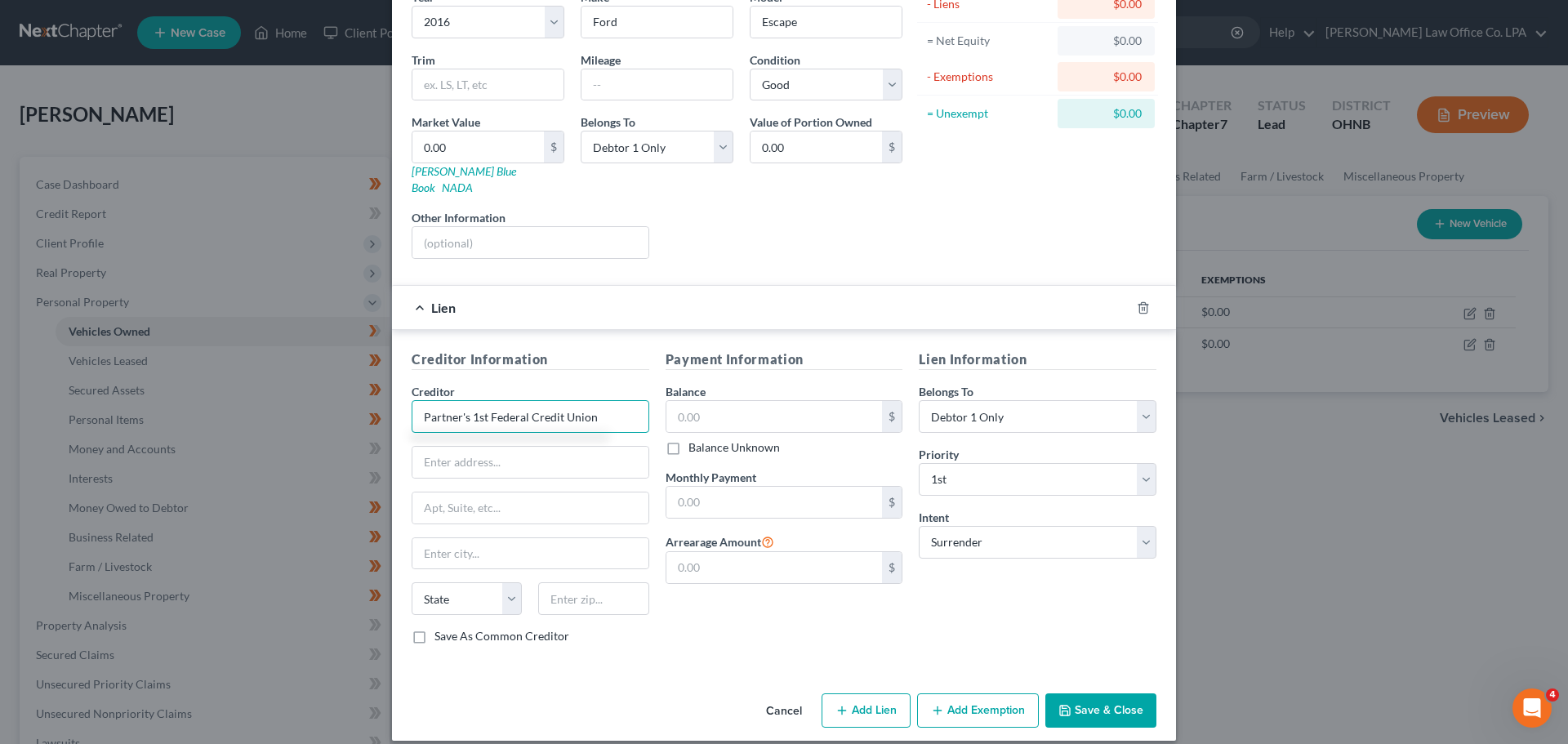
type input "Partner's 1st Federal Credit Union"
type input "[STREET_ADDRESS][PERSON_NAME]"
type input "[GEOGRAPHIC_DATA][PERSON_NAME]"
select select "15"
type input "46825"
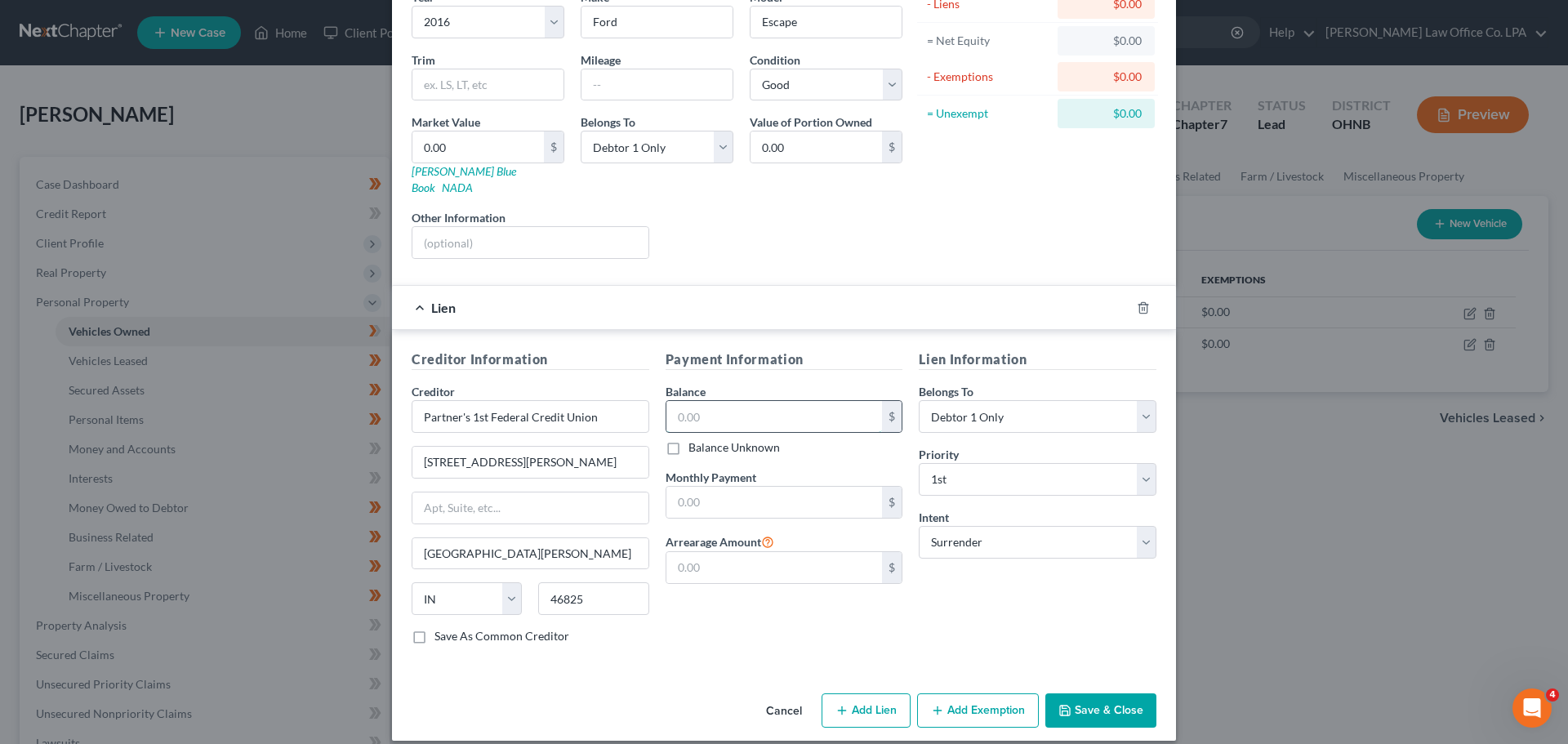
click at [695, 401] on input "text" at bounding box center [774, 416] width 217 height 31
type input "15,633.00"
click at [782, 697] on button "Save & Close" at bounding box center [1100, 710] width 112 height 35
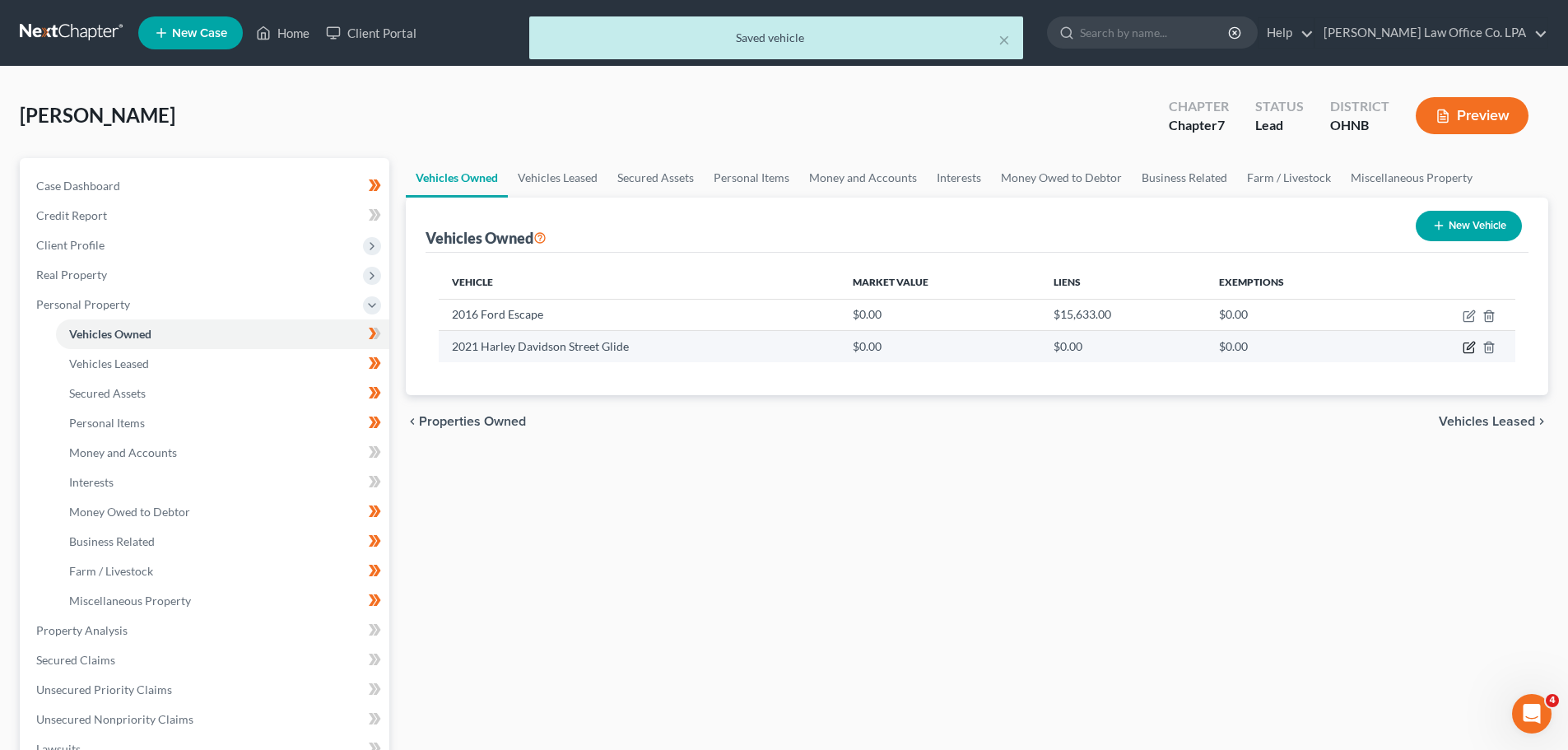
click at [788, 343] on icon "button" at bounding box center [1470, 348] width 13 height 13
select select "0"
select select "5"
select select "2"
select select "0"
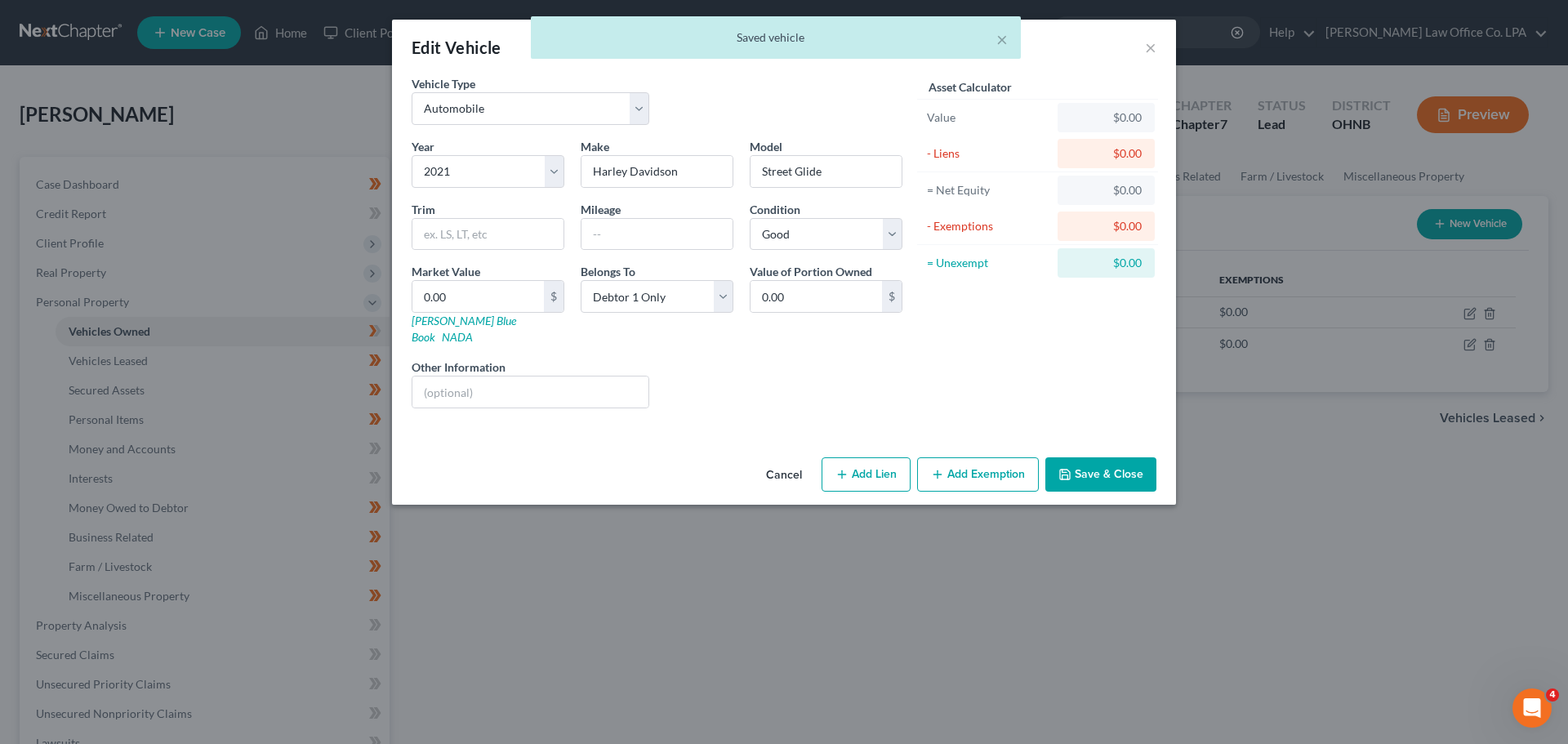
drag, startPoint x: 850, startPoint y: 460, endPoint x: 893, endPoint y: 519, distance: 73.0
click at [782, 457] on button "Add Lien" at bounding box center [866, 474] width 89 height 35
select select "0"
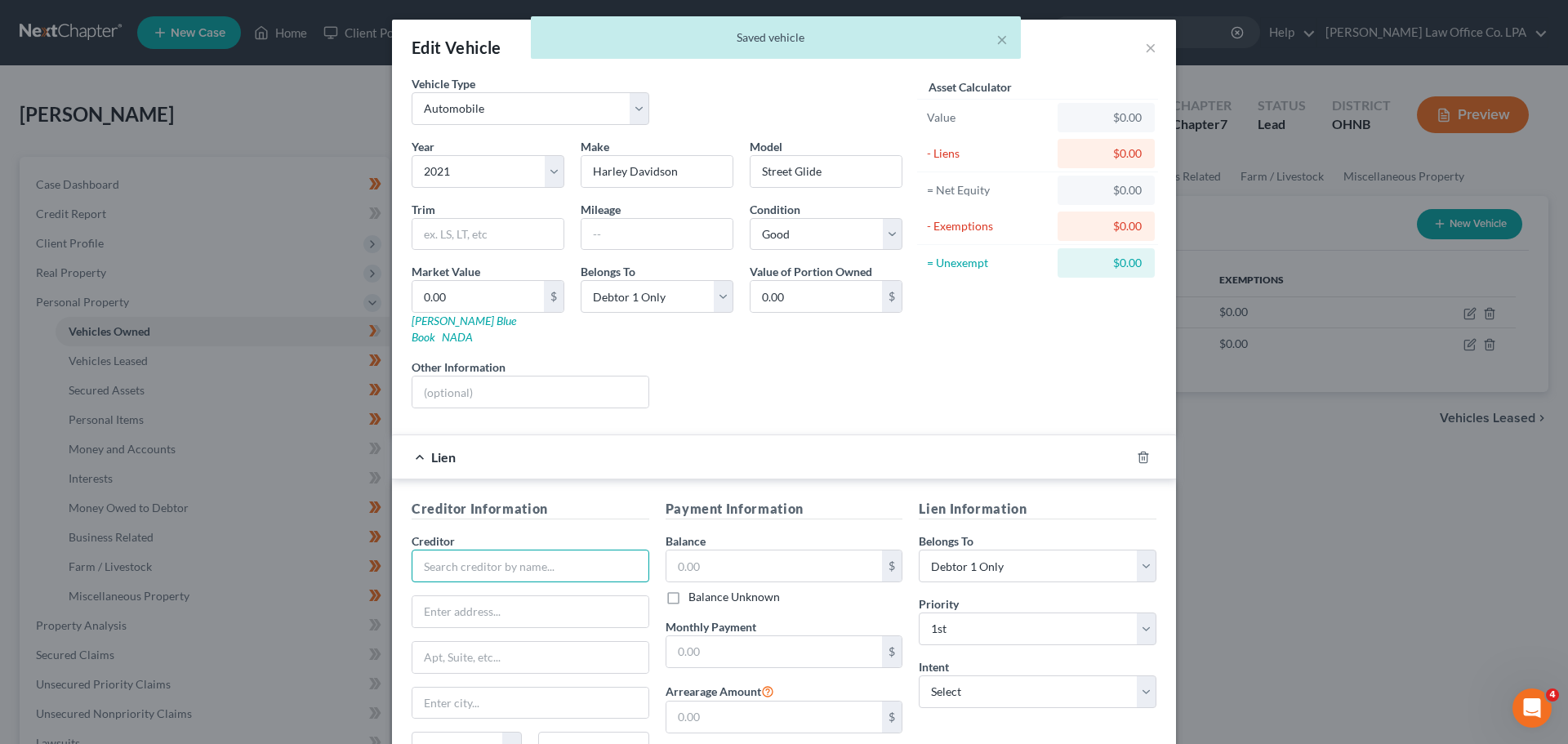
click at [495, 550] on input "text" at bounding box center [530, 566] width 238 height 33
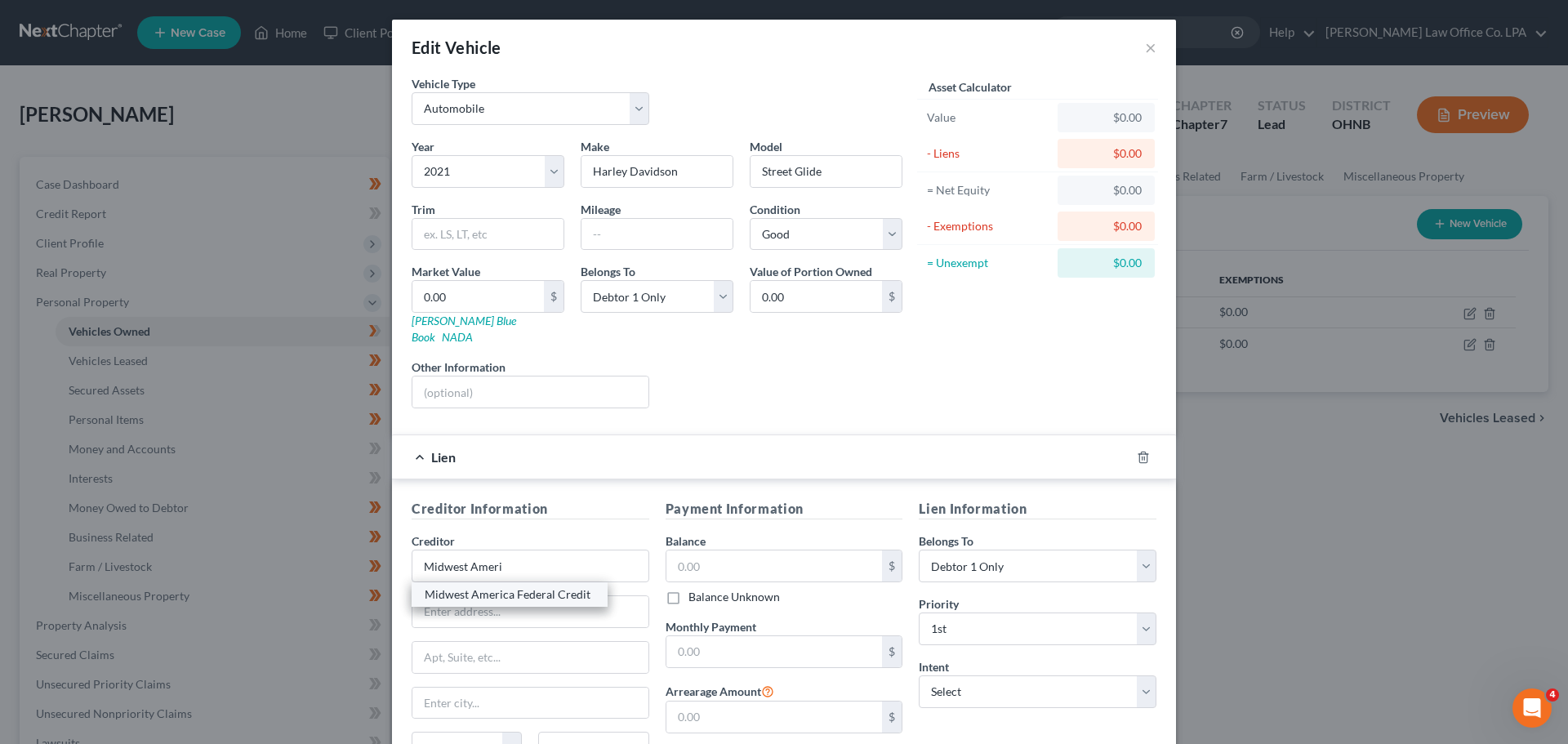
click at [494, 587] on div "Midwest America Federal Credit" at bounding box center [509, 594] width 170 height 16
type input "Midwest America Federal Credit"
type input "[STREET_ADDRESS]"
type input "[GEOGRAPHIC_DATA][PERSON_NAME]"
select select "15"
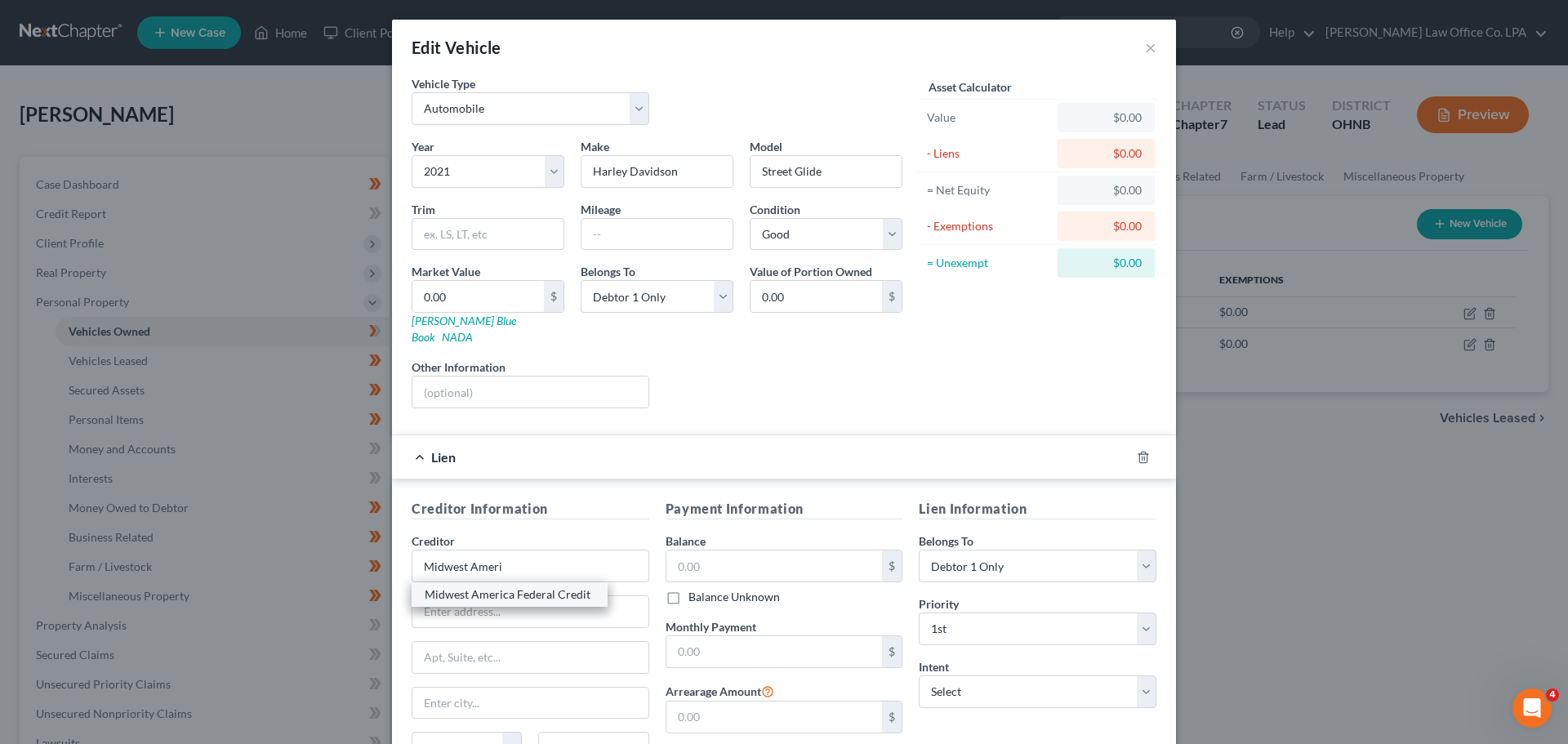
type input "46825-0000"
drag, startPoint x: 562, startPoint y: 596, endPoint x: 357, endPoint y: 593, distance: 205.0
click at [357, 593] on div "Edit Vehicle × Vehicle Type Select Automobile Truck Trailer Watercraft Aircraft…" at bounding box center [784, 372] width 1568 height 744
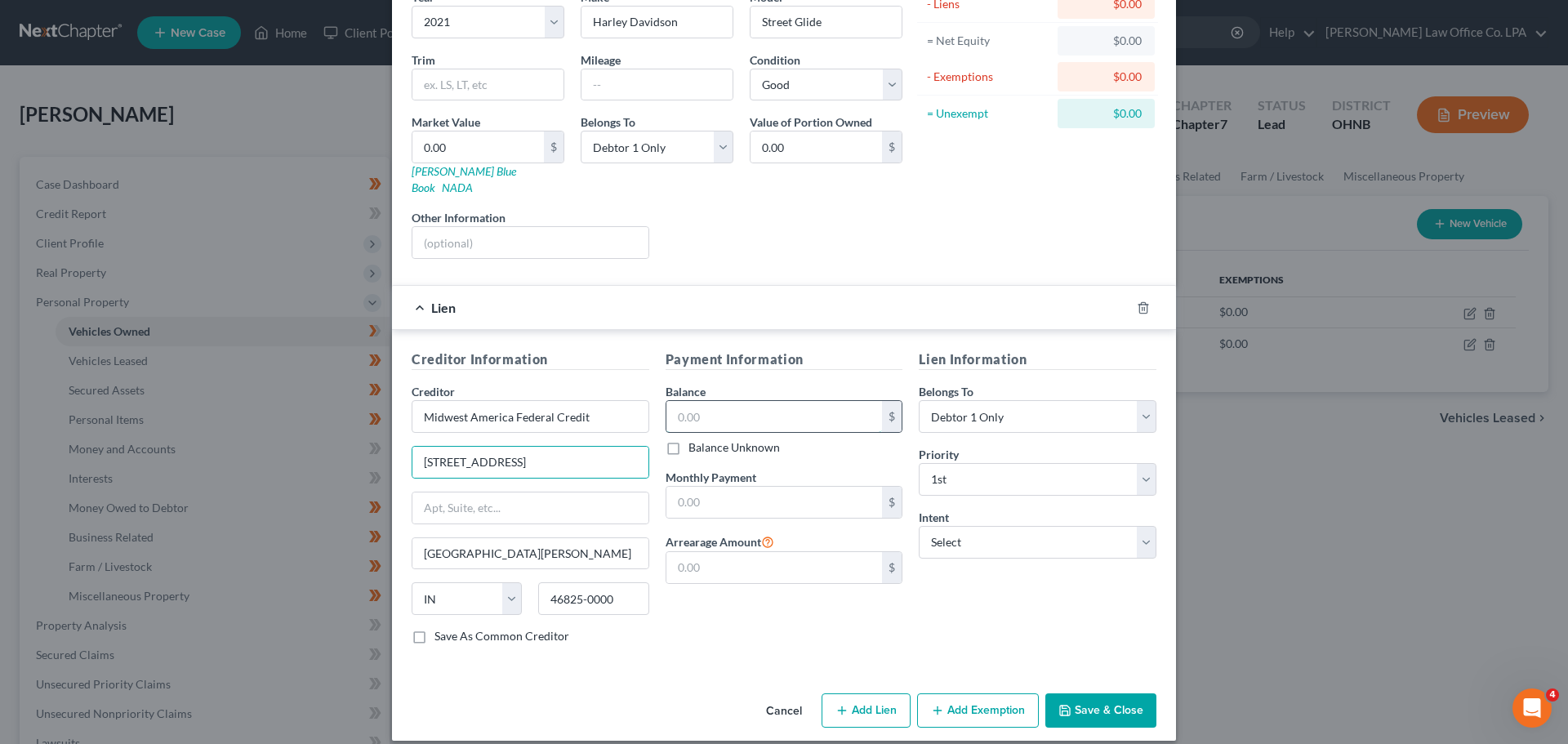
click at [729, 401] on input "text" at bounding box center [774, 416] width 217 height 31
type input "15,185.00"
click at [782, 526] on select "Select Surrender Redeem Reaffirm Avoid Other" at bounding box center [1038, 542] width 238 height 33
select select "2"
click at [782, 526] on select "Select Surrender Redeem Reaffirm Avoid Other" at bounding box center [1038, 542] width 238 height 33
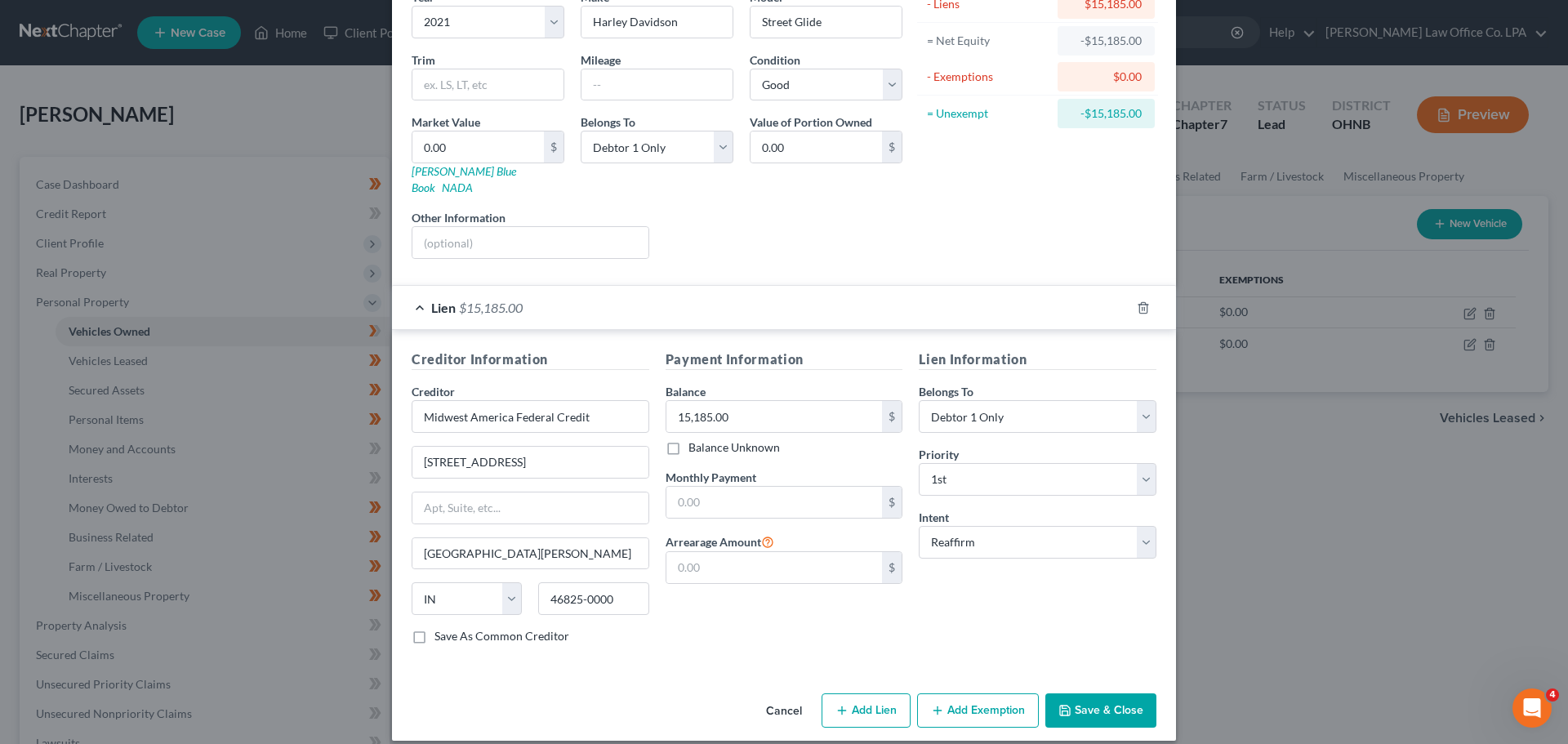
click at [782, 630] on div "Payment Information Balance 15,185.00 $ Balance Unknown Balance Undetermined 15…" at bounding box center [784, 503] width 254 height 308
click at [782, 703] on button "Add Exemption" at bounding box center [978, 710] width 122 height 35
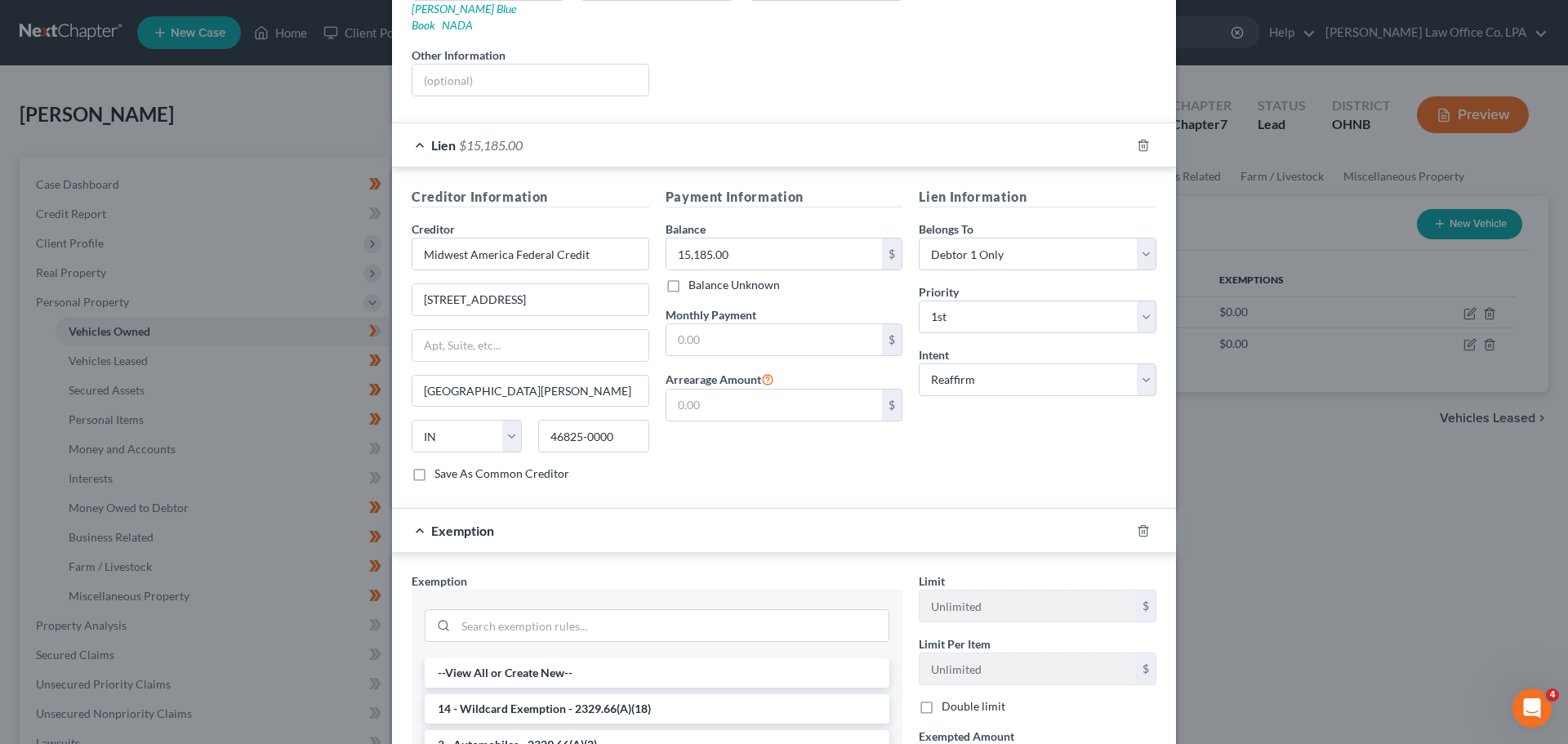
scroll to position [588, 0]
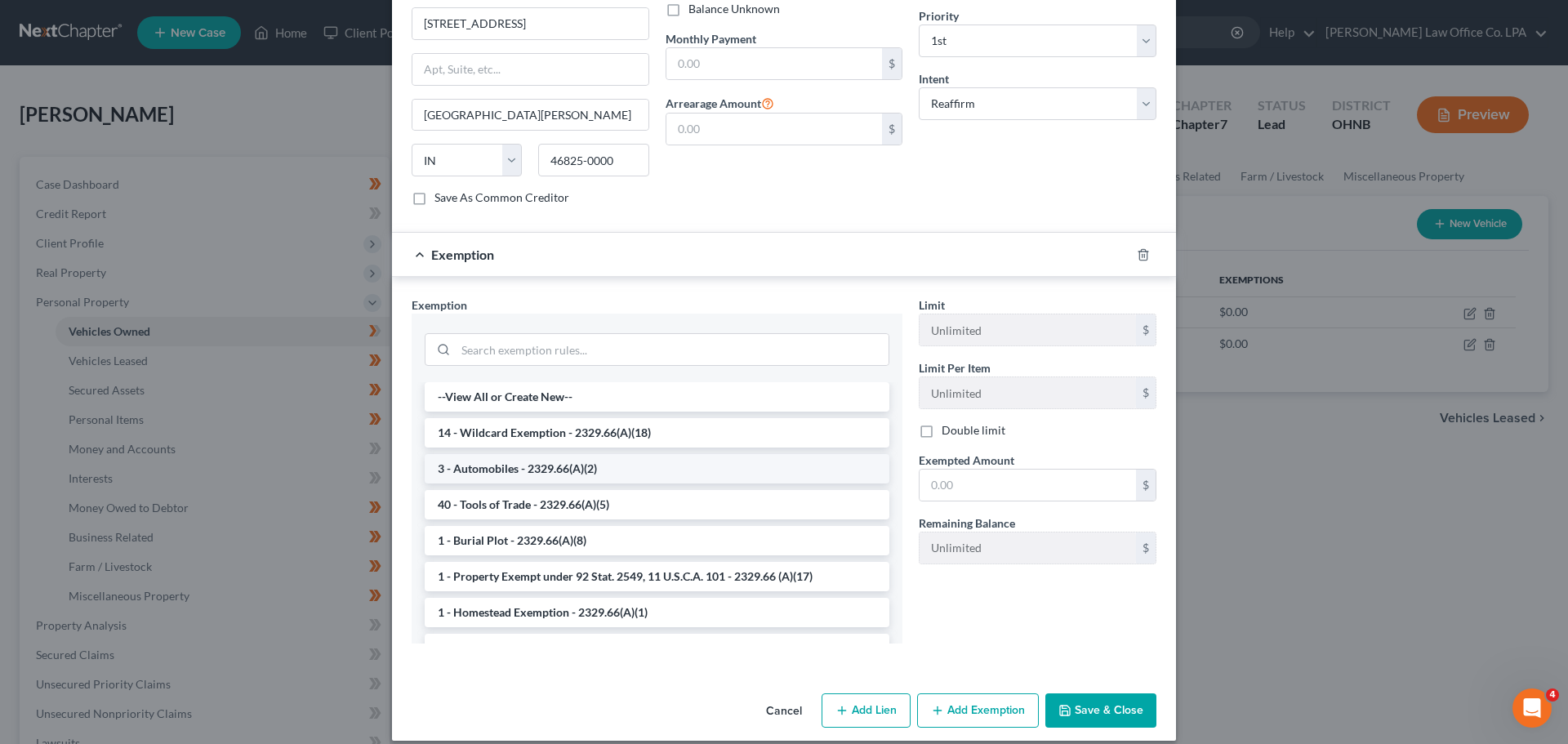
click at [512, 456] on li "3 - Automobiles - 2329.66(A)(2)" at bounding box center [657, 469] width 465 height 29
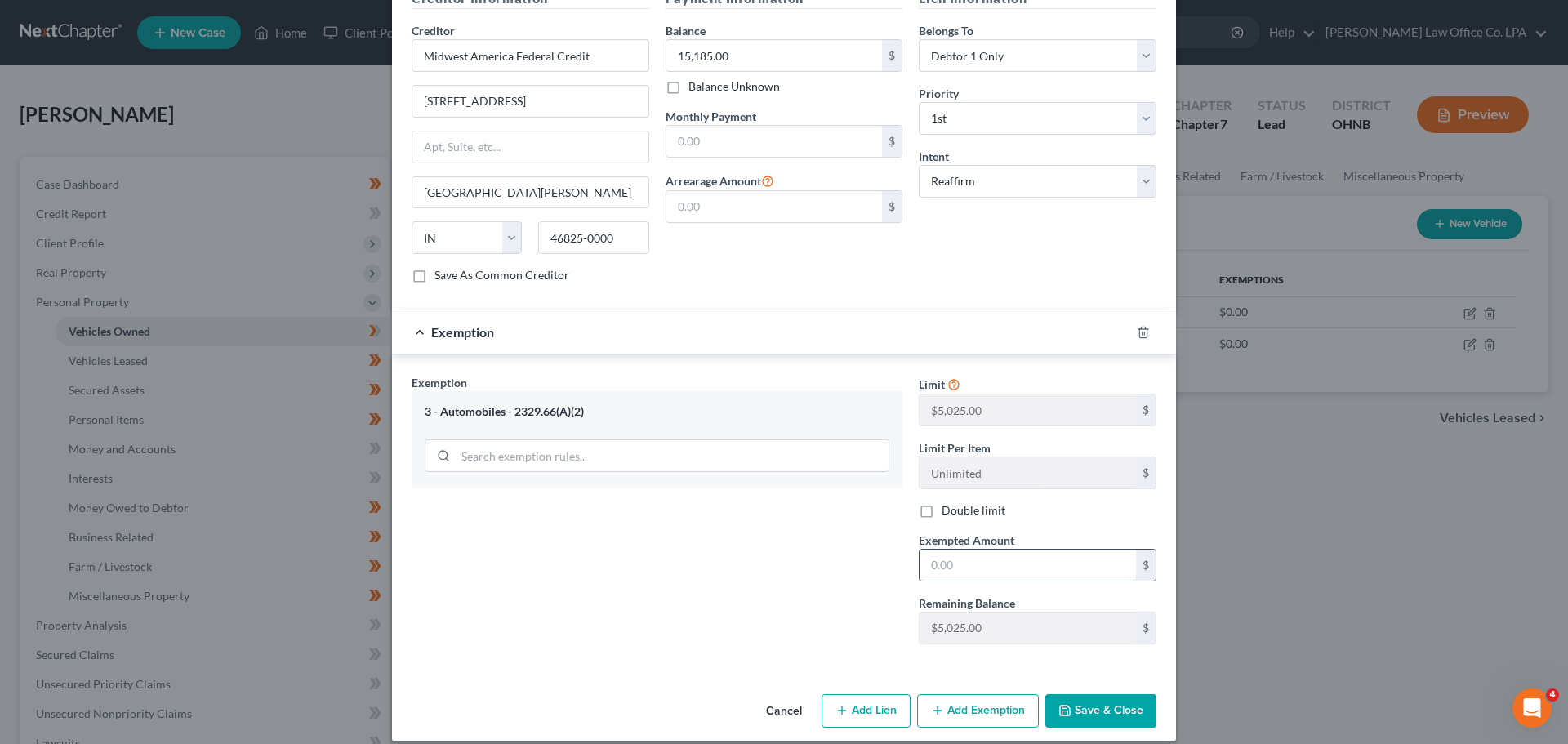
click at [782, 555] on input "text" at bounding box center [1027, 565] width 217 height 31
type input "5,025.00"
drag, startPoint x: 803, startPoint y: 549, endPoint x: 1038, endPoint y: 705, distance: 282.1
click at [782, 549] on div "Exemption Set must be selected for CA. Exemption * 3 - Automobiles - 2329.66(A)…" at bounding box center [657, 515] width 507 height 283
click at [782, 697] on button "Save & Close" at bounding box center [1100, 711] width 112 height 35
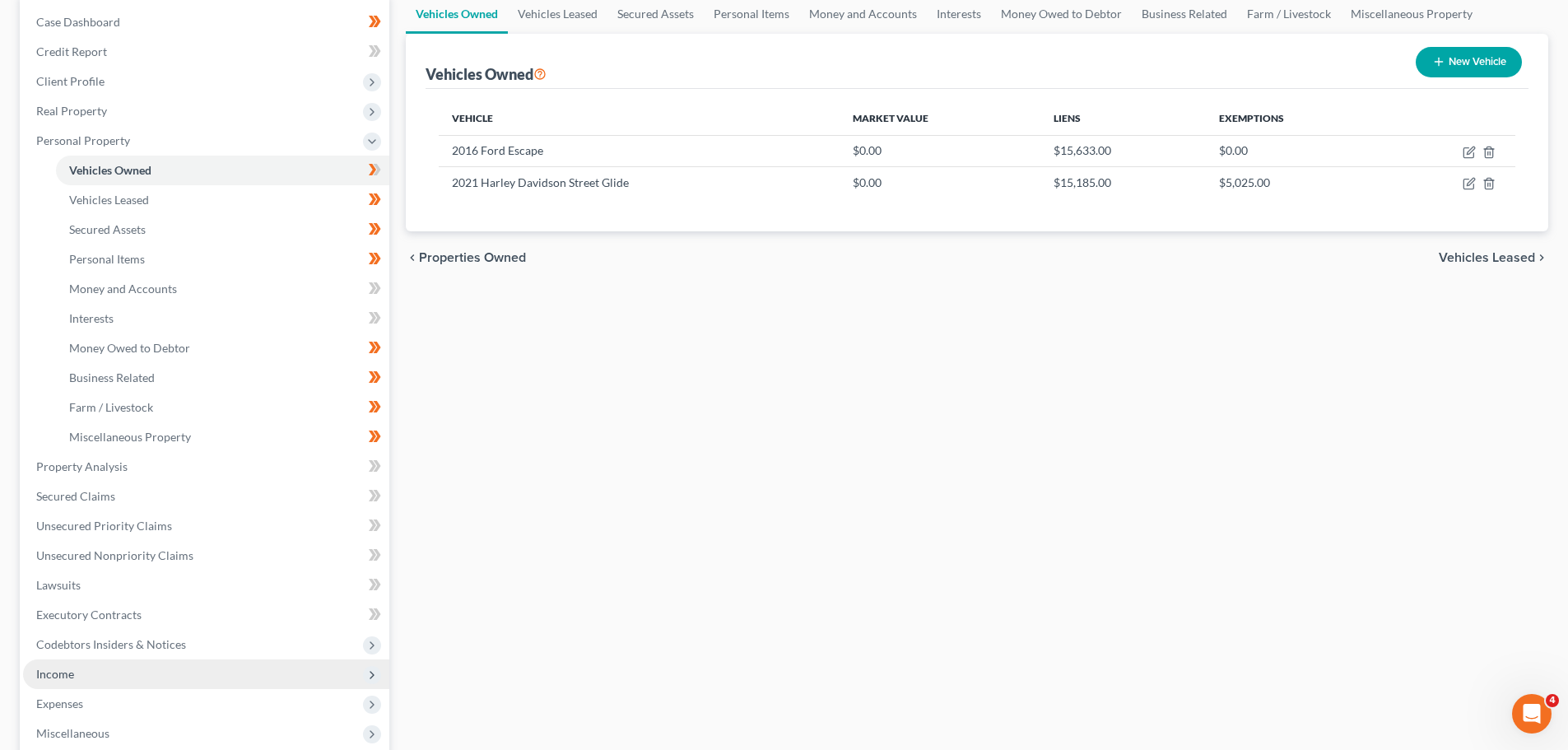
scroll to position [164, 0]
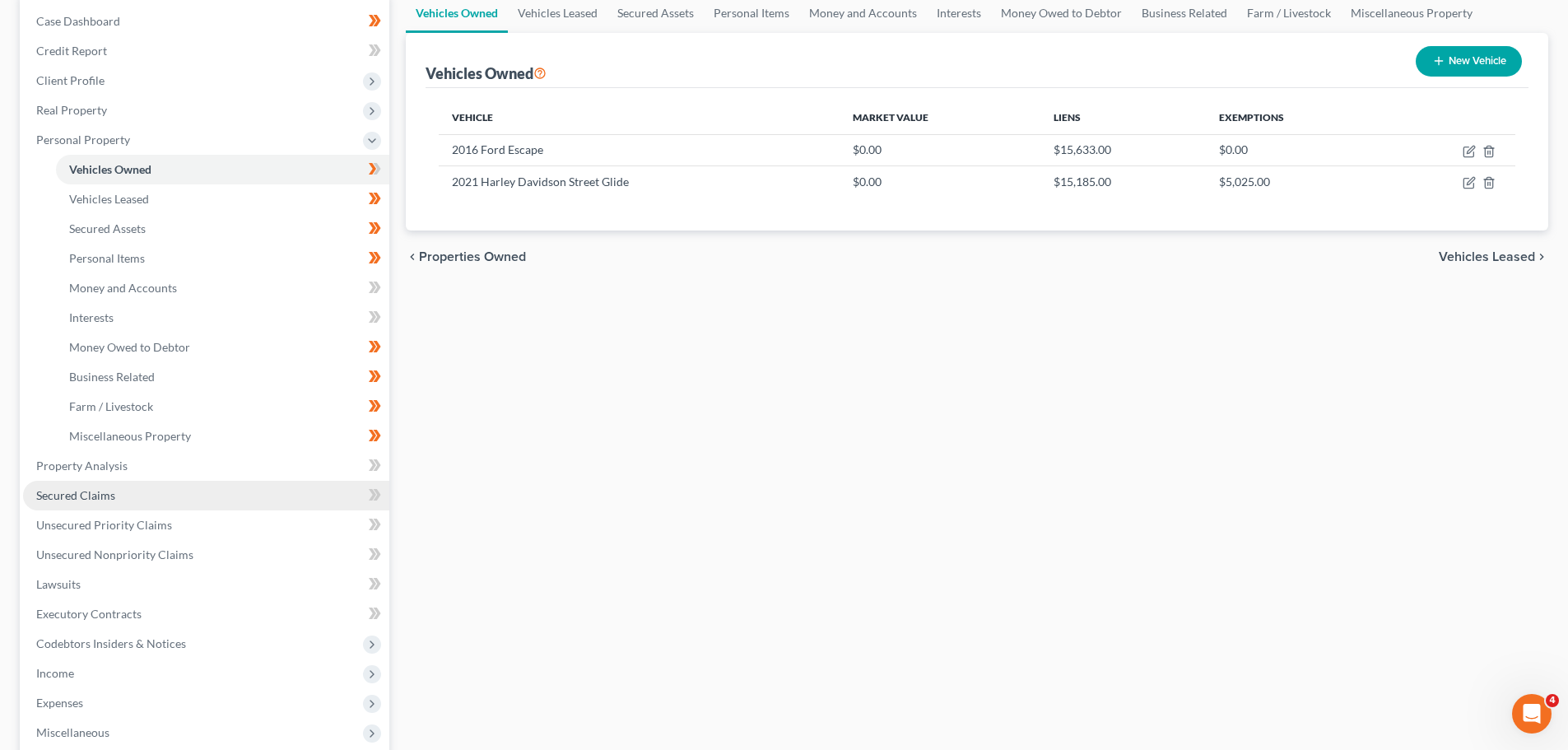
click at [296, 496] on link "Secured Claims" at bounding box center [206, 495] width 366 height 29
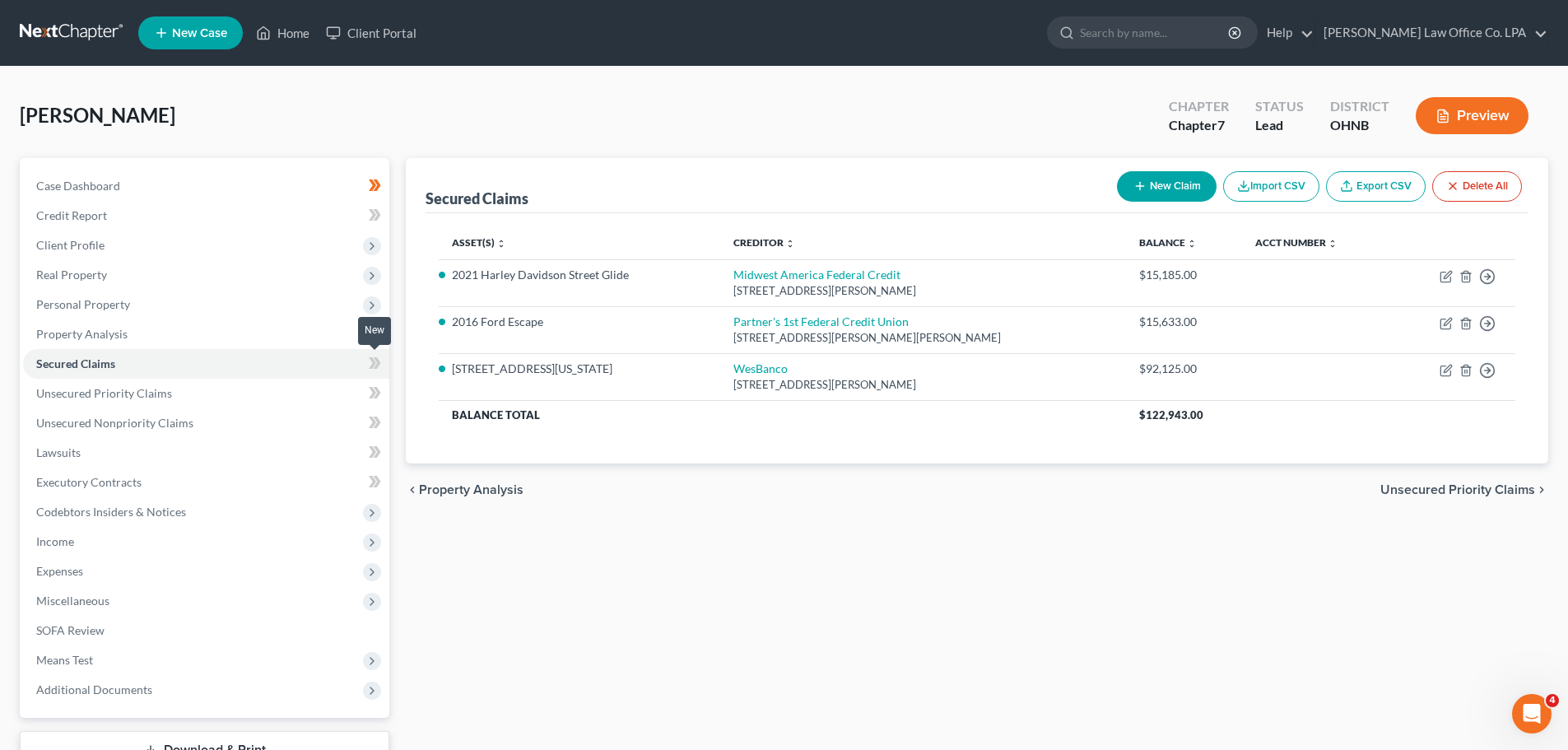
click at [380, 367] on icon at bounding box center [374, 364] width 12 height 21
drag, startPoint x: 380, startPoint y: 367, endPoint x: 359, endPoint y: 401, distance: 40.0
click at [380, 367] on icon at bounding box center [374, 364] width 12 height 21
click at [322, 335] on link "Property Analysis" at bounding box center [206, 333] width 366 height 29
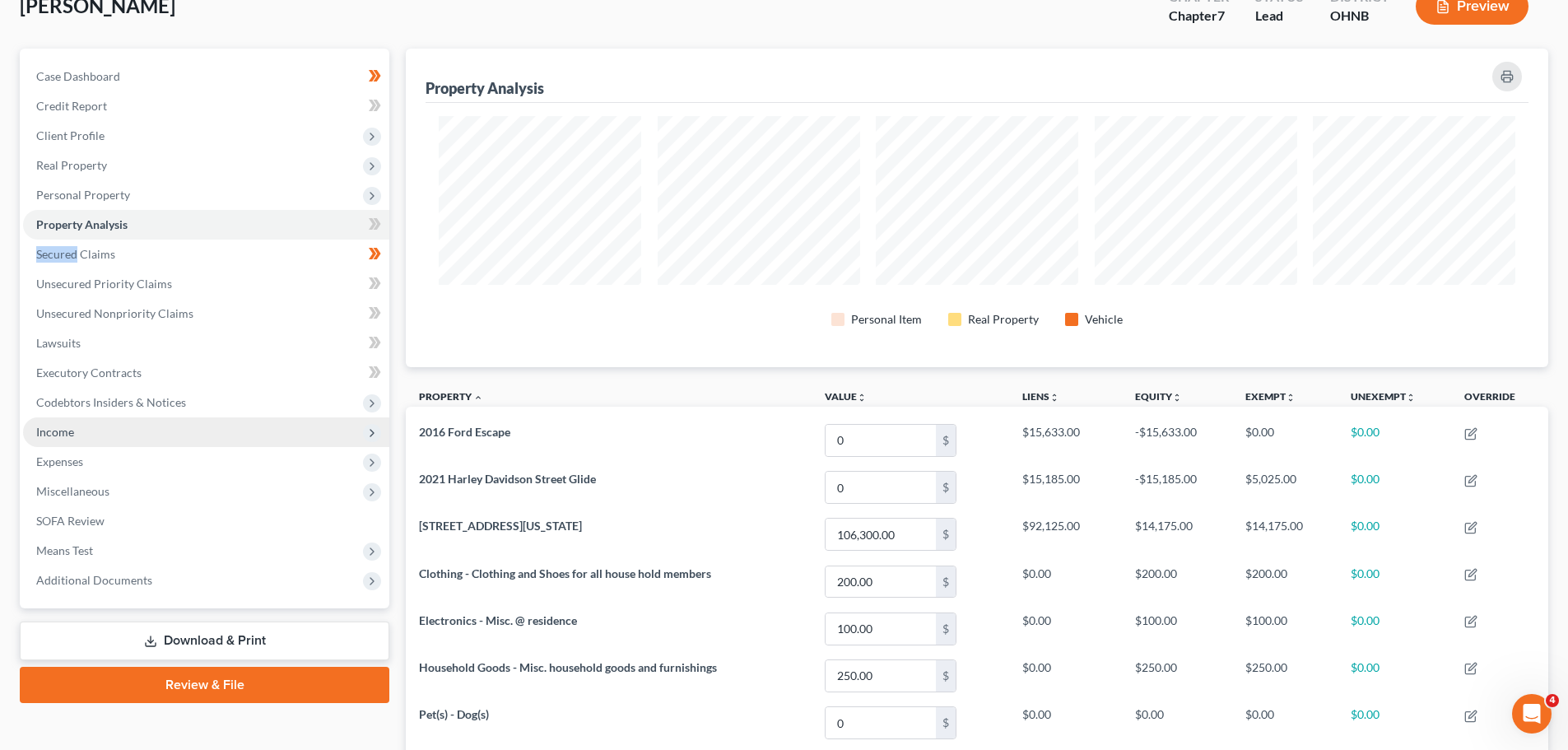
scroll to position [103, 0]
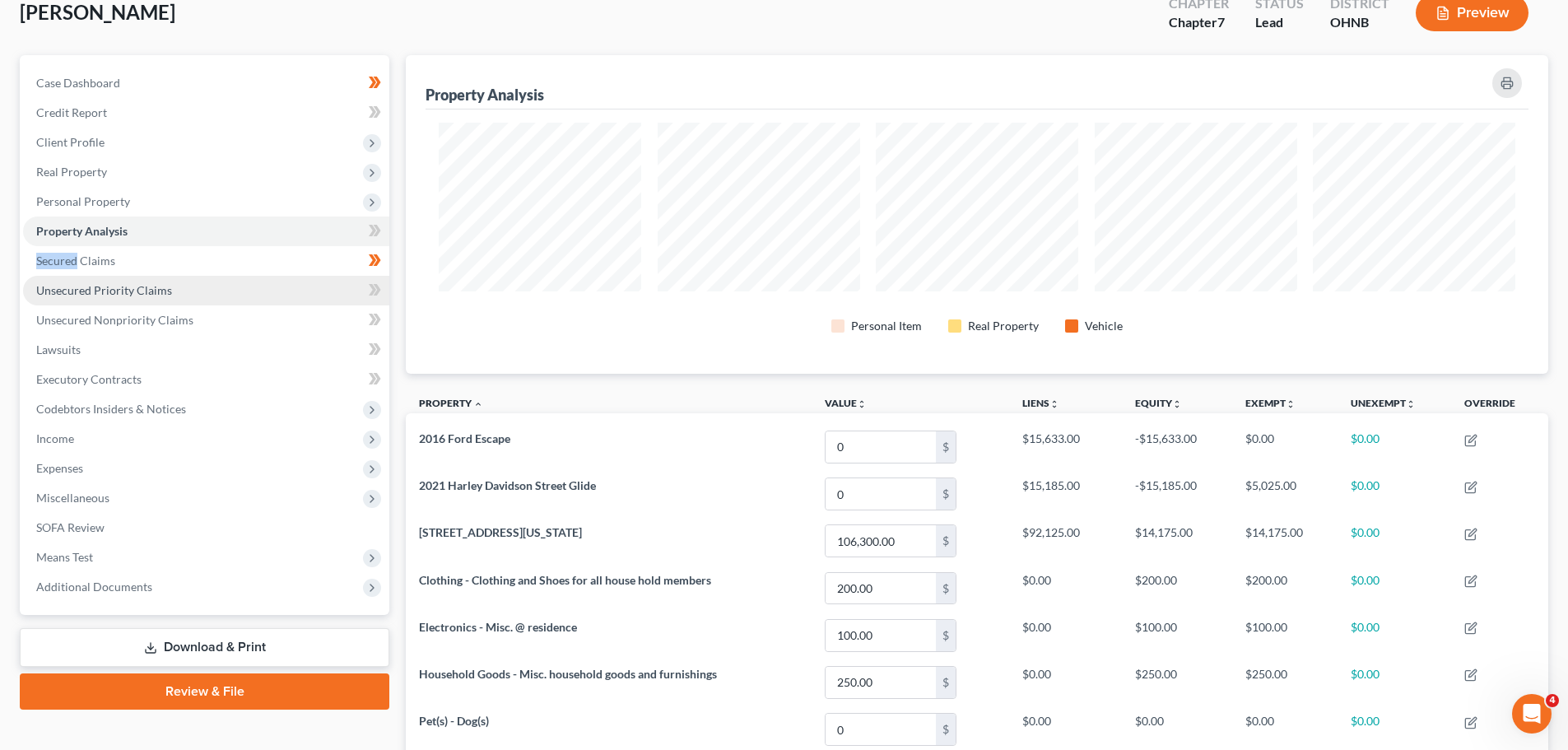
click at [154, 279] on link "Unsecured Priority Claims" at bounding box center [206, 290] width 366 height 29
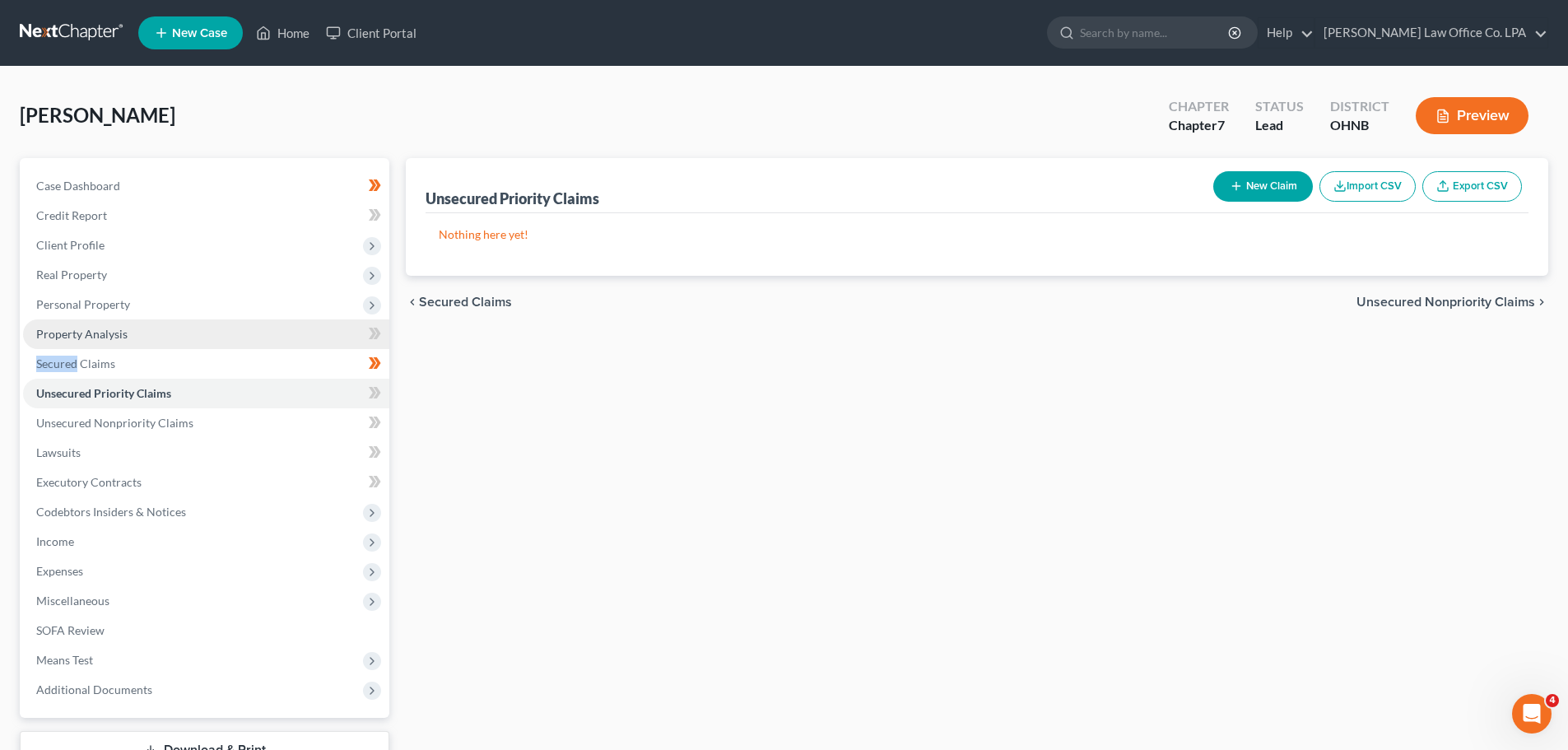
click at [154, 339] on link "Property Analysis" at bounding box center [206, 333] width 366 height 29
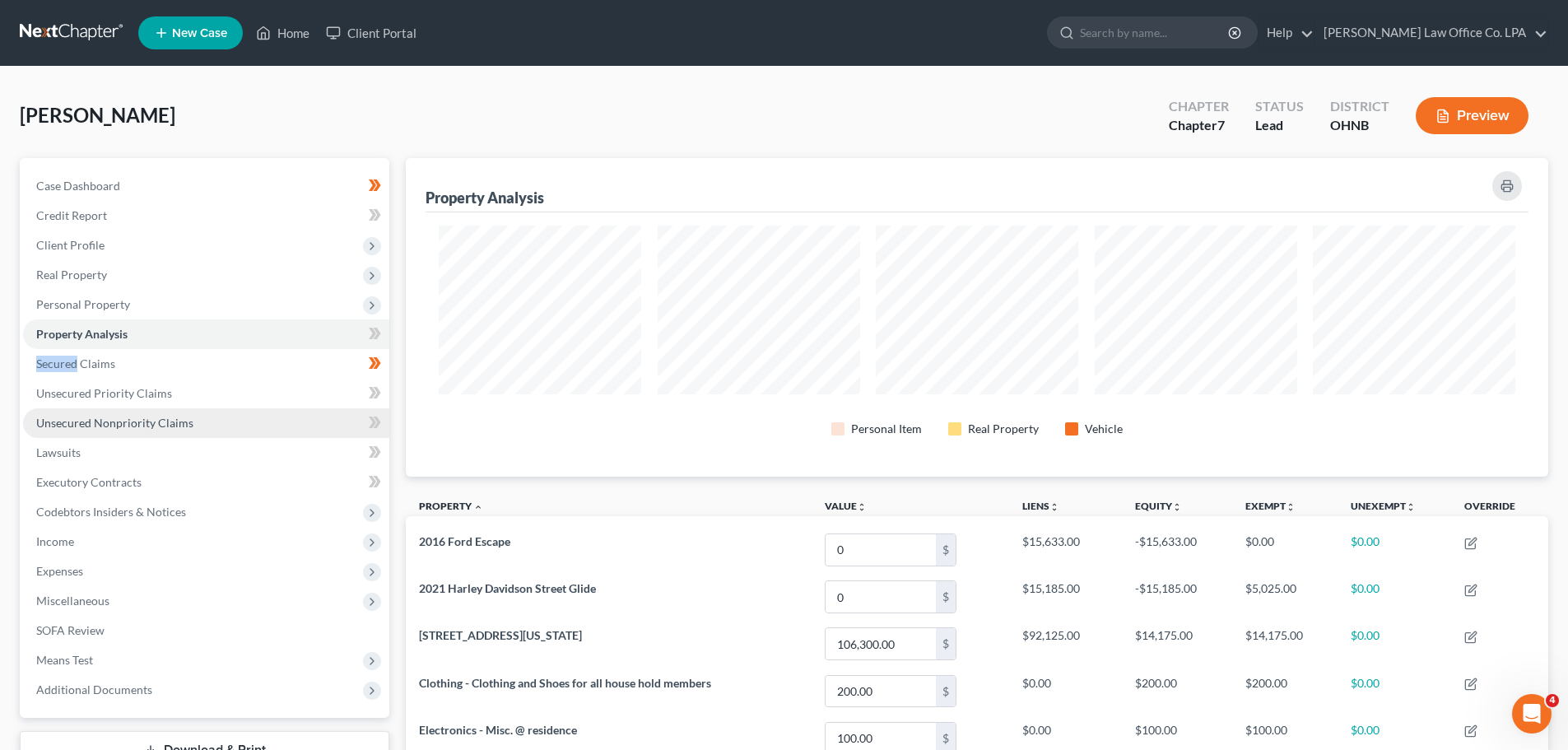
click at [167, 416] on span "Unsecured Nonpriority Claims" at bounding box center [114, 422] width 157 height 14
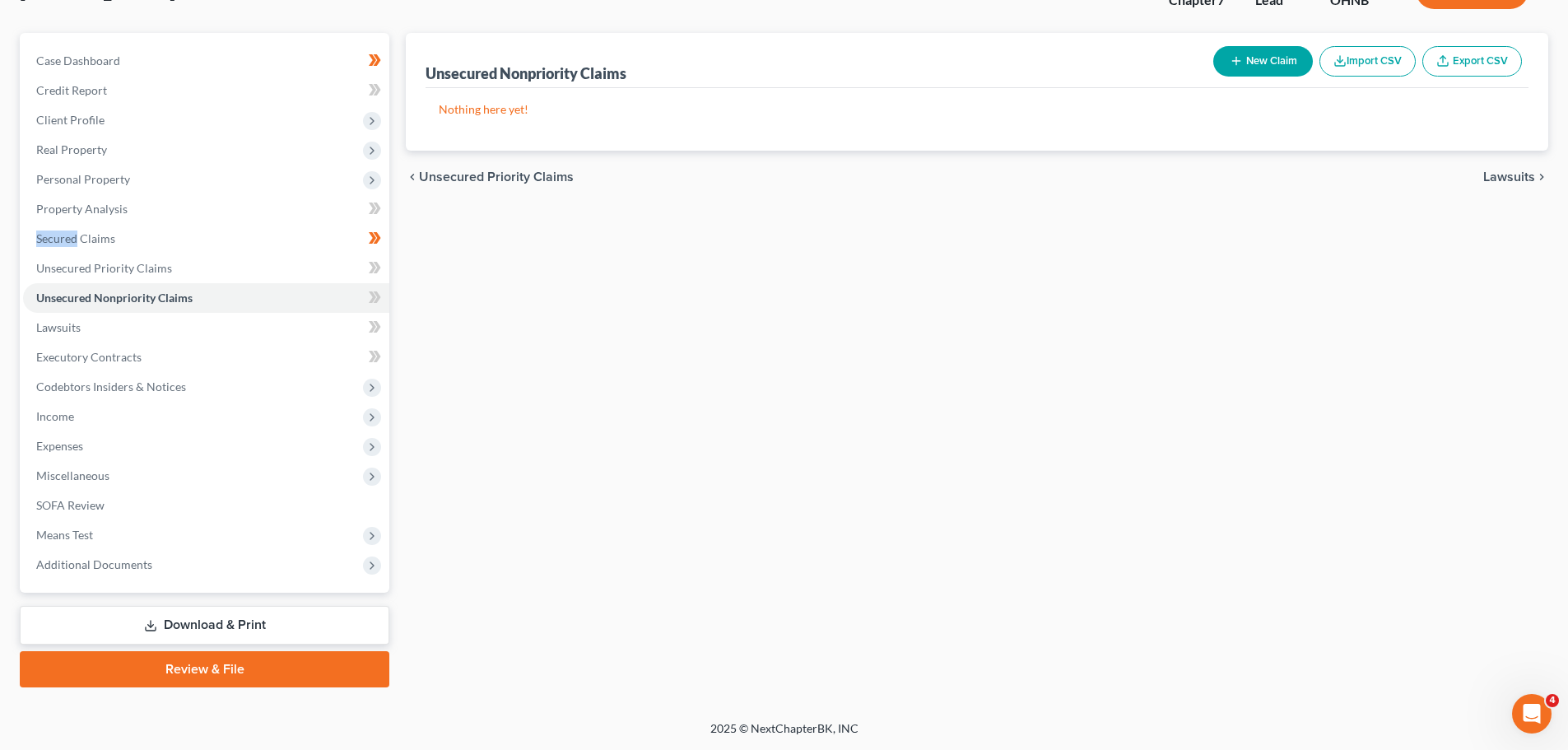
click at [788, 71] on button "New Claim" at bounding box center [1263, 61] width 99 height 30
select select "0"
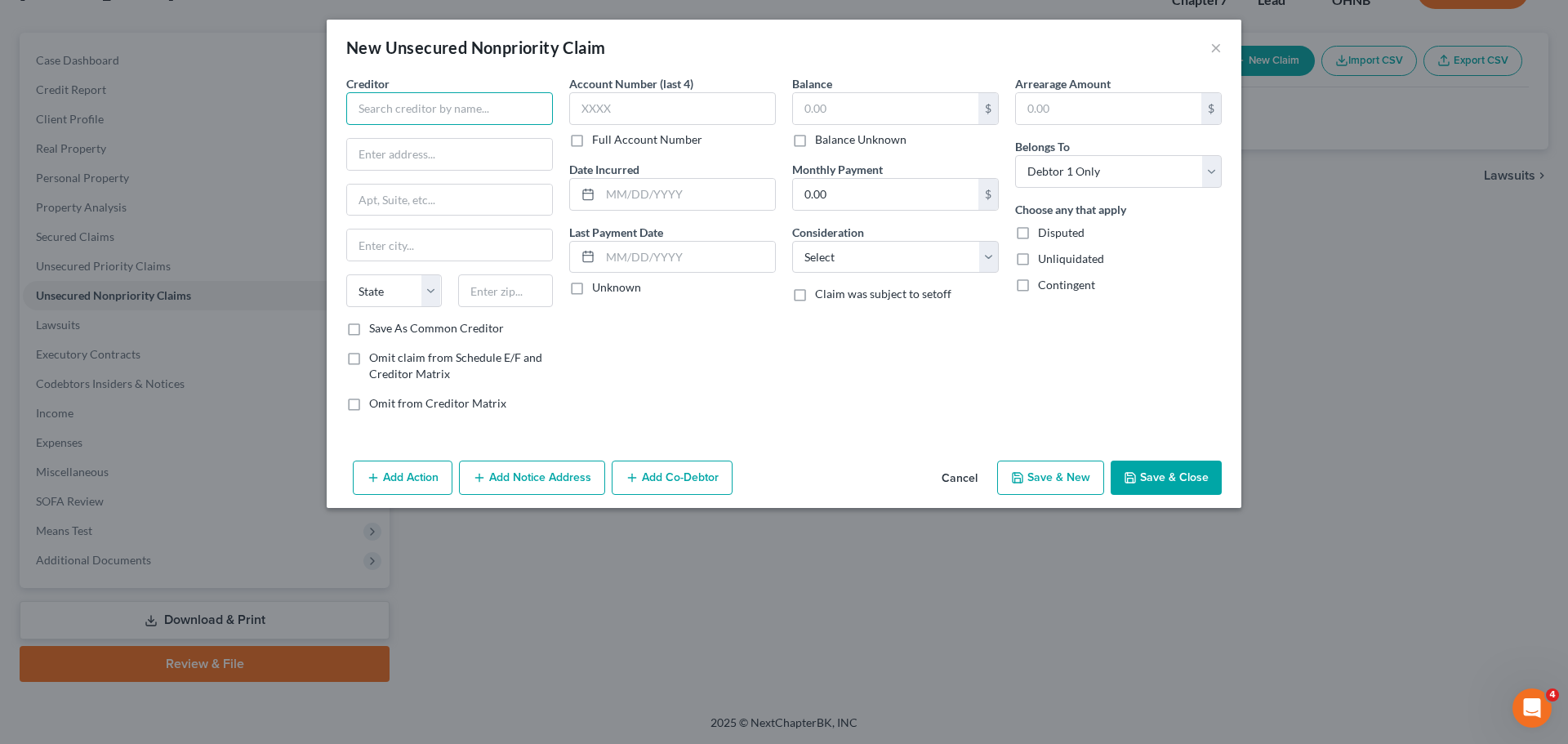
click at [387, 112] on input "text" at bounding box center [450, 108] width 206 height 33
type input "Midwest Federal Credit Union"
click at [416, 153] on input "text" at bounding box center [449, 154] width 205 height 31
type input "[STREET_ADDRESS]"
type input "[PERSON_NAME]"
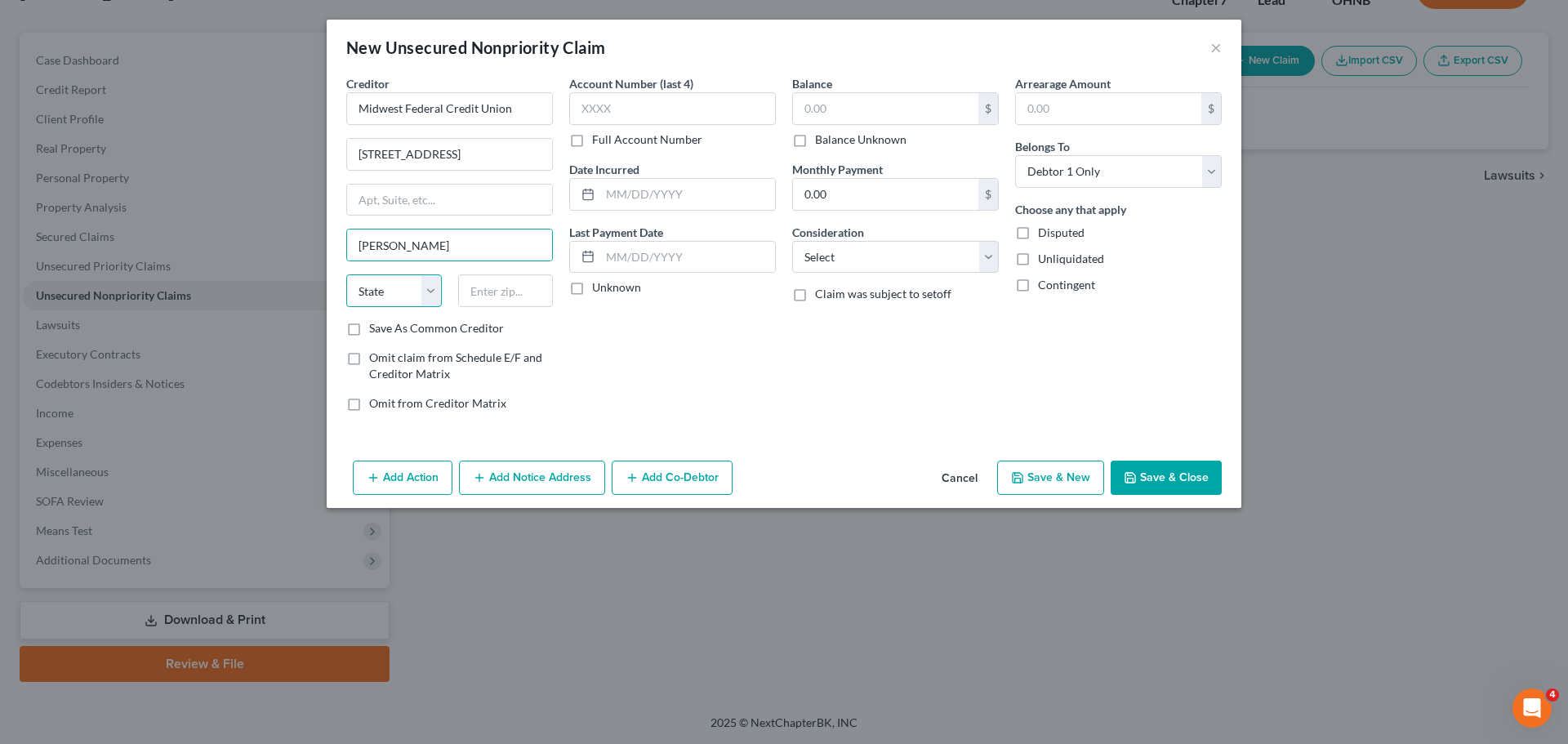
click at [405, 290] on select "State [US_STATE] AK AR AZ CA CO CT DE DC [GEOGRAPHIC_DATA] [GEOGRAPHIC_DATA] GU…" at bounding box center [395, 290] width 96 height 33
select select "36"
click at [545, 305] on input "text" at bounding box center [506, 290] width 96 height 33
type input "3862.00"
click at [696, 372] on div "Account Number (last 4) Full Account Number Date Incurred Last Payment Date Unk…" at bounding box center [673, 249] width 223 height 350
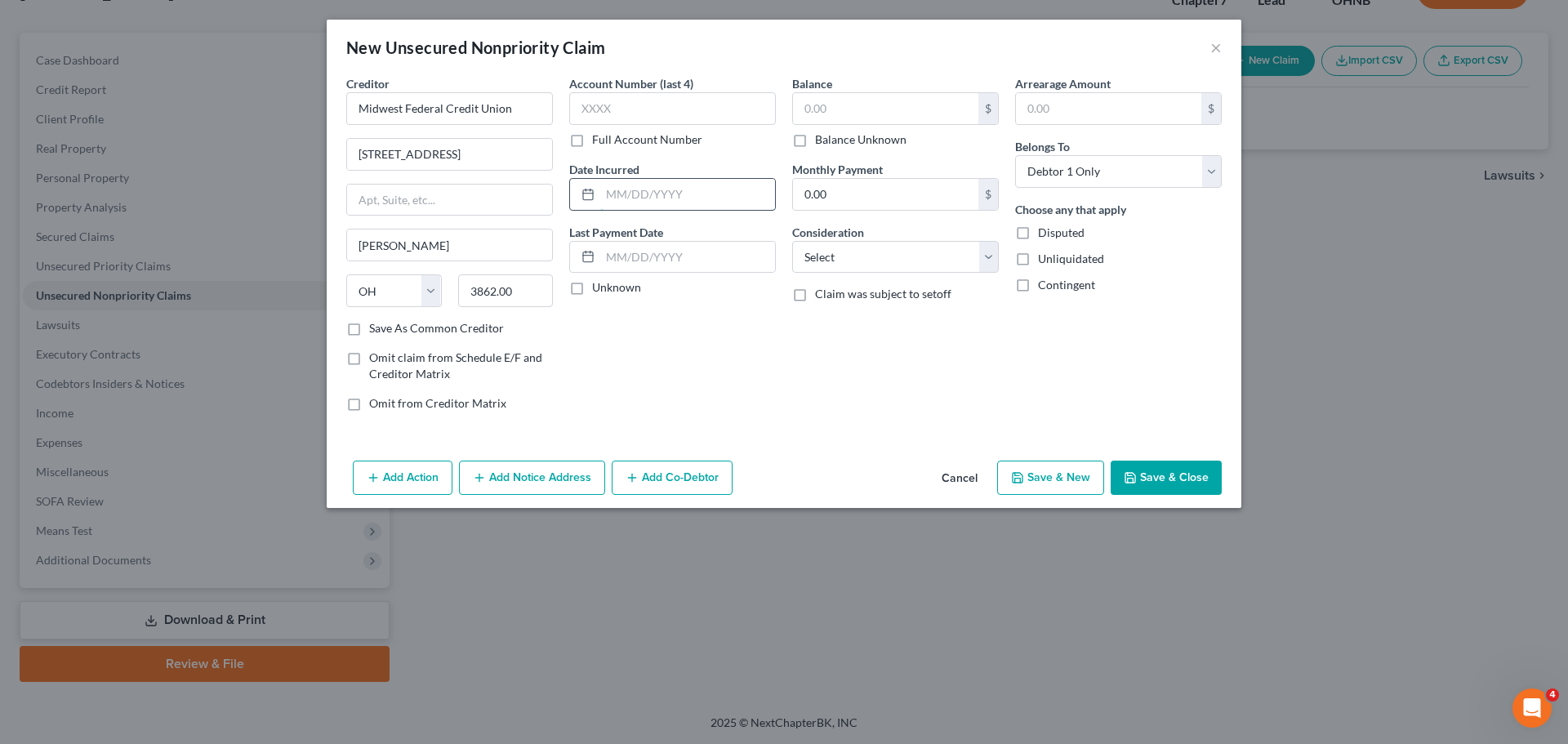
click at [664, 184] on input "text" at bounding box center [688, 194] width 174 height 31
type input "[DATE]"
click at [782, 256] on select "Select Cable / Satellite Services Collection Agency Credit Card Debt Debt Couns…" at bounding box center [895, 257] width 206 height 33
select select "10"
click at [782, 241] on select "Select Cable / Satellite Services Collection Agency Credit Card Debt Debt Couns…" at bounding box center [895, 257] width 206 height 33
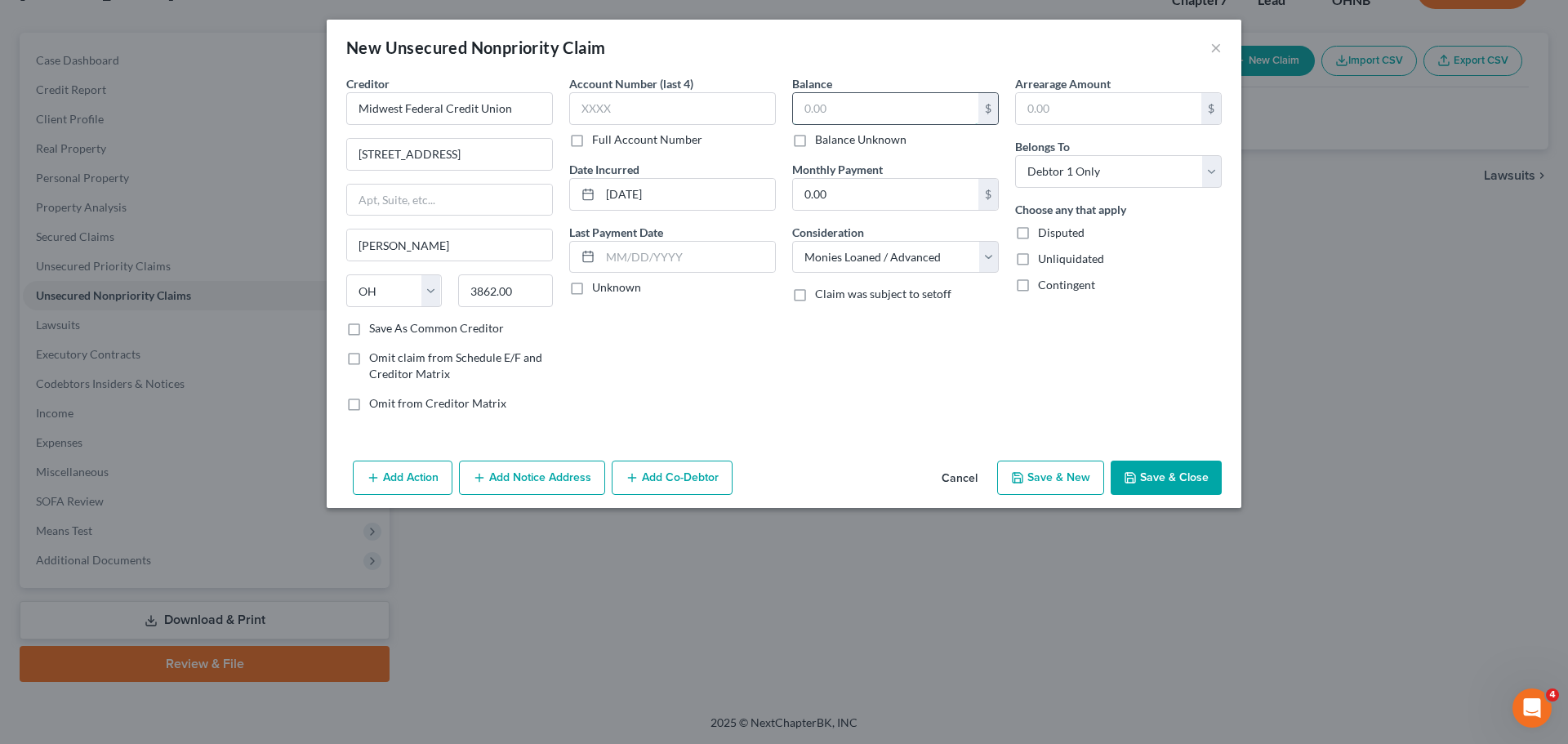
click at [782, 112] on input "text" at bounding box center [886, 108] width 186 height 31
type input "3,862.00"
drag, startPoint x: 527, startPoint y: 290, endPoint x: 423, endPoint y: 290, distance: 104.0
click at [423, 290] on div "State [US_STATE] AK AR AZ CA CO CT DE DC [GEOGRAPHIC_DATA] [GEOGRAPHIC_DATA] GU…" at bounding box center [450, 297] width 223 height 46
type input "43506"
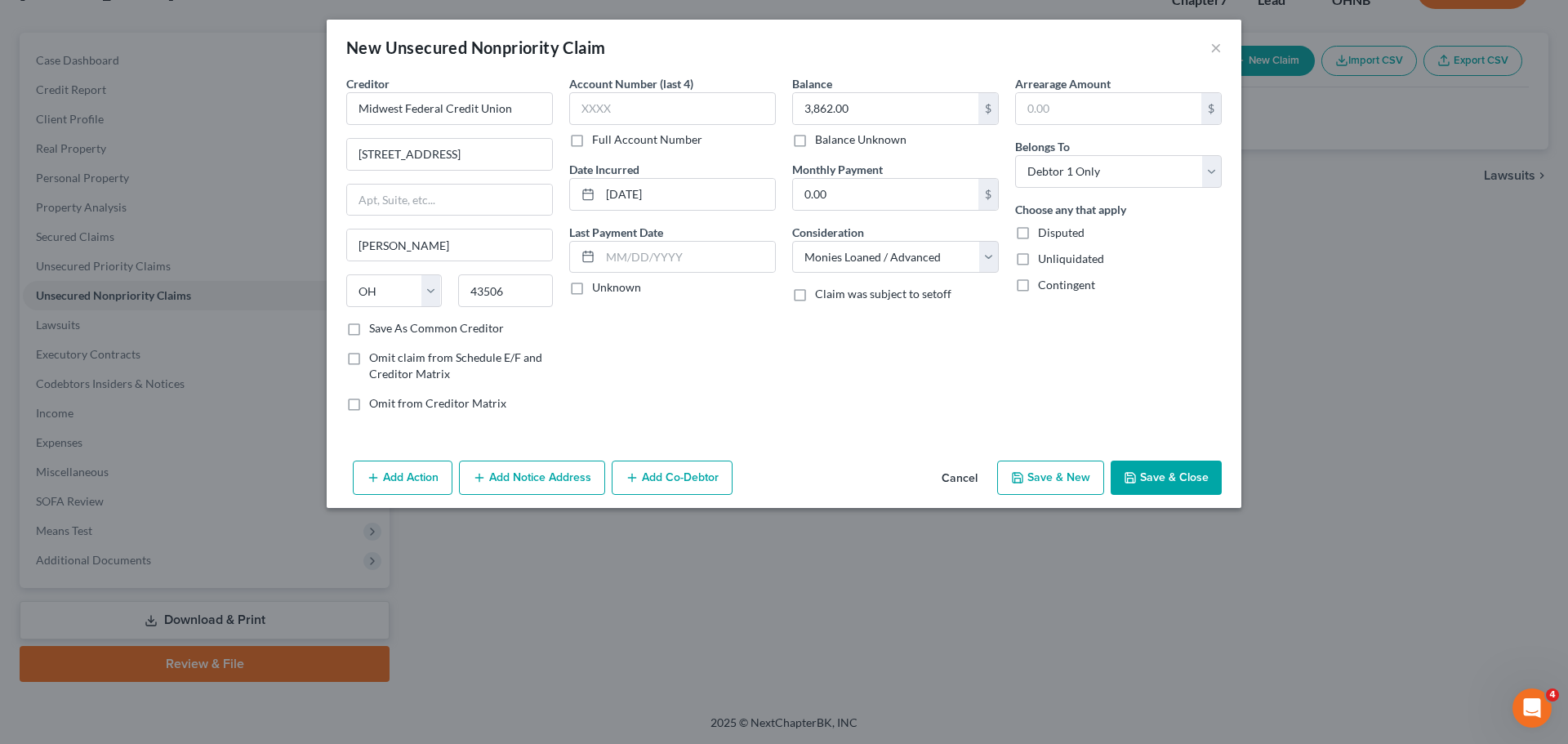
click at [782, 368] on div "Balance 3,862.00 $ Balance Unknown Balance Undetermined 3,862.00 $ Balance Unkn…" at bounding box center [896, 249] width 223 height 350
click at [762, 378] on div "Account Number (last 4) Full Account Number Date Incurred [DATE] Last Payment D…" at bounding box center [673, 249] width 223 height 350
click at [782, 484] on button "Save & Close" at bounding box center [1166, 478] width 112 height 35
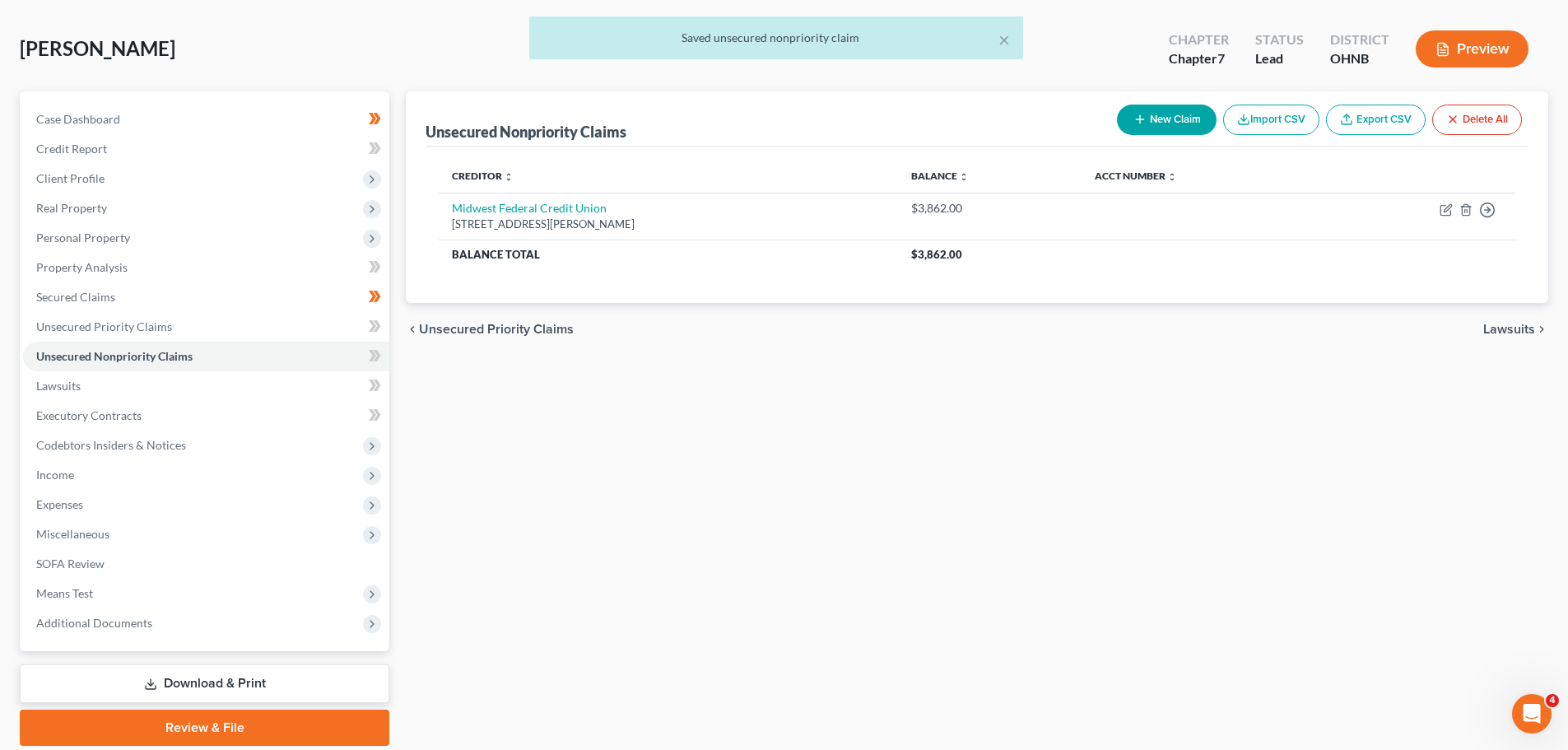
scroll to position [43, 0]
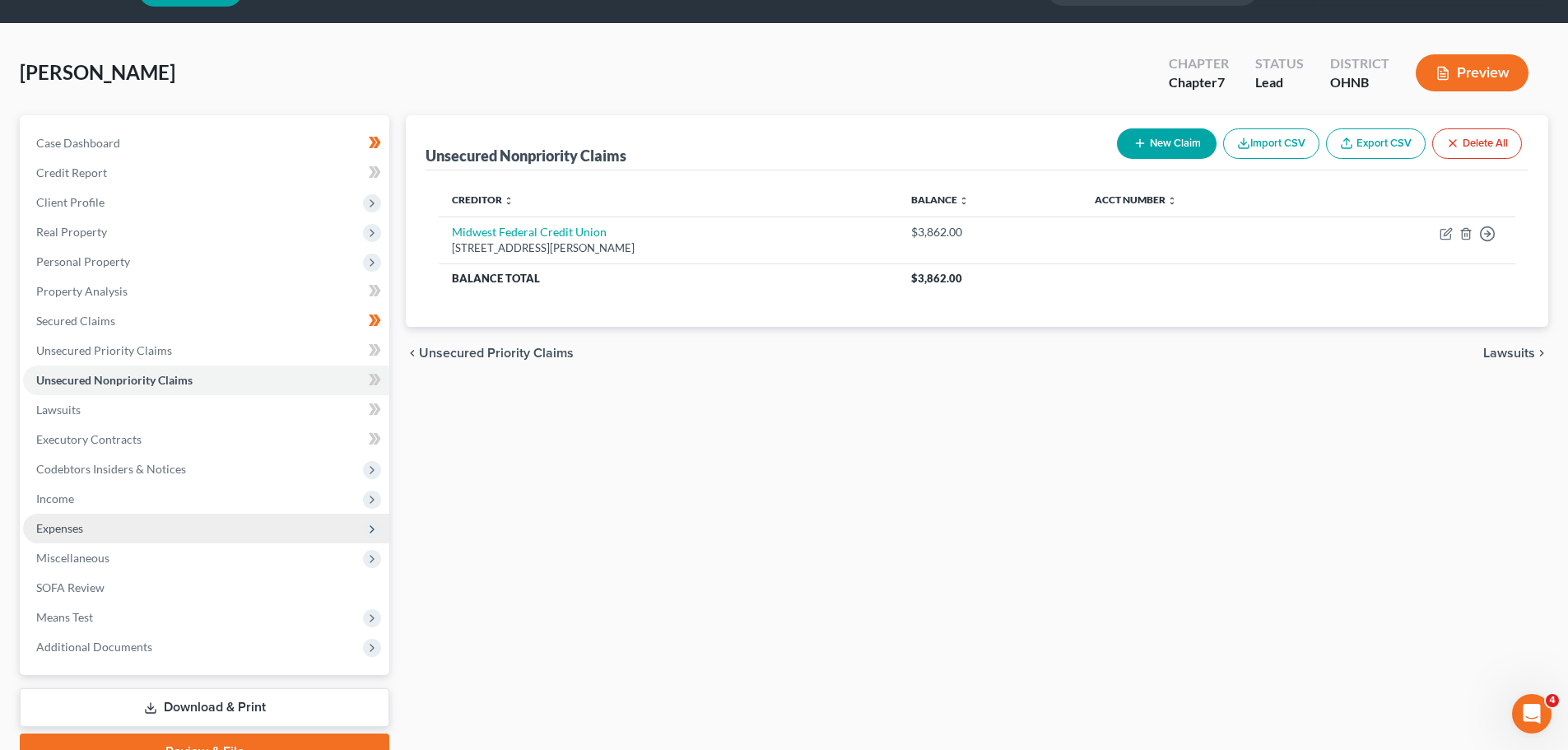
click at [185, 537] on span "Expenses" at bounding box center [206, 528] width 366 height 29
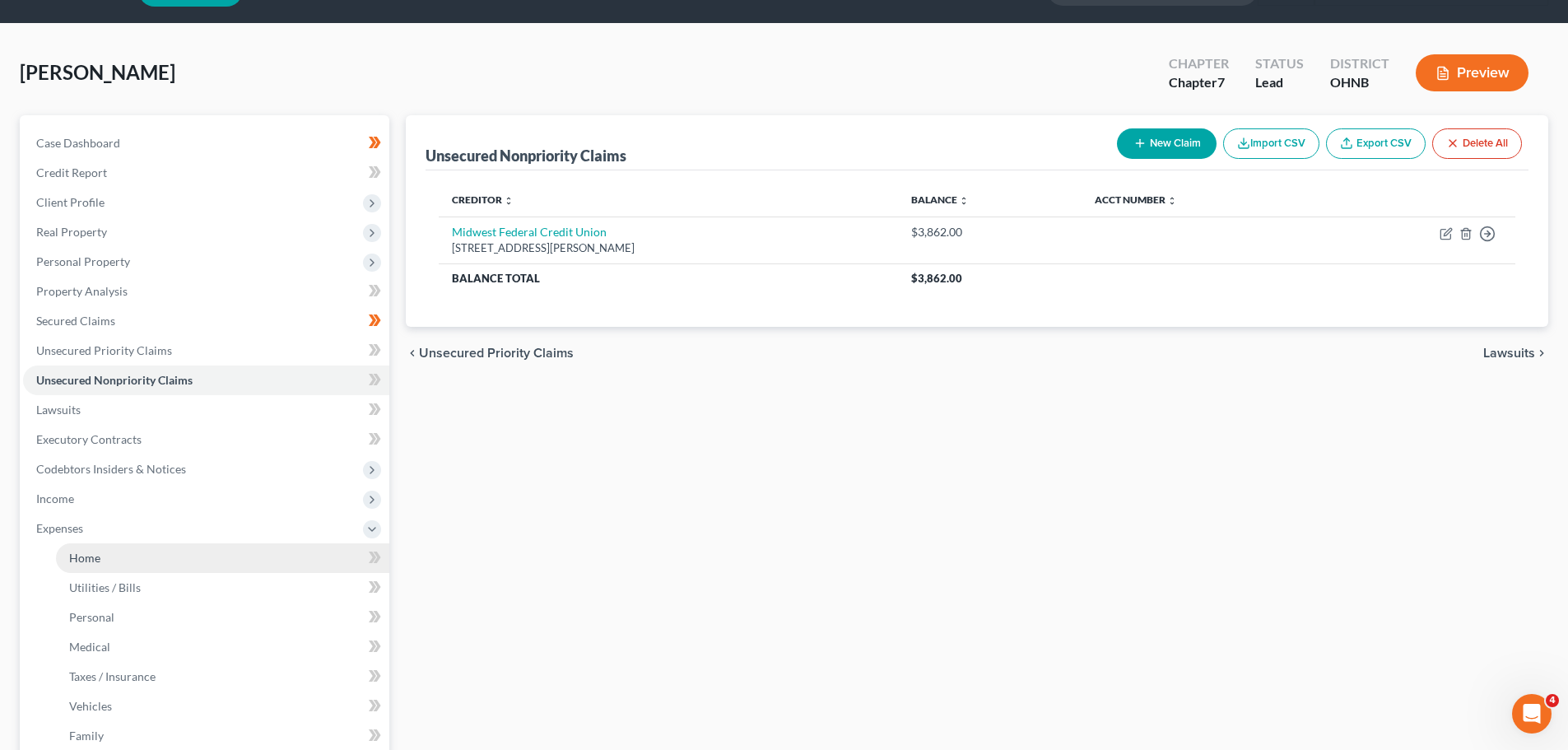
click at [181, 559] on link "Home" at bounding box center [222, 557] width 333 height 29
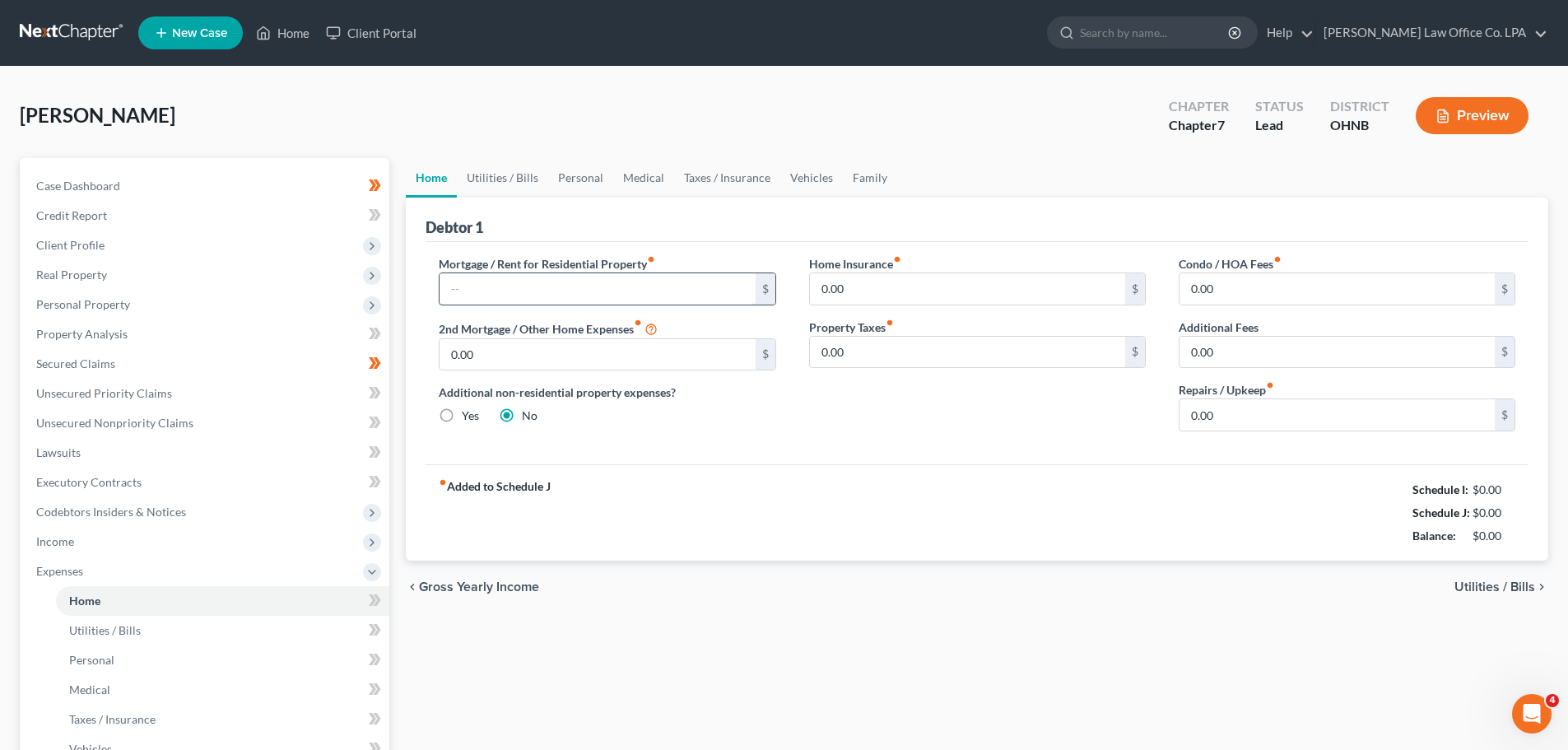
click at [603, 284] on input "text" at bounding box center [597, 288] width 315 height 31
type input "705.00"
click at [157, 279] on span "Real Property" at bounding box center [206, 274] width 366 height 29
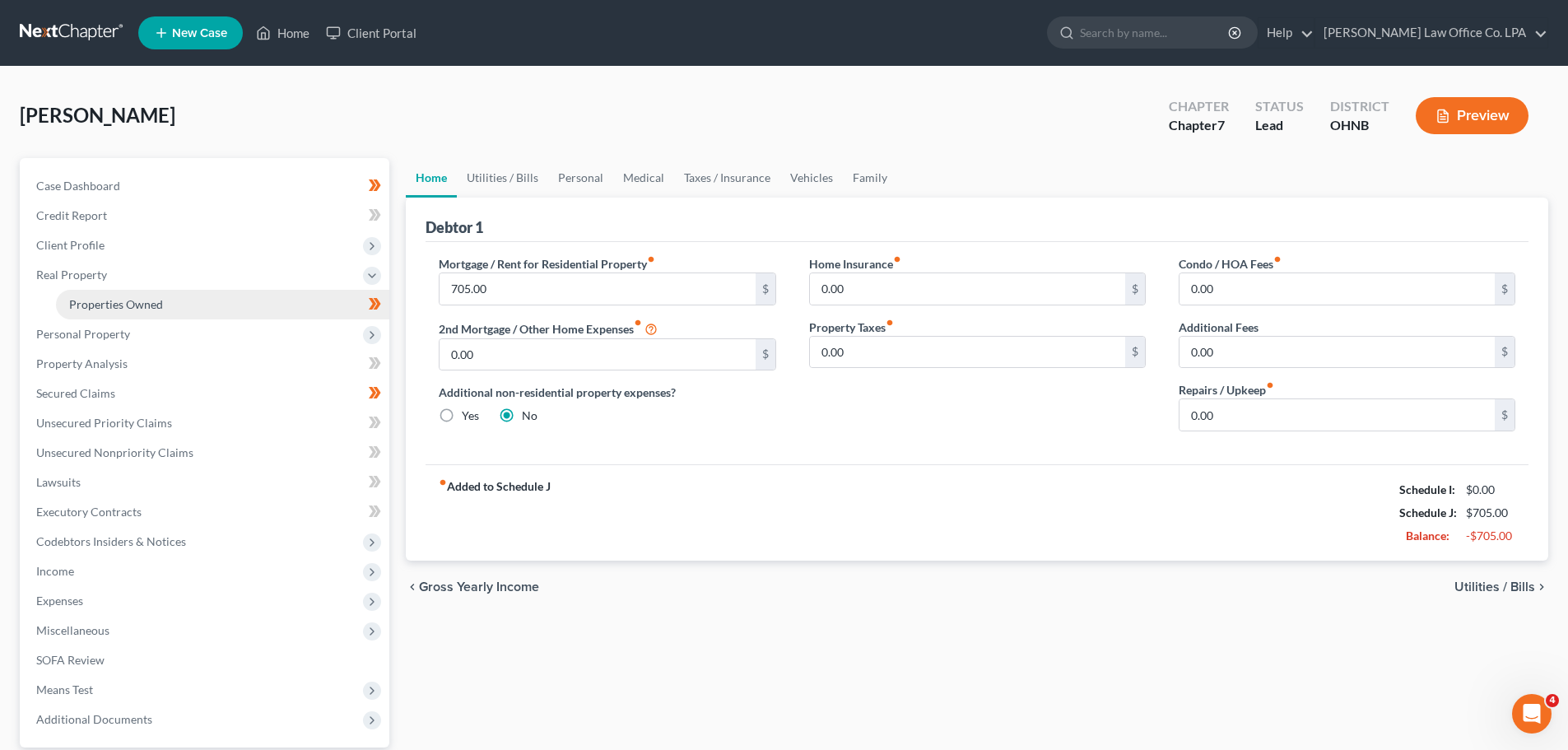
click at [176, 304] on link "Properties Owned" at bounding box center [222, 304] width 333 height 29
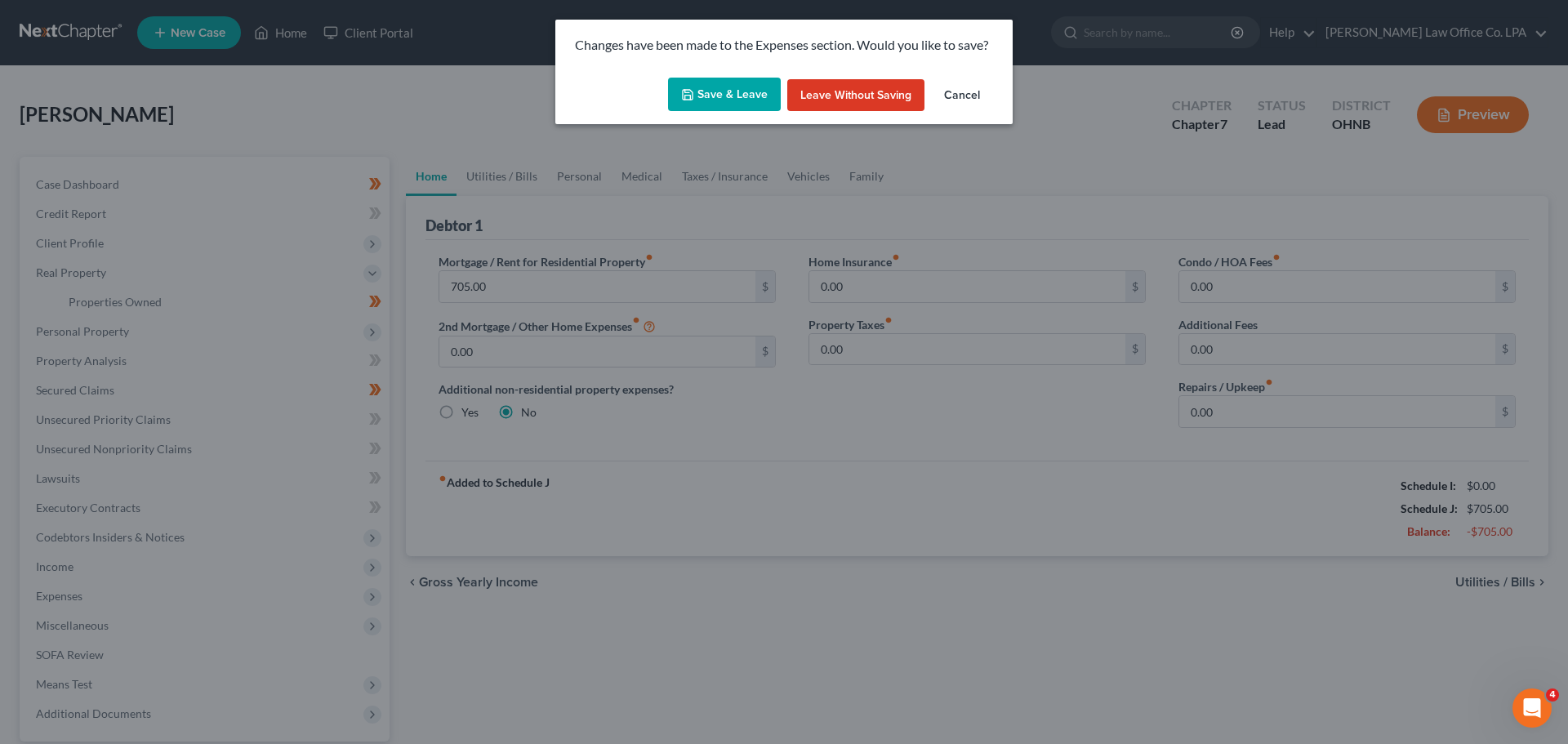
click at [719, 103] on button "Save & Leave" at bounding box center [724, 95] width 112 height 35
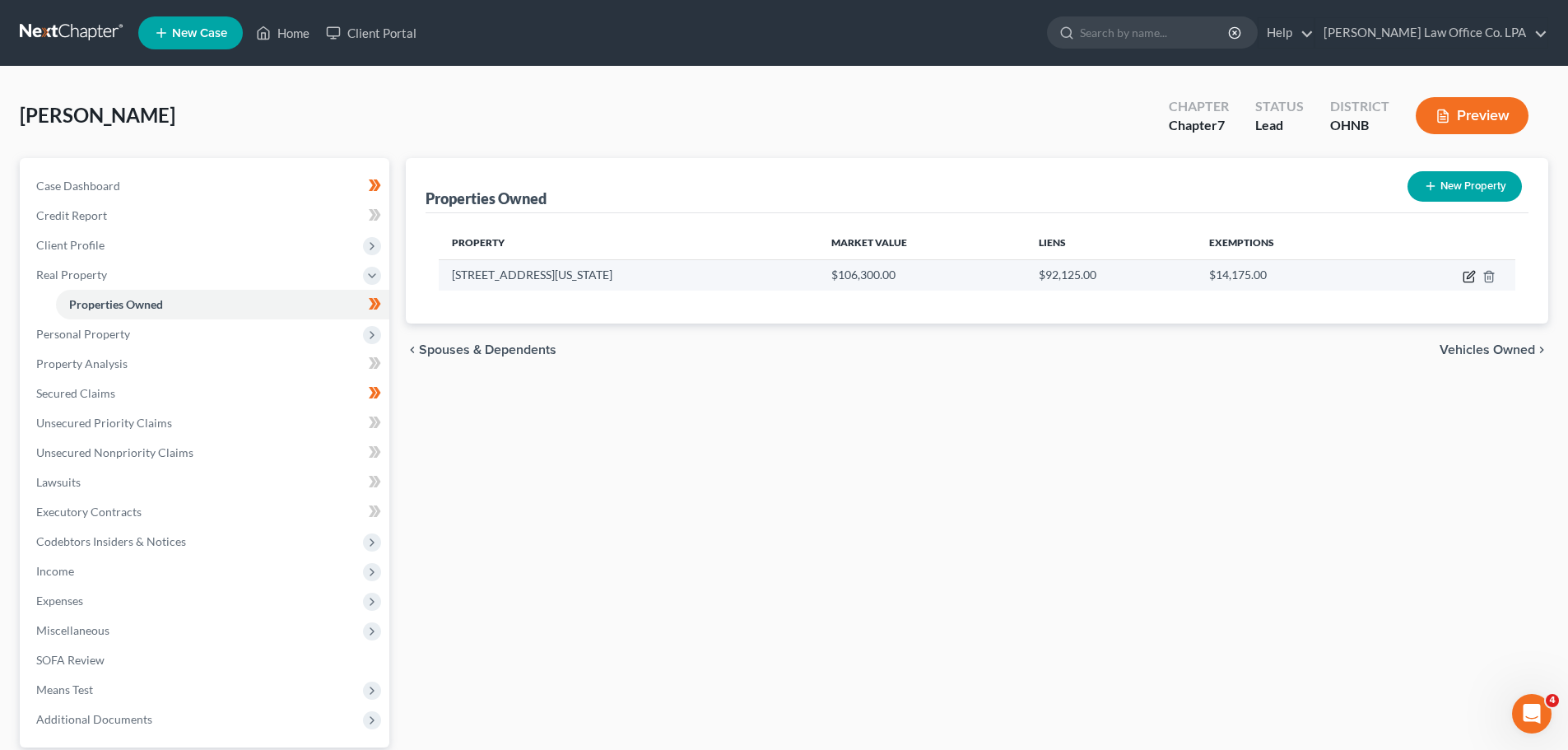
click at [788, 277] on icon "button" at bounding box center [1470, 277] width 13 height 13
select select "36"
select select "85"
select select "0"
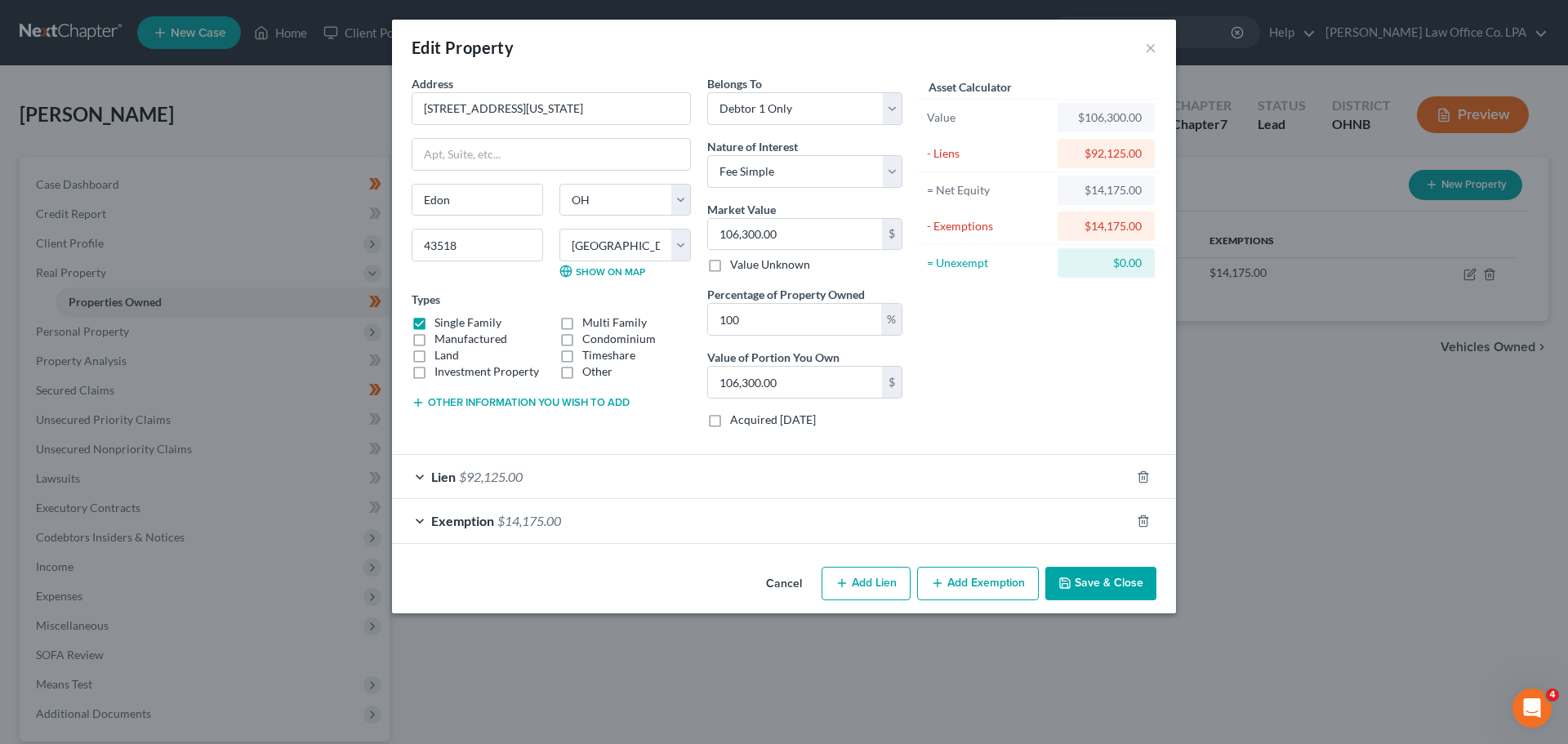
click at [568, 480] on div "Lien $92,125.00" at bounding box center [761, 476] width 739 height 43
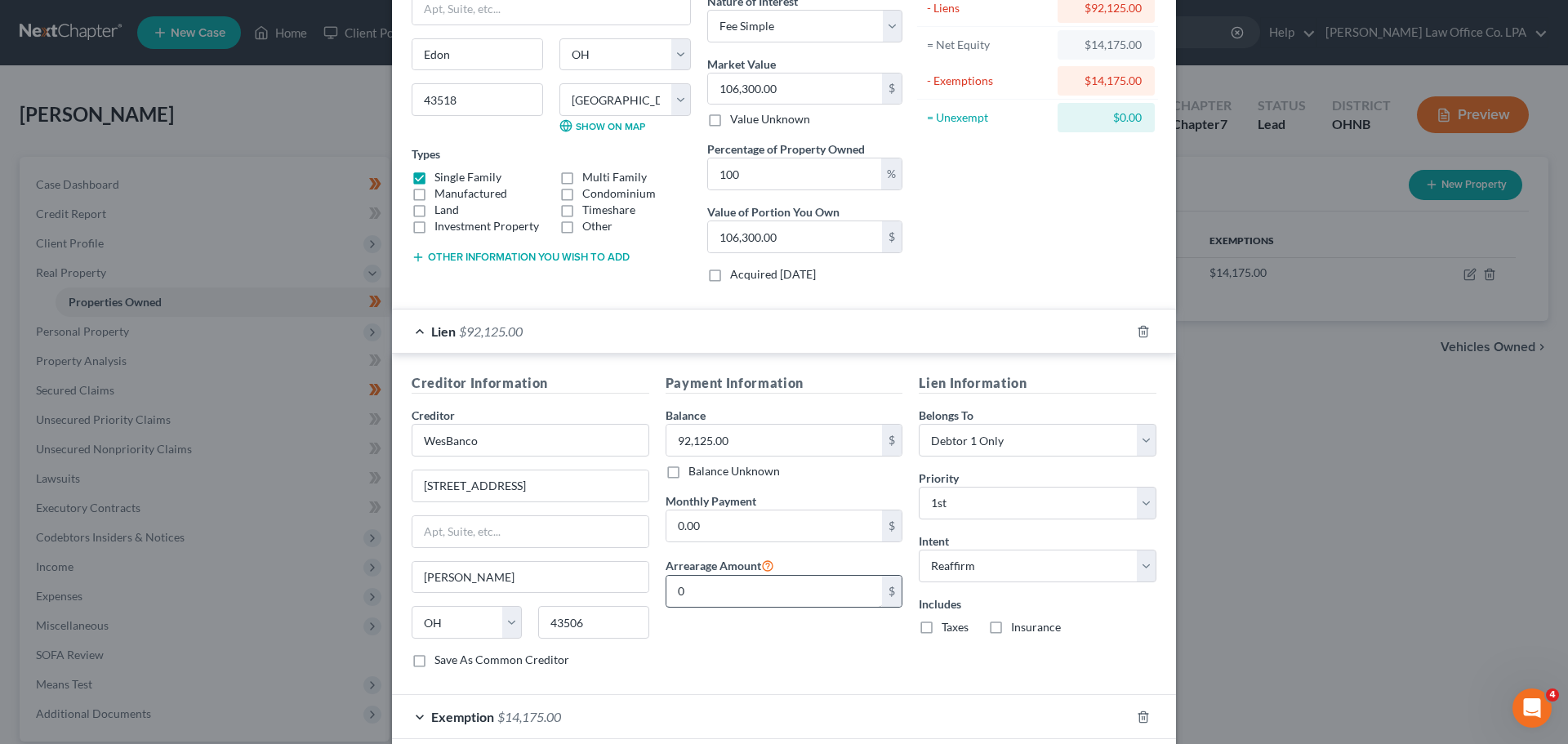
scroll to position [163, 0]
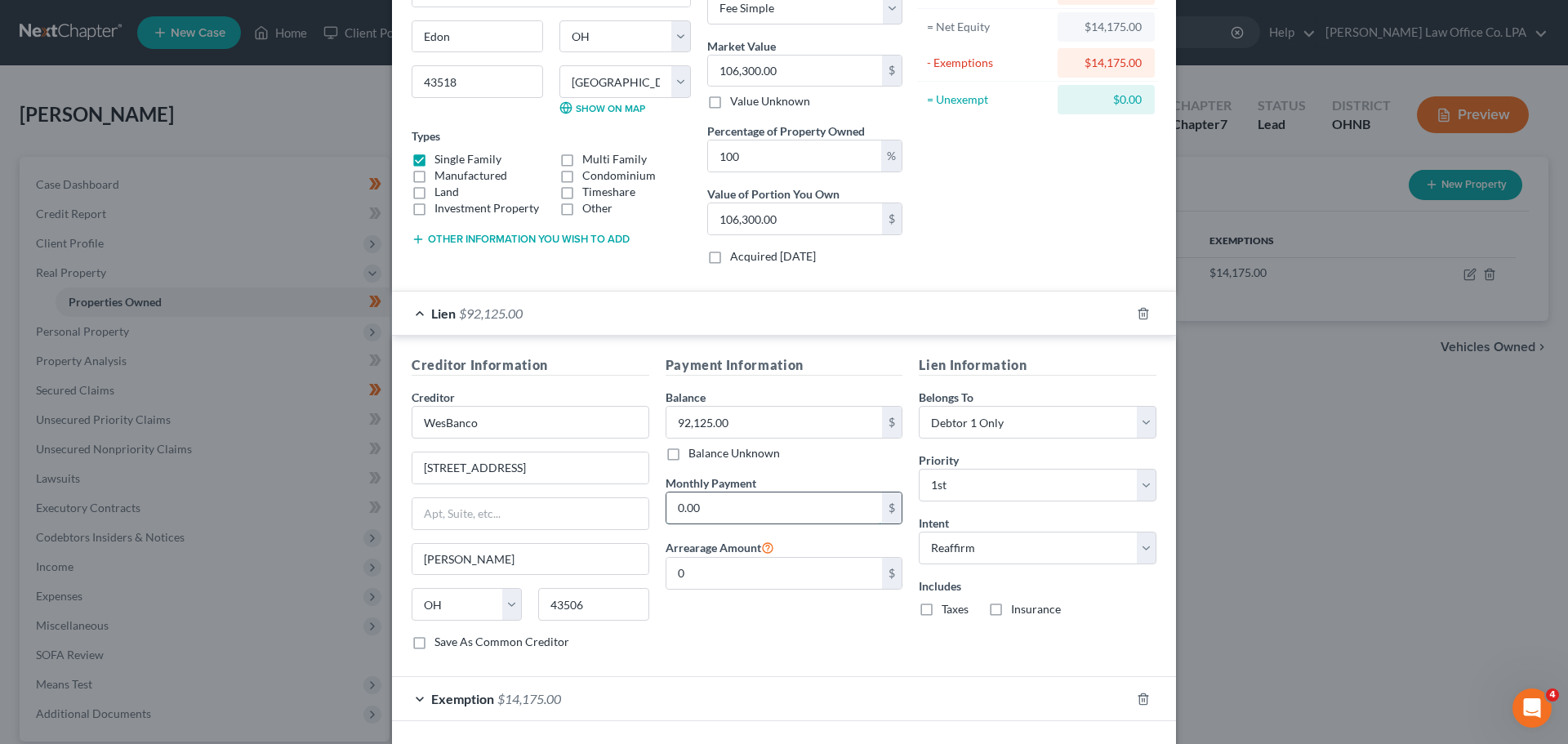
click at [724, 518] on input "0.00" at bounding box center [774, 508] width 217 height 31
type input "705.00"
click at [782, 658] on div "Payment Information Balance 92,125.00 $ Balance Unknown Balance Undetermined 92…" at bounding box center [784, 509] width 254 height 308
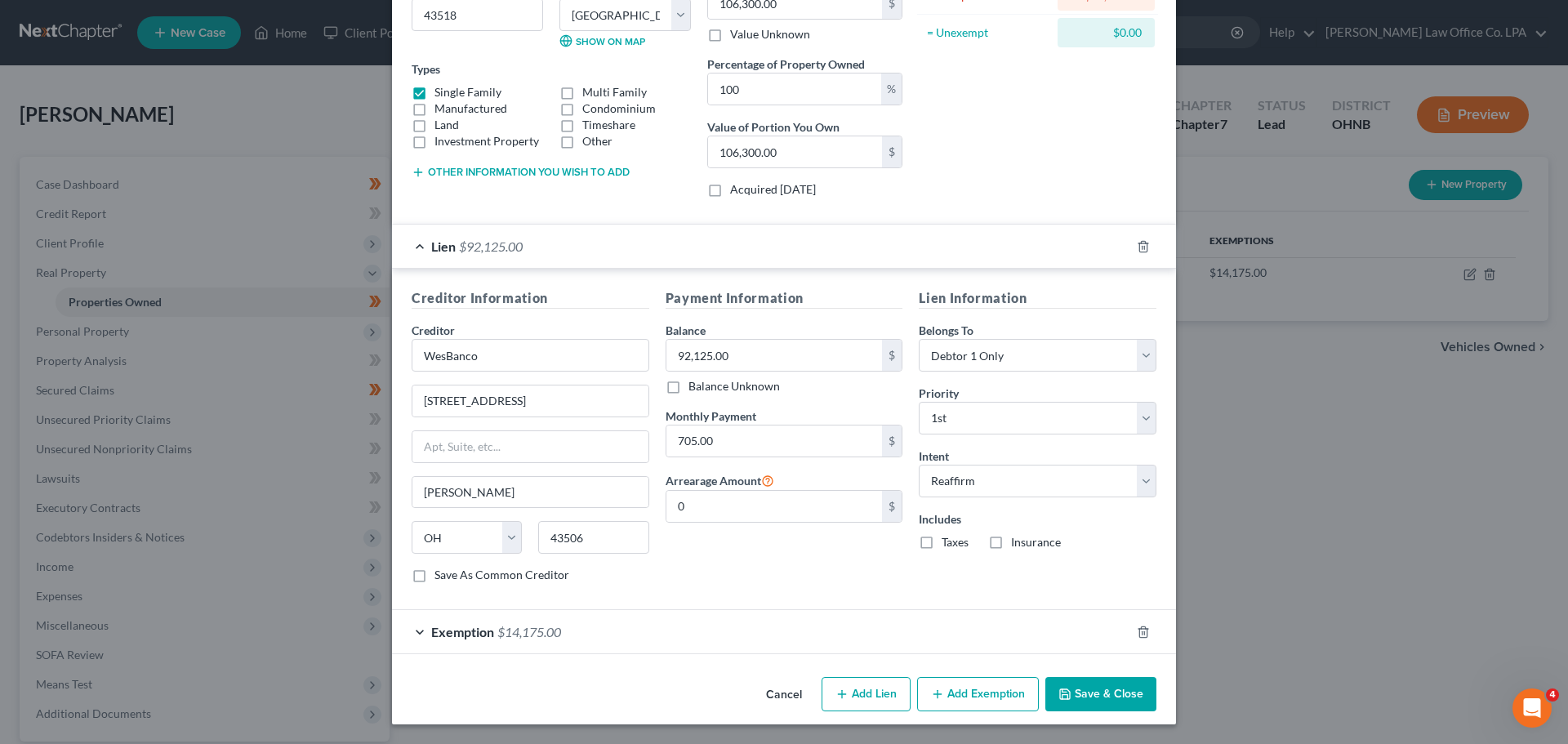
click at [782, 675] on div "Cancel Add Lien Add Lease Add Exemption Save & Close" at bounding box center [784, 697] width 784 height 54
click at [782, 702] on button "Save & Close" at bounding box center [1100, 693] width 112 height 35
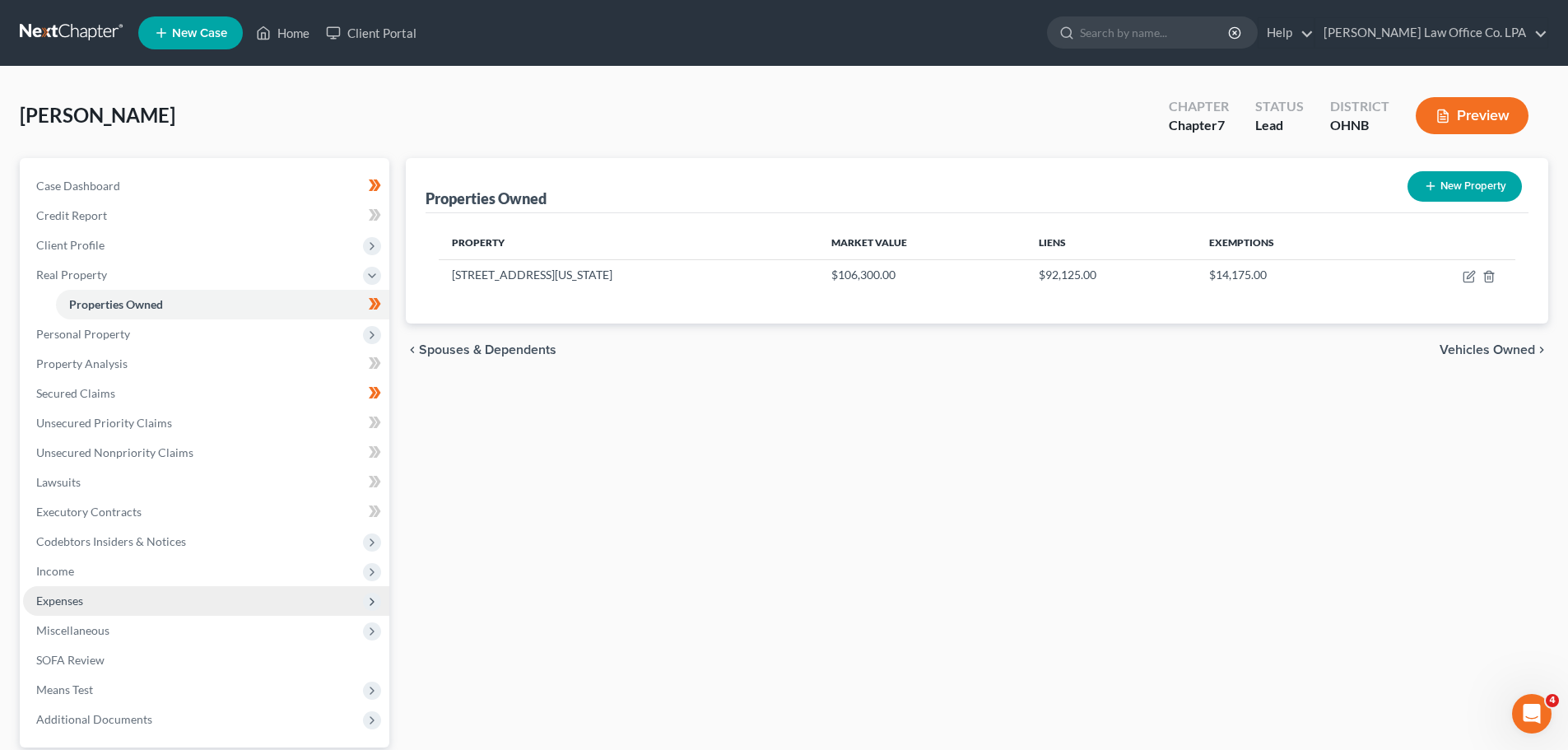
click at [196, 602] on span "Expenses" at bounding box center [206, 600] width 366 height 29
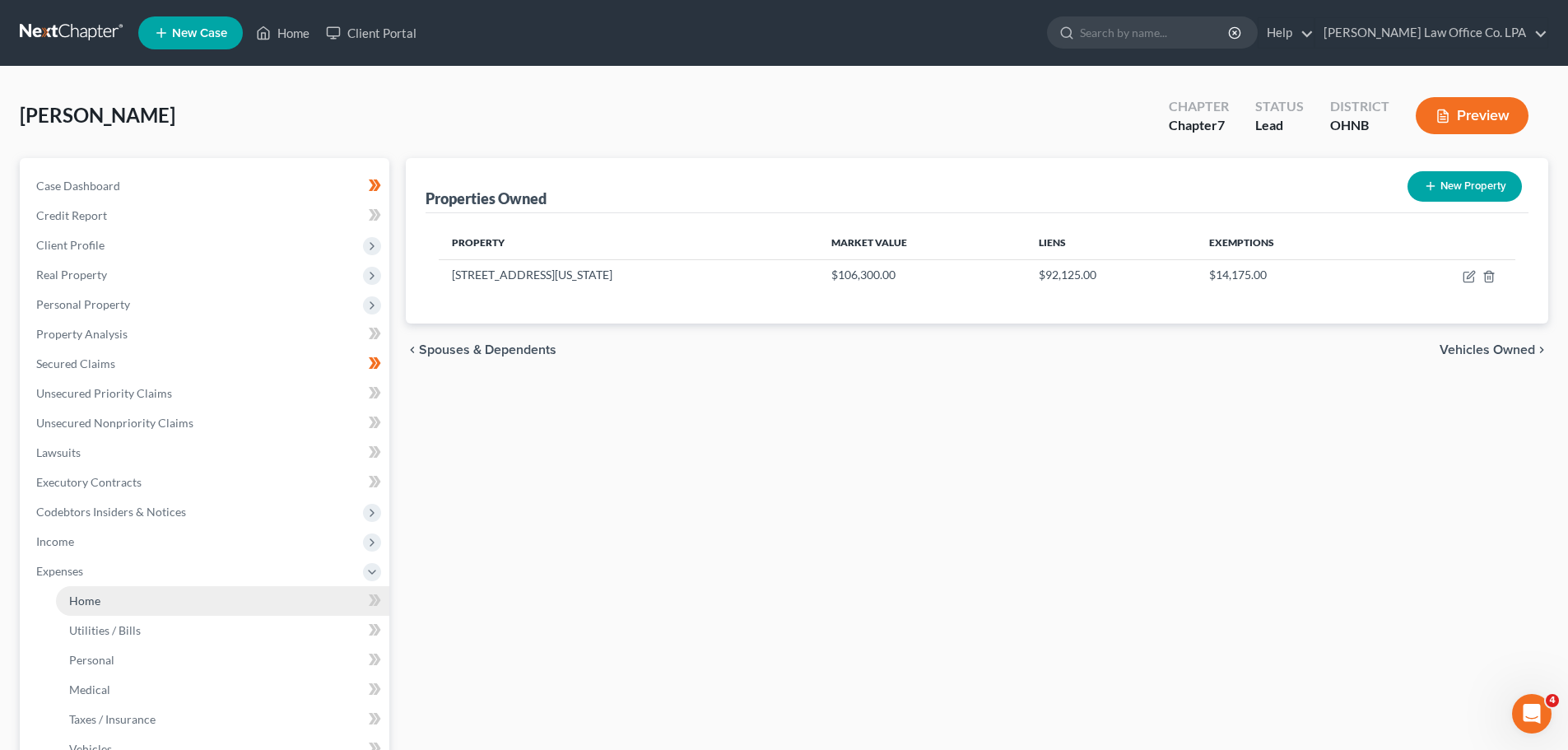
click at [298, 603] on link "Home" at bounding box center [222, 600] width 333 height 29
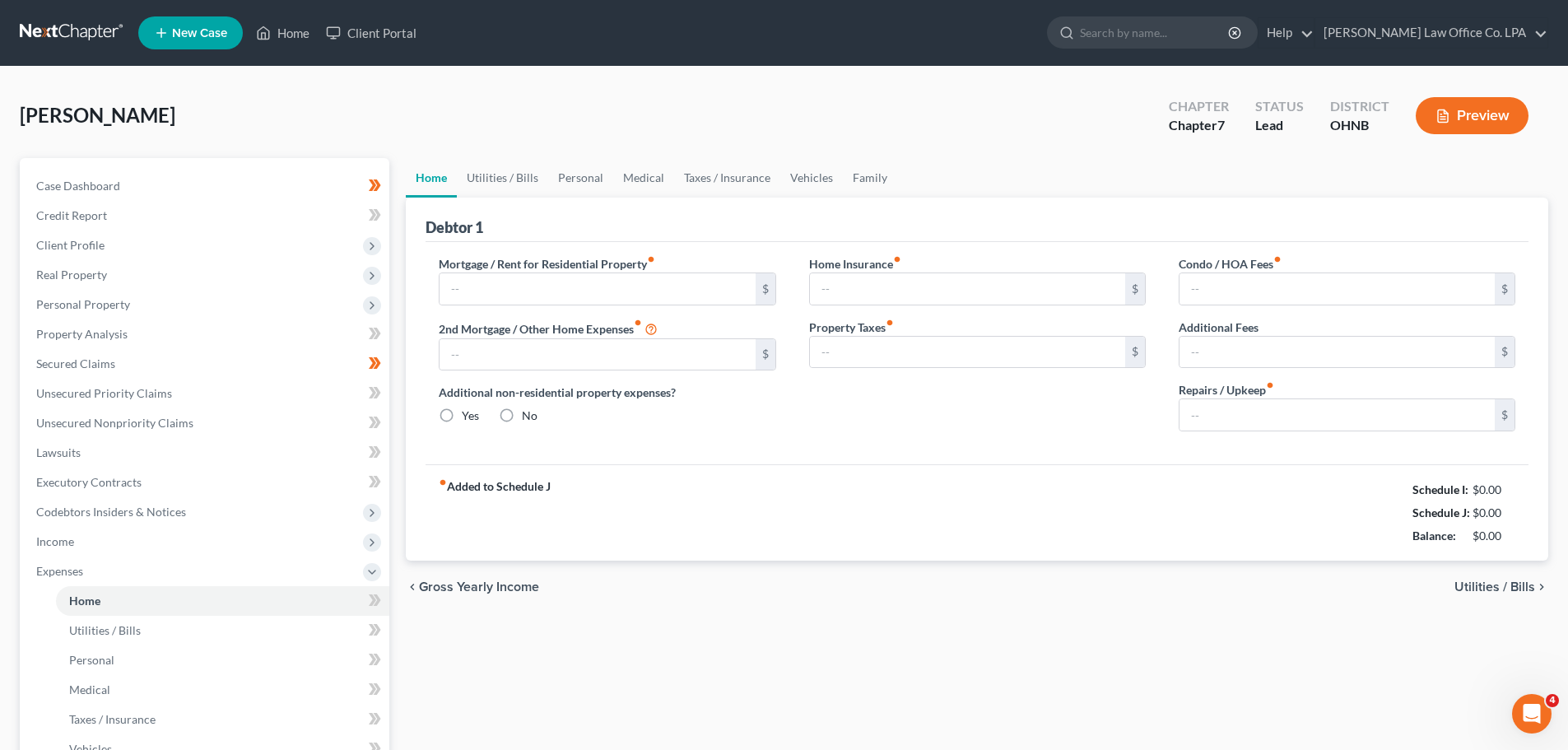
type input "705.00"
type input "0.00"
radio input "true"
type input "0.00"
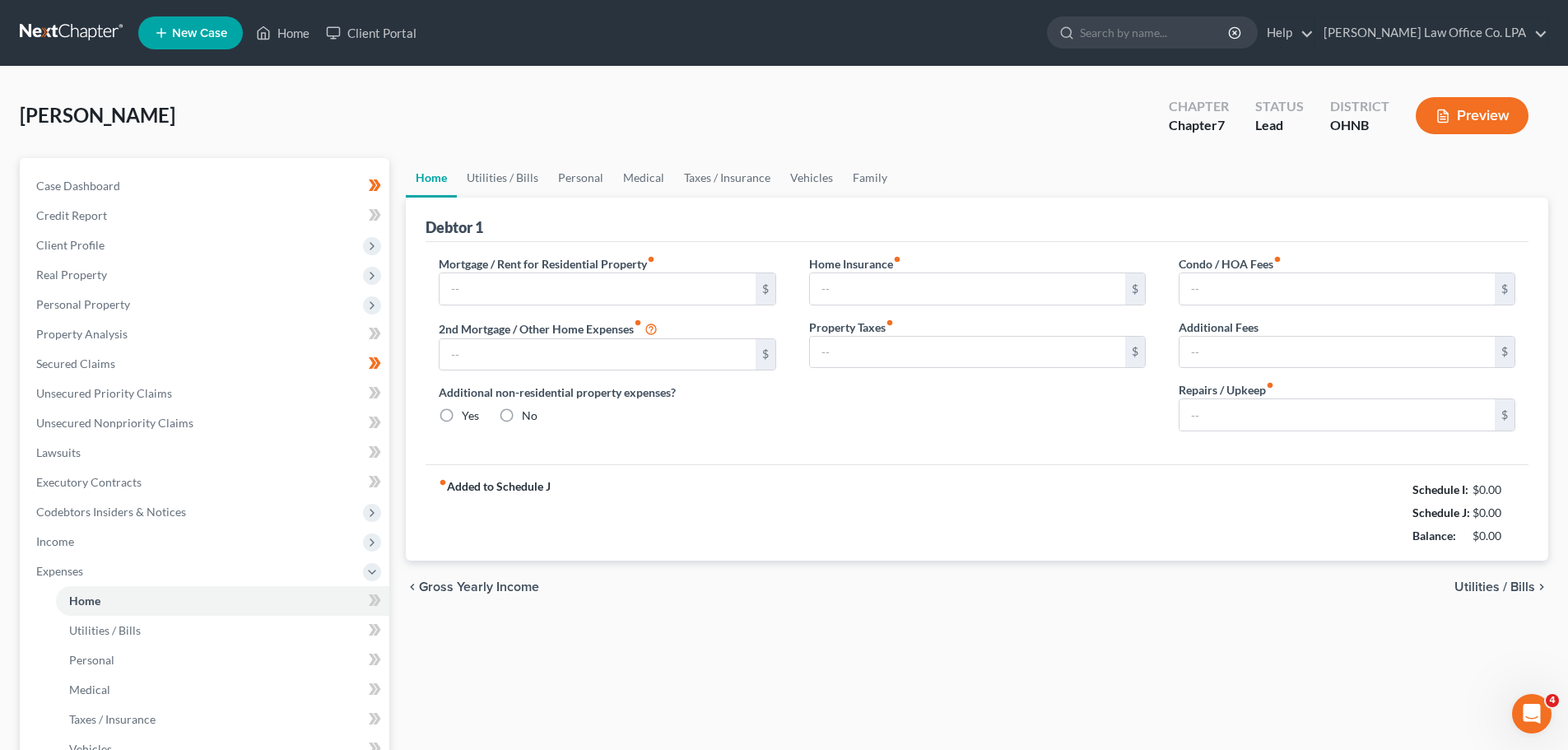
type input "0.00"
click at [492, 186] on link "Utilities / Bills" at bounding box center [503, 178] width 92 height 40
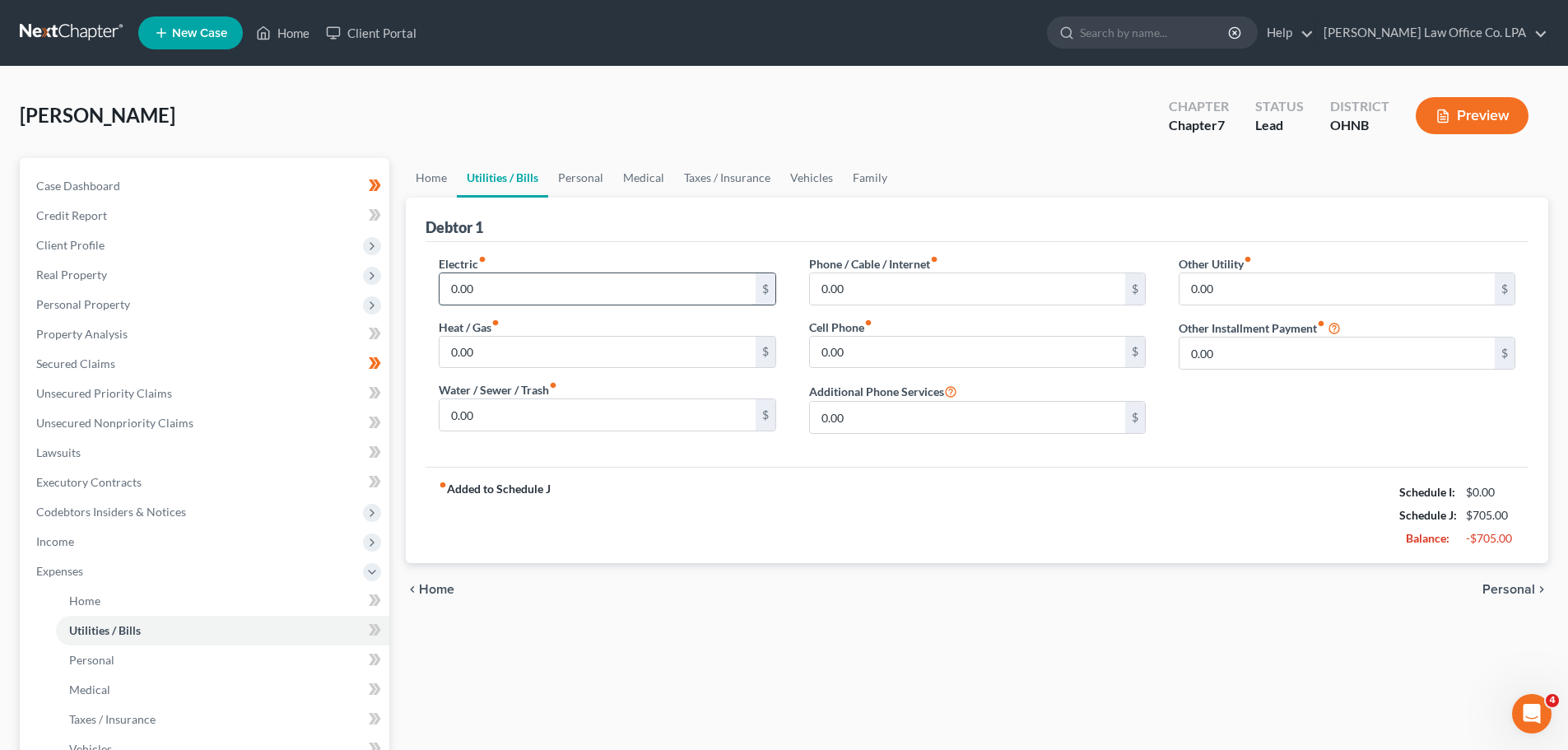
click at [508, 292] on input "0.00" at bounding box center [597, 288] width 315 height 31
type input "220.00"
click at [506, 414] on input "0.00" at bounding box center [597, 415] width 315 height 31
type input "80.00"
click at [788, 279] on input "0.00" at bounding box center [968, 288] width 315 height 31
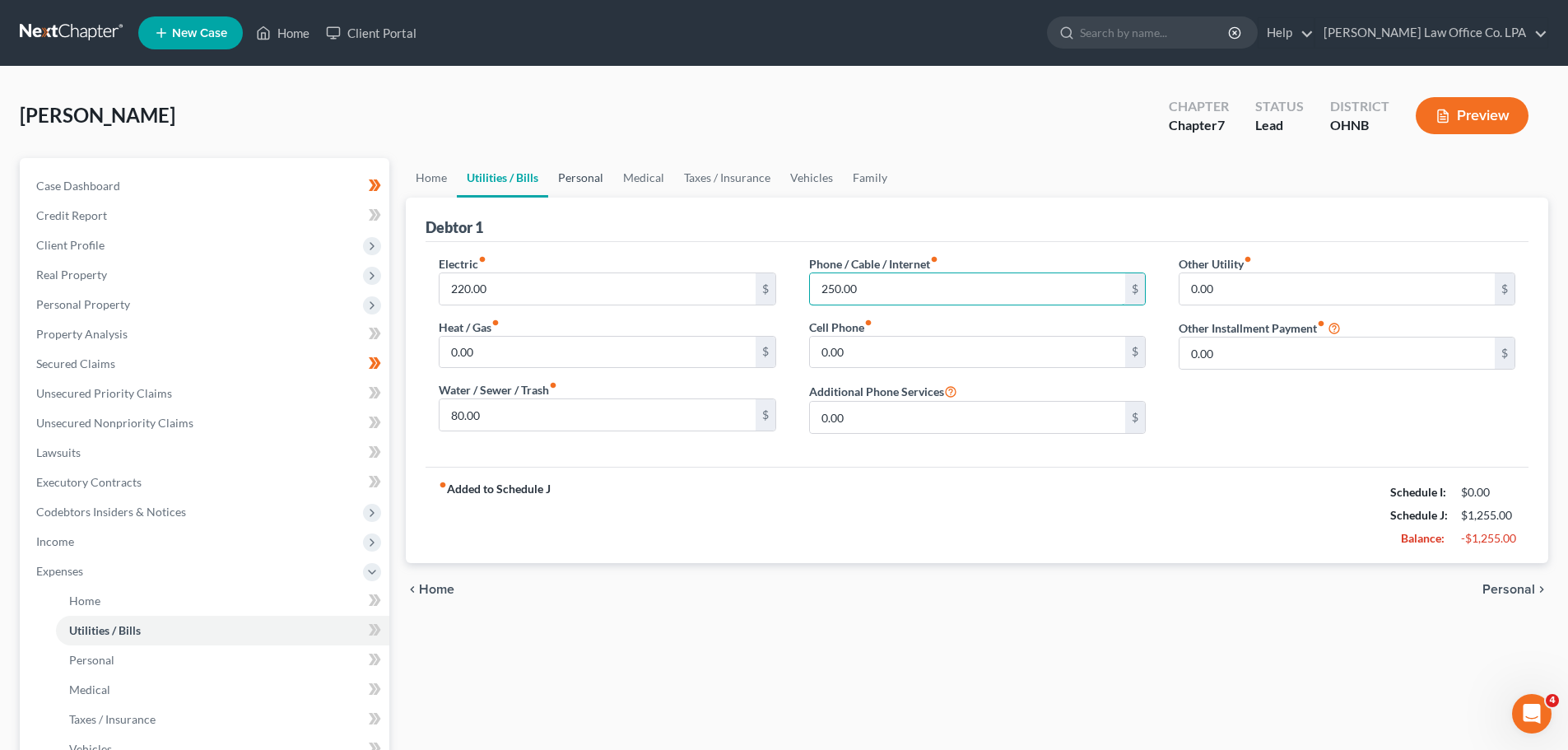
type input "250.00"
click at [588, 182] on link "Personal" at bounding box center [580, 178] width 65 height 40
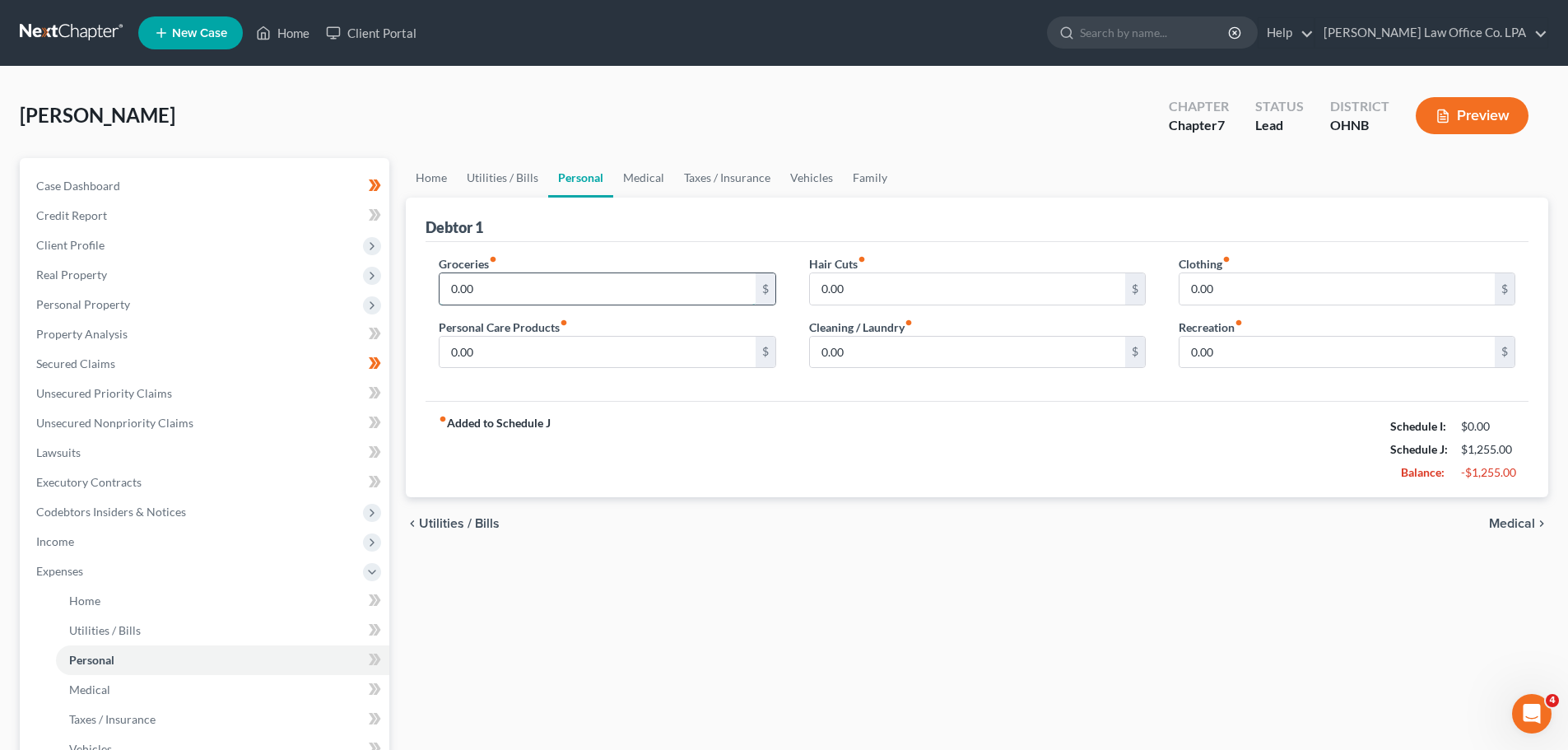
click at [517, 279] on input "0.00" at bounding box center [597, 288] width 315 height 31
type input "300.00"
click at [788, 366] on input "0.00" at bounding box center [968, 351] width 315 height 31
click at [788, 283] on input "0.00" at bounding box center [1338, 288] width 315 height 31
type input "50.00"
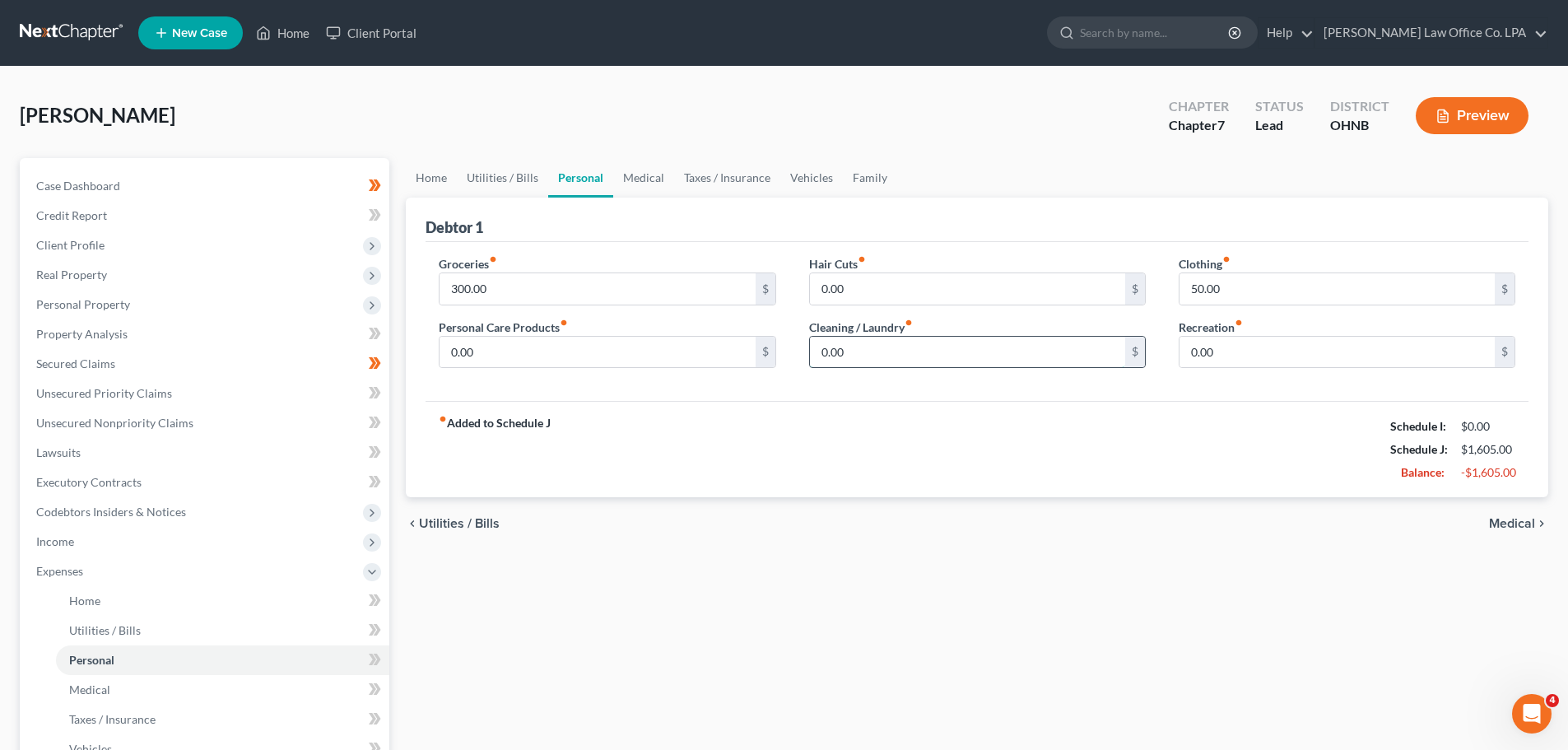
click at [788, 355] on input "0.00" at bounding box center [968, 351] width 315 height 31
type input "25.00"
drag, startPoint x: 822, startPoint y: 183, endPoint x: 798, endPoint y: 189, distance: 24.7
click at [788, 183] on link "Vehicles" at bounding box center [811, 178] width 62 height 40
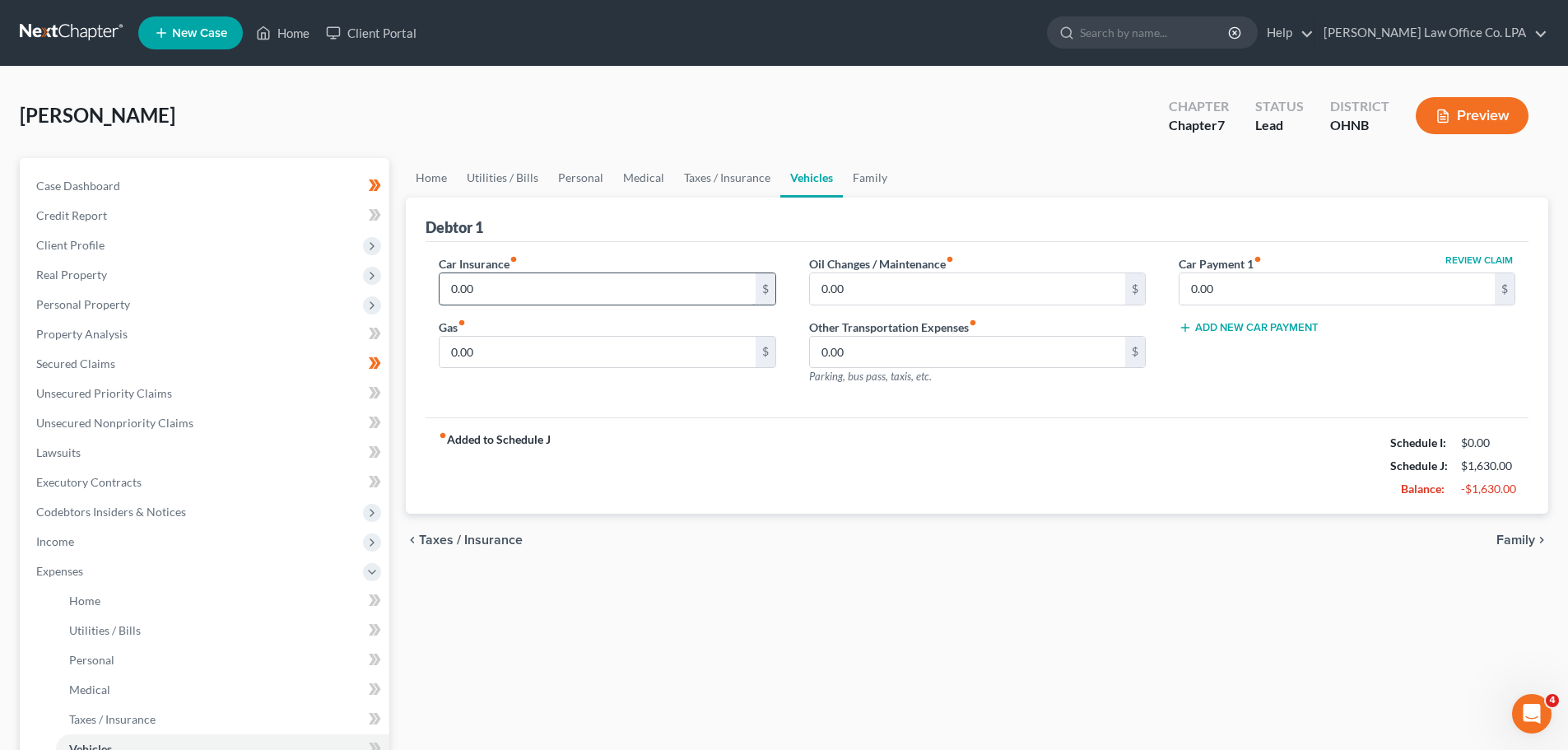
click at [544, 290] on input "0.00" at bounding box center [597, 288] width 315 height 31
click at [496, 346] on input "0.00" at bounding box center [597, 351] width 315 height 31
type input "200.00"
click at [703, 181] on link "Taxes / Insurance" at bounding box center [727, 178] width 106 height 40
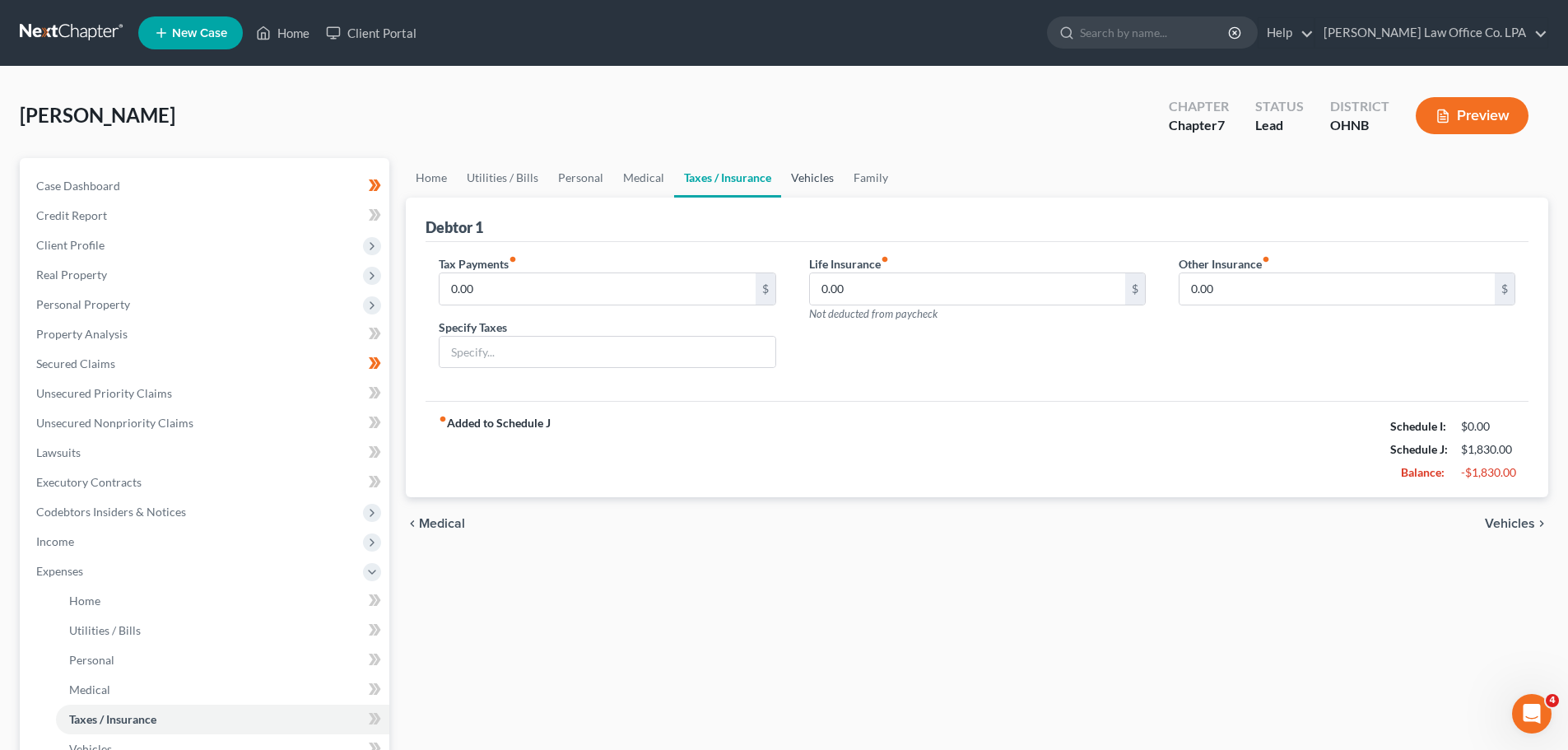
click at [788, 189] on link "Vehicles" at bounding box center [812, 178] width 62 height 40
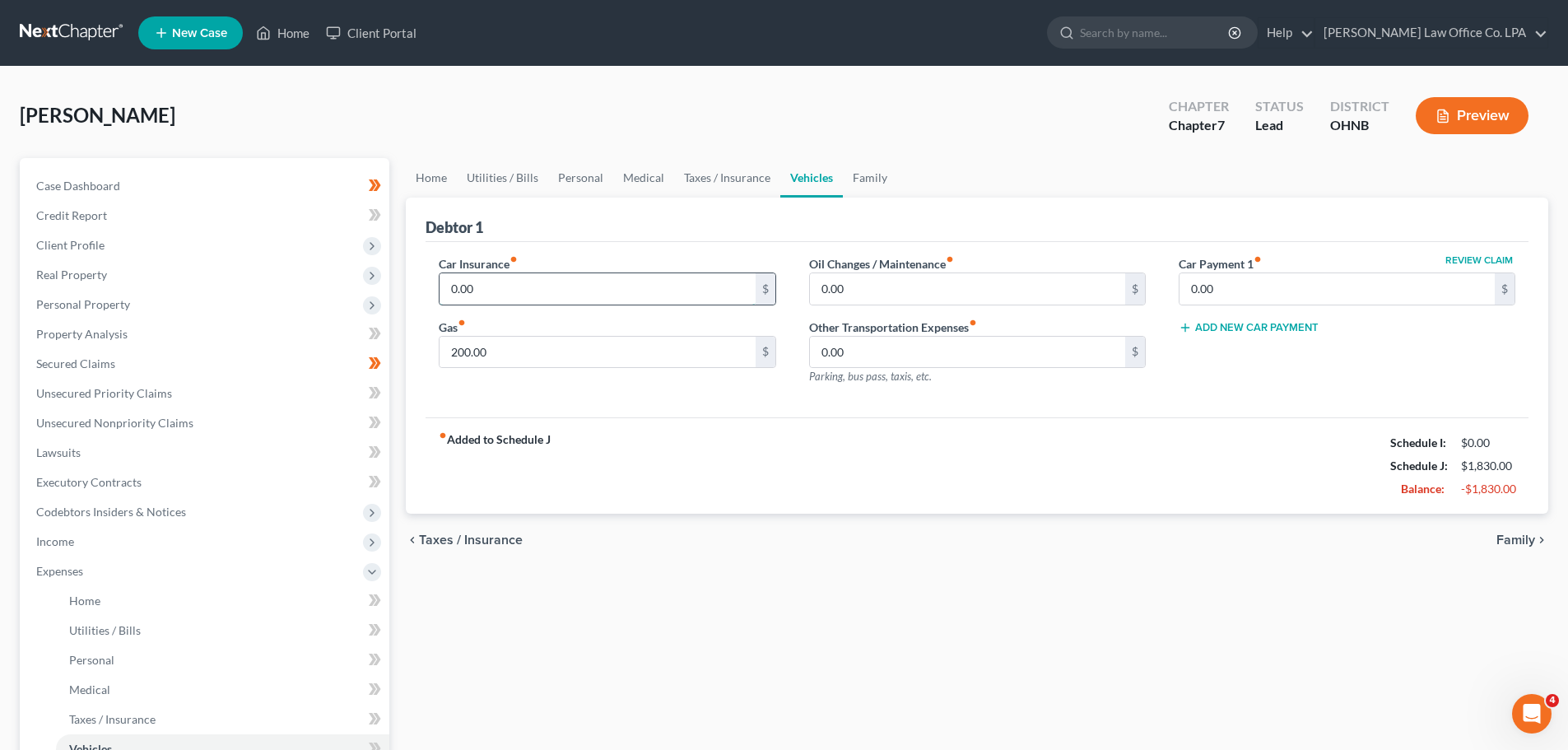
click at [508, 288] on input "0.00" at bounding box center [597, 288] width 315 height 31
type input "225.00"
click at [170, 302] on span "Personal Property" at bounding box center [206, 304] width 366 height 29
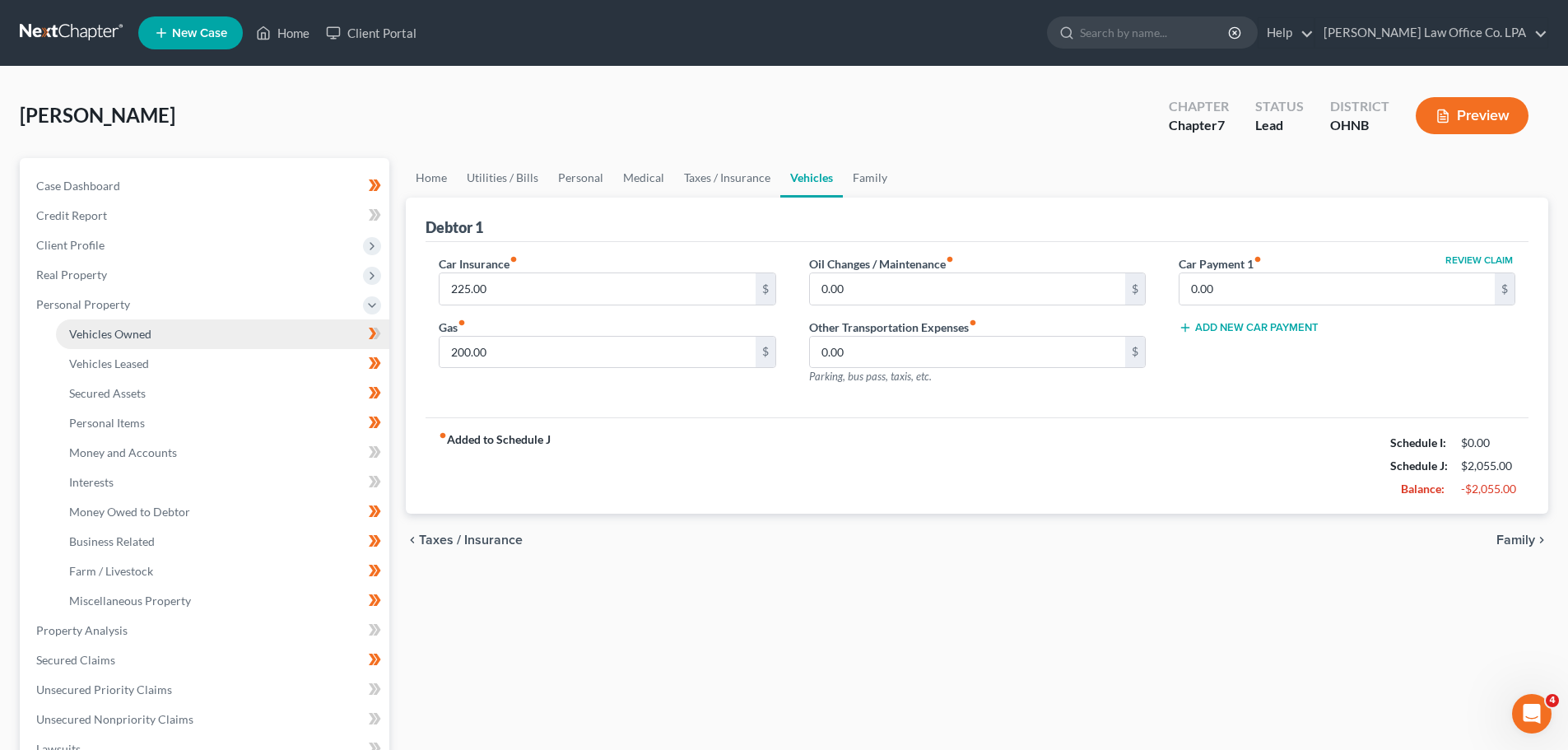
click at [177, 335] on link "Vehicles Owned" at bounding box center [222, 333] width 333 height 29
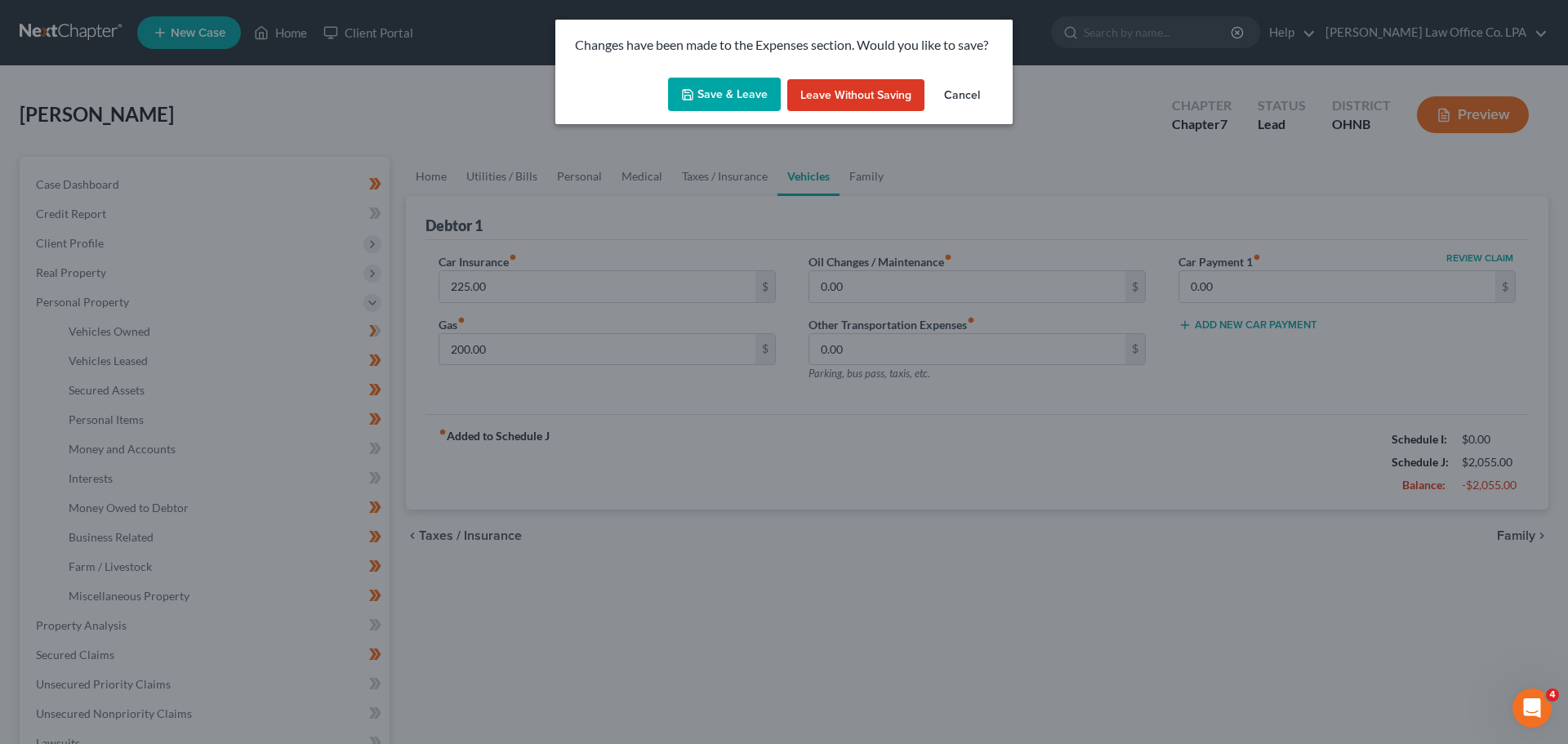
click at [724, 98] on button "Save & Leave" at bounding box center [724, 95] width 112 height 35
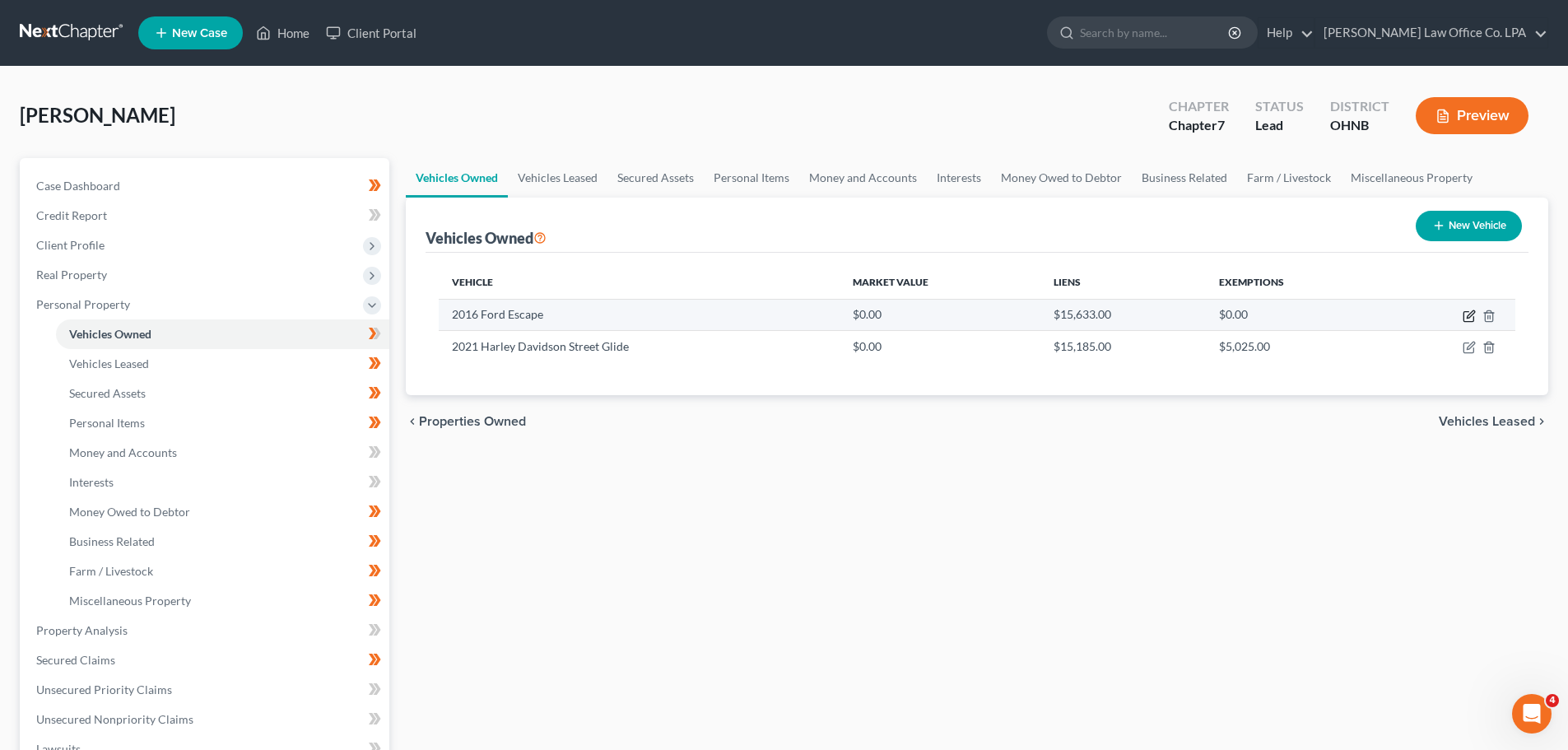
click at [788, 317] on icon "button" at bounding box center [1471, 315] width 8 height 8
select select "0"
select select "10"
select select "2"
select select "0"
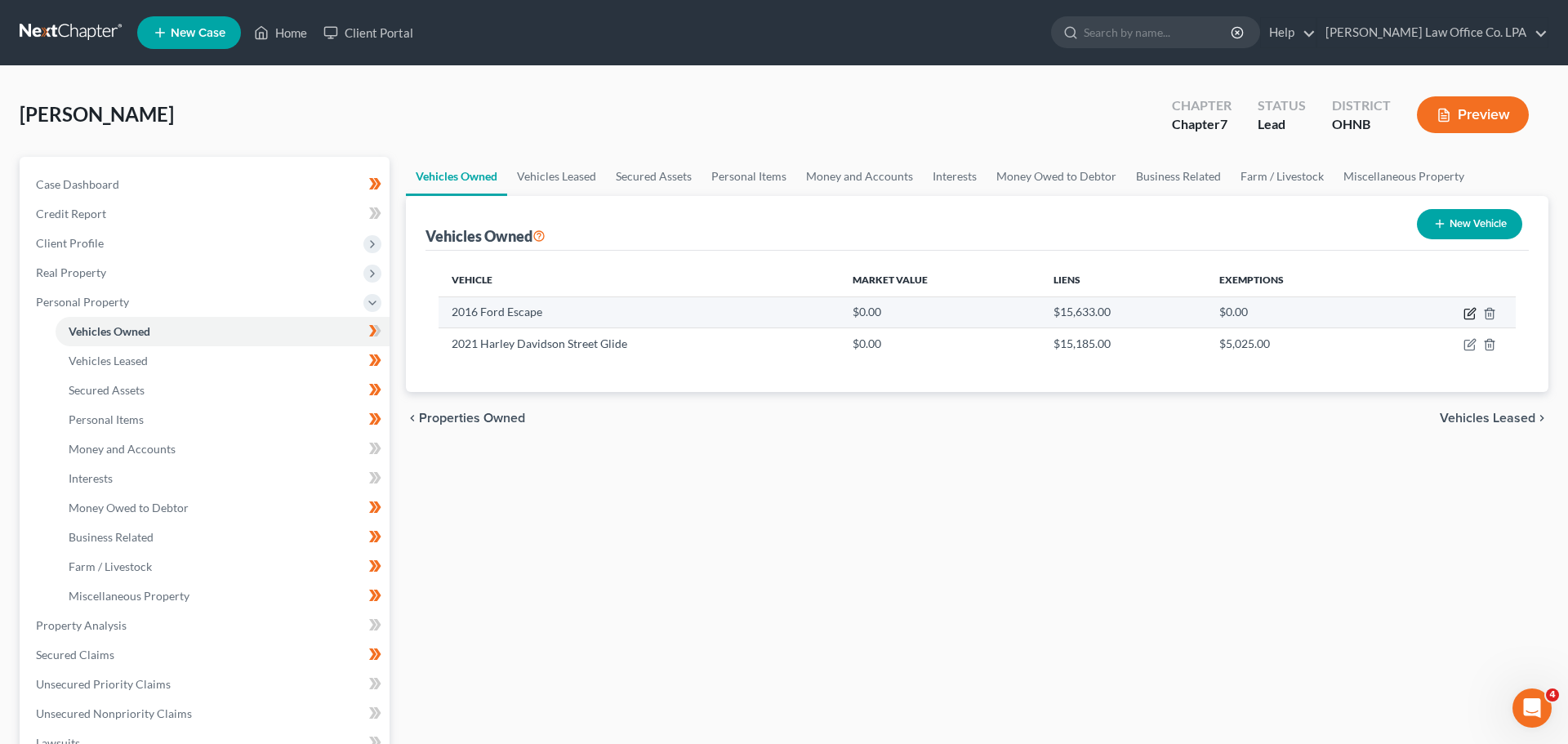
select select "15"
select select "0"
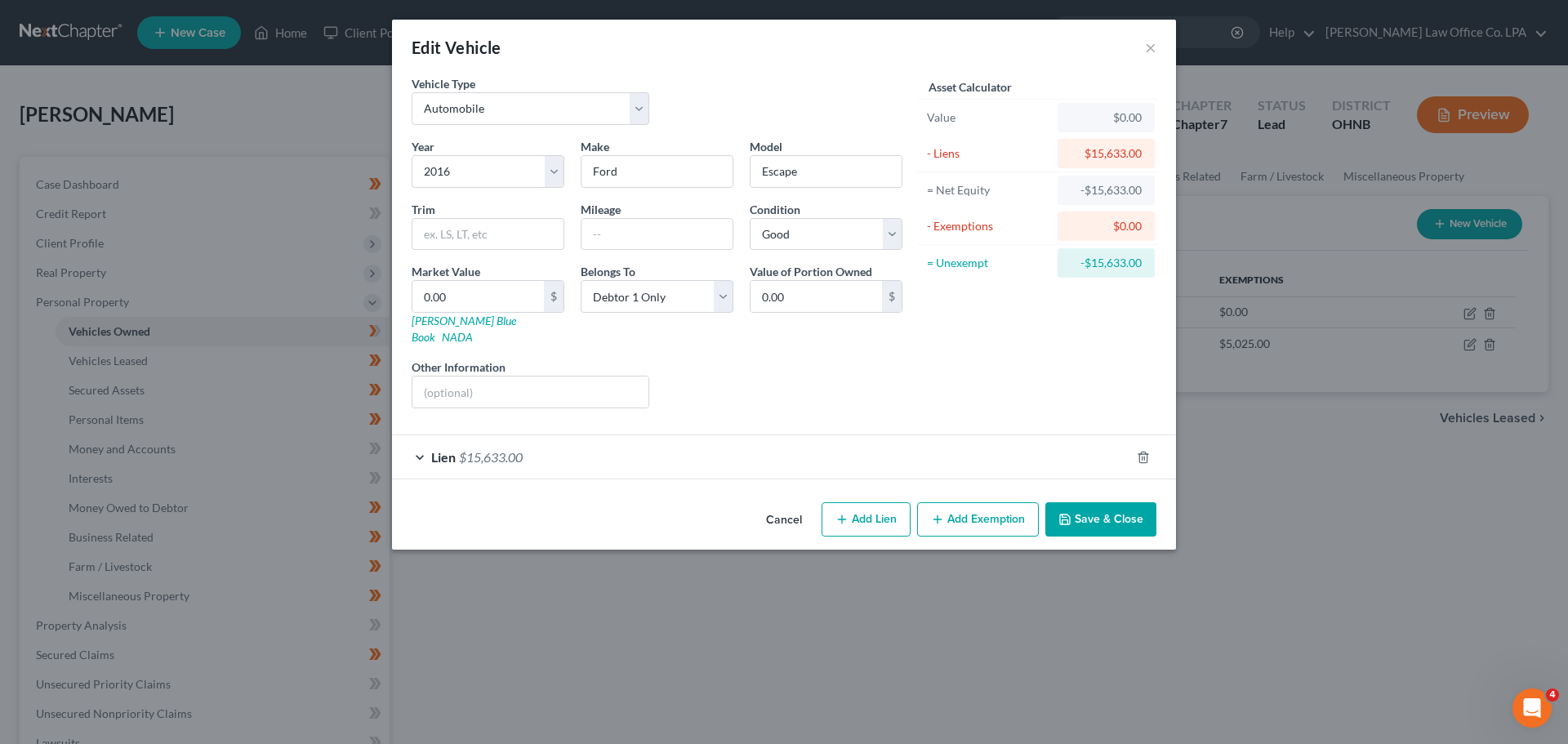
drag, startPoint x: 537, startPoint y: 449, endPoint x: 599, endPoint y: 456, distance: 62.4
click at [537, 447] on div "Lien $15,633.00" at bounding box center [761, 456] width 739 height 43
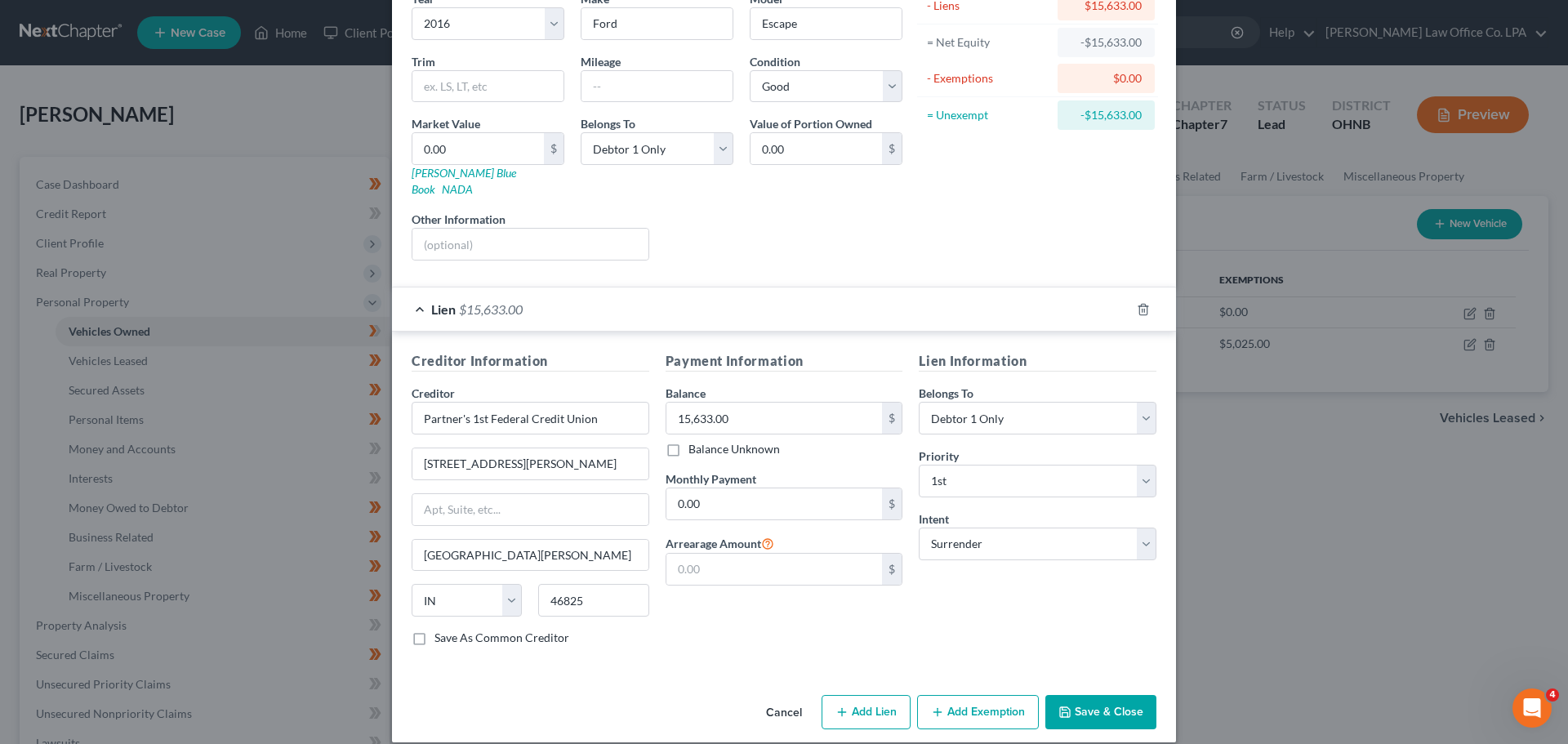
scroll to position [149, 0]
click at [756, 490] on input "0.00" at bounding box center [774, 501] width 217 height 31
type input "425.00"
click at [782, 699] on button "Save & Close" at bounding box center [1100, 710] width 112 height 35
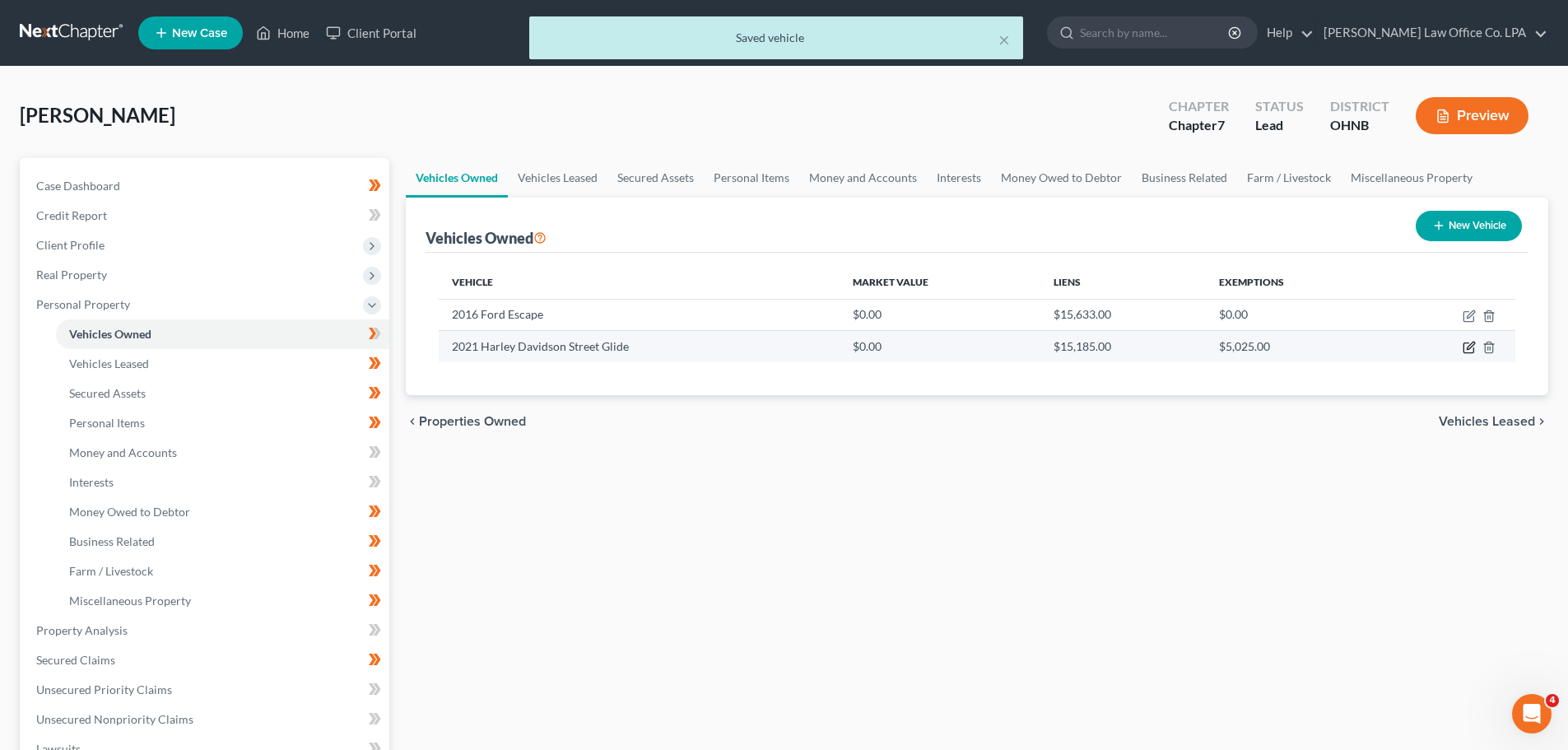
click at [788, 349] on icon "button" at bounding box center [1468, 348] width 9 height 9
select select "0"
select select "5"
select select "2"
select select "0"
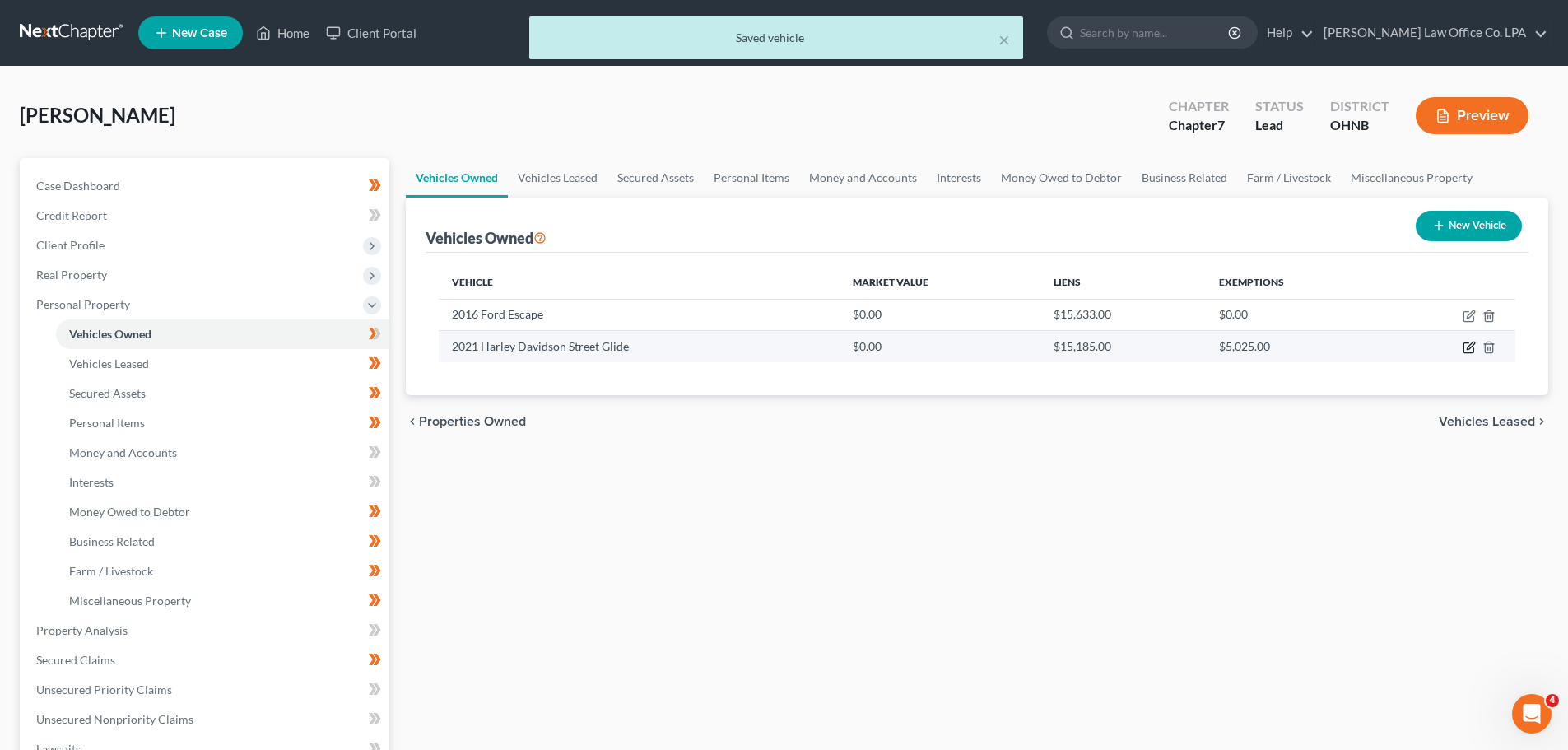
select select "15"
select select "0"
select select "2"
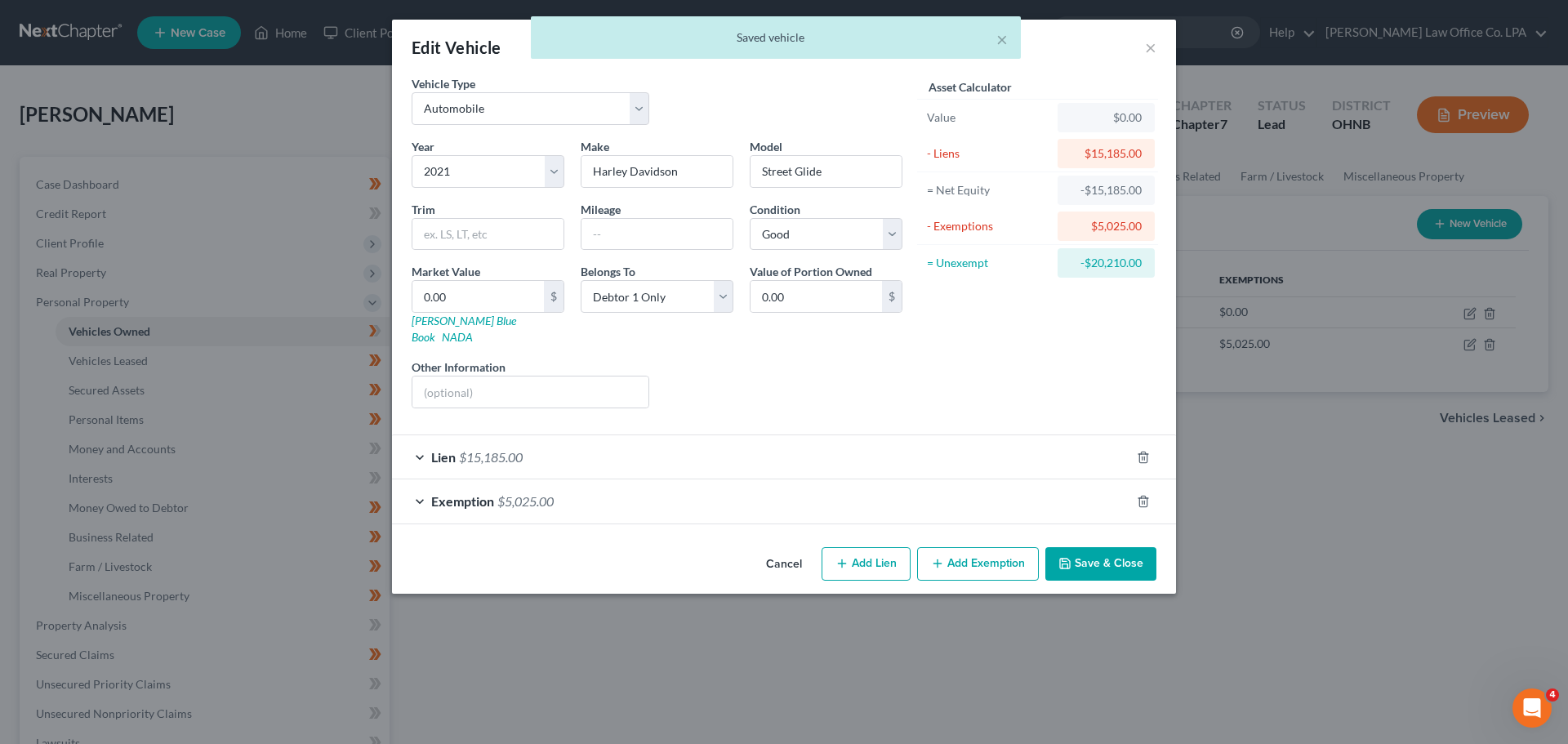
click at [611, 440] on div "Lien $15,185.00" at bounding box center [761, 456] width 739 height 43
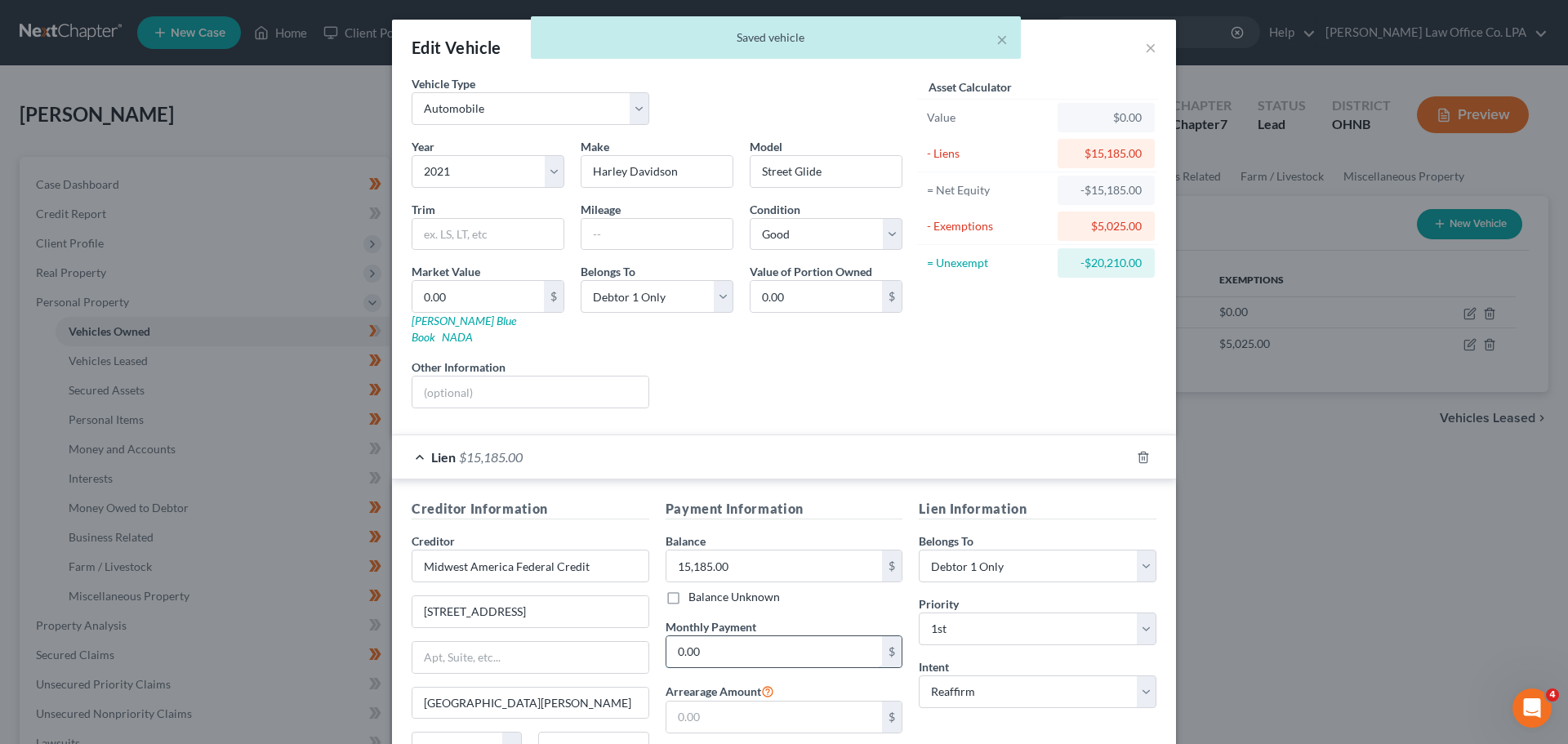
click at [733, 638] on input "0.00" at bounding box center [774, 651] width 217 height 31
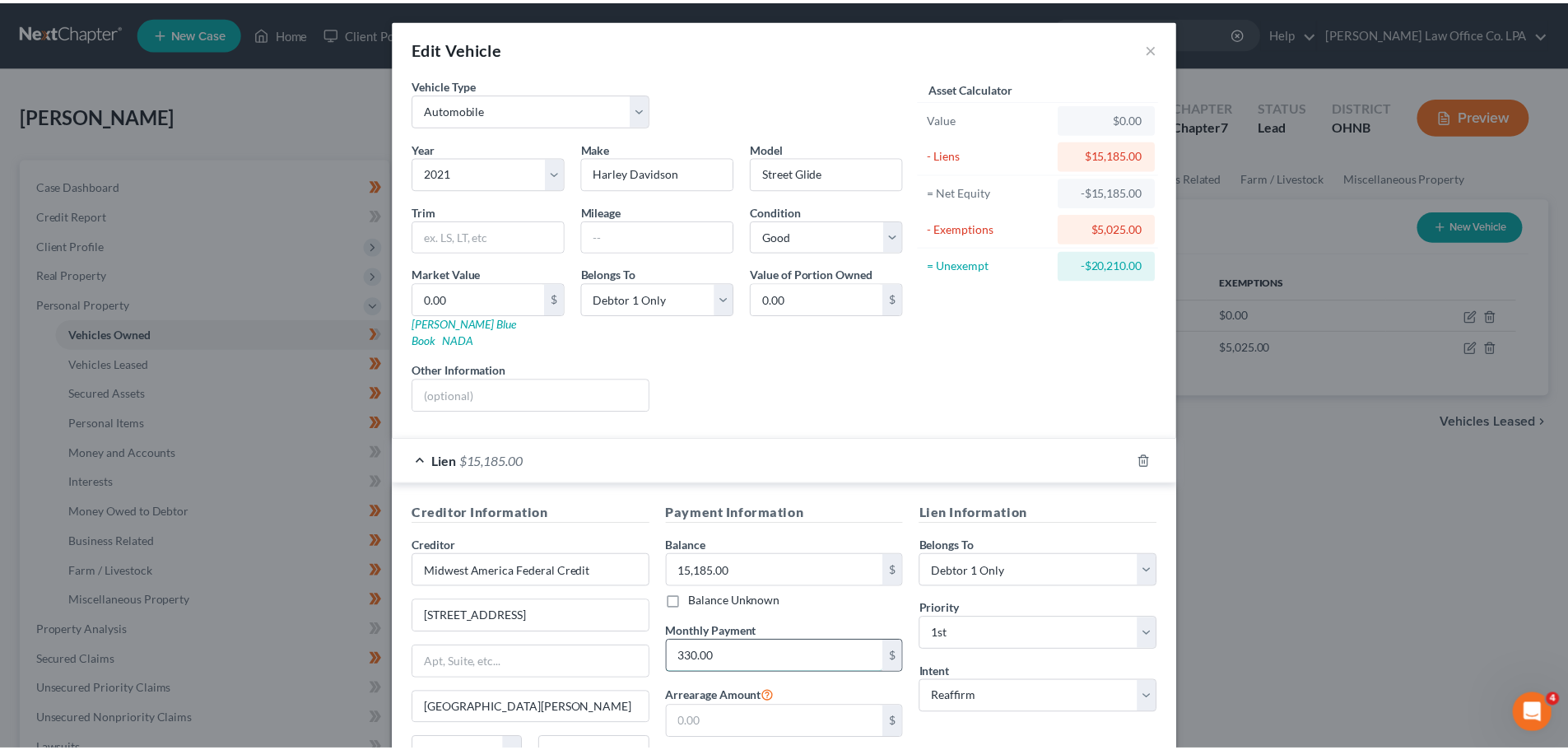
scroll to position [196, 0]
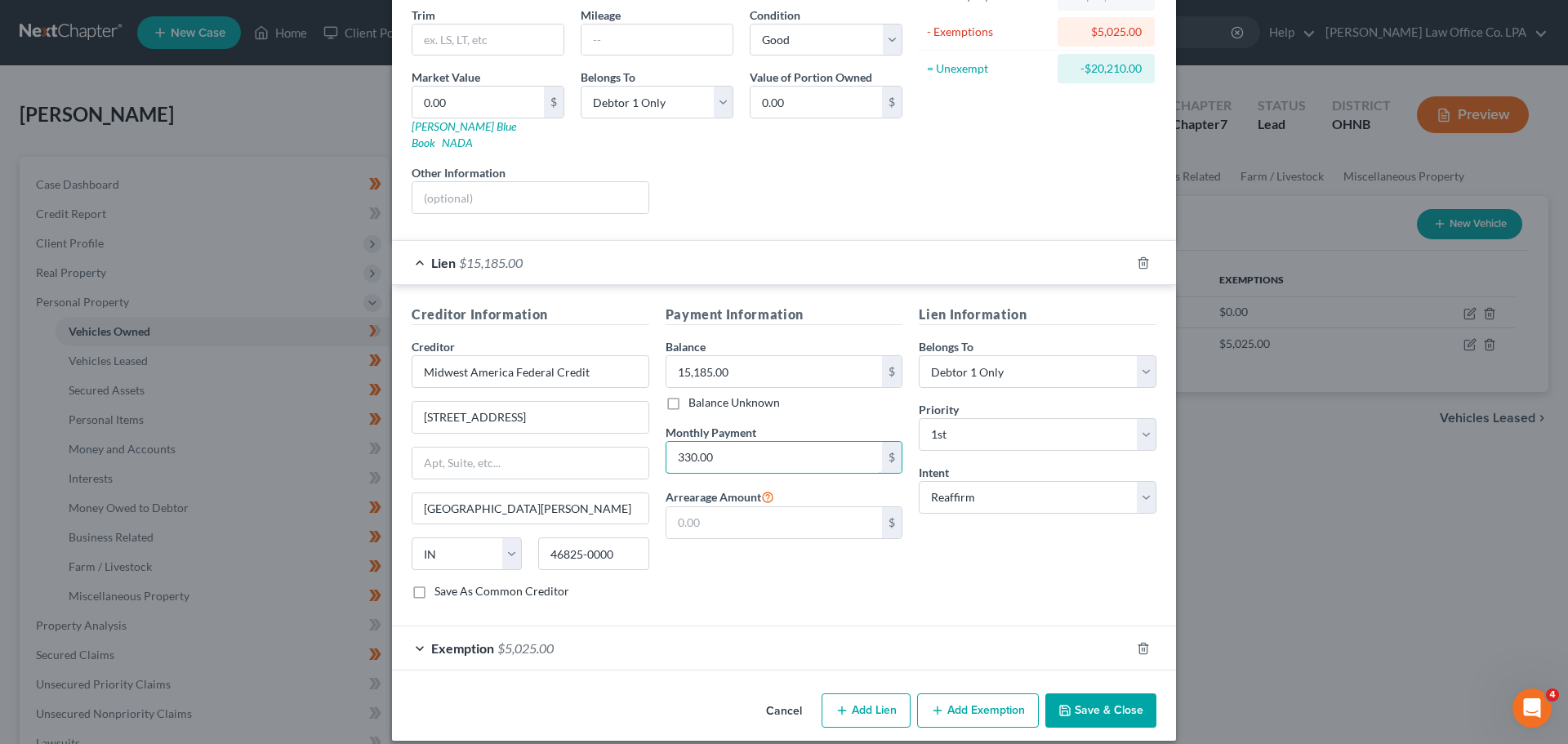
type input "330.00"
click at [782, 701] on button "Save & Close" at bounding box center [1100, 710] width 112 height 35
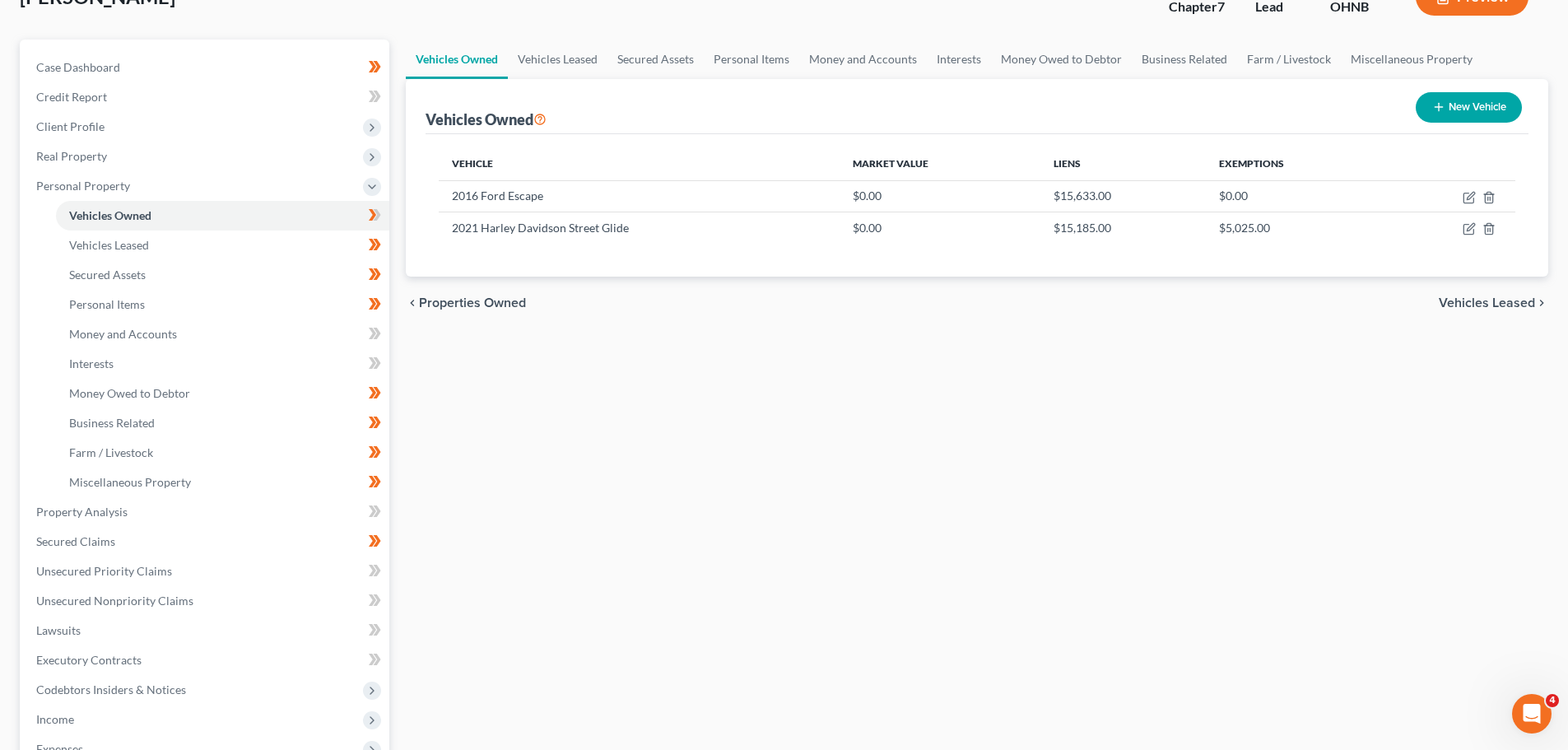
scroll to position [247, 0]
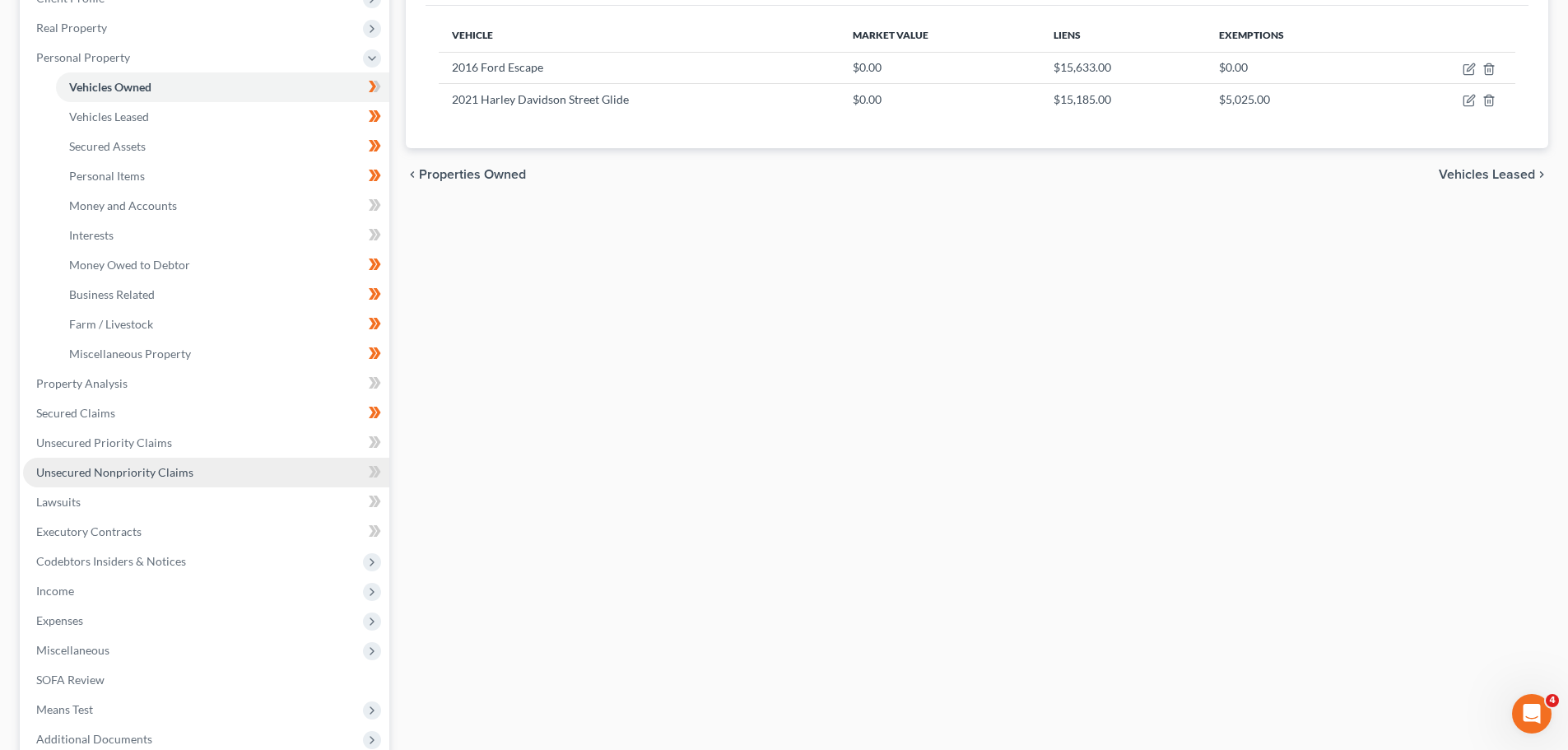
click at [176, 473] on span "Unsecured Nonpriority Claims" at bounding box center [114, 471] width 157 height 14
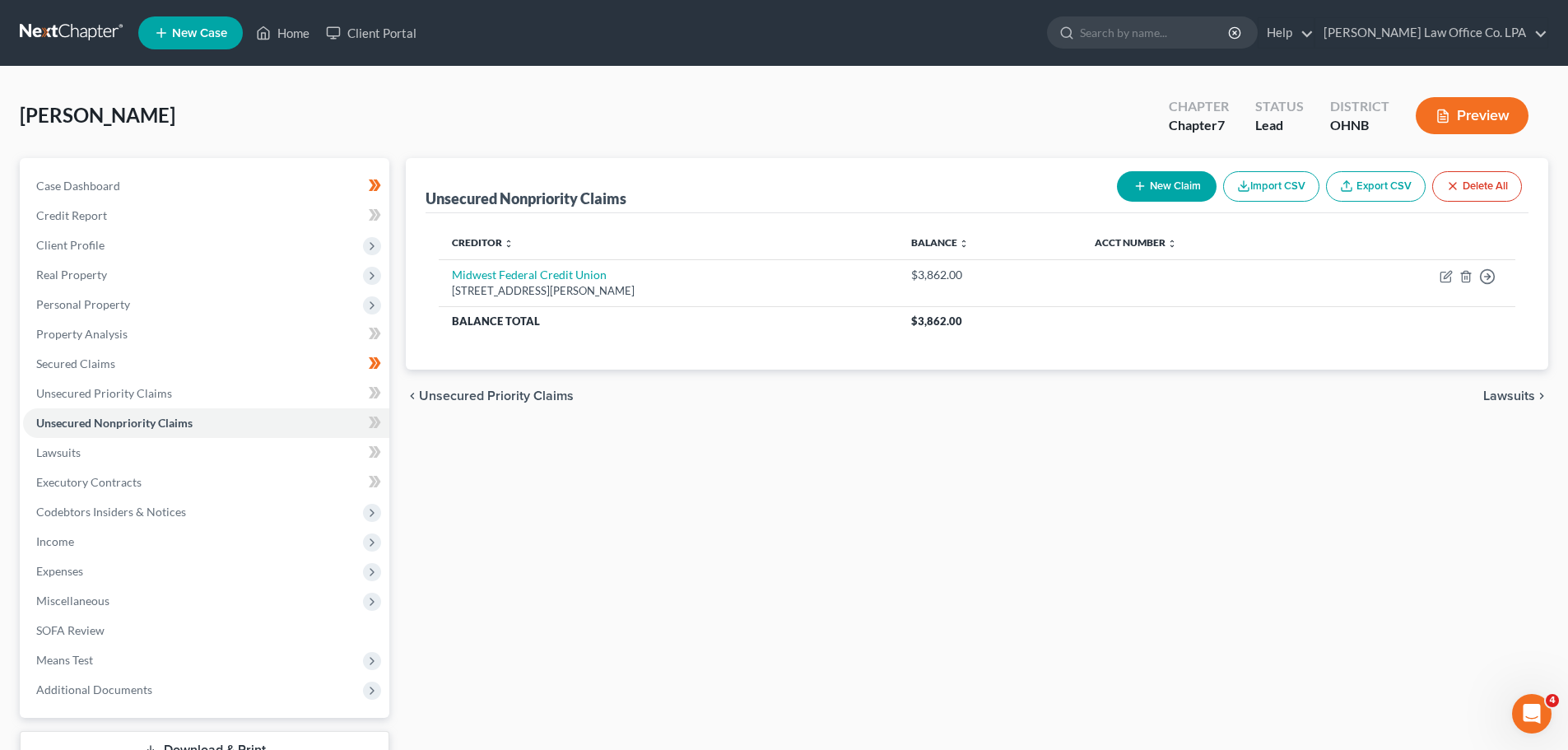
click at [788, 192] on button "New Claim" at bounding box center [1167, 186] width 99 height 30
select select "0"
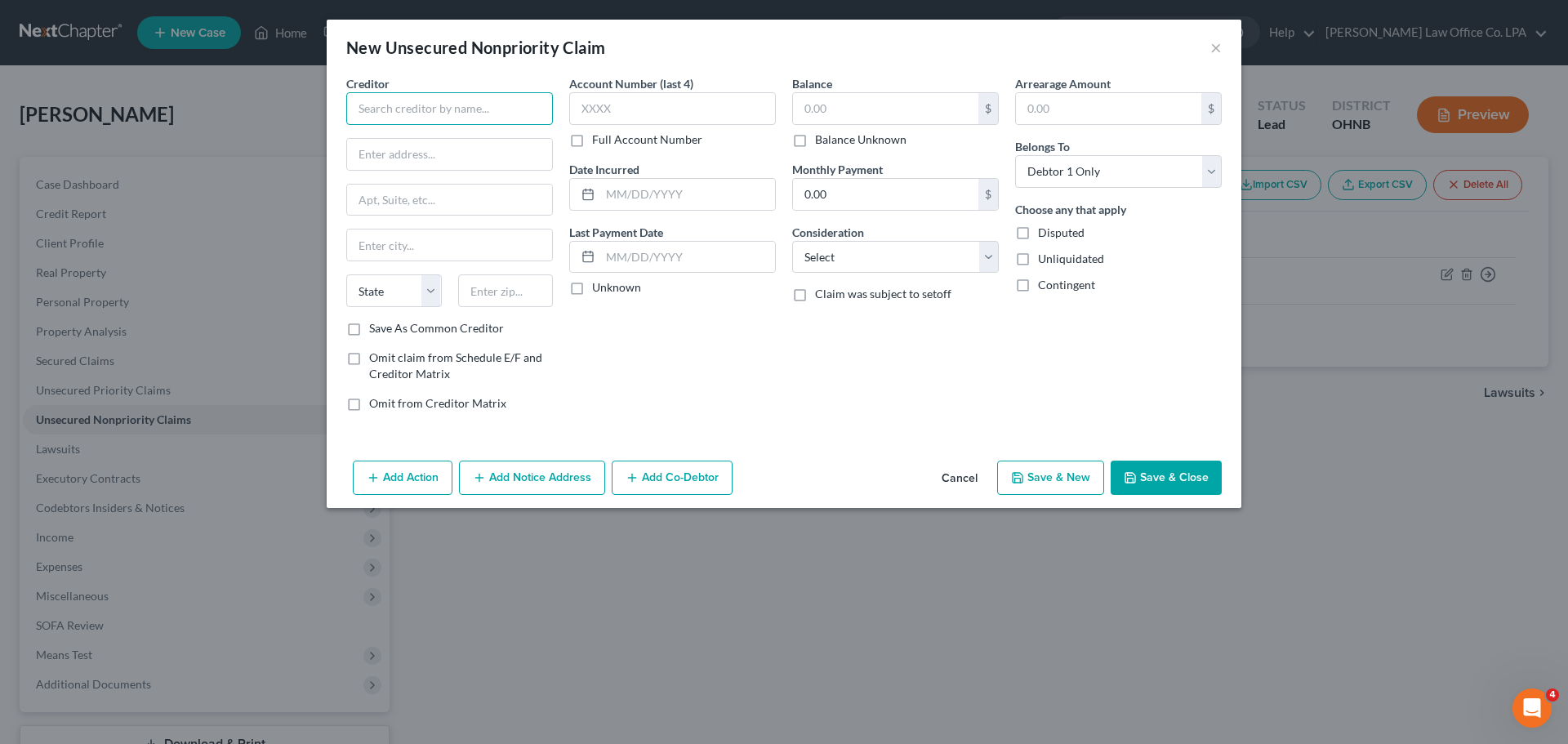
click at [449, 105] on input "text" at bounding box center [450, 108] width 206 height 33
click at [417, 111] on input "ADS / Comeity" at bounding box center [450, 108] width 206 height 33
type input "ADS / Comenity"
click at [435, 156] on input "text" at bounding box center [449, 154] width 205 height 31
type input "PO Box 182120"
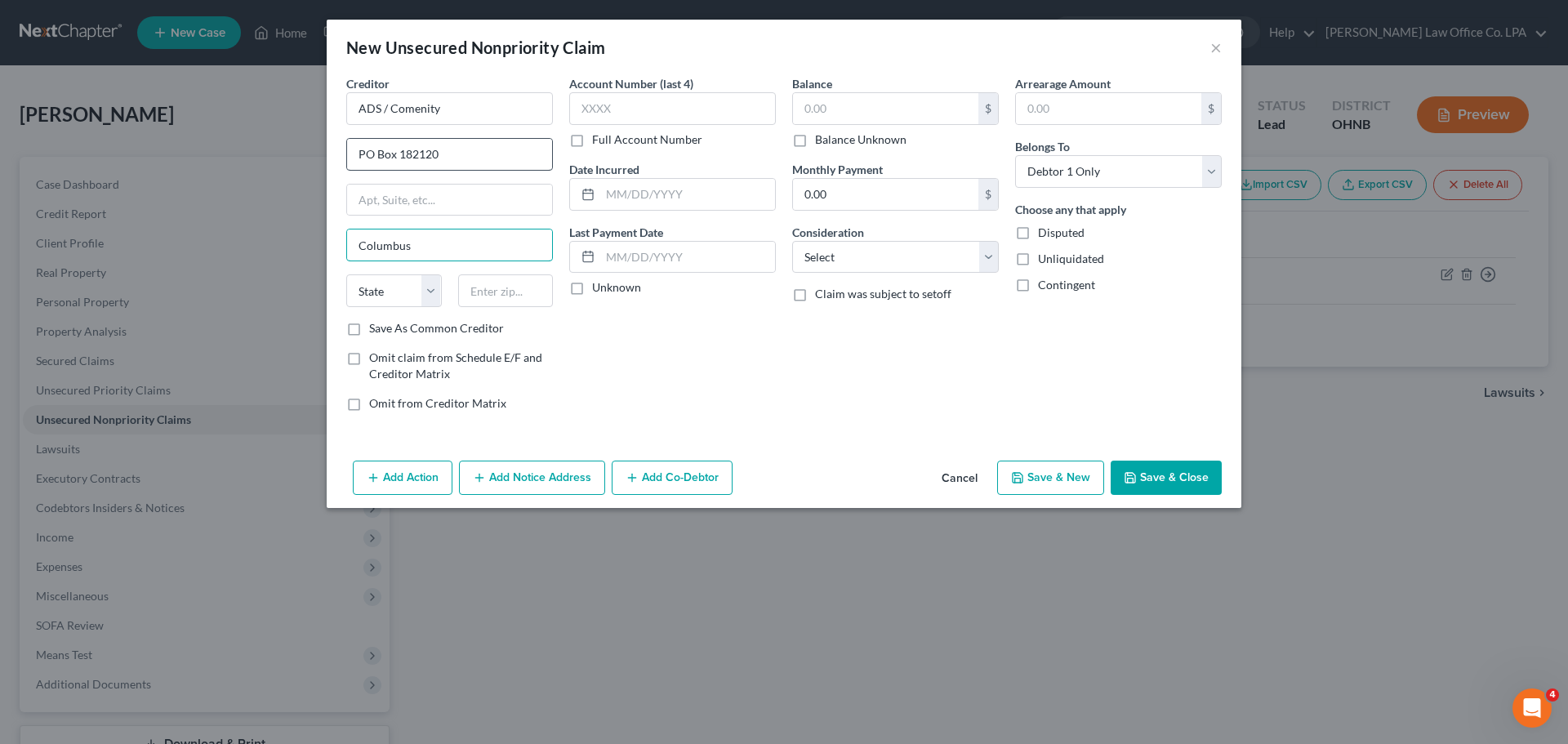
type input "Columbus"
click at [651, 97] on input "text" at bounding box center [672, 108] width 206 height 33
click at [782, 256] on select "Select Cable / Satellite Services Collection Agency Credit Card Debt Debt Couns…" at bounding box center [895, 257] width 206 height 33
click at [782, 241] on select "Select Cable / Satellite Services Collection Agency Credit Card Debt Debt Couns…" at bounding box center [895, 257] width 206 height 33
click at [782, 111] on input "text" at bounding box center [886, 108] width 186 height 31
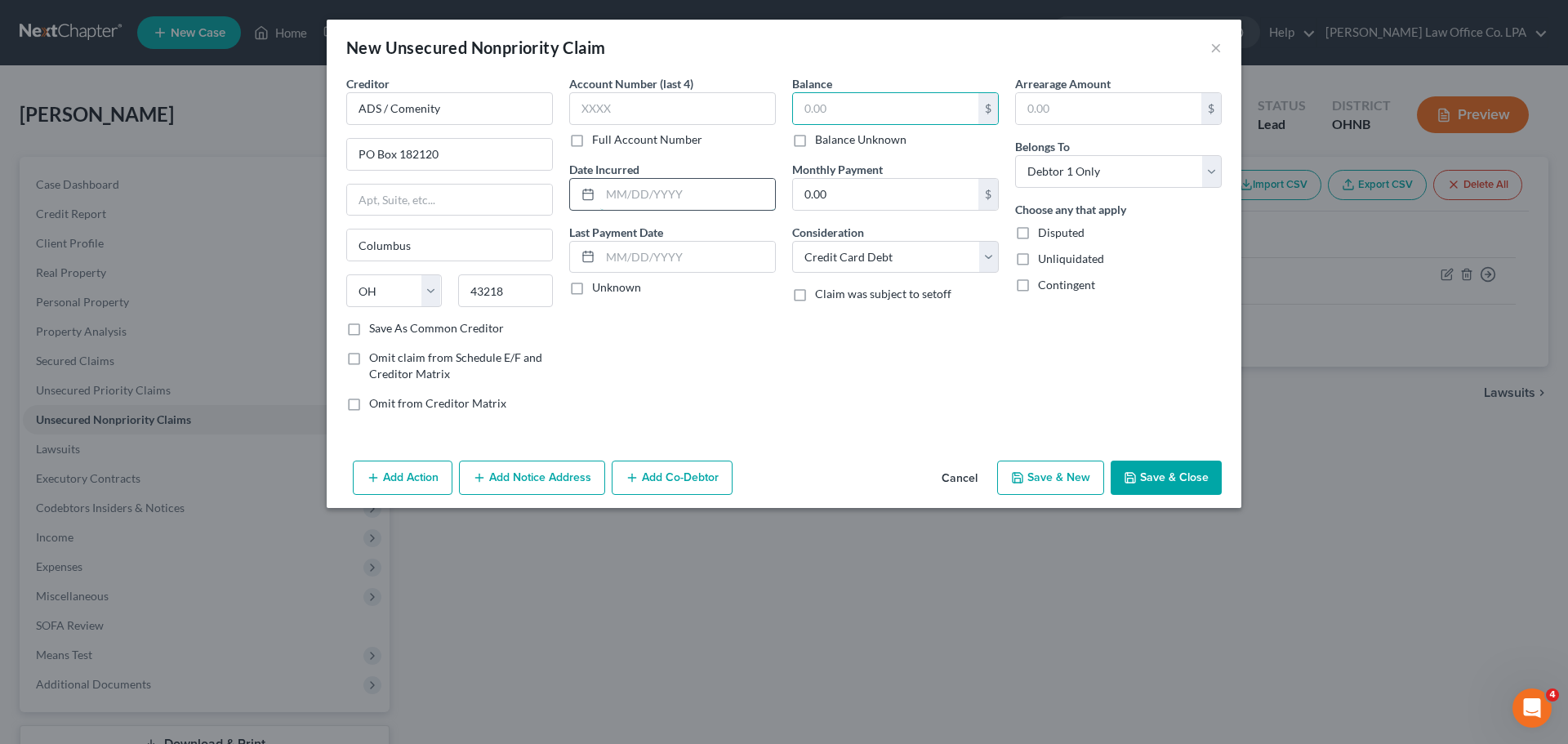
click at [643, 201] on input "text" at bounding box center [688, 194] width 174 height 31
click at [782, 110] on input "text" at bounding box center [886, 108] width 186 height 31
click at [782, 190] on input "0.00" at bounding box center [886, 194] width 186 height 31
click at [782, 379] on div "Balance 1,389.00 $ Balance Unknown Balance Undetermined 1,389.00 $ Balance Unkn…" at bounding box center [896, 249] width 223 height 350
click at [680, 254] on input "text" at bounding box center [688, 257] width 174 height 31
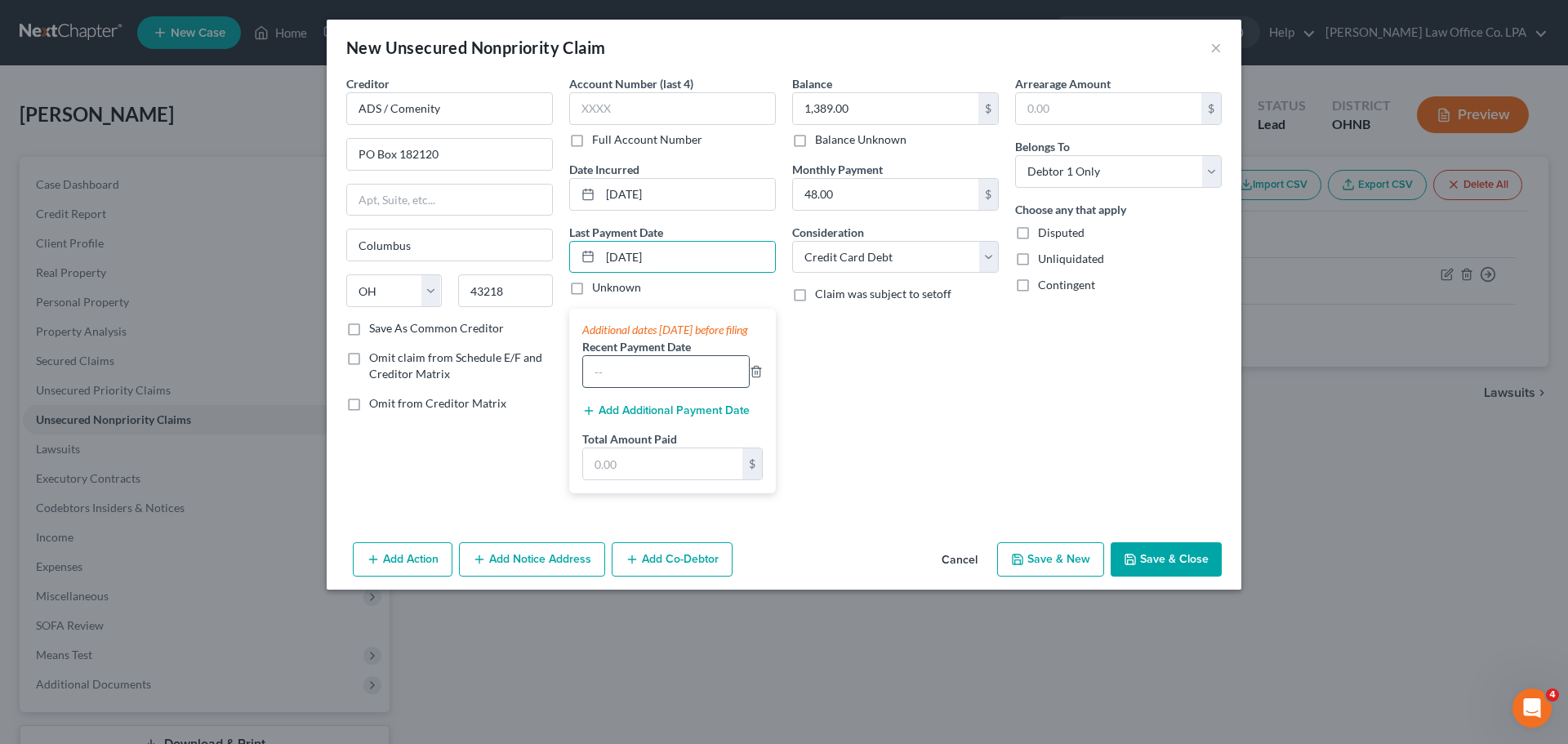
click at [630, 387] on input "text" at bounding box center [665, 371] width 166 height 31
click at [658, 480] on input "text" at bounding box center [663, 463] width 159 height 31
click at [782, 447] on div "Balance 1,389.00 $ Balance Unknown Balance Undetermined 1,389.00 $ Balance Unkn…" at bounding box center [896, 290] width 223 height 431
click at [782, 575] on button "Save & New" at bounding box center [1051, 559] width 107 height 35
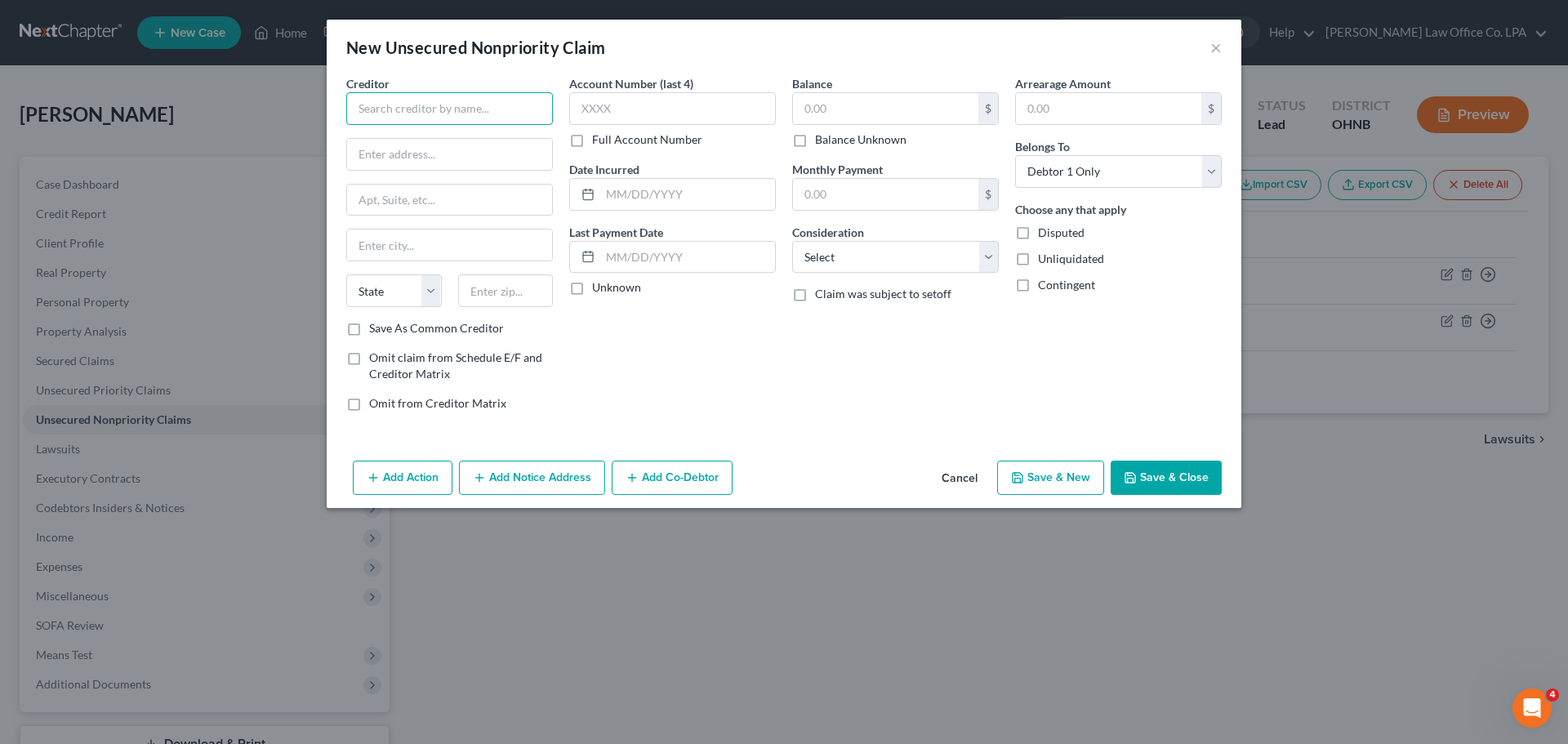
click at [448, 104] on input "text" at bounding box center [450, 108] width 206 height 33
click at [688, 201] on input "text" at bounding box center [688, 194] width 174 height 31
click at [709, 262] on input "text" at bounding box center [688, 257] width 174 height 31
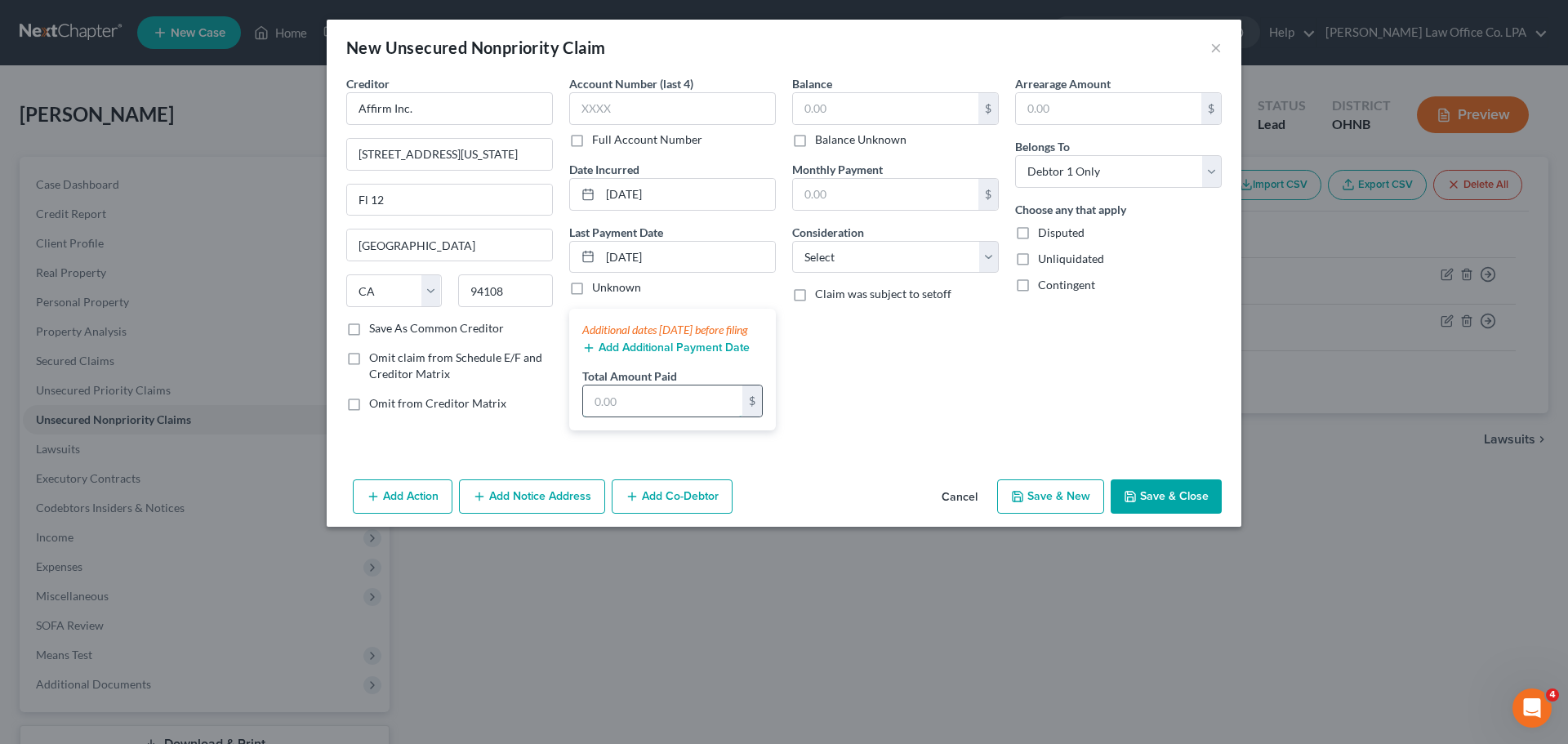
click at [684, 416] on input "text" at bounding box center [663, 400] width 159 height 31
click at [782, 276] on div "Balance $ Balance Unknown Balance Undetermined $ Balance Unknown Monthly Paymen…" at bounding box center [896, 259] width 223 height 368
drag, startPoint x: 848, startPoint y: 267, endPoint x: 869, endPoint y: 260, distance: 22.1
click at [782, 262] on select "Select Cable / Satellite Services Collection Agency Credit Card Debt Debt Couns…" at bounding box center [895, 257] width 206 height 33
click at [782, 241] on select "Select Cable / Satellite Services Collection Agency Credit Card Debt Debt Couns…" at bounding box center [895, 257] width 206 height 33
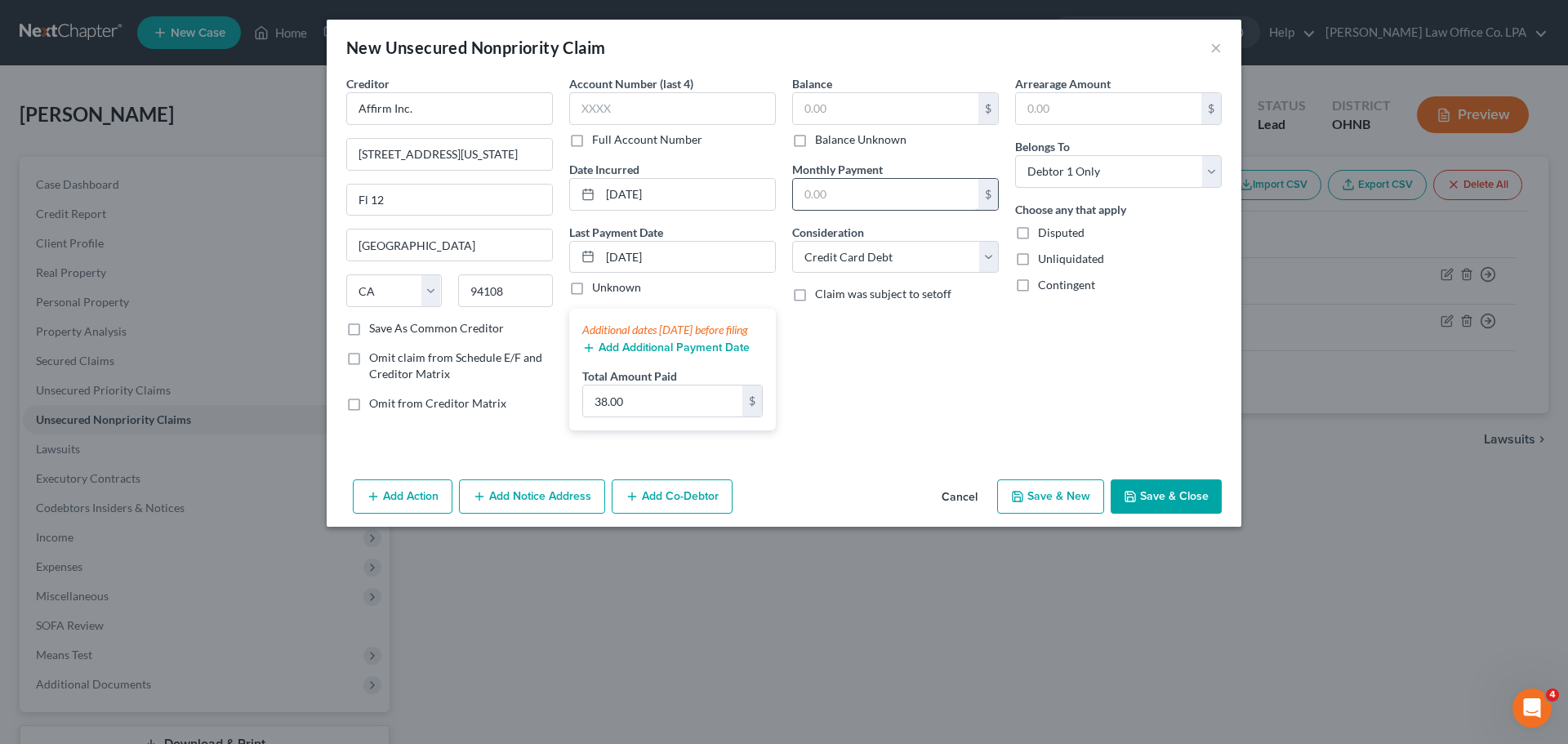
click at [782, 201] on input "text" at bounding box center [886, 194] width 186 height 31
click at [782, 97] on input "text" at bounding box center [886, 108] width 186 height 31
click at [782, 410] on div "Balance 672.00 $ Balance Unknown Balance Undetermined 672.00 $ Balance Unknown …" at bounding box center [896, 259] width 223 height 368
click at [782, 513] on button "Save & New" at bounding box center [1051, 497] width 107 height 35
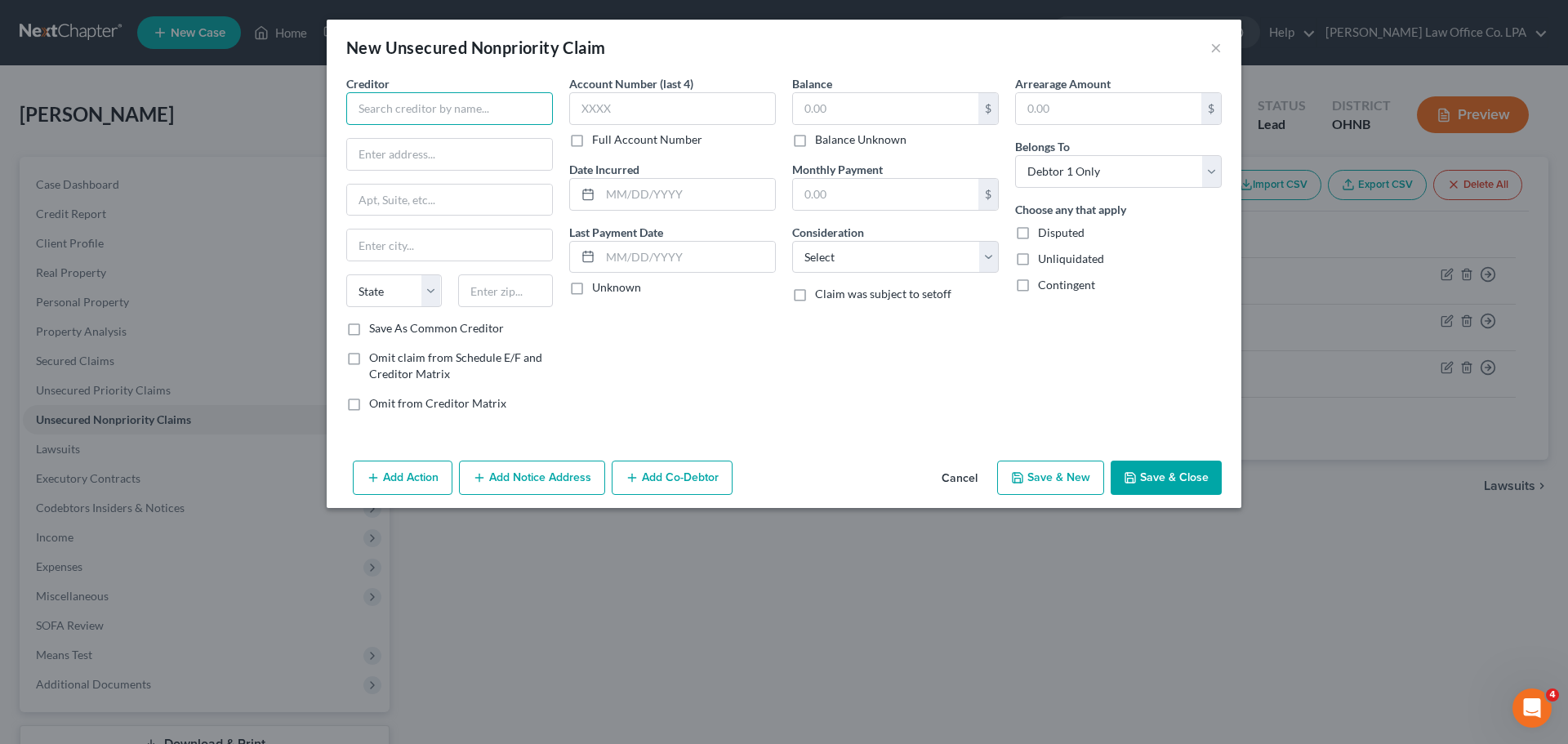
click at [529, 122] on input "text" at bounding box center [450, 108] width 206 height 33
click at [659, 195] on input "text" at bounding box center [688, 194] width 174 height 31
click at [782, 105] on input "text" at bounding box center [886, 108] width 186 height 31
click at [782, 191] on input "text" at bounding box center [886, 194] width 186 height 31
click at [782, 257] on select "Select Cable / Satellite Services Collection Agency Credit Card Debt Debt Couns…" at bounding box center [895, 257] width 206 height 33
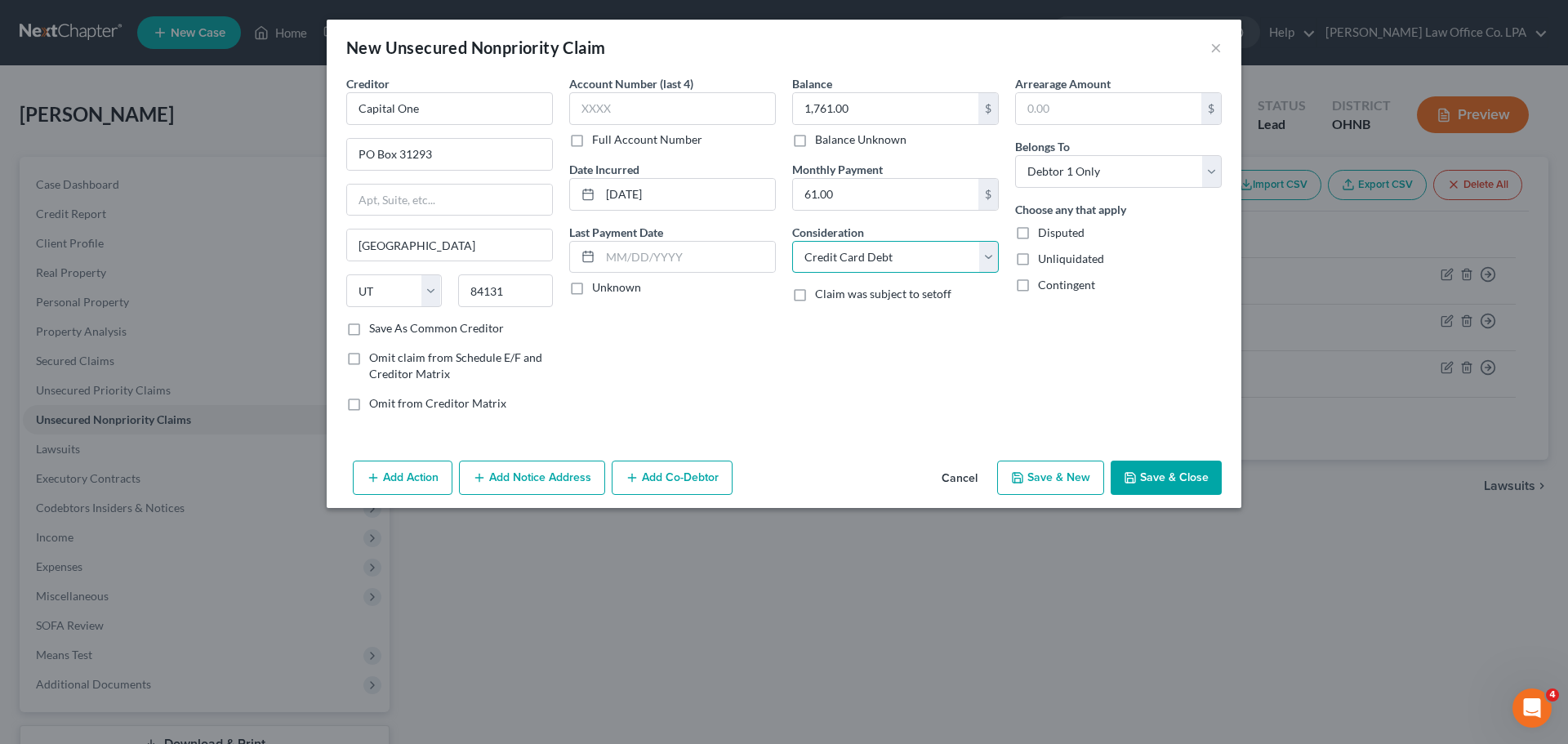
click at [782, 241] on select "Select Cable / Satellite Services Collection Agency Credit Card Debt Debt Couns…" at bounding box center [895, 257] width 206 height 33
click at [782, 486] on button "Save & New" at bounding box center [1051, 478] width 107 height 35
click at [440, 87] on div "Creditor *" at bounding box center [450, 99] width 206 height 50
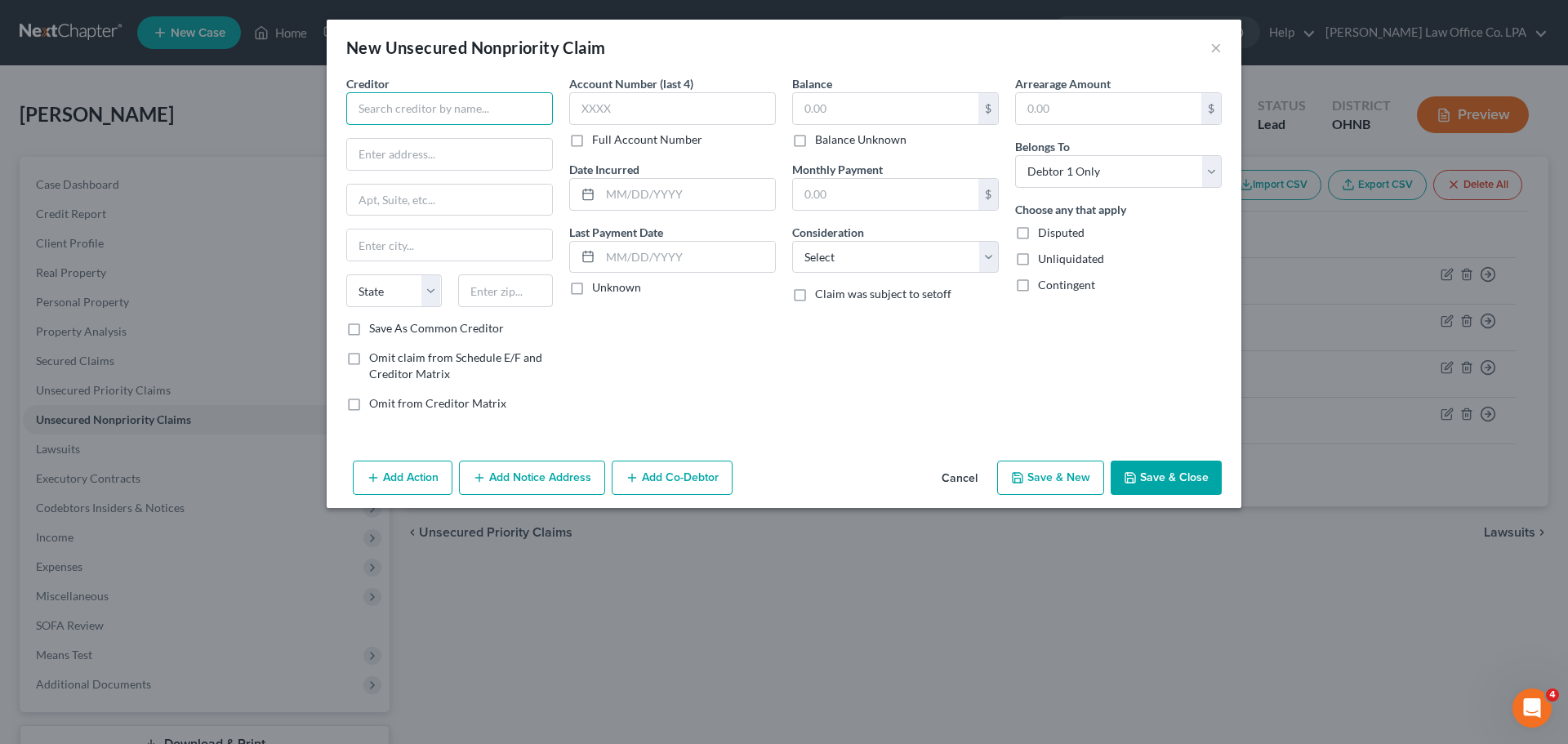
click at [436, 123] on input "text" at bounding box center [450, 108] width 206 height 33
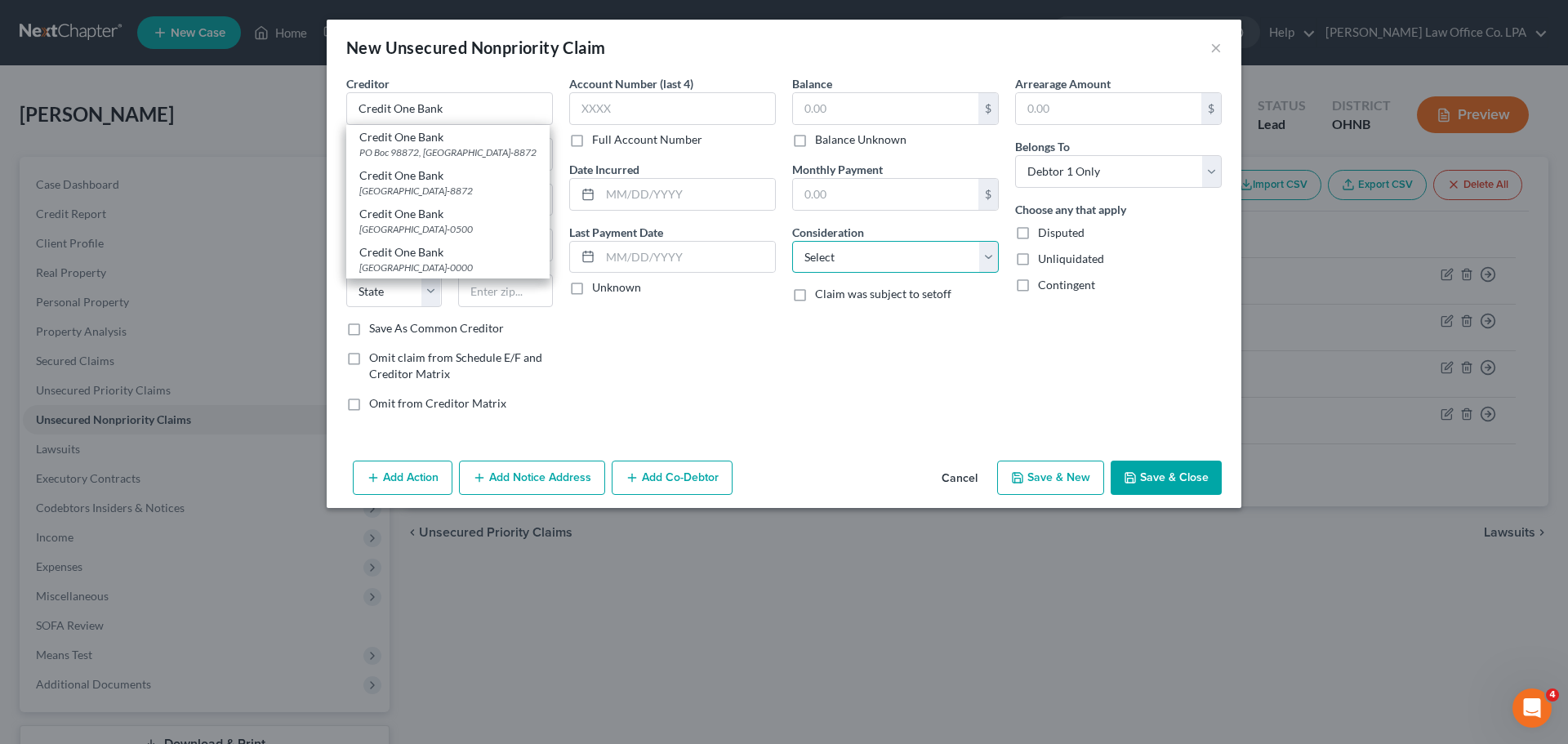
click at [782, 250] on select "Select Cable / Satellite Services Collection Agency Credit Card Debt Debt Couns…" at bounding box center [895, 257] width 206 height 33
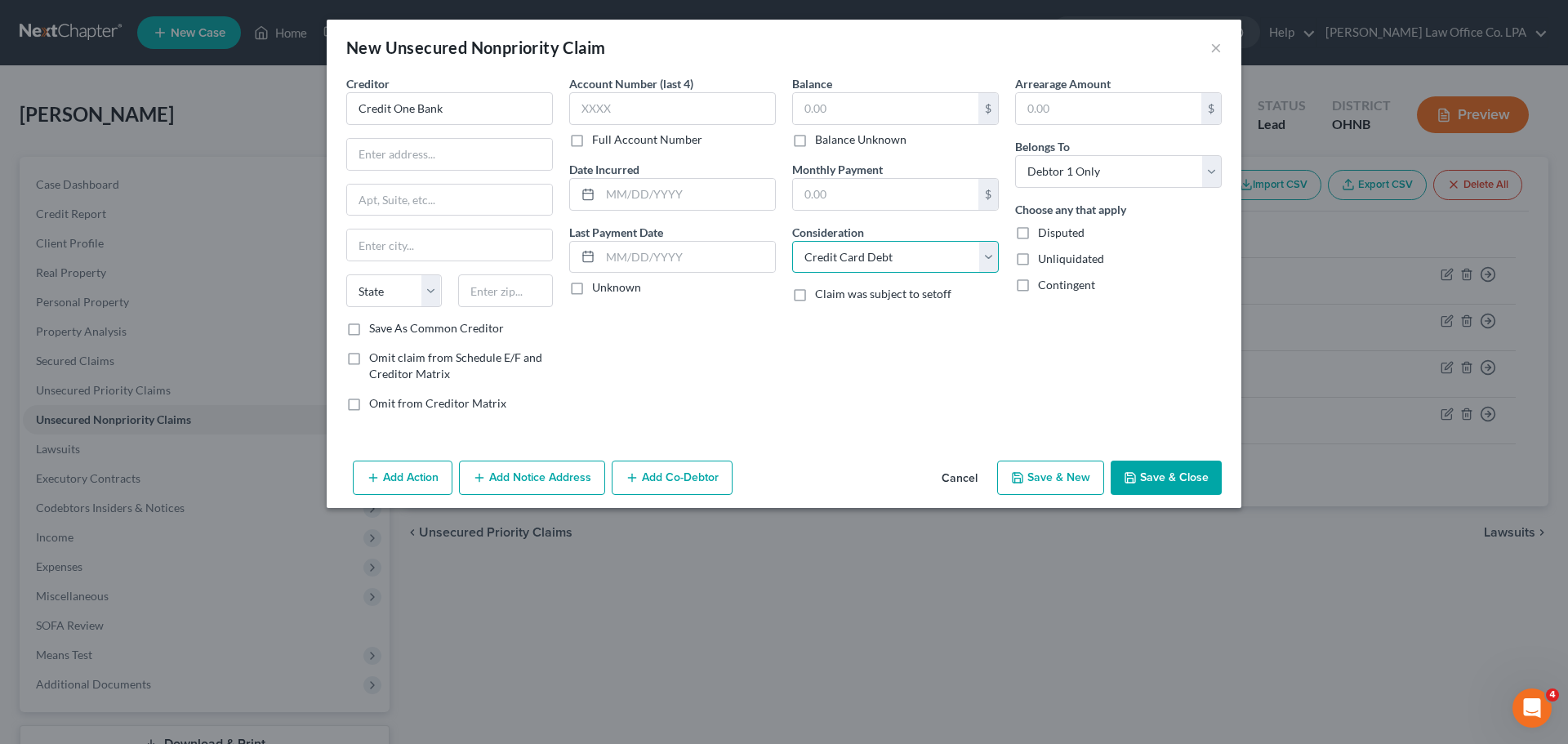
click at [782, 241] on select "Select Cable / Satellite Services Collection Agency Credit Card Debt Debt Couns…" at bounding box center [895, 257] width 206 height 33
click at [633, 201] on input "text" at bounding box center [688, 194] width 174 height 31
click at [500, 156] on input "text" at bounding box center [449, 154] width 205 height 31
click at [782, 98] on input "text" at bounding box center [886, 108] width 186 height 31
click at [782, 195] on input "text" at bounding box center [886, 194] width 186 height 31
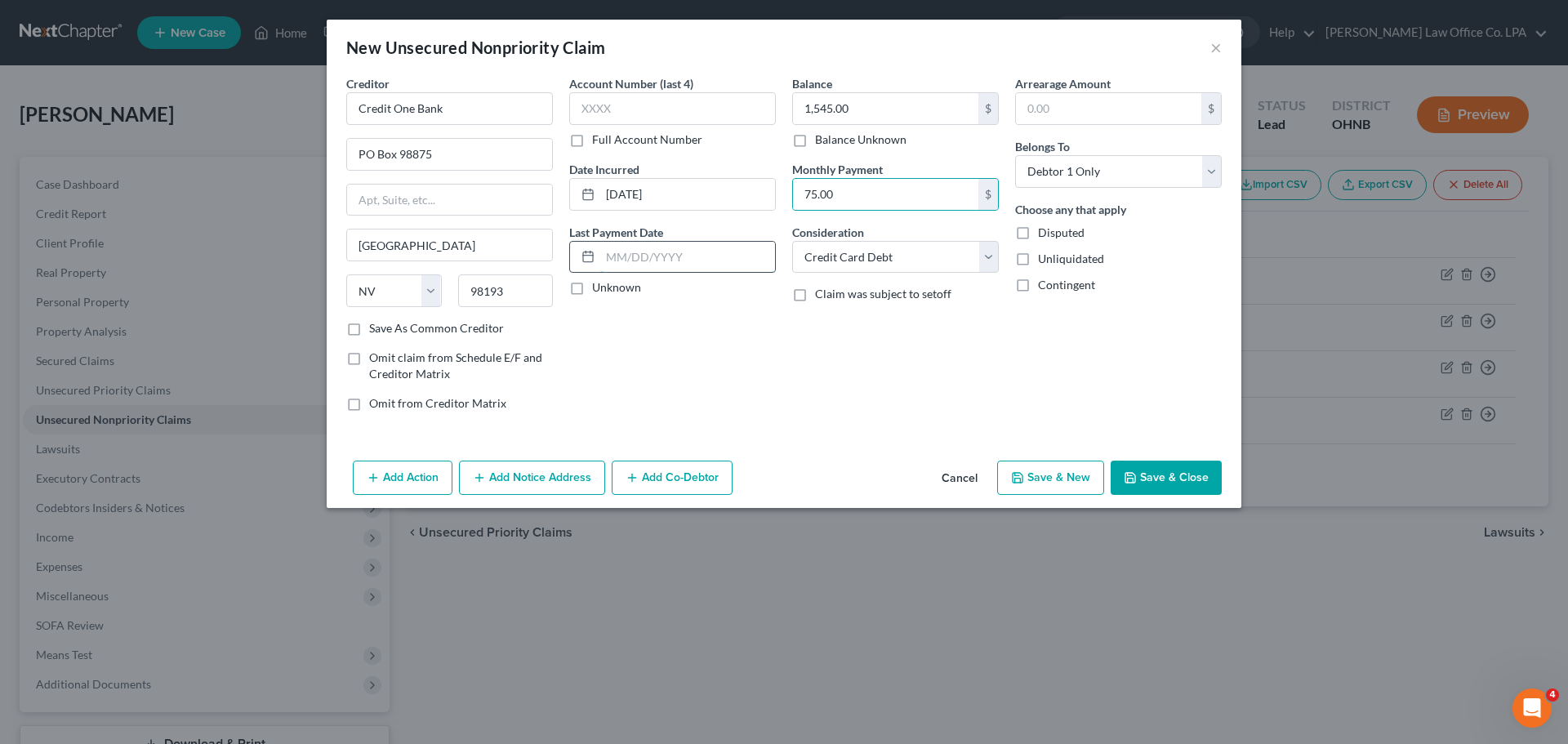
click at [671, 251] on input "text" at bounding box center [688, 257] width 174 height 31
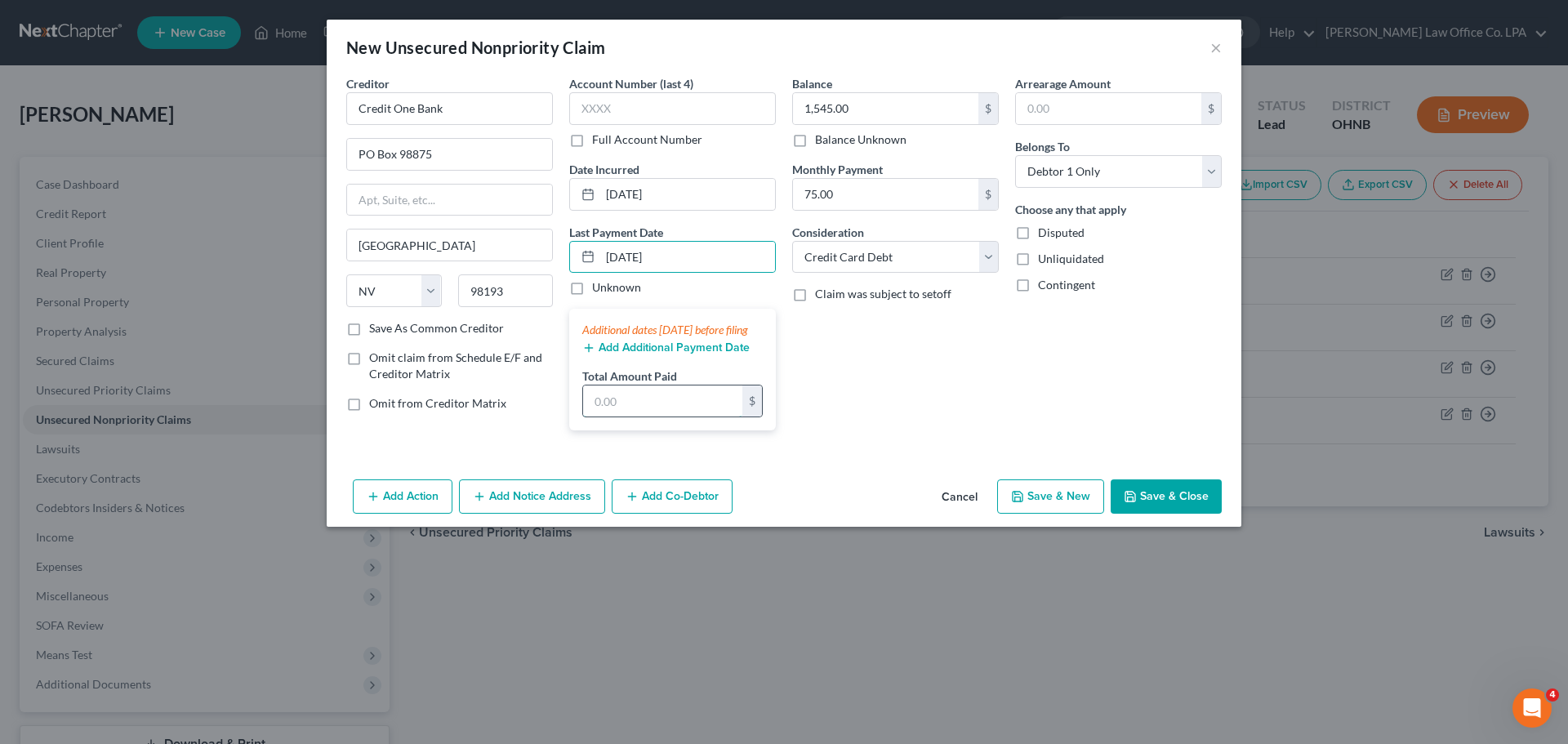
drag, startPoint x: 636, startPoint y: 416, endPoint x: 623, endPoint y: 404, distance: 17.7
click at [636, 416] on input "text" at bounding box center [663, 400] width 159 height 31
click at [782, 384] on div "Balance 1,545.00 $ Balance Unknown Balance Undetermined 1,545.00 $ Balance Unkn…" at bounding box center [896, 259] width 223 height 368
click at [782, 513] on button "Save & New" at bounding box center [1051, 497] width 107 height 35
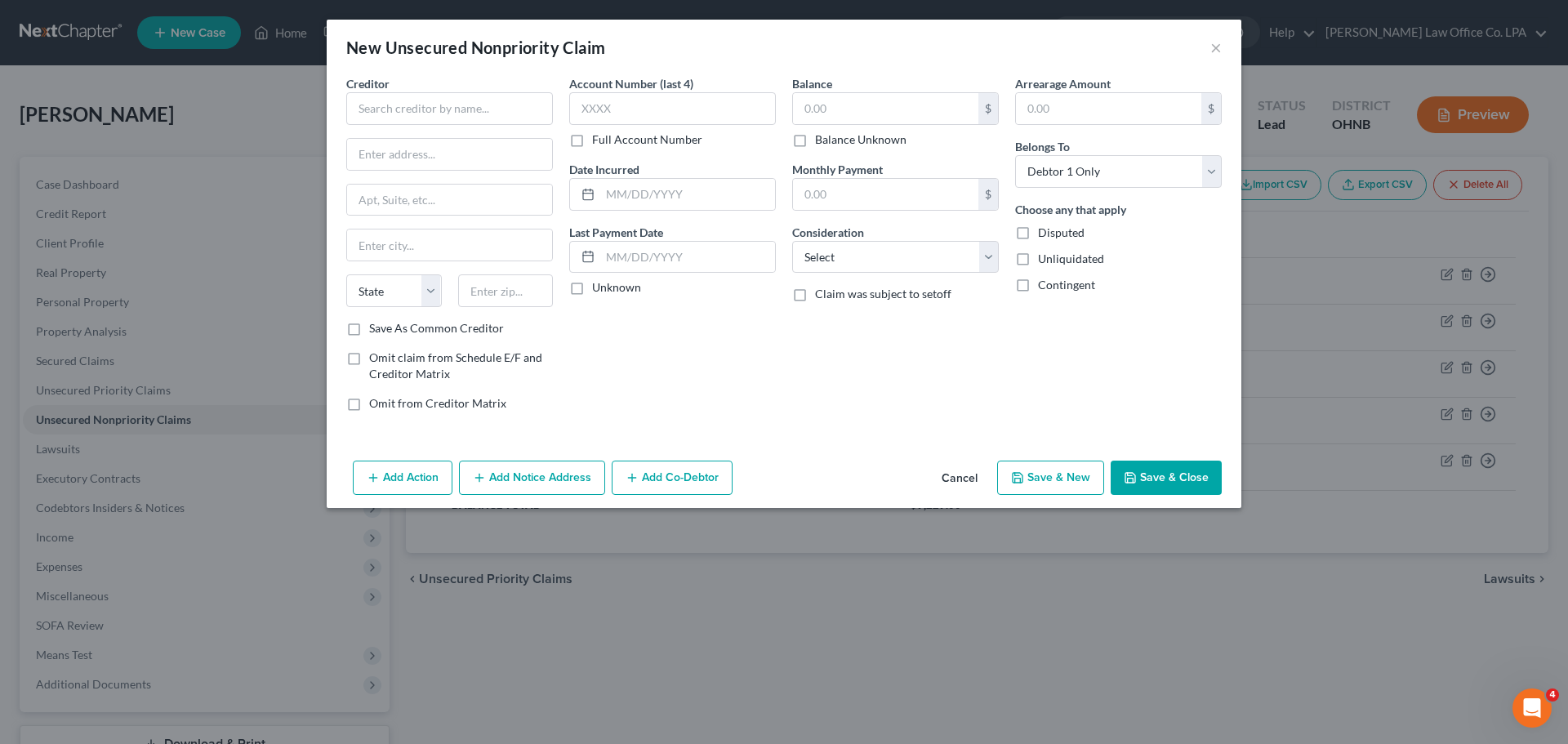
click at [782, 489] on button "Save & Close" at bounding box center [1166, 478] width 112 height 35
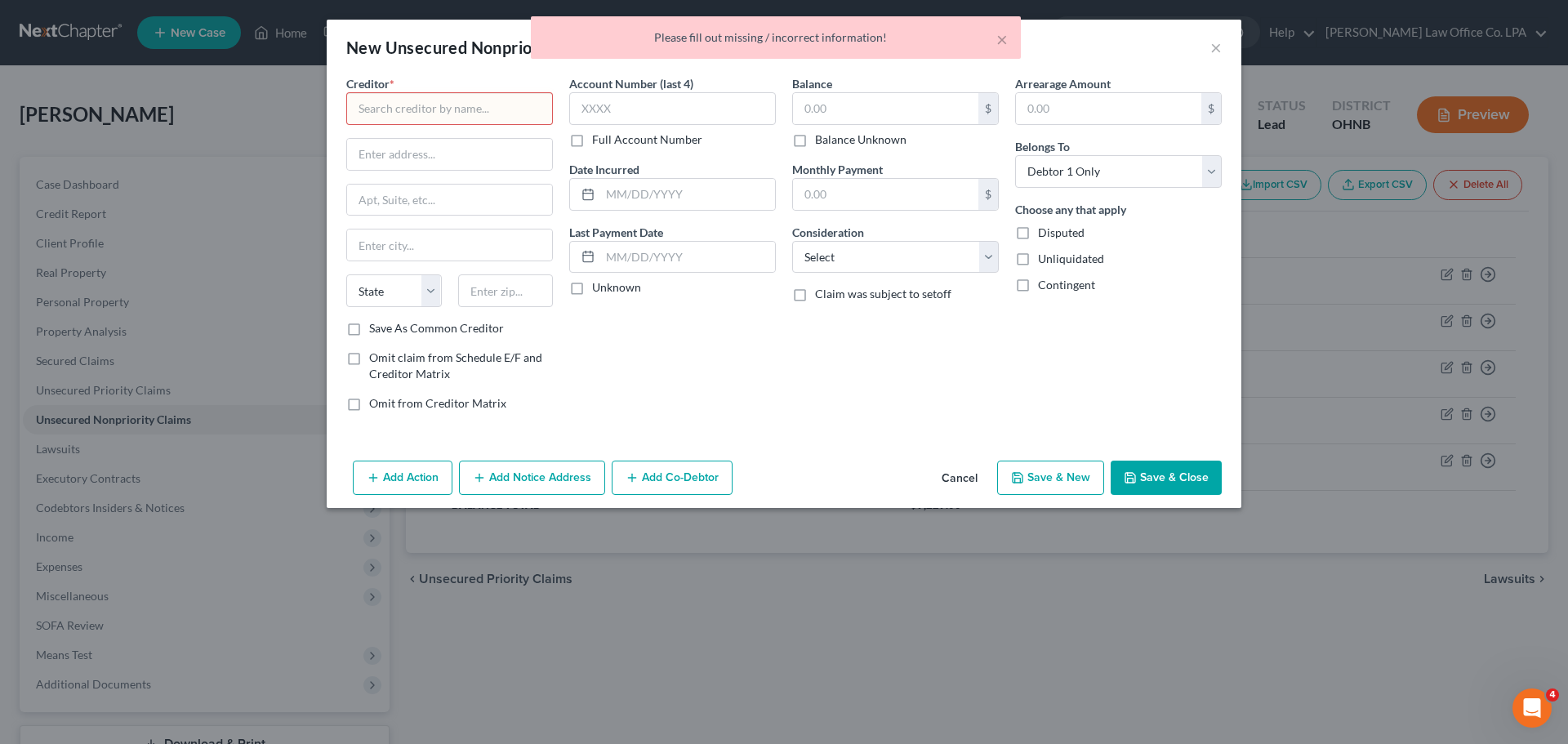
click at [782, 475] on button "Cancel" at bounding box center [960, 478] width 62 height 33
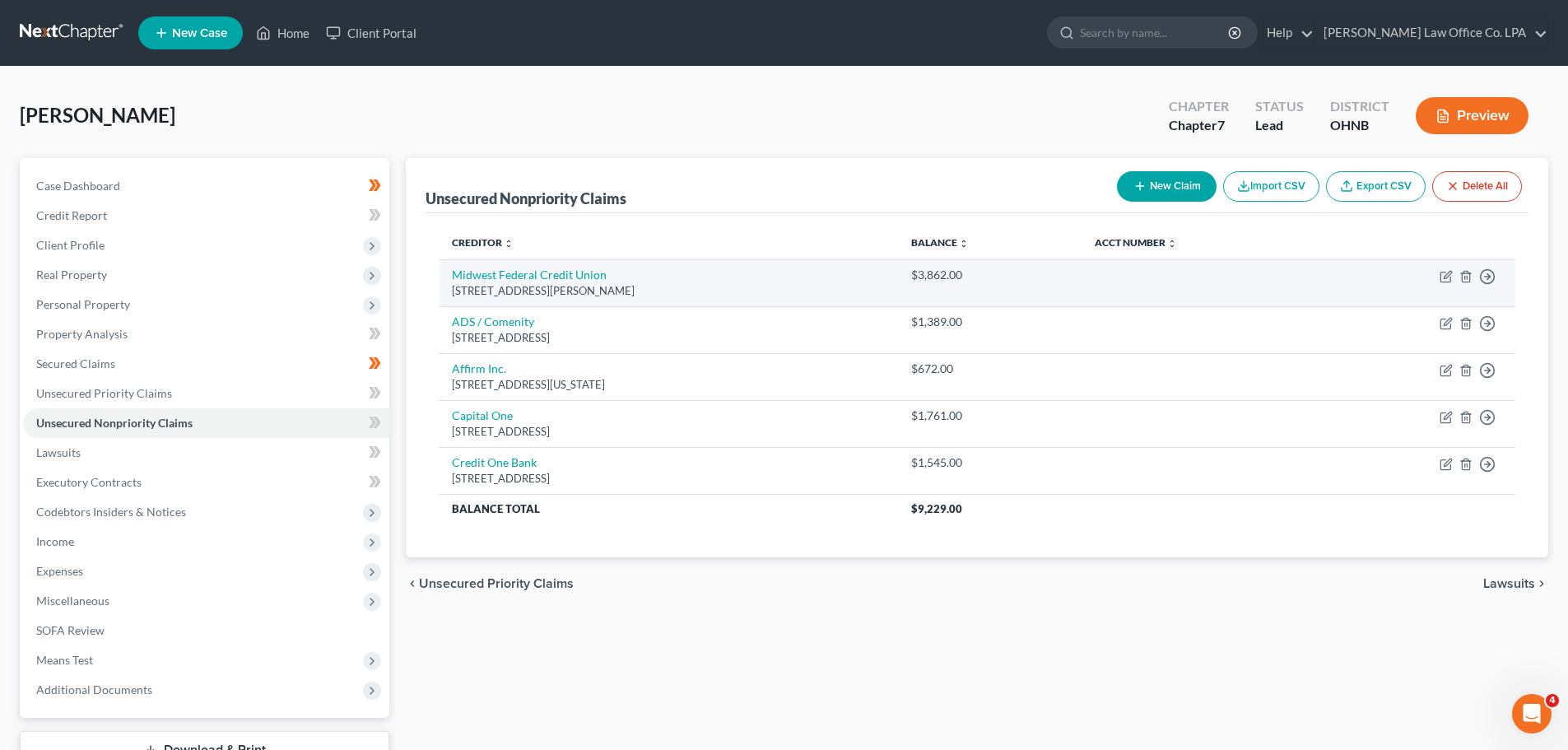
click at [590, 283] on div "[STREET_ADDRESS][PERSON_NAME]" at bounding box center [668, 291] width 433 height 16
click at [788, 273] on icon "button" at bounding box center [1446, 277] width 13 height 13
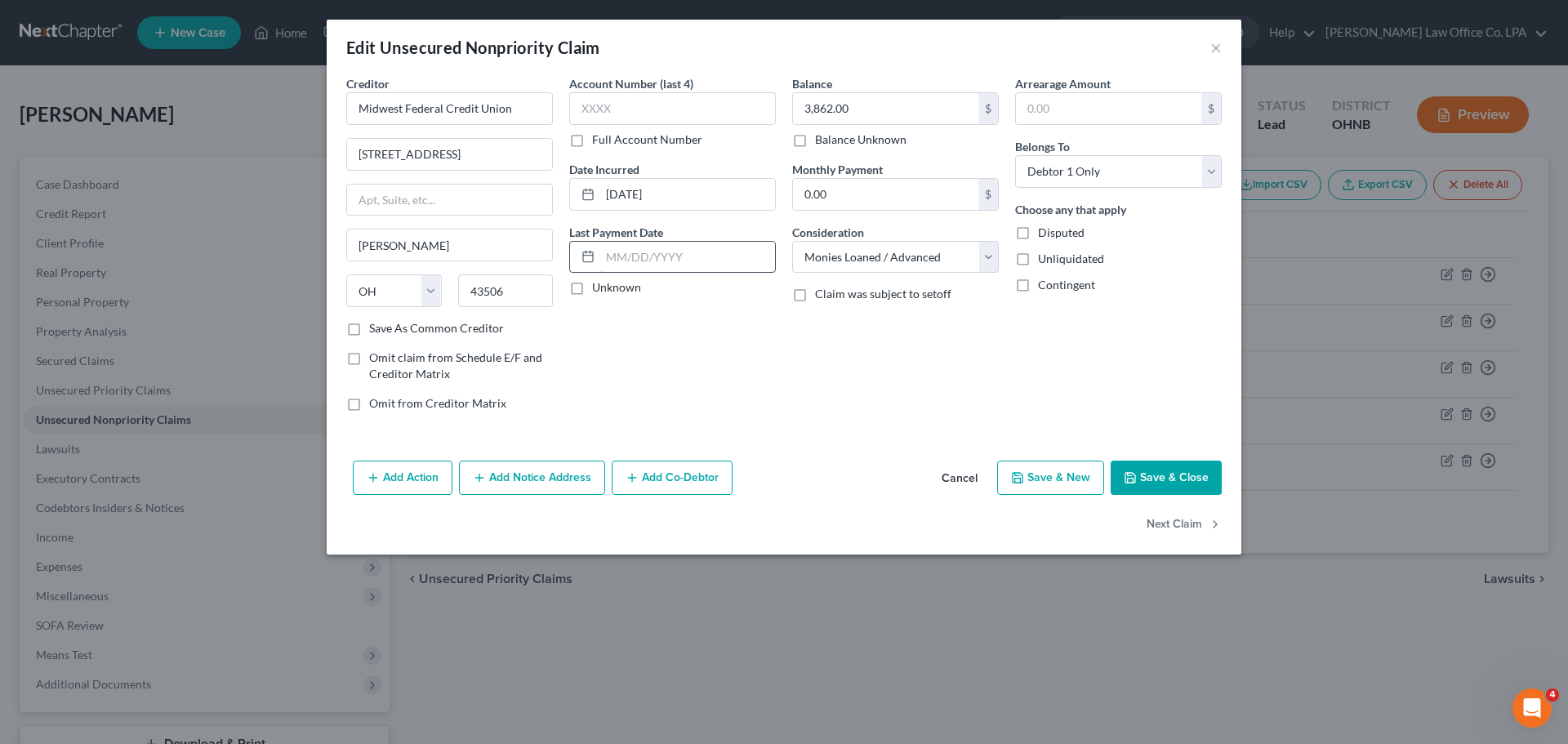
click at [693, 263] on input "text" at bounding box center [688, 257] width 174 height 31
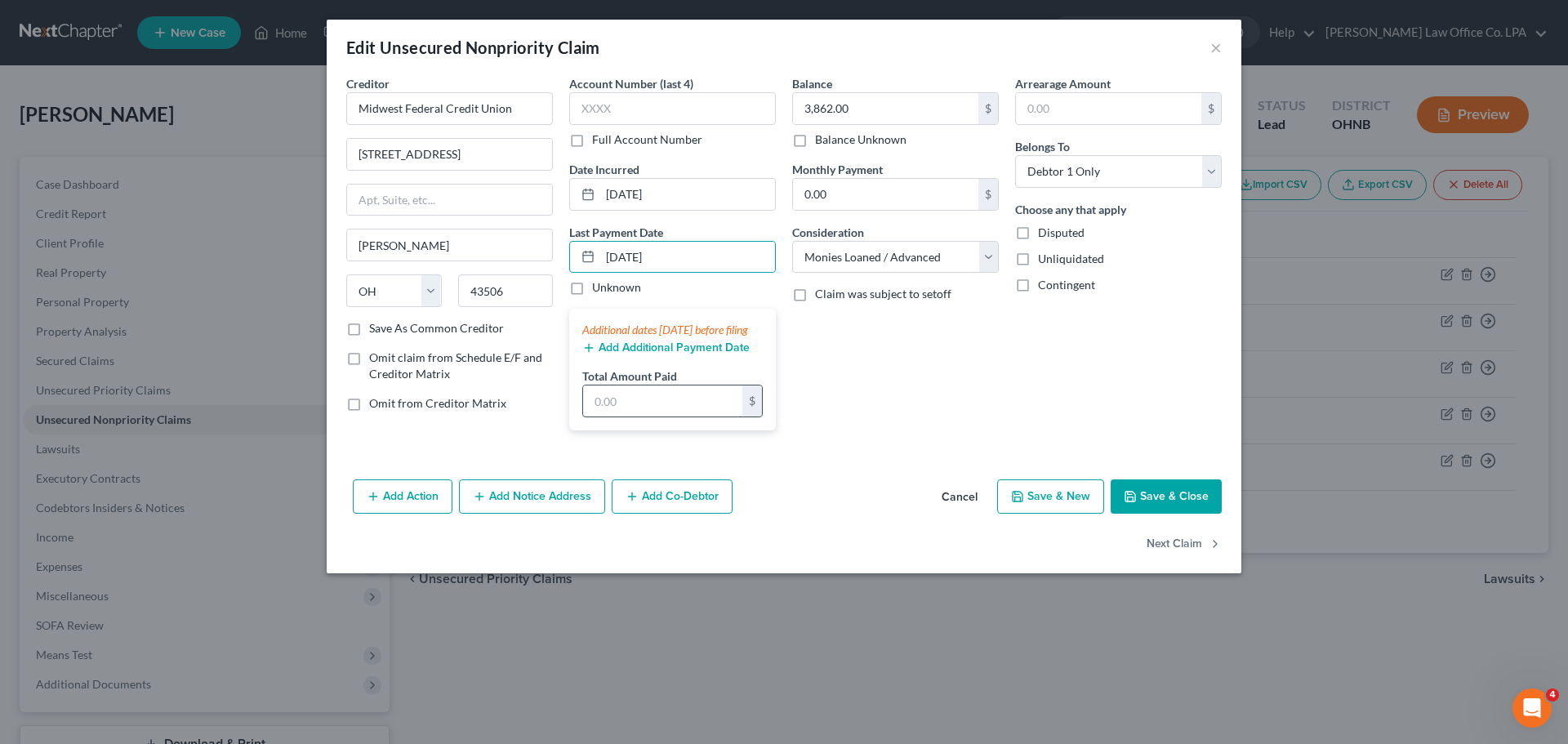
click at [665, 416] on input "text" at bounding box center [663, 400] width 159 height 31
click at [782, 378] on div "Arrearage Amount $ Belongs To * Select Debtor 1 Only Debtor 2 Only Debtor 1 And…" at bounding box center [1119, 259] width 223 height 368
click at [782, 195] on input "0.00" at bounding box center [886, 194] width 186 height 31
click at [782, 360] on div "Balance 3,862.00 $ Balance Unknown Balance Undetermined 3,862.00 $ Balance Unkn…" at bounding box center [896, 259] width 223 height 368
click at [782, 513] on button "Save & Close" at bounding box center [1166, 497] width 112 height 35
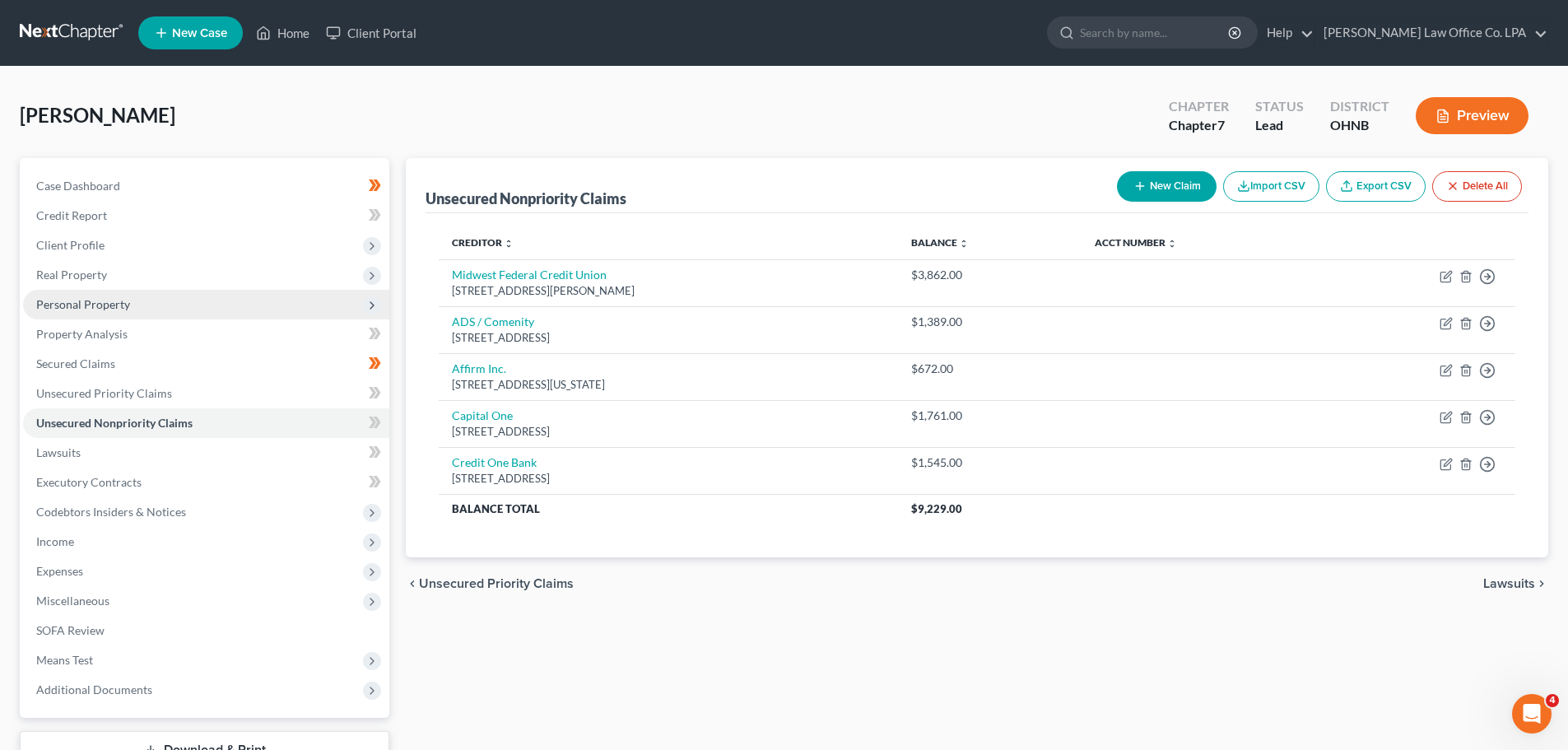
click at [196, 305] on span "Personal Property" at bounding box center [206, 304] width 366 height 29
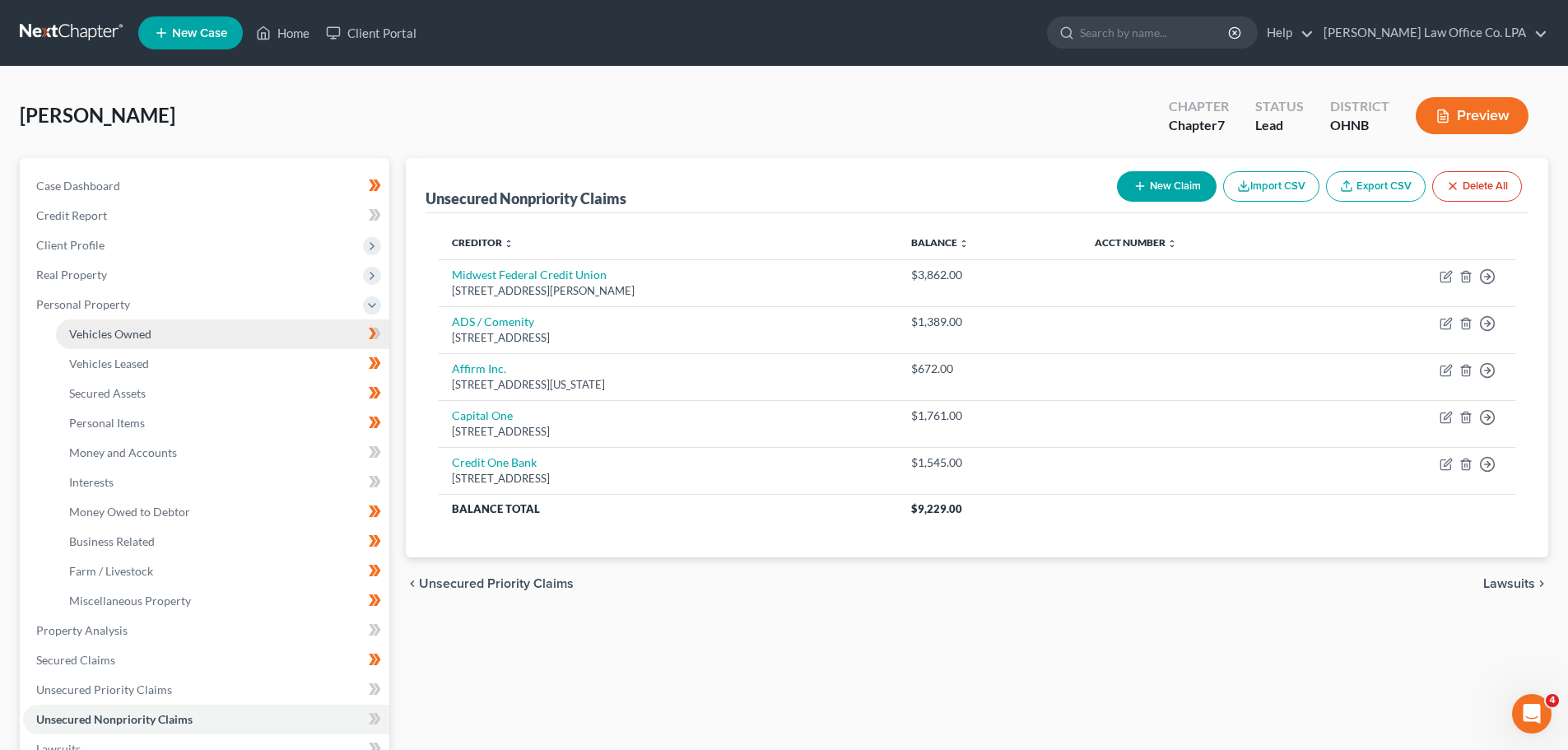
click at [189, 336] on link "Vehicles Owned" at bounding box center [222, 333] width 333 height 29
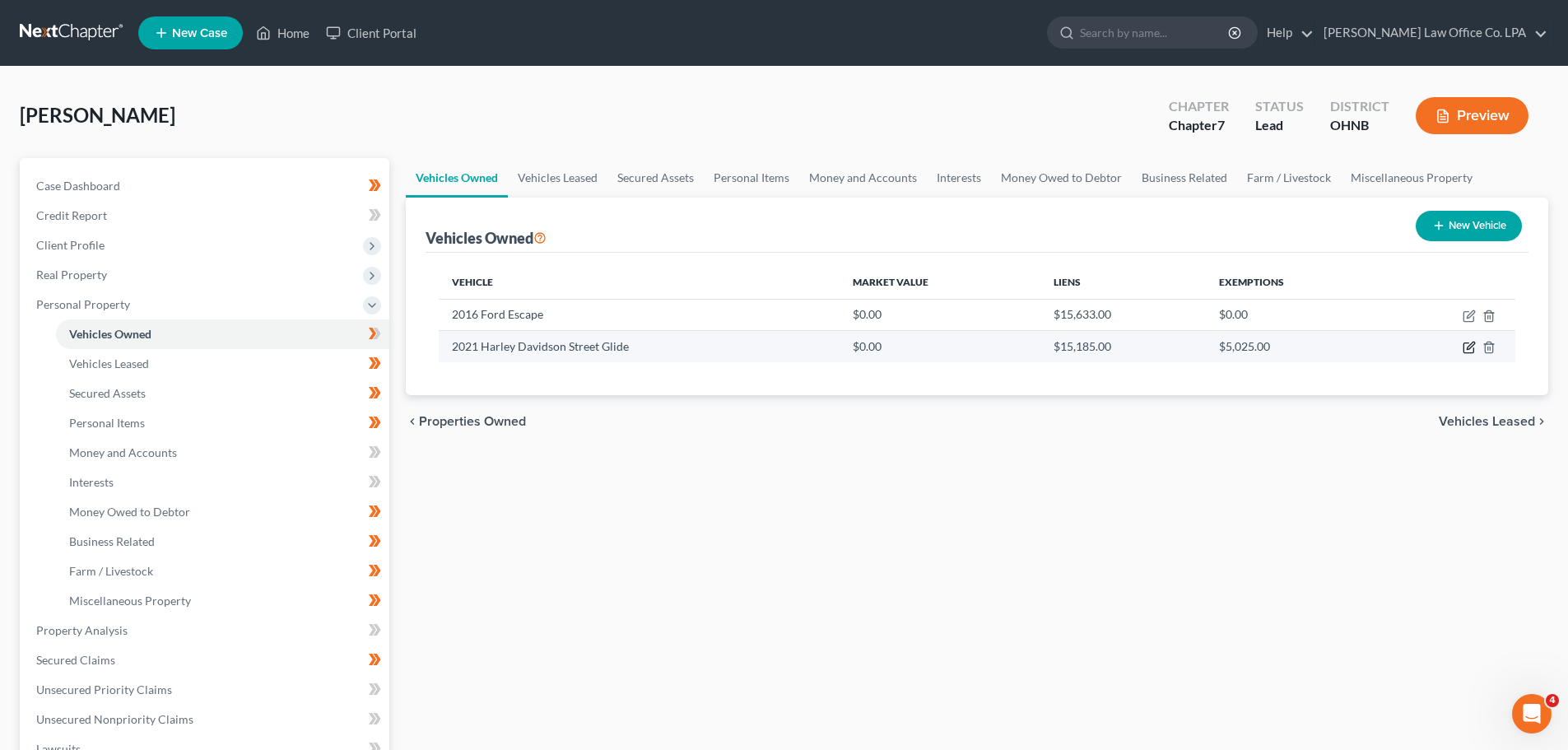
click at [788, 347] on icon "button" at bounding box center [1468, 348] width 9 height 9
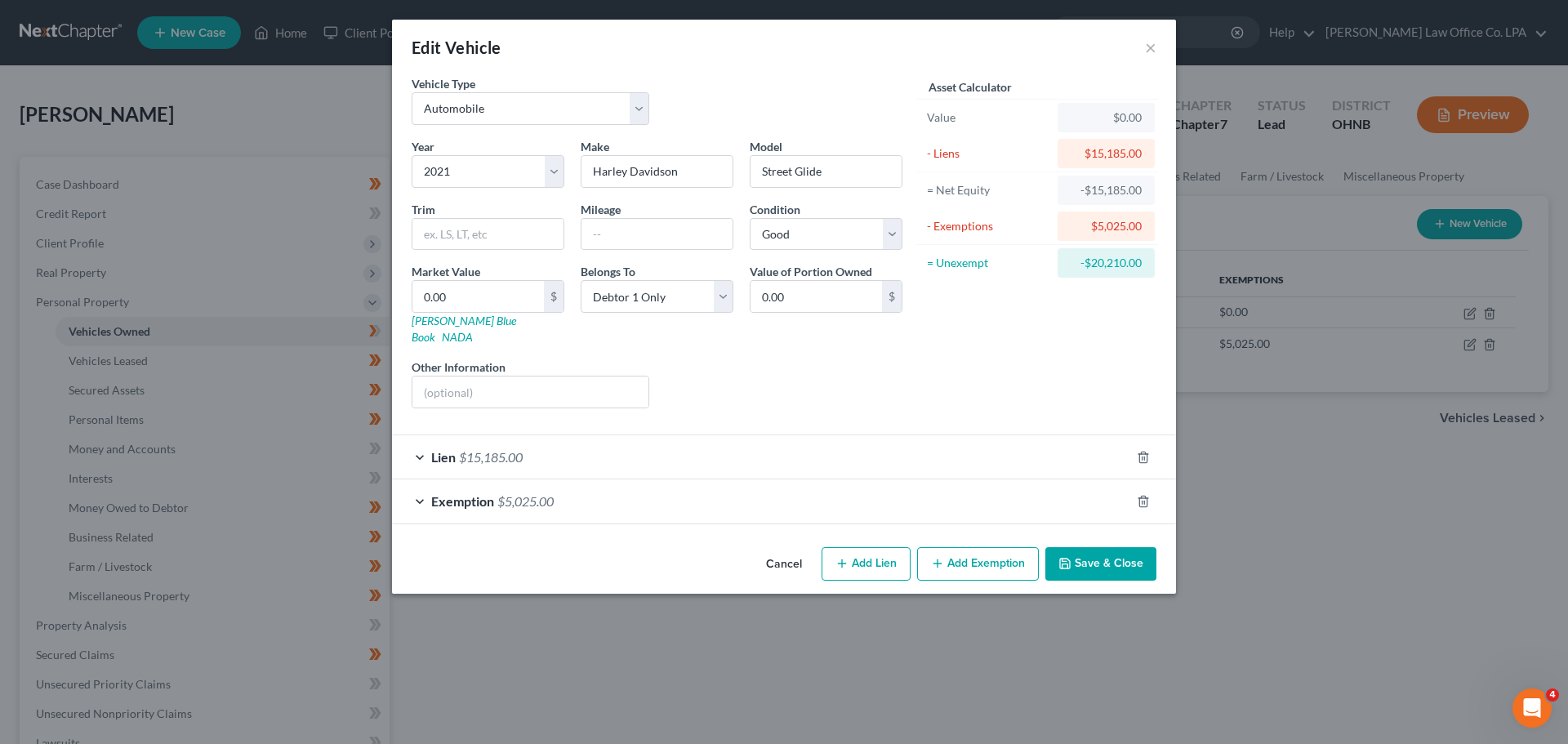
click at [470, 449] on span "$15,185.00" at bounding box center [491, 456] width 64 height 16
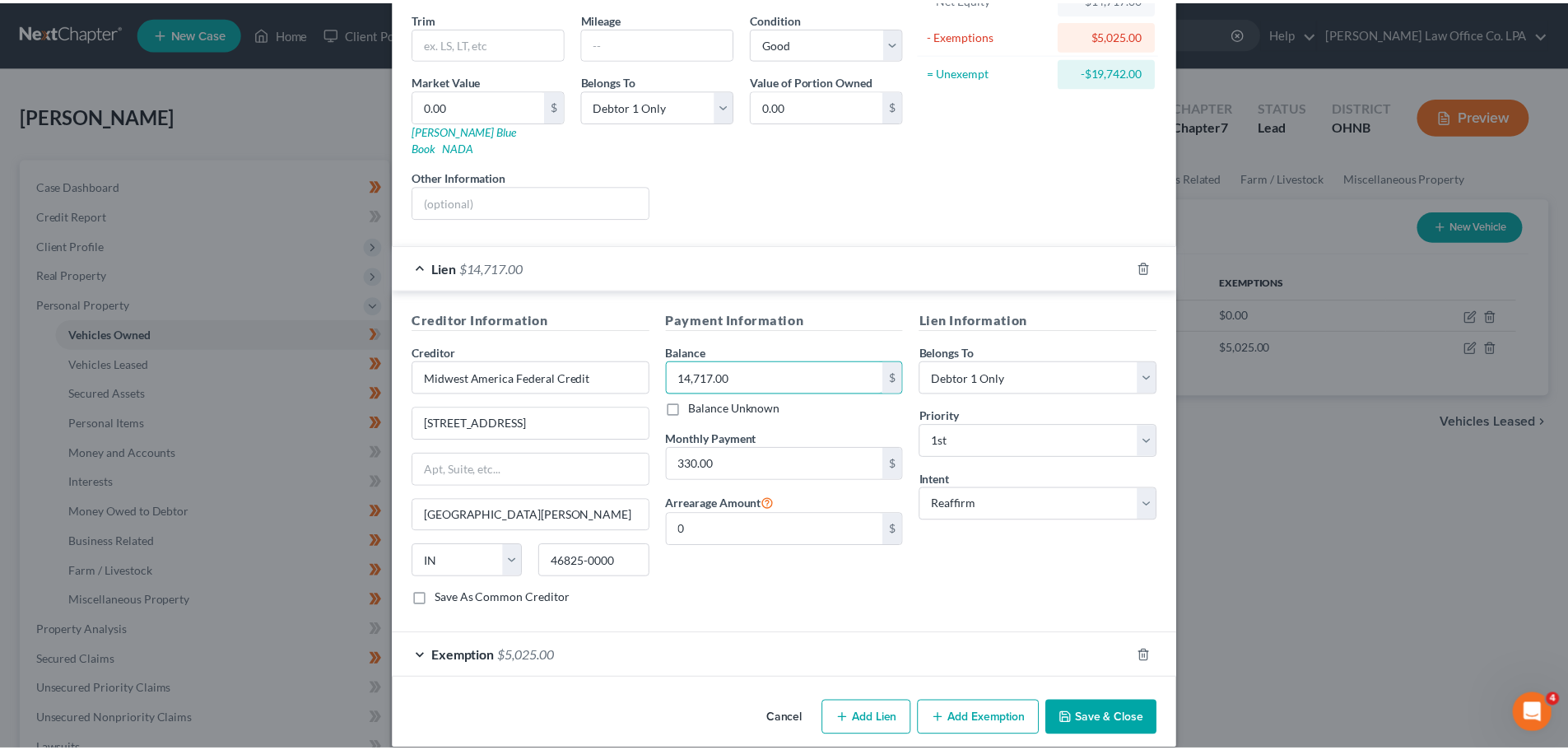
scroll to position [196, 0]
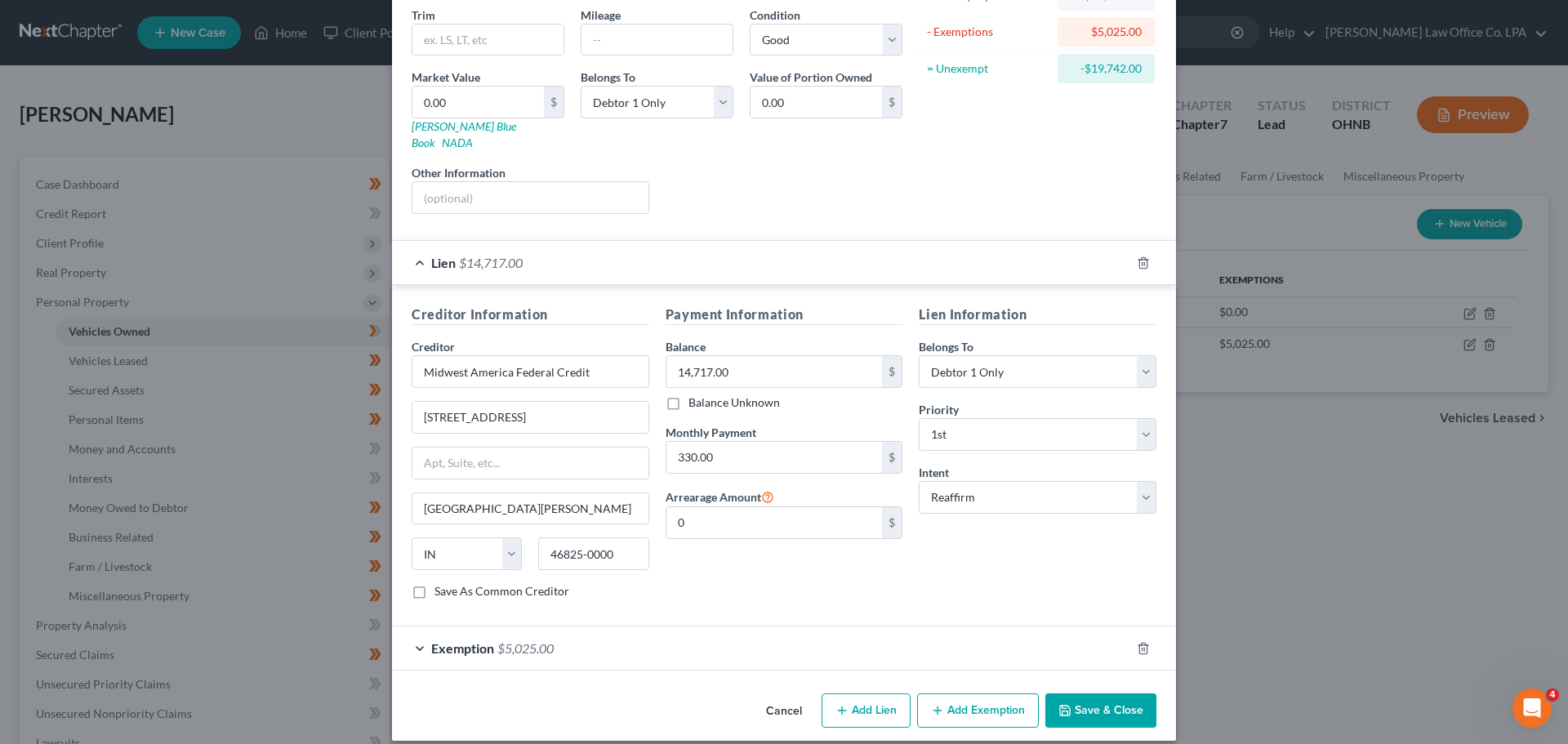
click at [782, 707] on button "Save & Close" at bounding box center [1100, 710] width 112 height 35
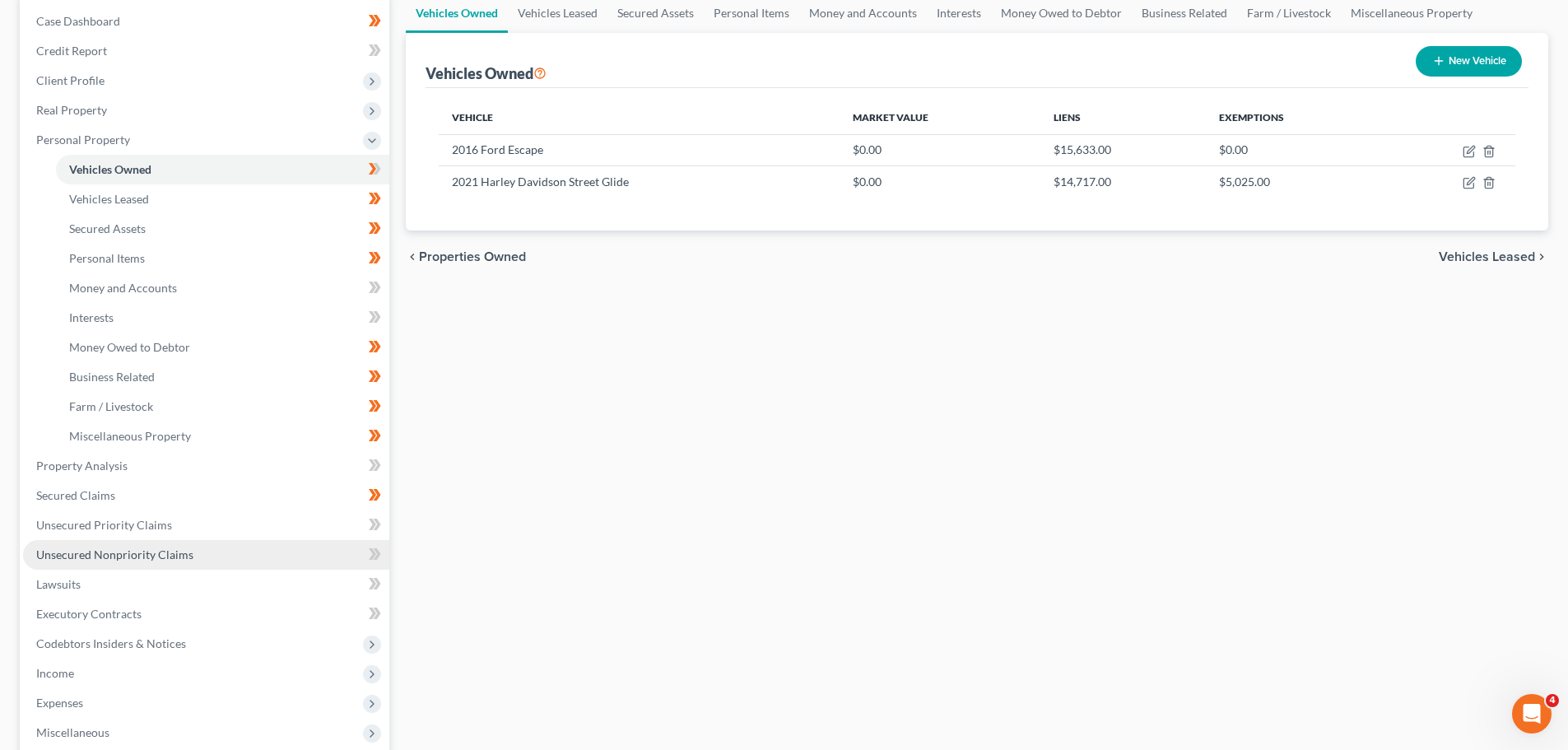
click at [219, 558] on link "Unsecured Nonpriority Claims" at bounding box center [206, 554] width 366 height 29
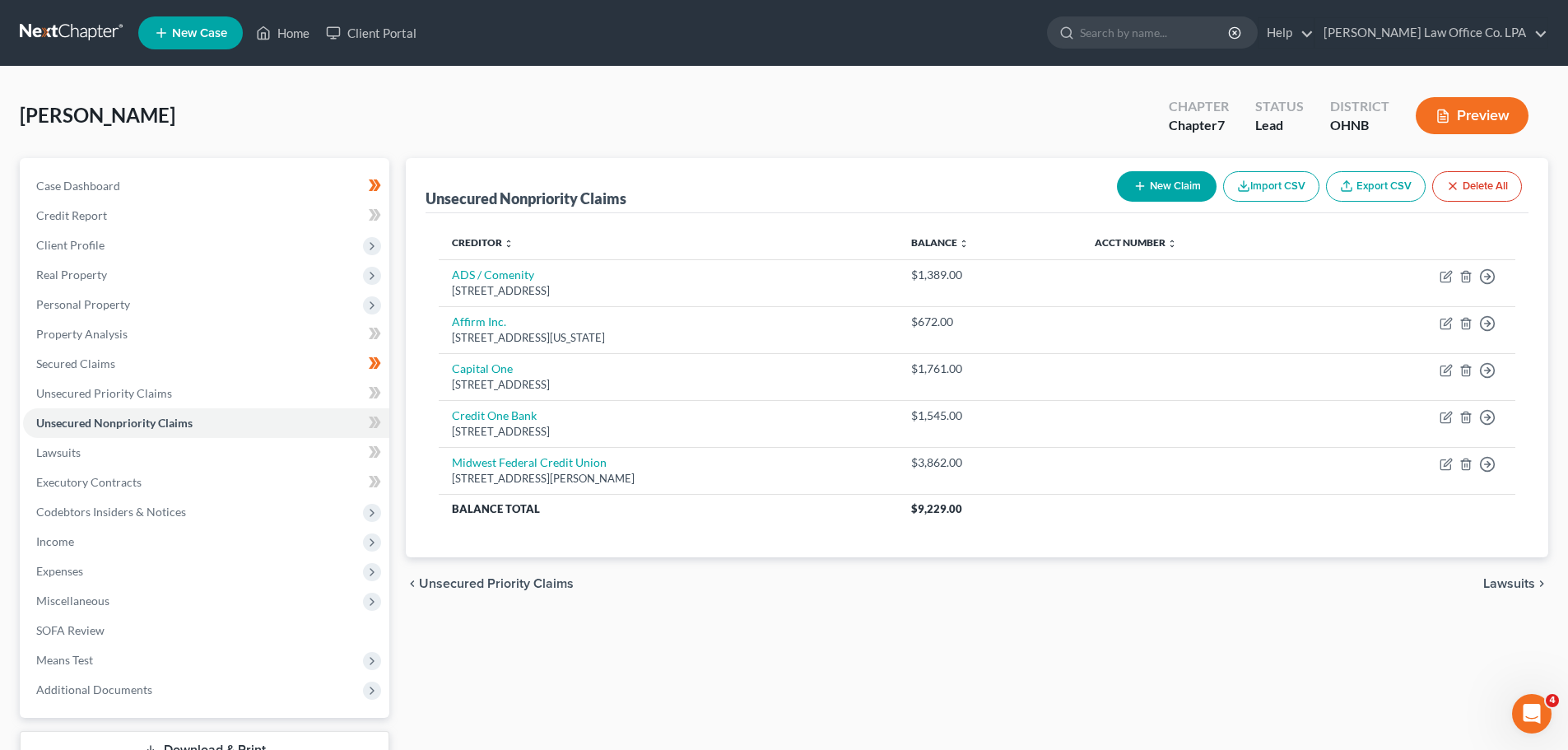
click at [788, 195] on button "New Claim" at bounding box center [1167, 186] width 99 height 30
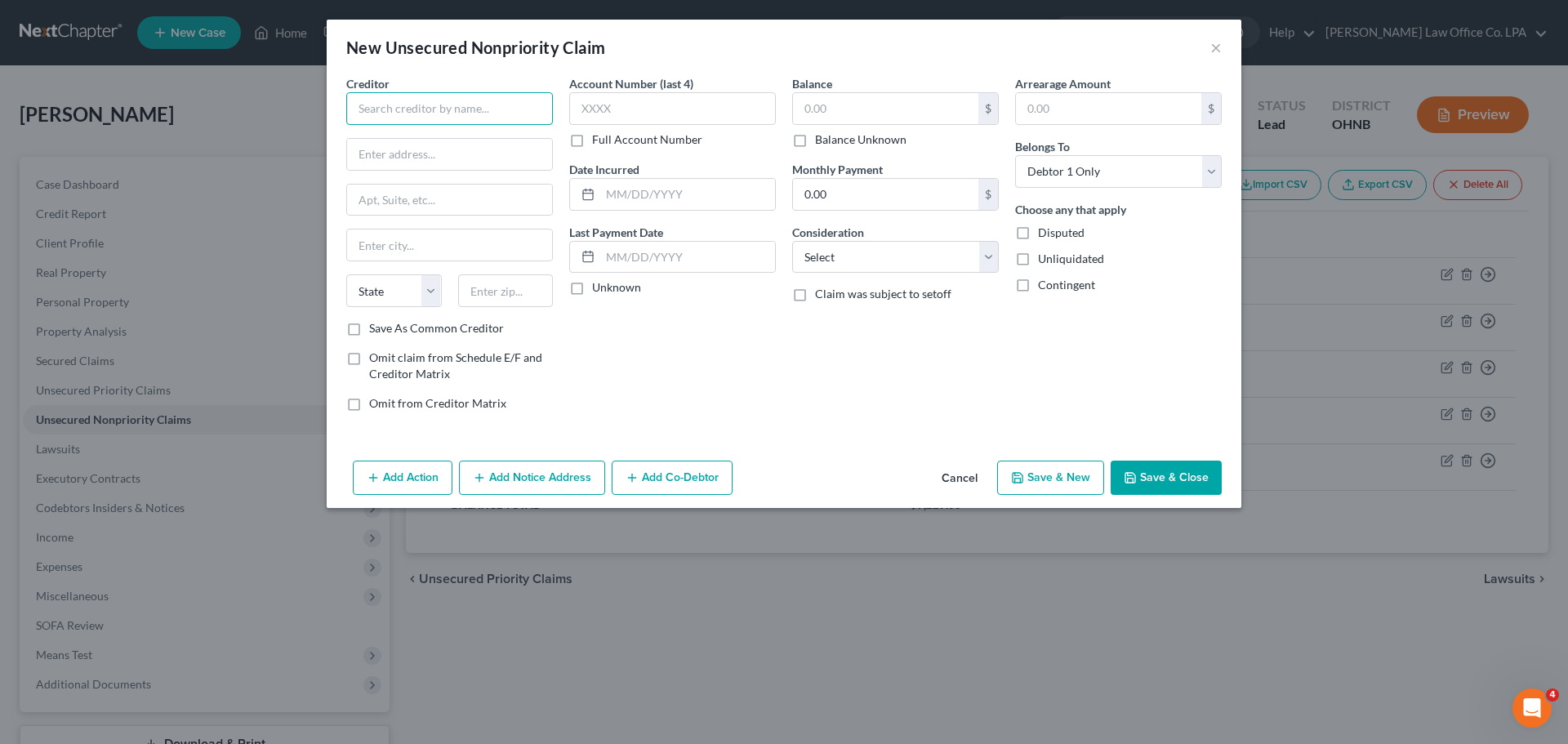
click at [405, 121] on input "text" at bounding box center [450, 108] width 206 height 33
click at [620, 201] on input "text" at bounding box center [688, 194] width 174 height 31
click at [658, 265] on input "text" at bounding box center [688, 257] width 174 height 31
click at [782, 116] on input "text" at bounding box center [886, 108] width 186 height 31
click at [782, 263] on select "Select Cable / Satellite Services Collection Agency Credit Card Debt Debt Couns…" at bounding box center [895, 257] width 206 height 33
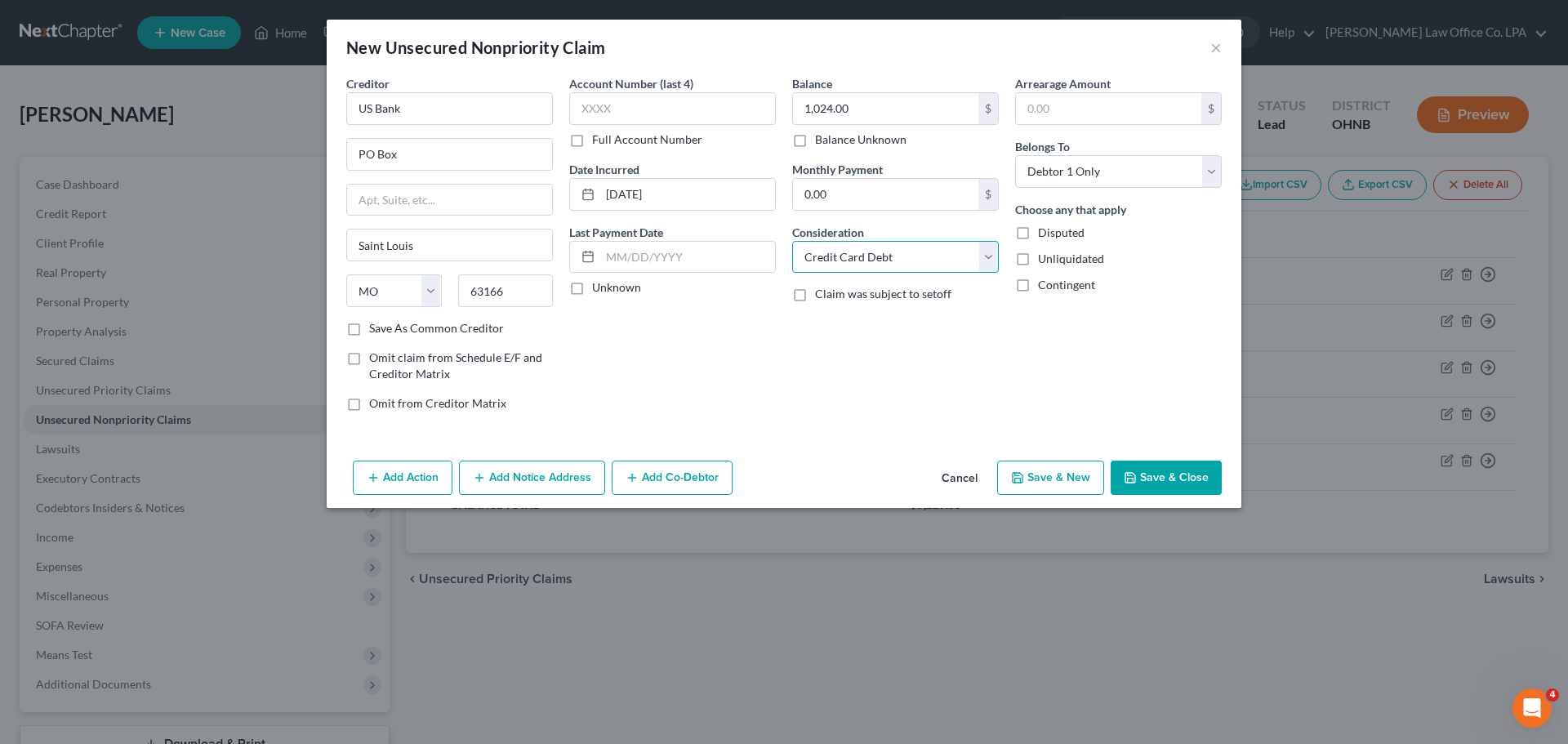
click at [782, 241] on select "Select Cable / Satellite Services Collection Agency Credit Card Debt Debt Couns…" at bounding box center [895, 257] width 206 height 33
drag, startPoint x: 681, startPoint y: 256, endPoint x: 679, endPoint y: 245, distance: 11.2
click at [680, 253] on input "text" at bounding box center [688, 257] width 174 height 31
click at [782, 194] on input "0.00" at bounding box center [886, 194] width 186 height 31
click at [679, 254] on input "text" at bounding box center [688, 257] width 174 height 31
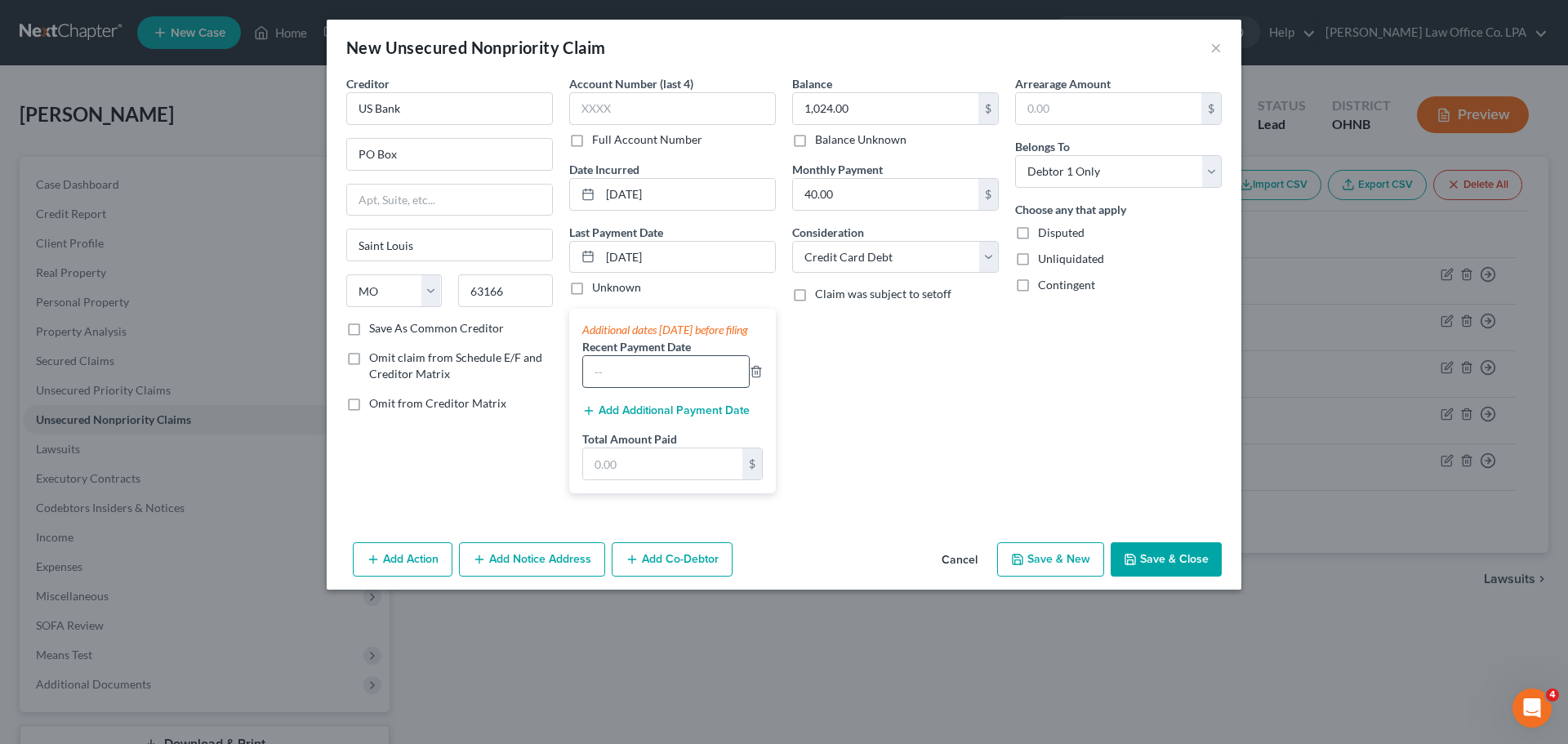
click at [666, 384] on input "text" at bounding box center [665, 371] width 166 height 31
click at [652, 480] on input "text" at bounding box center [663, 463] width 159 height 31
click at [782, 425] on div "Balance 1,024.00 $ Balance Unknown Balance Undetermined 1,024.00 $ Balance Unkn…" at bounding box center [896, 290] width 223 height 431
click at [782, 576] on button "Save & Close" at bounding box center [1166, 559] width 112 height 35
